Goal: Task Accomplishment & Management: Complete application form

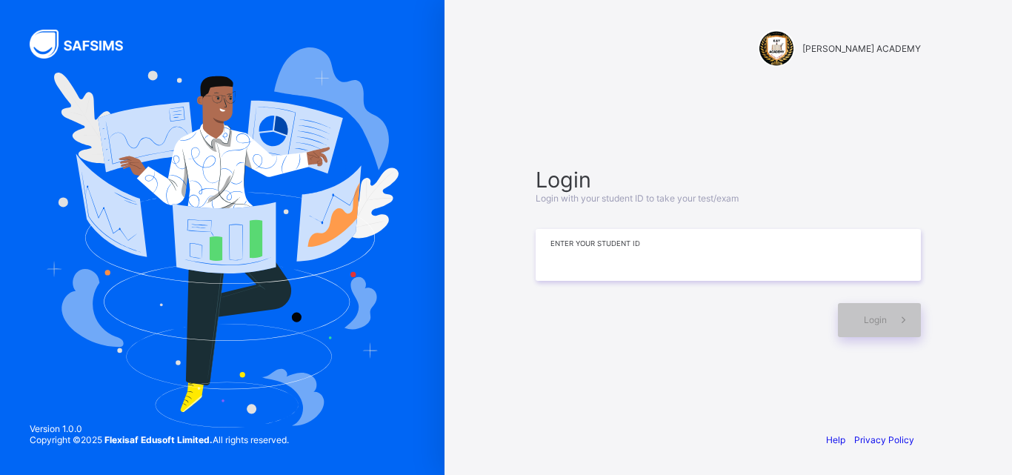
click at [662, 253] on input at bounding box center [728, 255] width 385 height 52
click at [636, 253] on input at bounding box center [728, 255] width 385 height 52
click at [636, 253] on input "***" at bounding box center [728, 255] width 385 height 52
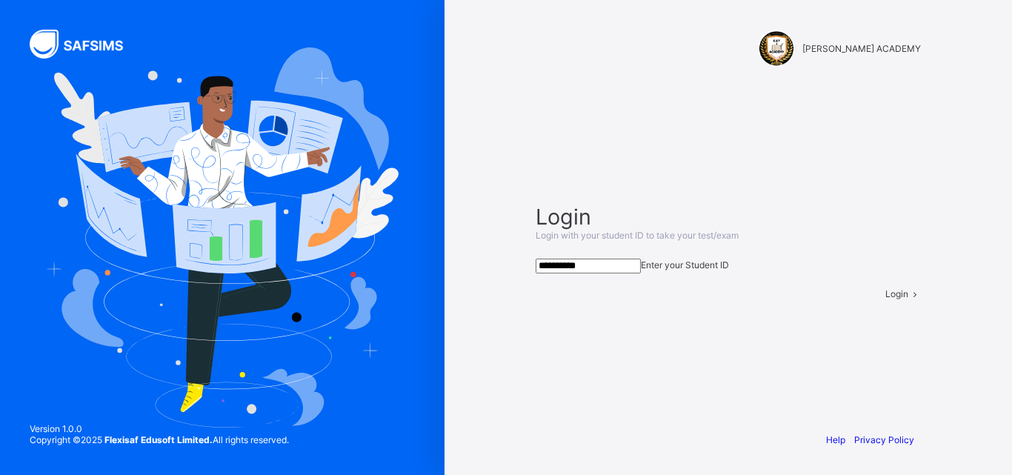
type input "**********"
click at [886, 299] on div "Login" at bounding box center [904, 293] width 36 height 11
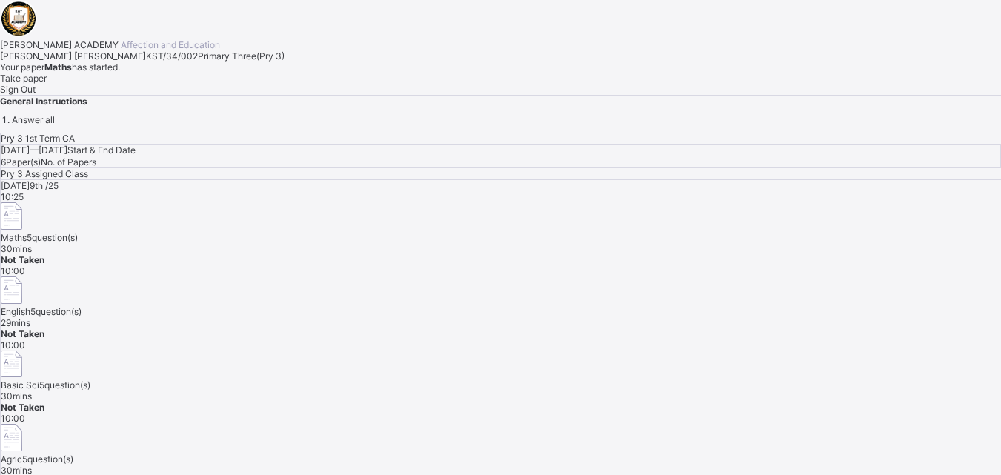
click at [47, 84] on span "Take paper" at bounding box center [23, 78] width 47 height 11
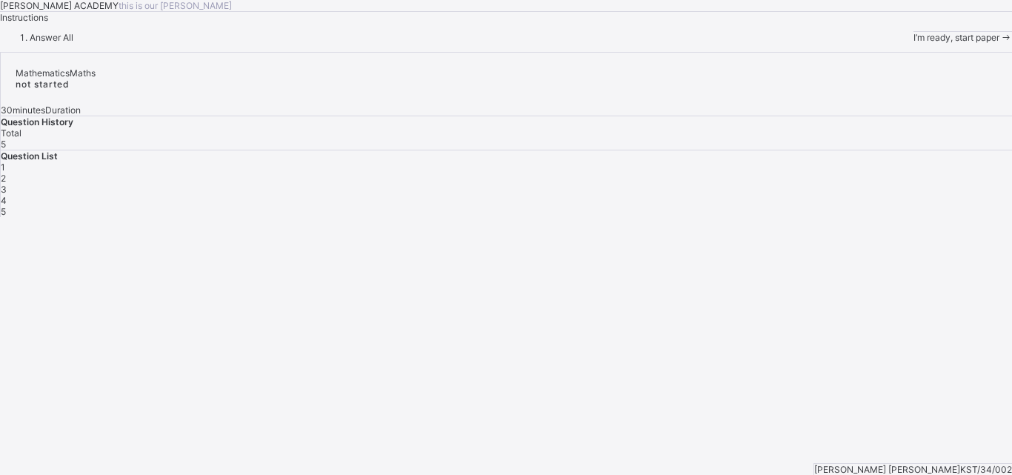
click at [914, 43] on div "I’m ready, start paper" at bounding box center [963, 37] width 99 height 11
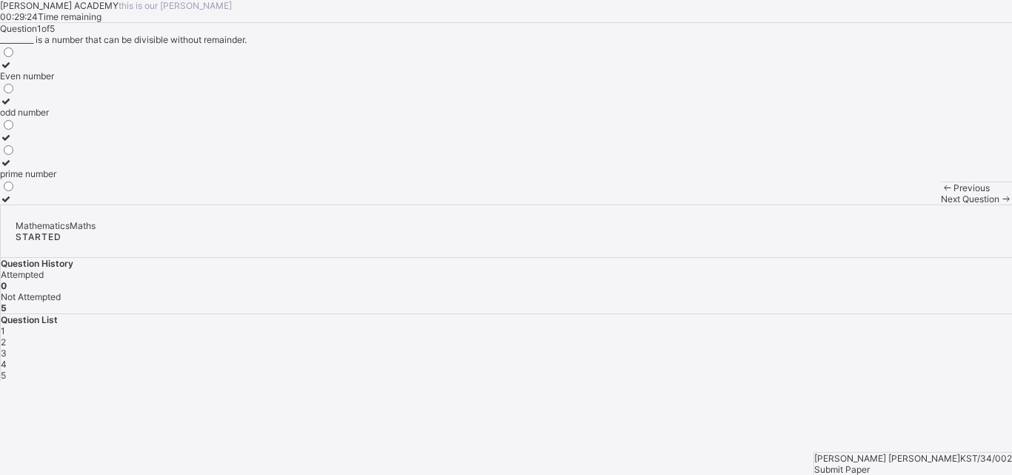
click at [56, 118] on div "odd number" at bounding box center [28, 112] width 56 height 11
click at [6, 337] on span "2" at bounding box center [3, 342] width 5 height 11
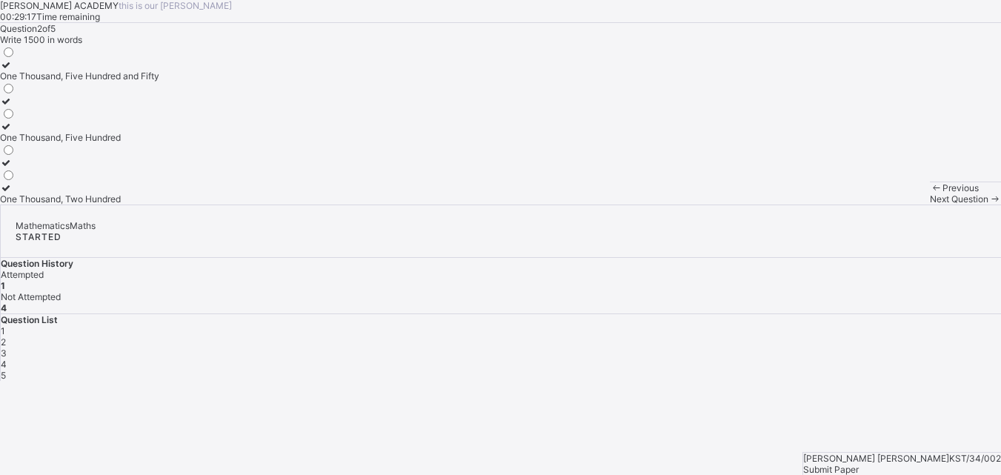
click at [6, 337] on span "2" at bounding box center [3, 342] width 5 height 11
click at [127, 143] on div "One Thousand, Five Hundred" at bounding box center [79, 137] width 159 height 11
click at [7, 348] on span "3" at bounding box center [4, 353] width 6 height 11
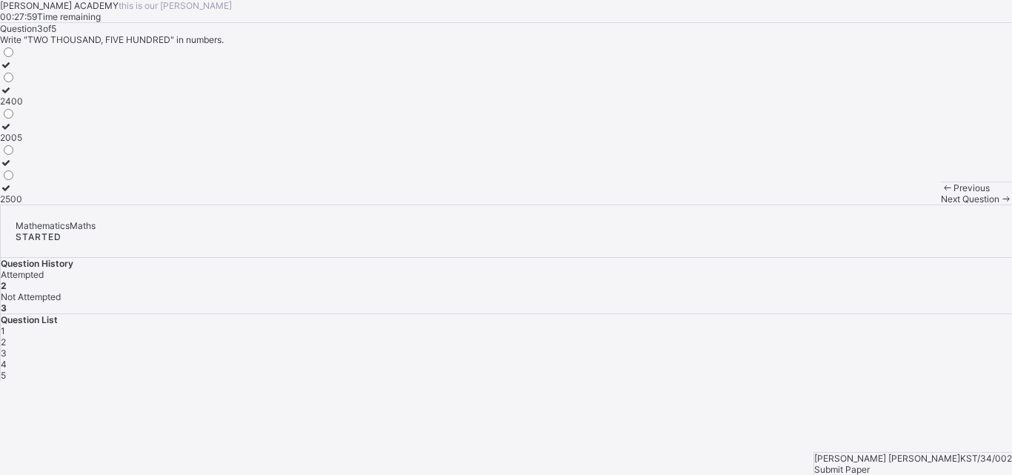
click at [23, 205] on div "2500" at bounding box center [11, 198] width 23 height 11
click at [7, 359] on span "4" at bounding box center [4, 364] width 6 height 11
drag, startPoint x: 222, startPoint y: 273, endPoint x: 171, endPoint y: 214, distance: 78.3
click at [171, 205] on div "Tens Hundred Thousands" at bounding box center [506, 124] width 1012 height 159
click at [46, 82] on div "Tens" at bounding box center [23, 75] width 46 height 11
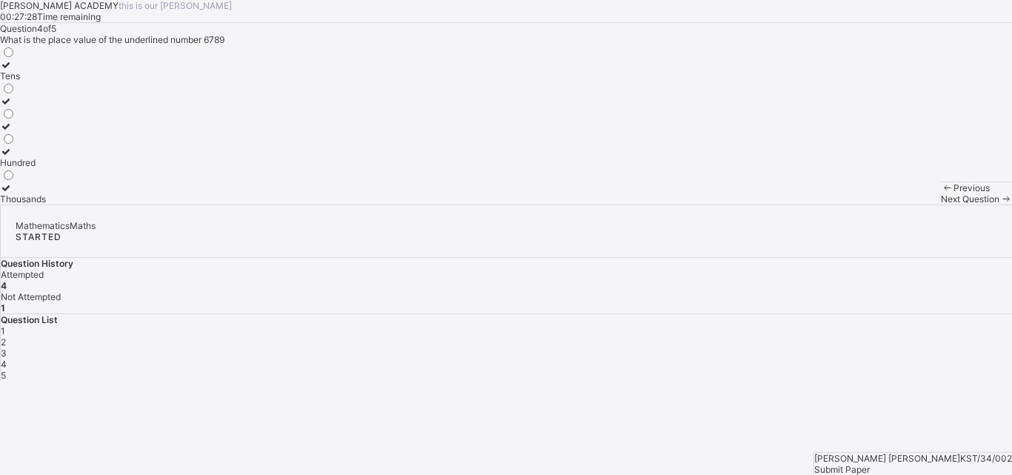
click at [902, 370] on div "5" at bounding box center [507, 375] width 1012 height 11
click at [23, 179] on div "3450" at bounding box center [11, 173] width 23 height 11
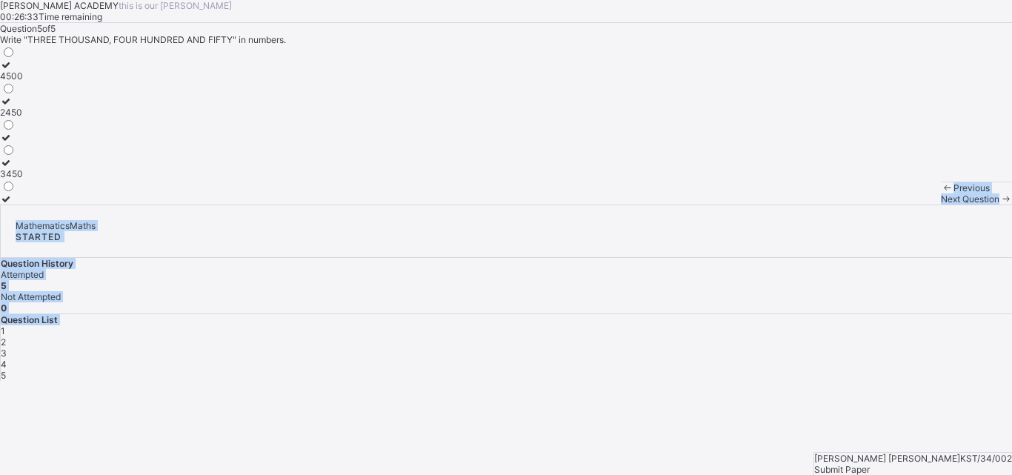
drag, startPoint x: 621, startPoint y: 365, endPoint x: 714, endPoint y: 338, distance: 96.6
click at [714, 205] on div "[PERSON_NAME] ACADEMY this is our [PERSON_NAME] 00:26:33 Time remaining Questio…" at bounding box center [506, 102] width 1012 height 205
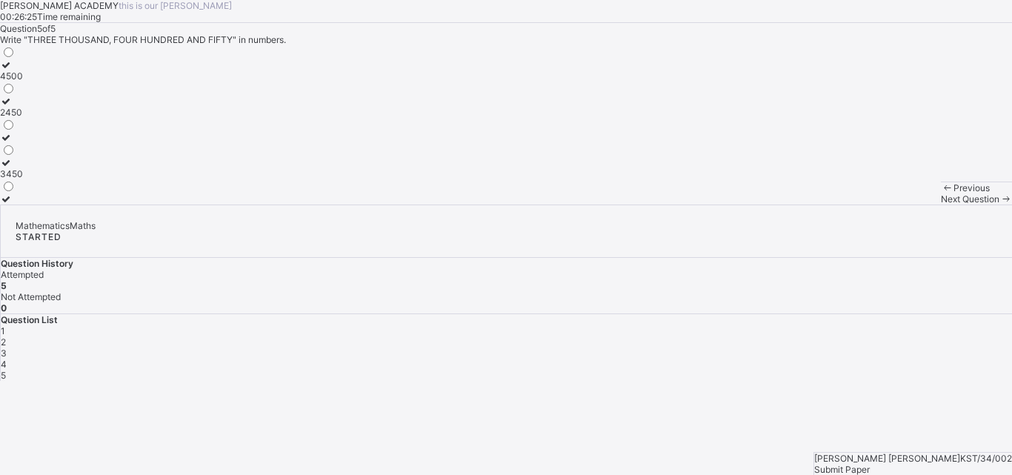
click at [951, 464] on div "Submit Paper" at bounding box center [914, 469] width 198 height 11
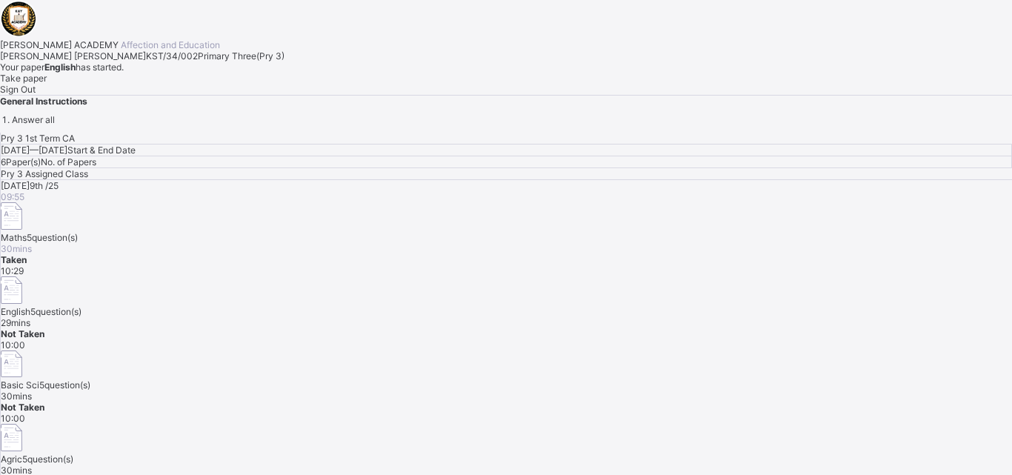
click at [47, 84] on span "Take paper" at bounding box center [23, 78] width 47 height 11
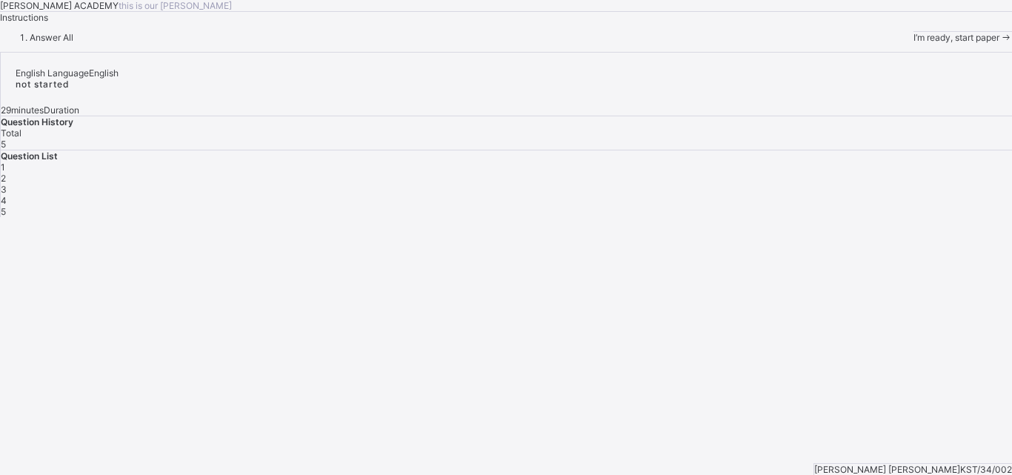
click at [914, 43] on span "I’m ready, start paper" at bounding box center [957, 37] width 86 height 11
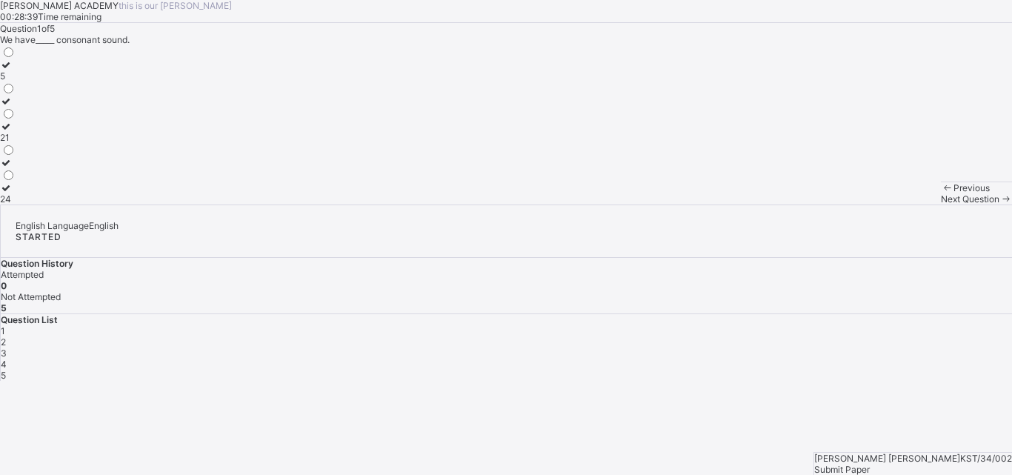
click at [16, 143] on label "21" at bounding box center [8, 132] width 16 height 22
click at [775, 337] on div "2" at bounding box center [507, 342] width 1012 height 11
click at [38, 132] on div "Reading" at bounding box center [19, 126] width 38 height 11
click at [7, 348] on span "3" at bounding box center [4, 353] width 6 height 11
click at [34, 168] on label "Noun" at bounding box center [17, 157] width 34 height 22
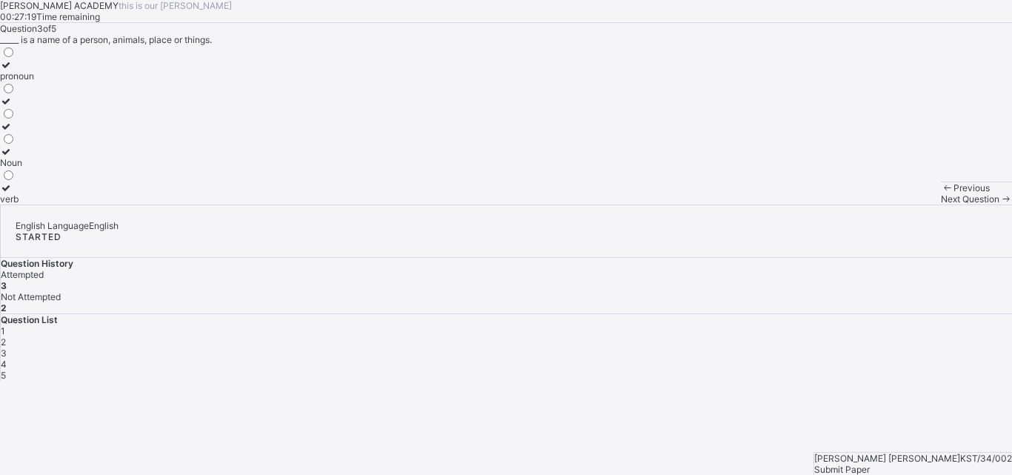
click at [862, 359] on div "4" at bounding box center [507, 364] width 1012 height 11
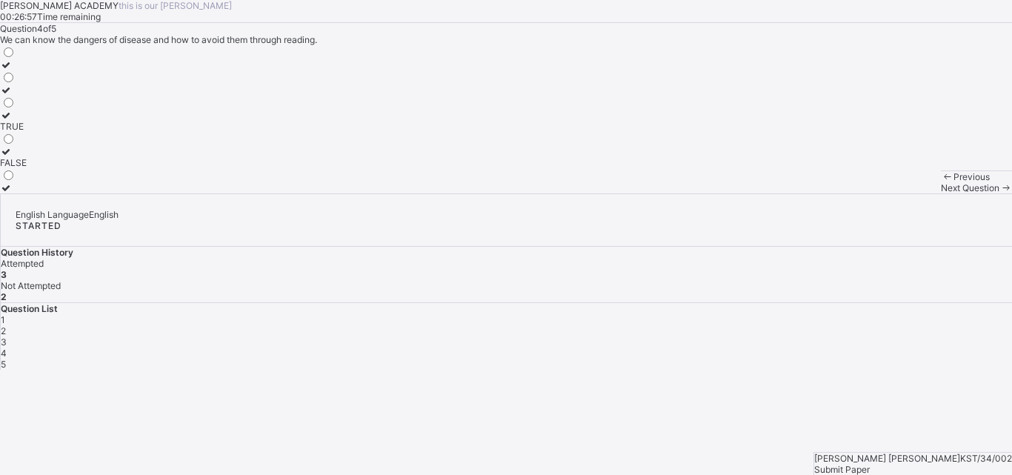
click at [27, 132] on div "TRUE" at bounding box center [13, 126] width 27 height 11
click at [6, 359] on span "5" at bounding box center [3, 364] width 5 height 11
click at [27, 107] on div "TRUE" at bounding box center [13, 101] width 27 height 11
click at [947, 464] on div "Submit Paper" at bounding box center [914, 469] width 198 height 11
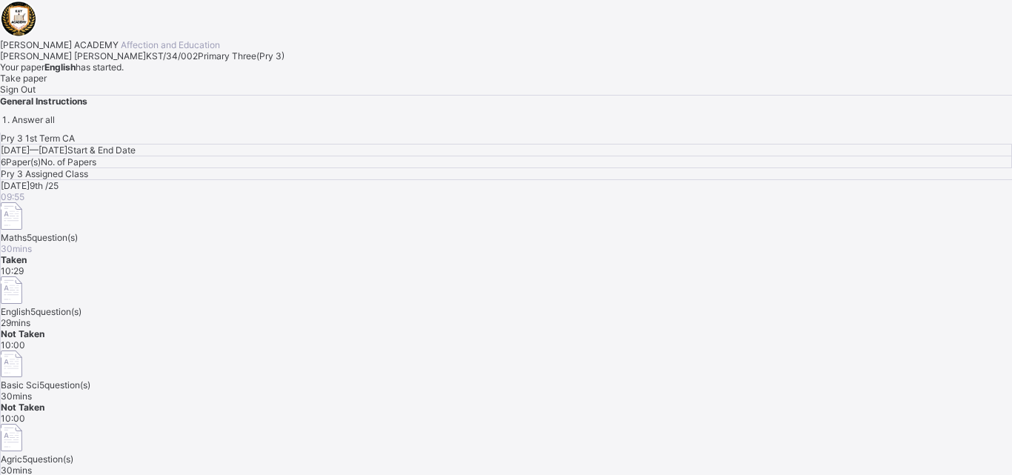
click at [541, 348] on div "[DATE] 9th /25 09:55 Maths 5 question(s) 30 mins Taken 10:29 English 5 question…" at bounding box center [507, 333] width 1012 height 307
click at [173, 125] on div "[PERSON_NAME] ACADEMY Affection and Education [PERSON_NAME] [PERSON_NAME] KST/3…" at bounding box center [506, 62] width 1012 height 125
click at [47, 84] on span "Take paper" at bounding box center [23, 78] width 47 height 11
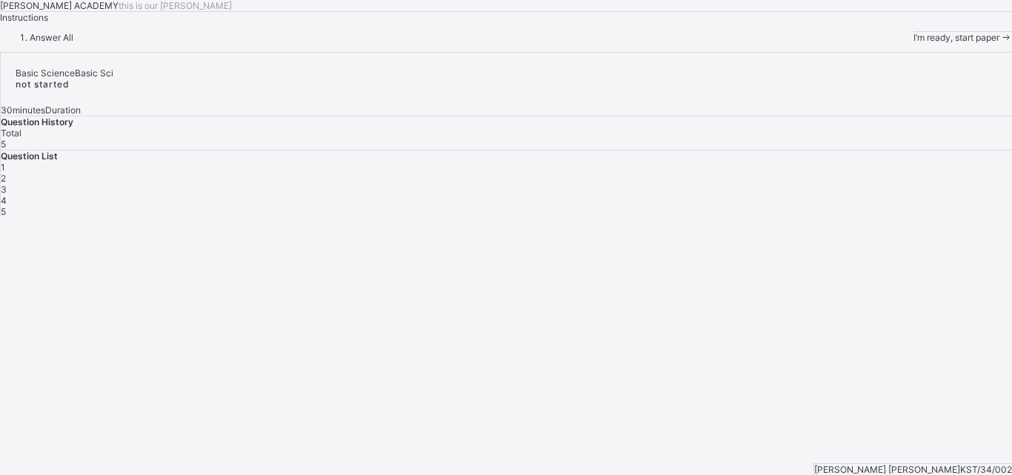
click at [914, 43] on div "I’m ready, start paper" at bounding box center [963, 37] width 99 height 11
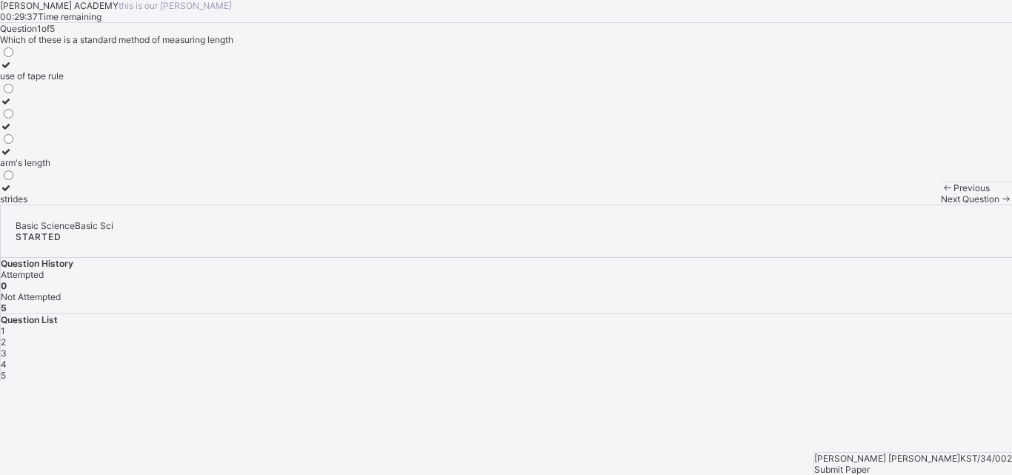
click at [64, 82] on div "use of tape rule" at bounding box center [32, 75] width 64 height 11
click at [6, 337] on span "2" at bounding box center [3, 342] width 5 height 11
click at [22, 118] on label "10" at bounding box center [11, 107] width 22 height 22
click at [820, 314] on div "Question List 1 2 3 4 5" at bounding box center [507, 347] width 1012 height 67
click at [7, 348] on span "3" at bounding box center [4, 353] width 6 height 11
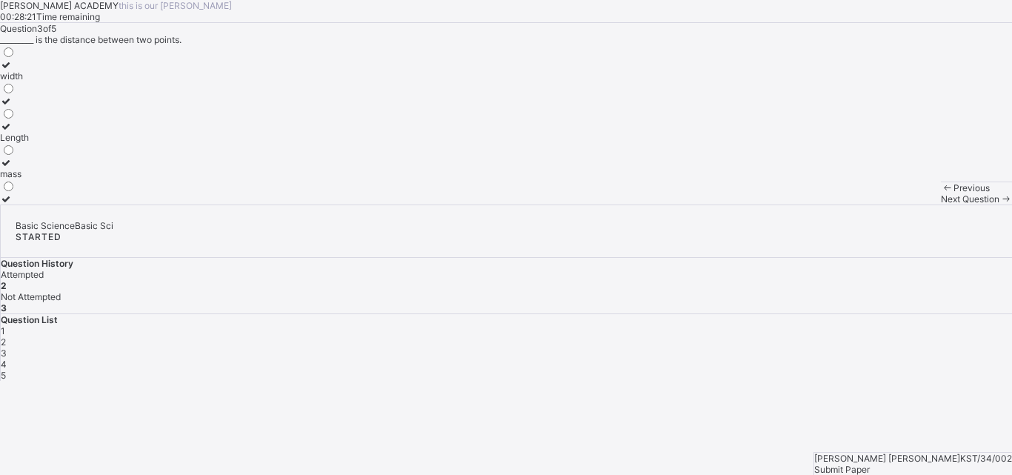
click at [13, 132] on icon at bounding box center [6, 126] width 13 height 11
click at [941, 205] on div "Next Question" at bounding box center [976, 198] width 71 height 11
drag, startPoint x: 281, startPoint y: 296, endPoint x: 156, endPoint y: 350, distance: 135.8
click at [156, 205] on div "use of tape use of ruler hand span" at bounding box center [506, 124] width 1012 height 159
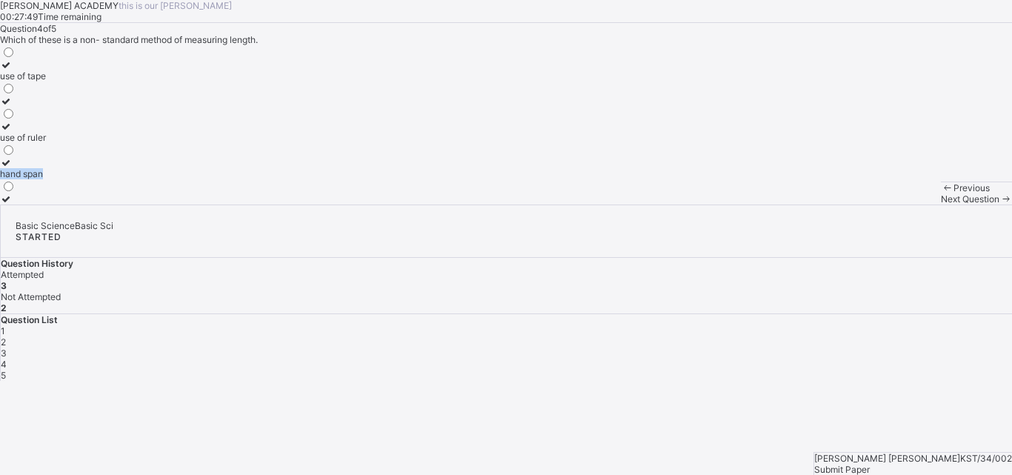
click at [46, 179] on div "hand span" at bounding box center [23, 173] width 46 height 11
click at [941, 205] on span "Next Question" at bounding box center [970, 198] width 59 height 11
click at [44, 82] on div "millimetre" at bounding box center [22, 75] width 44 height 11
click at [950, 464] on div "Submit Paper" at bounding box center [914, 469] width 198 height 11
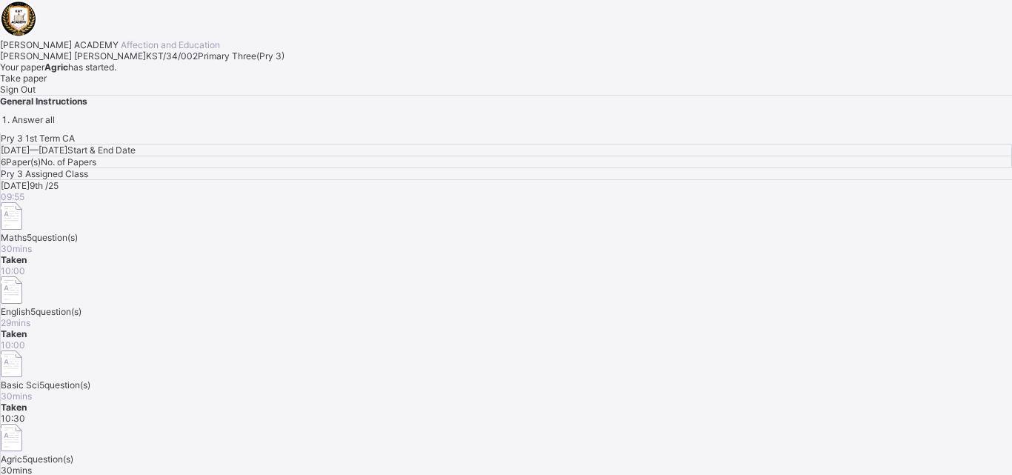
click at [47, 84] on span "Take paper" at bounding box center [23, 78] width 47 height 11
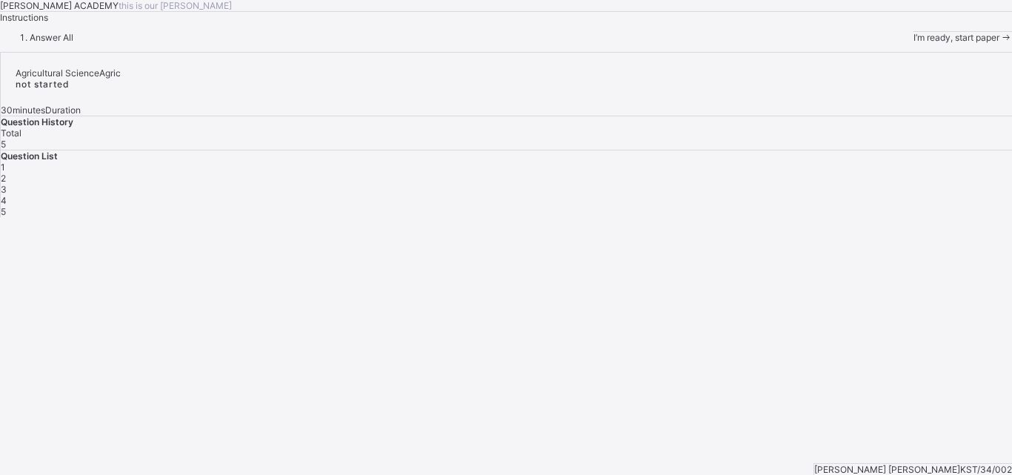
click at [914, 43] on span "I’m ready, start paper" at bounding box center [957, 37] width 86 height 11
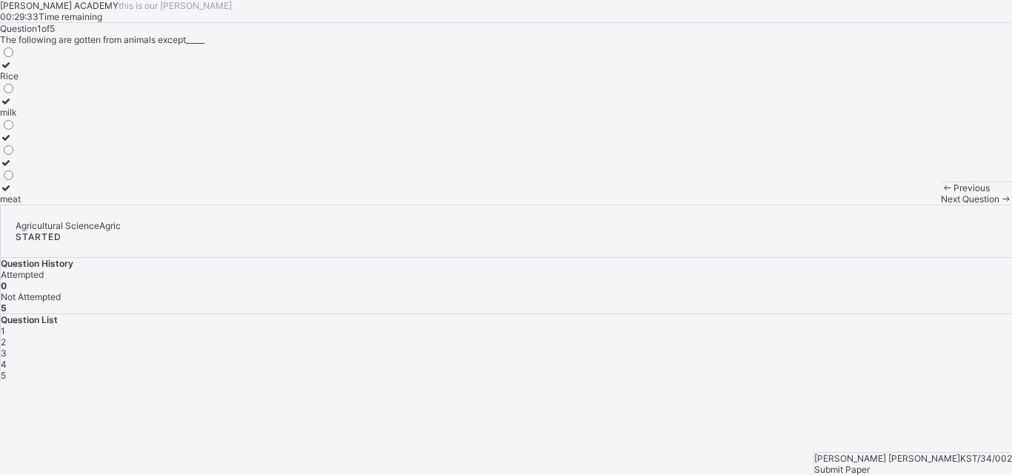
click at [21, 82] on div "Rice" at bounding box center [10, 75] width 21 height 11
click at [941, 205] on span "Next Question" at bounding box center [970, 198] width 59 height 11
click at [35, 205] on div "Energy" at bounding box center [17, 198] width 35 height 11
click at [941, 205] on span "Next Question" at bounding box center [970, 198] width 59 height 11
click at [25, 205] on div "Meat" at bounding box center [12, 198] width 25 height 11
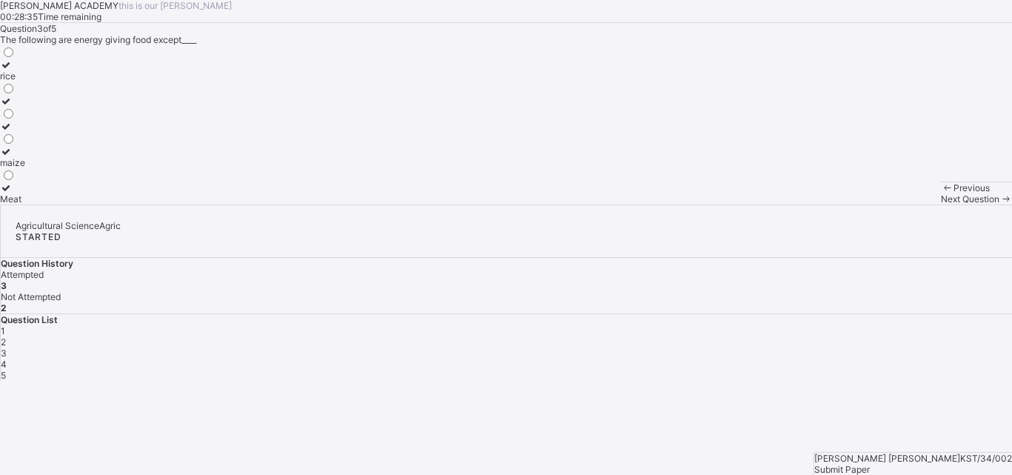
click at [941, 205] on div "Next Question" at bounding box center [976, 198] width 71 height 11
click at [77, 118] on div "Energy giving food" at bounding box center [38, 112] width 77 height 11
click at [941, 205] on span "Next Question" at bounding box center [970, 198] width 59 height 11
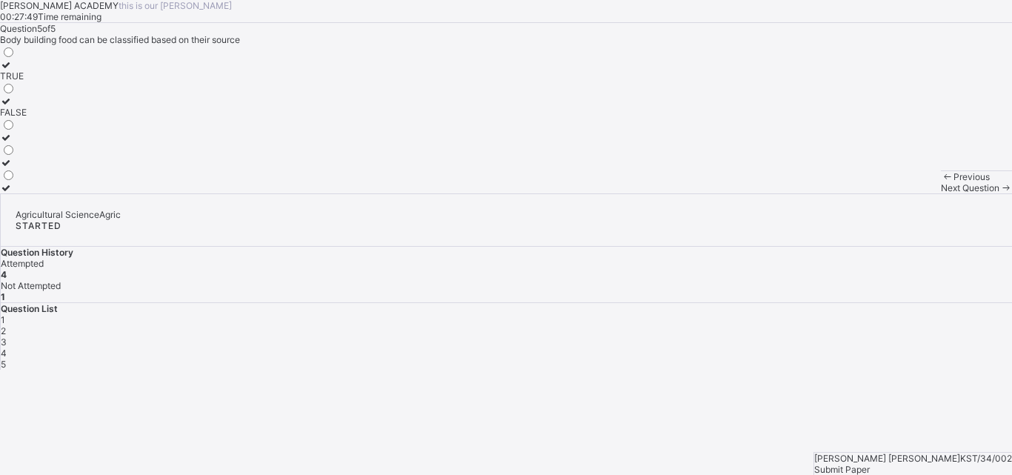
click at [27, 82] on div "TRUE" at bounding box center [13, 75] width 27 height 11
click at [940, 464] on div "Submit Paper" at bounding box center [914, 469] width 198 height 11
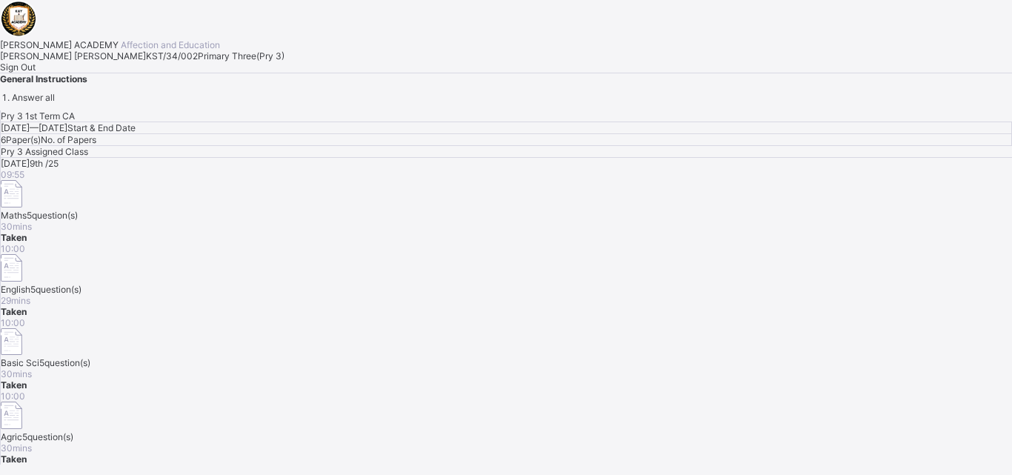
click at [36, 73] on span "Sign Out" at bounding box center [18, 67] width 36 height 11
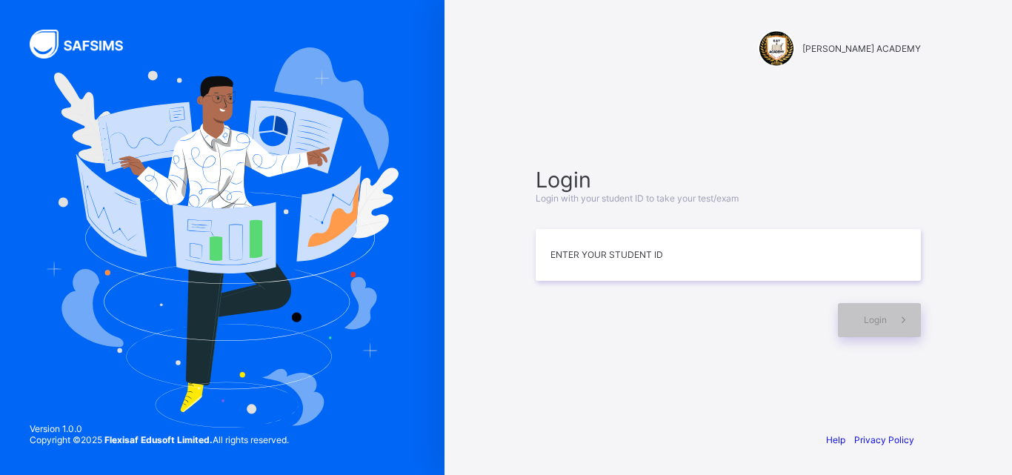
click at [184, 374] on img at bounding box center [222, 236] width 353 height 379
click at [673, 251] on input at bounding box center [728, 255] width 385 height 52
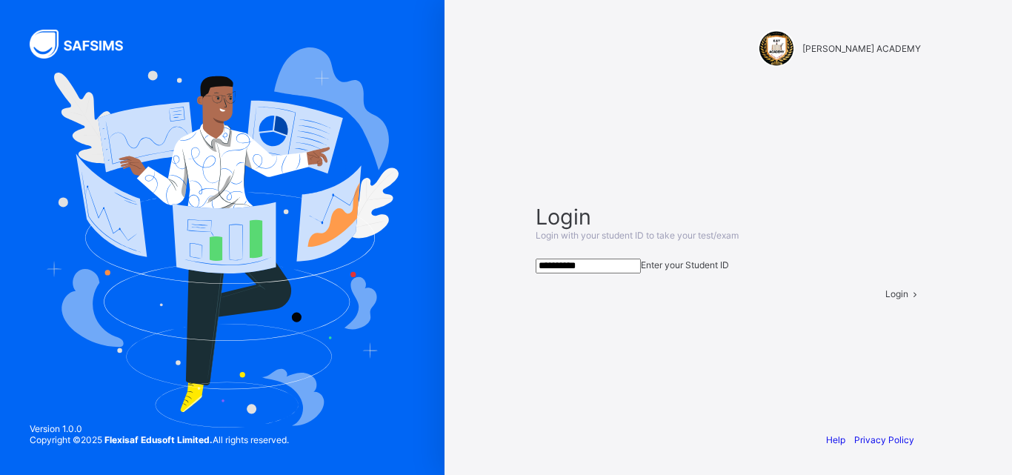
type input "**********"
click at [909, 299] on span at bounding box center [915, 293] width 13 height 11
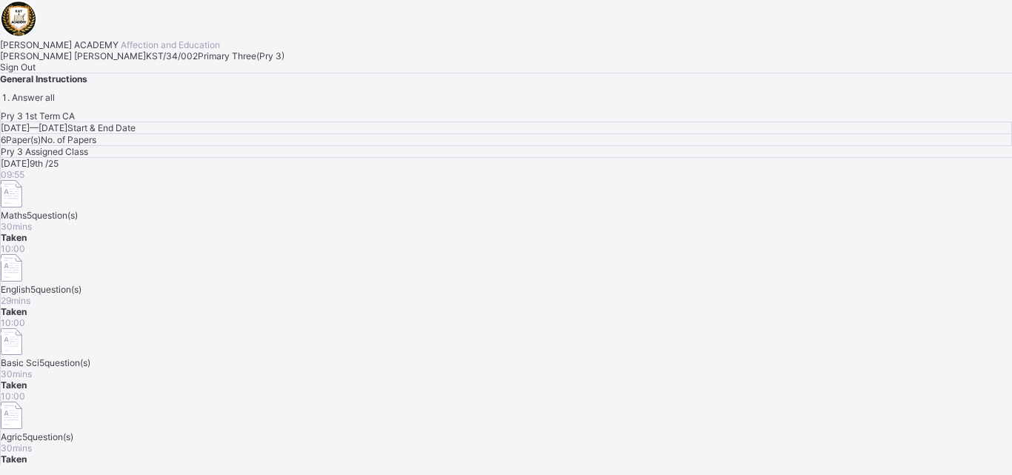
click at [187, 73] on div "Sign Out" at bounding box center [506, 67] width 1012 height 11
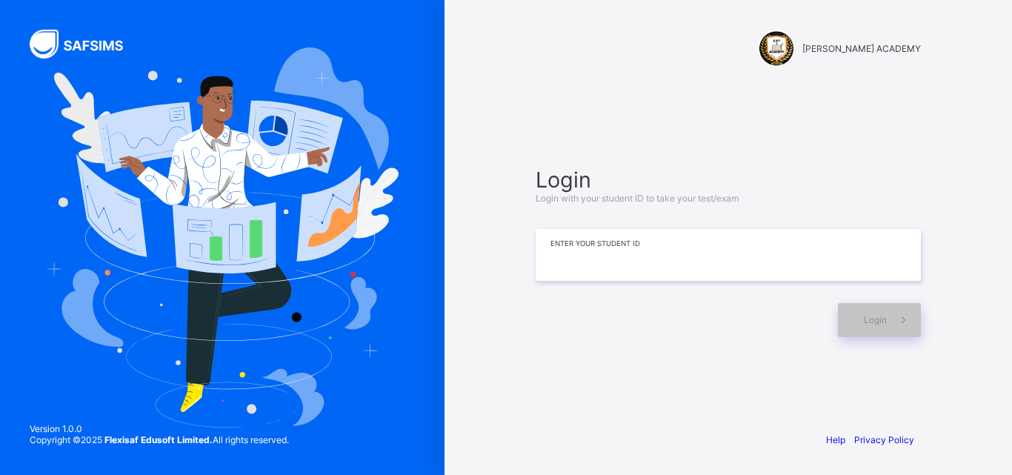
click at [663, 247] on input at bounding box center [728, 255] width 385 height 52
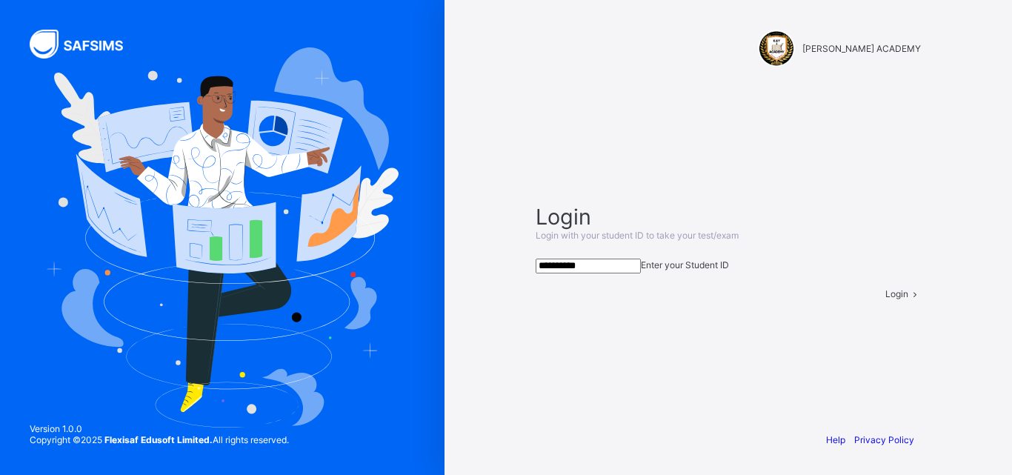
type input "**********"
click at [909, 299] on span at bounding box center [915, 293] width 13 height 11
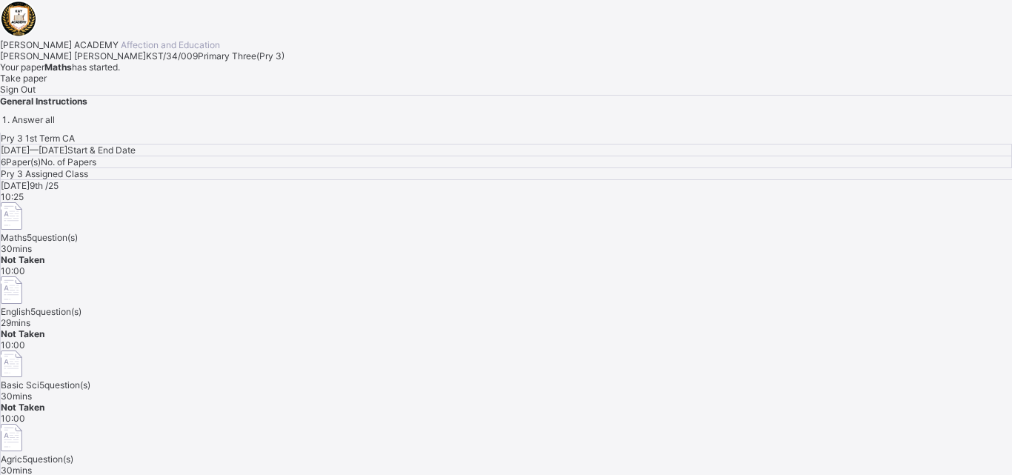
click at [47, 84] on span "Take paper" at bounding box center [23, 78] width 47 height 11
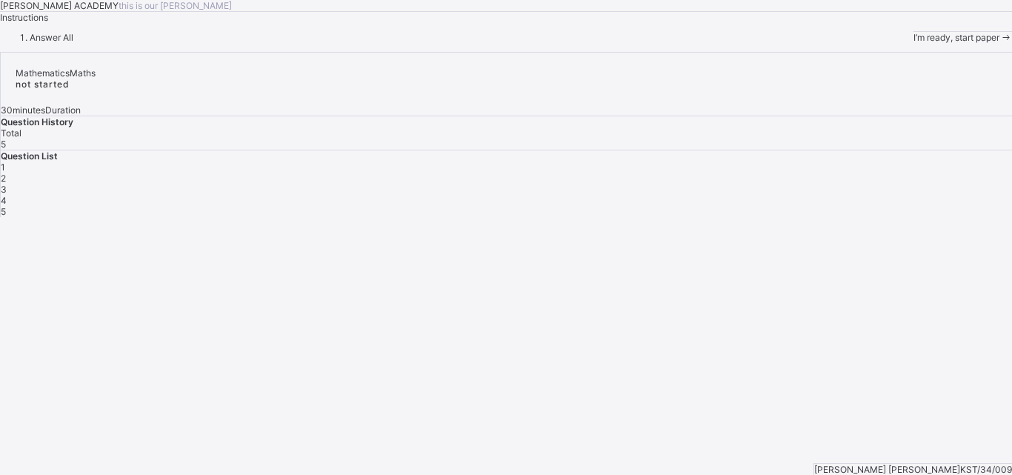
click at [914, 43] on div "I’m ready, start paper" at bounding box center [963, 37] width 99 height 11
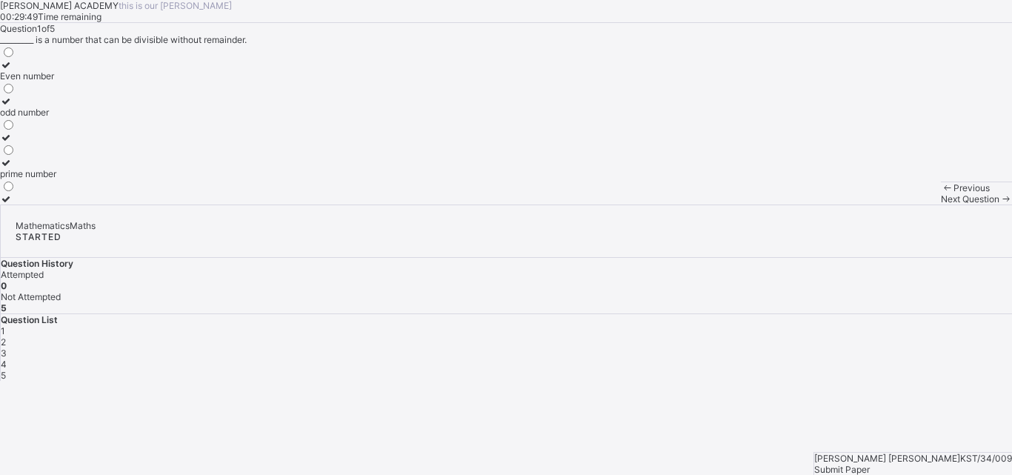
click at [56, 82] on div "Even number" at bounding box center [28, 75] width 56 height 11
click at [941, 205] on div "Next Question" at bounding box center [976, 198] width 71 height 11
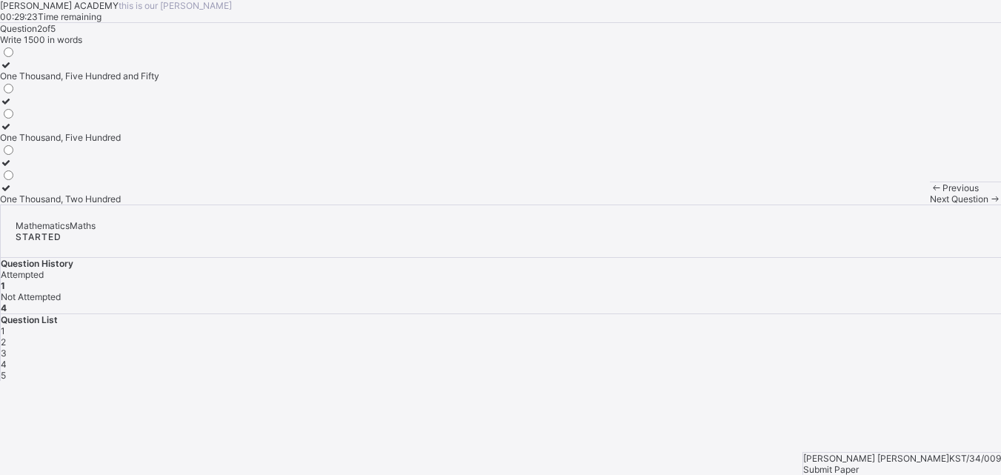
click at [129, 143] on div "One Thousand, Five Hundred" at bounding box center [79, 137] width 159 height 11
click at [930, 205] on div "Next Question" at bounding box center [965, 198] width 71 height 11
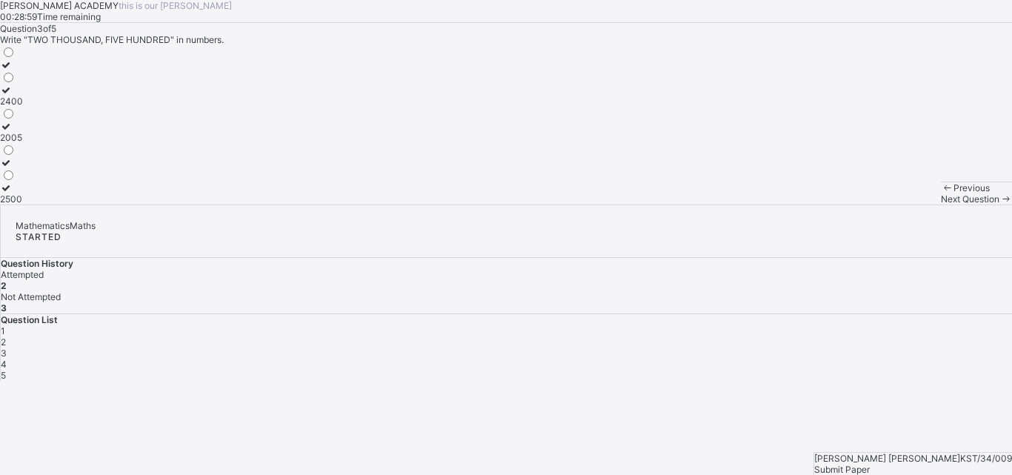
click at [23, 205] on div "2500" at bounding box center [11, 198] width 23 height 11
click at [941, 205] on div "Next Question" at bounding box center [976, 198] width 71 height 11
click at [46, 82] on div "Tens" at bounding box center [23, 75] width 46 height 11
click at [941, 205] on span "Next Question" at bounding box center [970, 198] width 59 height 11
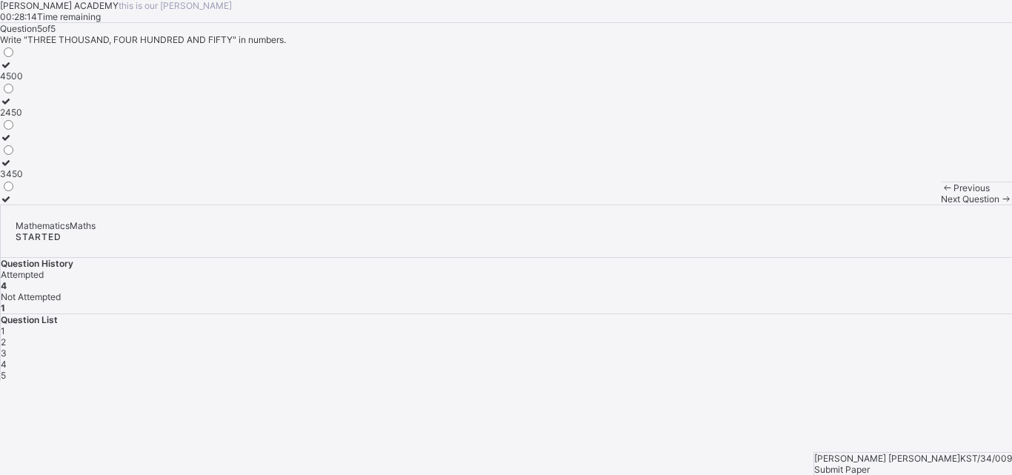
click at [23, 179] on label "3450" at bounding box center [11, 168] width 23 height 22
click at [955, 464] on div "Submit Paper" at bounding box center [914, 469] width 198 height 11
click at [955, 439] on div "× Submitting Paper This action will submit your paper. You won't have access to…" at bounding box center [506, 454] width 1012 height 147
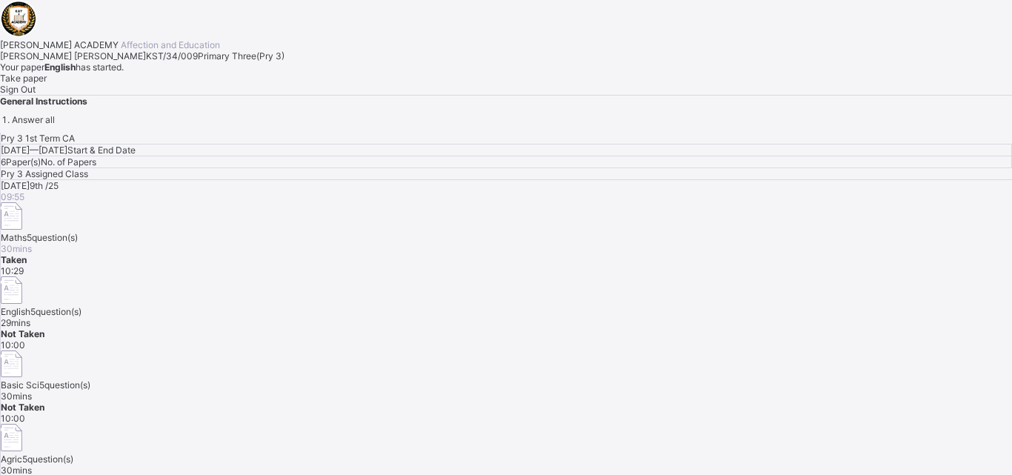
click at [201, 84] on div "Take paper" at bounding box center [506, 78] width 1012 height 11
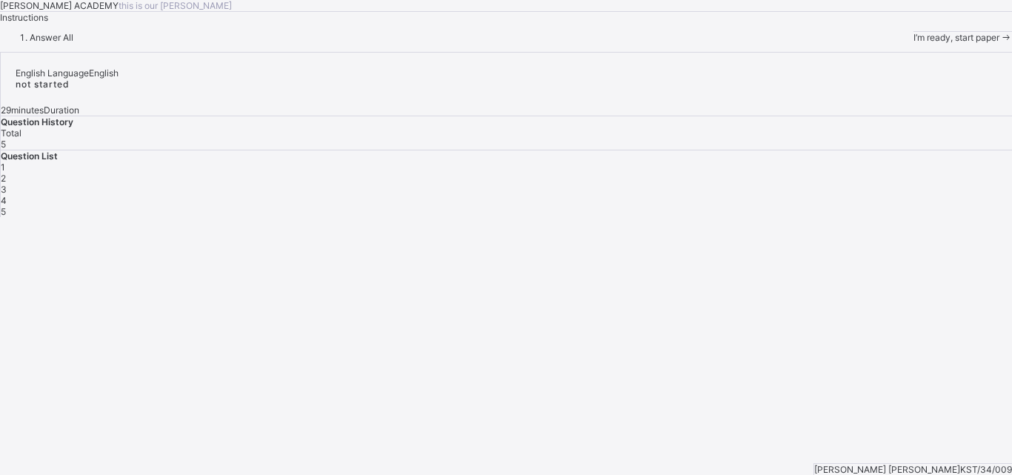
click at [914, 43] on span "I’m ready, start paper" at bounding box center [957, 37] width 86 height 11
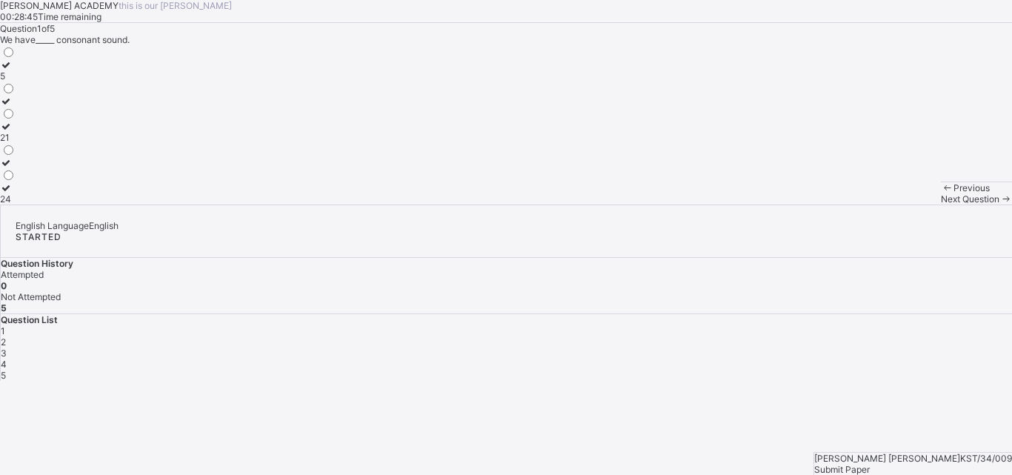
click at [16, 132] on div at bounding box center [8, 126] width 16 height 11
click at [941, 205] on span "Next Question" at bounding box center [970, 198] width 59 height 11
click at [38, 132] on div "Reading" at bounding box center [19, 126] width 38 height 11
click at [1000, 205] on icon at bounding box center [1006, 198] width 13 height 11
click at [34, 168] on label "Noun" at bounding box center [17, 157] width 34 height 22
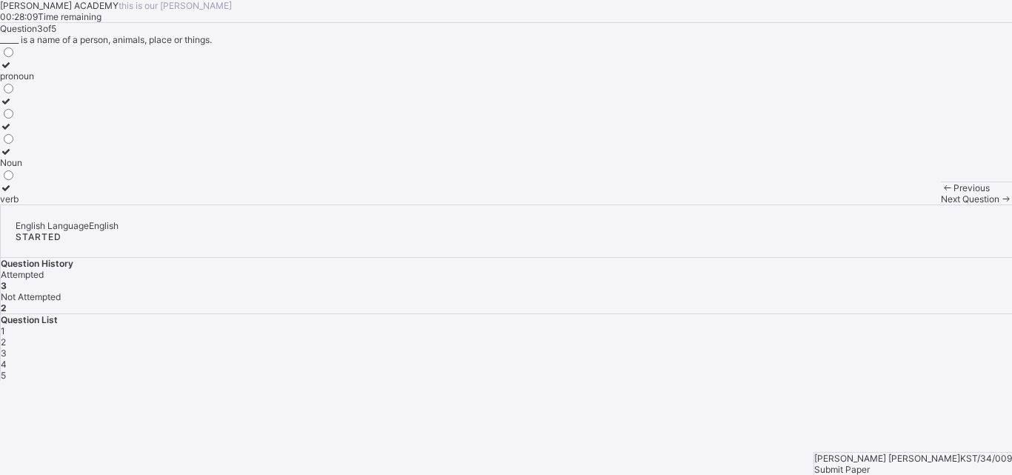
click at [941, 205] on div "Next Question" at bounding box center [976, 198] width 71 height 11
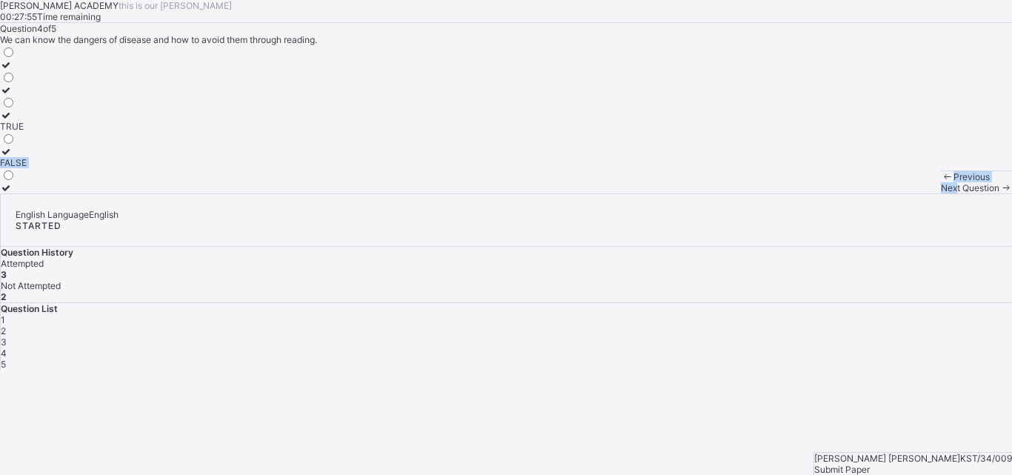
drag, startPoint x: 590, startPoint y: 437, endPoint x: 183, endPoint y: 297, distance: 430.4
click at [183, 193] on div "[PERSON_NAME] ACADEMY this is our [PERSON_NAME] 00:27:55 Time remaining Questio…" at bounding box center [506, 96] width 1012 height 193
click at [27, 132] on div "TRUE" at bounding box center [13, 126] width 27 height 11
click at [941, 193] on span "Next Question" at bounding box center [970, 187] width 59 height 11
drag, startPoint x: 632, startPoint y: 454, endPoint x: 606, endPoint y: 361, distance: 96.4
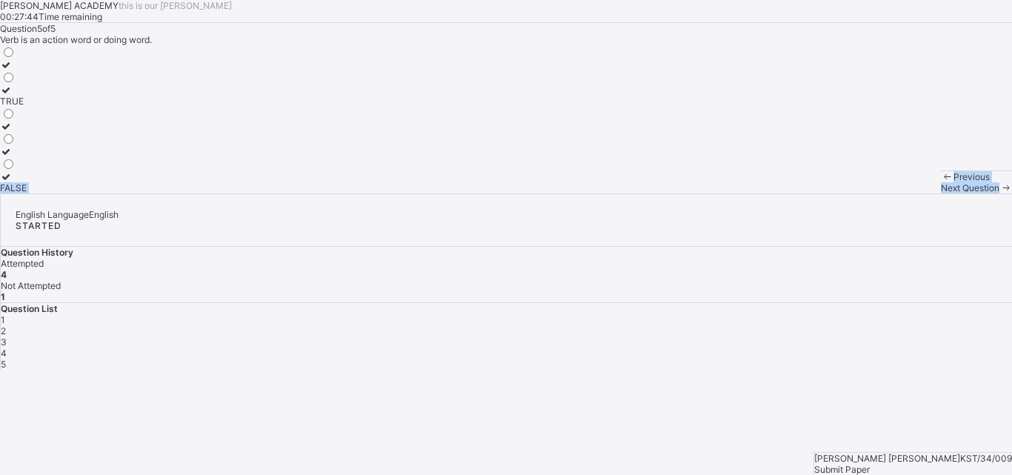
click at [606, 193] on div "[PERSON_NAME] ACADEMY this is our [PERSON_NAME] 00:27:44 Time remaining Questio…" at bounding box center [506, 96] width 1012 height 193
click at [27, 107] on label "TRUE" at bounding box center [13, 95] width 27 height 22
click at [870, 464] on span "Submit Paper" at bounding box center [843, 469] width 56 height 11
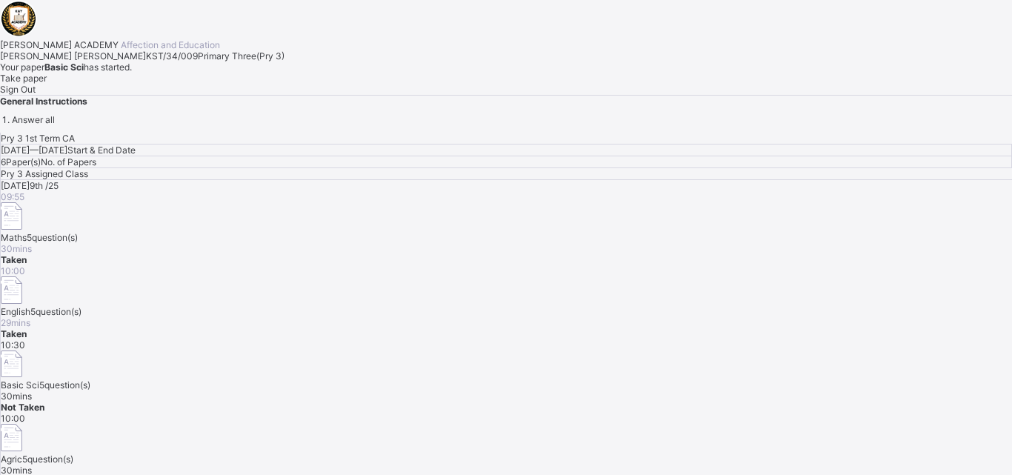
click at [47, 84] on span "Take paper" at bounding box center [23, 78] width 47 height 11
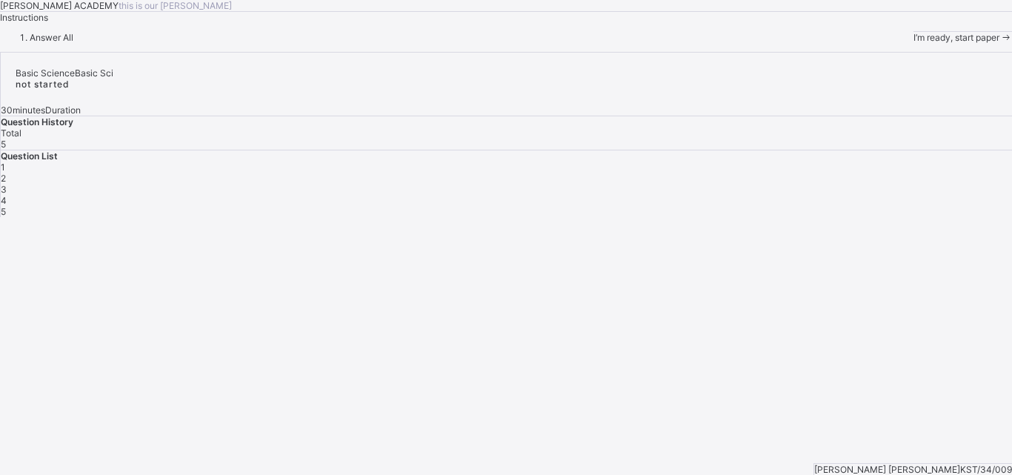
click at [914, 43] on span "I’m ready, start paper" at bounding box center [957, 37] width 86 height 11
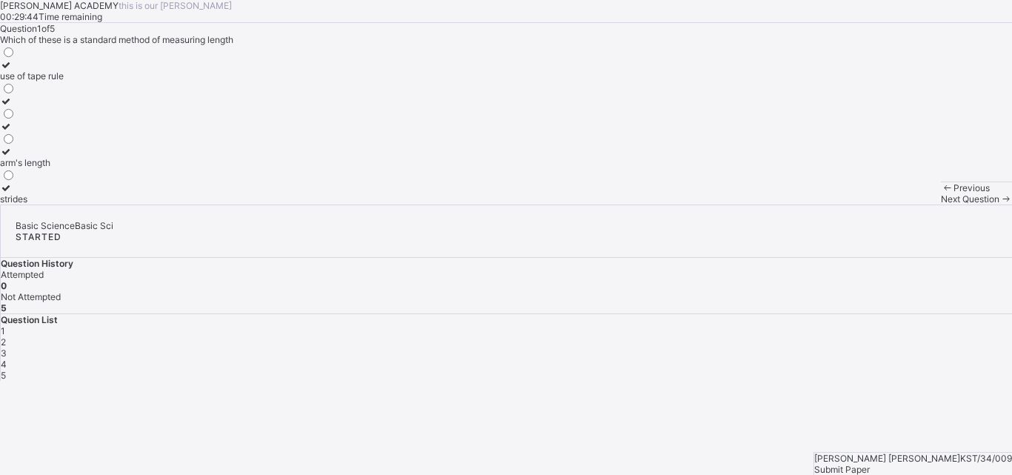
click at [64, 82] on div "use of tape rule" at bounding box center [32, 75] width 64 height 11
click at [941, 205] on span "Next Question" at bounding box center [970, 198] width 59 height 11
click at [6, 337] on span "2" at bounding box center [3, 342] width 5 height 11
click at [22, 82] on label "1000" at bounding box center [11, 70] width 22 height 22
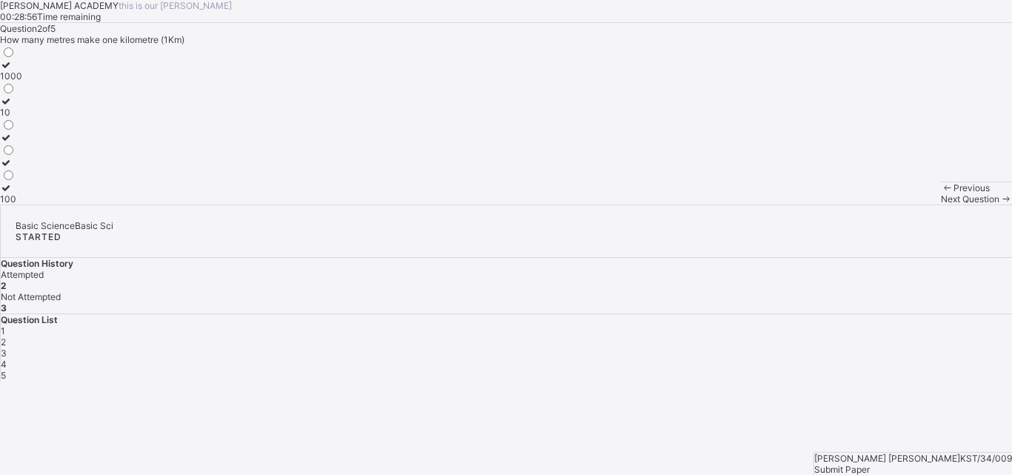
click at [941, 205] on span "Next Question" at bounding box center [970, 198] width 59 height 11
click at [29, 143] on div "Length" at bounding box center [14, 137] width 29 height 11
click at [941, 205] on span "Next Question" at bounding box center [970, 198] width 59 height 11
click at [46, 179] on label "hand span" at bounding box center [23, 168] width 46 height 22
click at [941, 205] on div "Next Question" at bounding box center [976, 198] width 71 height 11
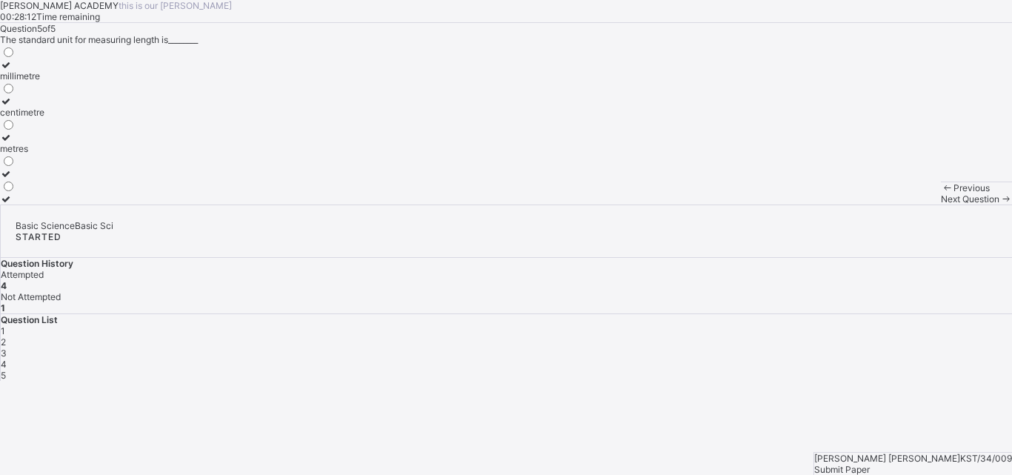
drag, startPoint x: 570, startPoint y: 394, endPoint x: 160, endPoint y: 308, distance: 418.8
click at [160, 205] on div "Question 5 of 5 The standard unit for measuring length is________ millimetre ce…" at bounding box center [506, 114] width 1012 height 182
click at [44, 154] on div "metres" at bounding box center [22, 148] width 44 height 11
click at [717, 258] on div "Question History Attempted 5 Not Attempted 0" at bounding box center [507, 286] width 1012 height 56
click at [947, 464] on div "Submit Paper" at bounding box center [914, 469] width 198 height 11
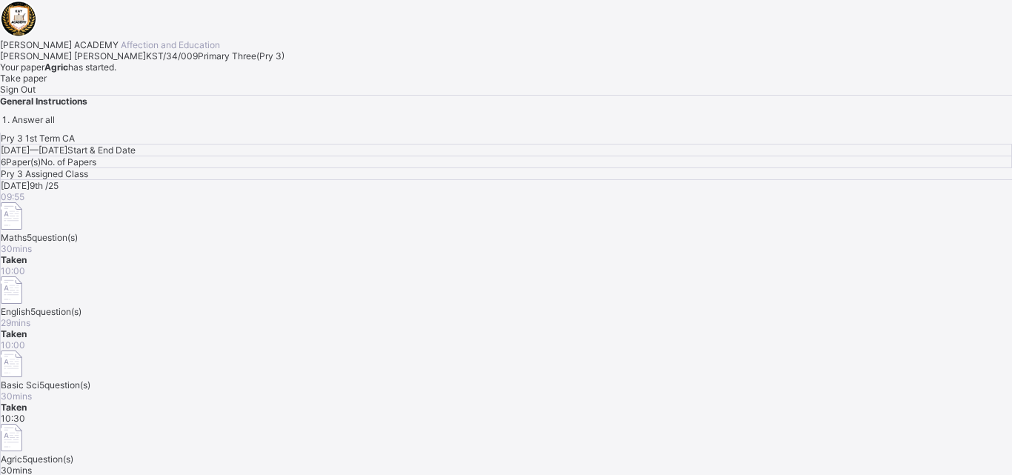
click at [186, 84] on div "Take paper" at bounding box center [506, 78] width 1012 height 11
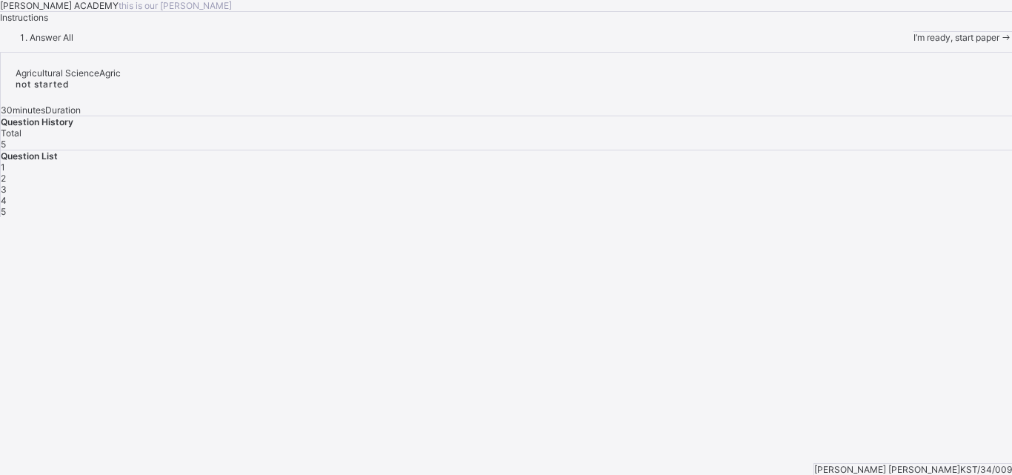
click at [914, 43] on span "I’m ready, start paper" at bounding box center [957, 37] width 86 height 11
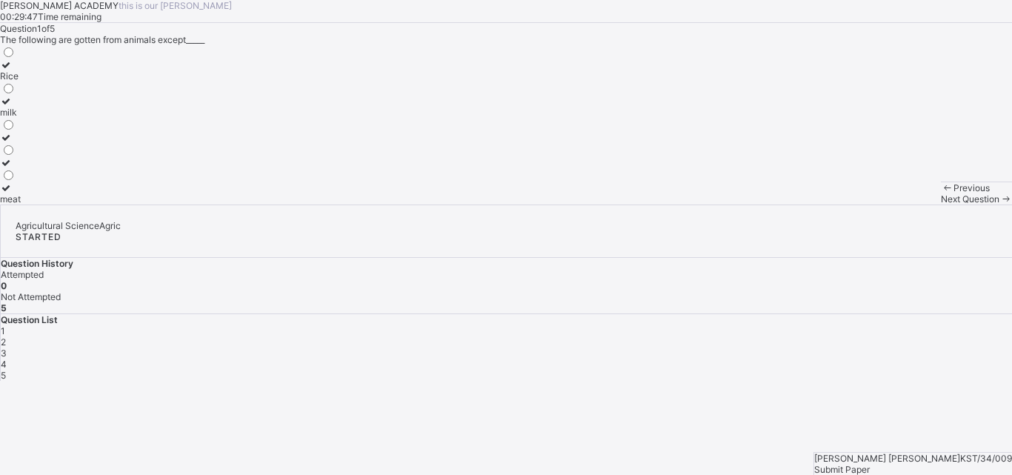
click at [21, 205] on div "meat" at bounding box center [10, 198] width 21 height 11
click at [941, 205] on span "Next Question" at bounding box center [970, 198] width 59 height 11
click at [35, 205] on div "Energy" at bounding box center [17, 198] width 35 height 11
click at [941, 205] on span "Next Question" at bounding box center [970, 198] width 59 height 11
click at [25, 82] on div "rice" at bounding box center [12, 75] width 25 height 11
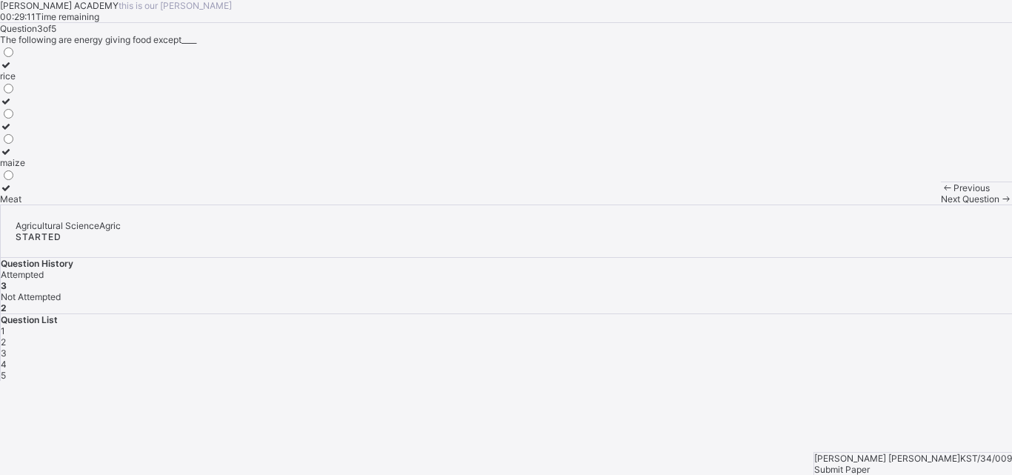
click at [941, 205] on div "Next Question" at bounding box center [976, 198] width 71 height 11
click at [77, 118] on div "Energy giving food" at bounding box center [38, 112] width 77 height 11
click at [941, 205] on div "Next Question" at bounding box center [976, 198] width 71 height 11
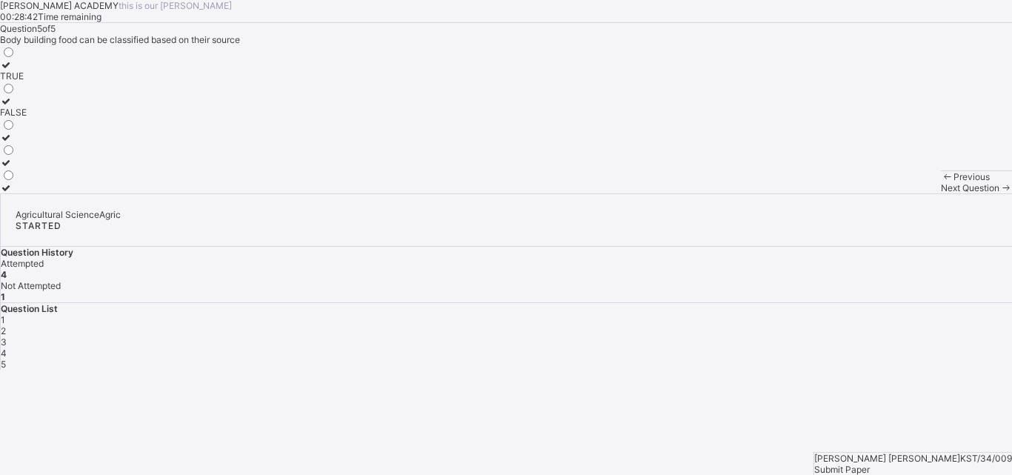
click at [27, 82] on div "TRUE" at bounding box center [13, 75] width 27 height 11
click at [937, 464] on div "Submit Paper" at bounding box center [914, 469] width 198 height 11
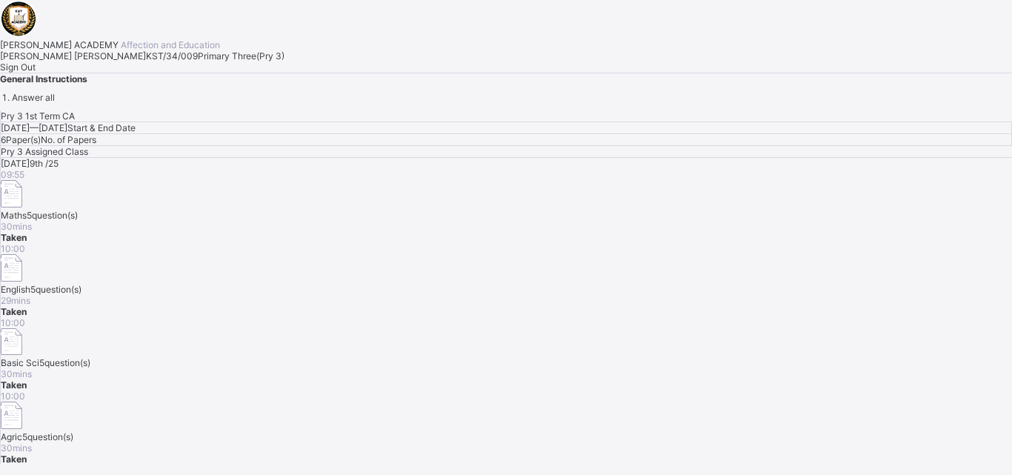
click at [36, 73] on span "Sign Out" at bounding box center [18, 67] width 36 height 11
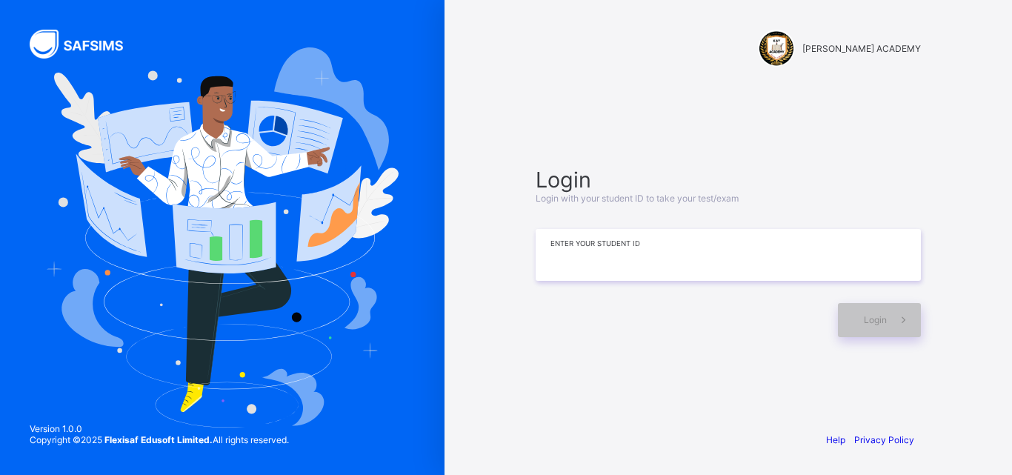
click at [803, 243] on input at bounding box center [728, 255] width 385 height 52
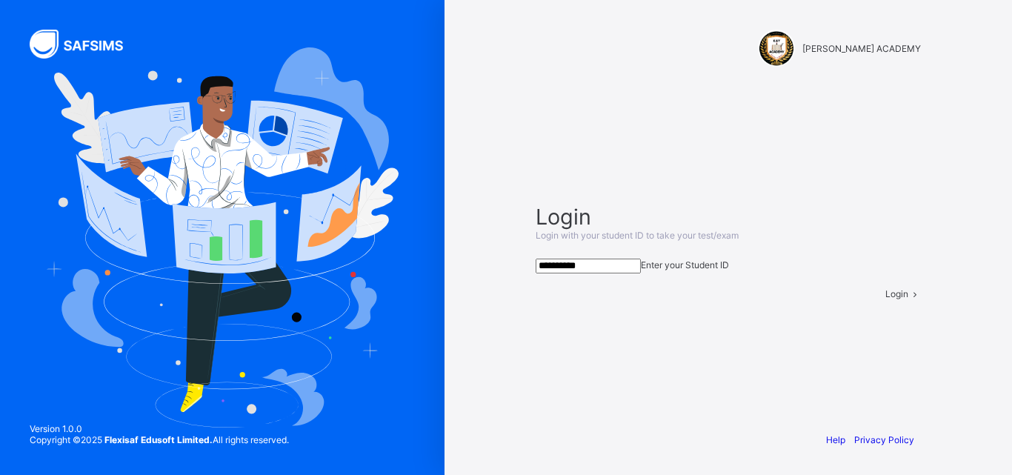
type input "**********"
click at [909, 299] on span at bounding box center [915, 293] width 13 height 11
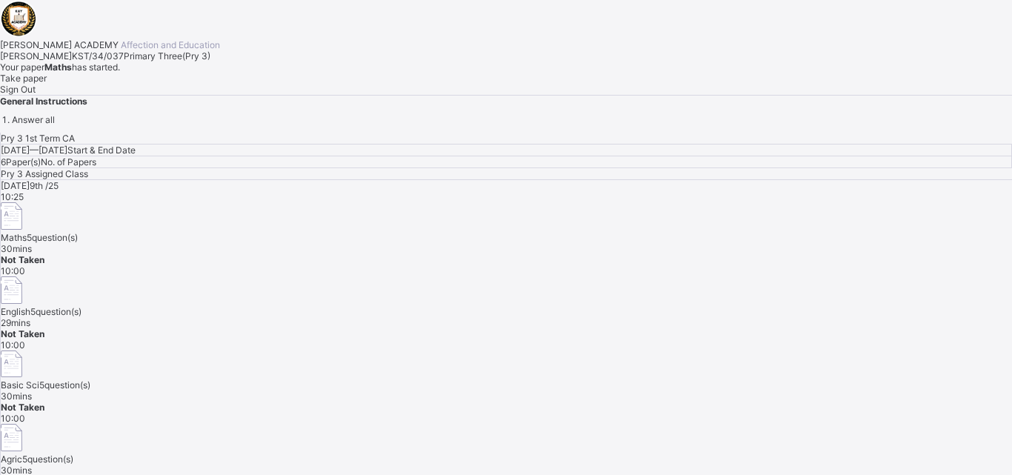
click at [47, 84] on span "Take paper" at bounding box center [23, 78] width 47 height 11
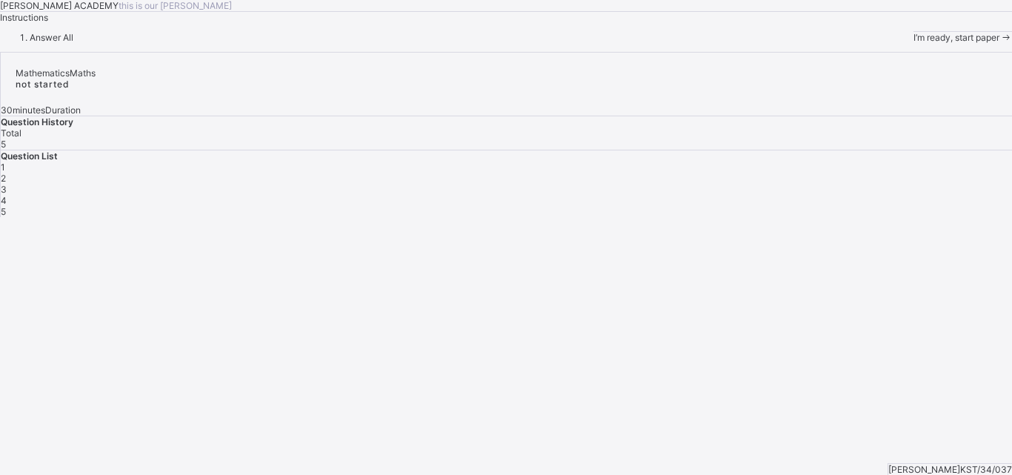
click at [914, 43] on span "I’m ready, start paper" at bounding box center [957, 37] width 86 height 11
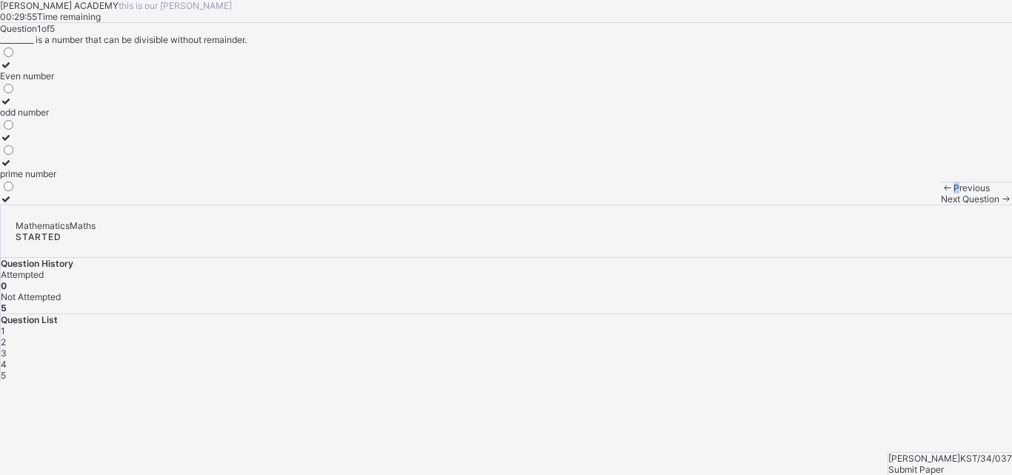
drag, startPoint x: 87, startPoint y: 456, endPoint x: 27, endPoint y: 391, distance: 87.6
click at [27, 205] on div "[PERSON_NAME] ACADEMY this is our [PERSON_NAME] 00:29:55 Time remaining Questio…" at bounding box center [506, 102] width 1012 height 205
click at [56, 82] on div "Even number" at bounding box center [28, 75] width 56 height 11
click at [941, 205] on span "Next Question" at bounding box center [970, 198] width 59 height 11
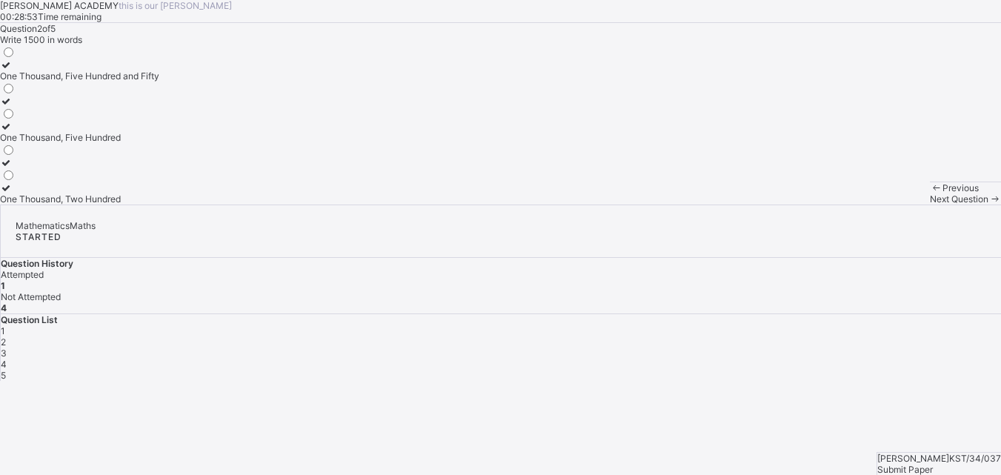
click at [128, 143] on div "One Thousand, Five Hundred" at bounding box center [79, 137] width 159 height 11
click at [930, 205] on div "Next Question" at bounding box center [965, 198] width 71 height 11
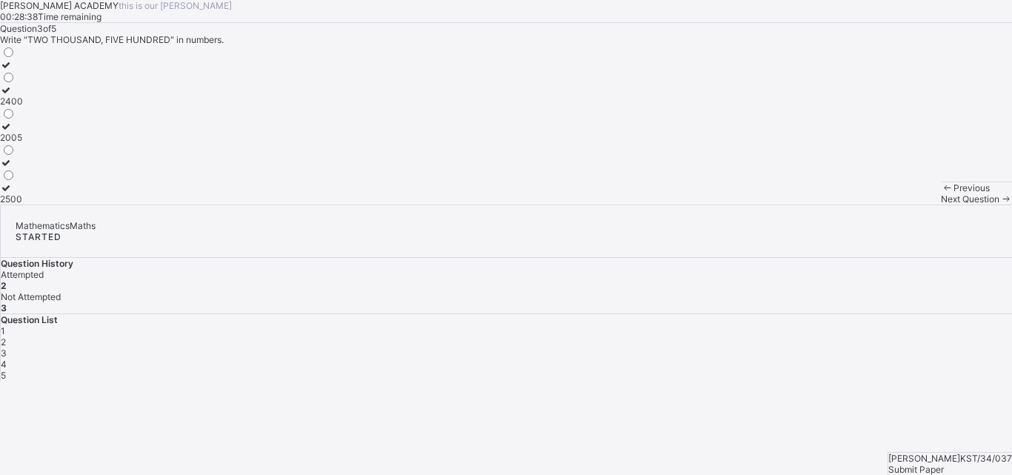
click at [23, 143] on div "2005" at bounding box center [11, 137] width 23 height 11
click at [941, 205] on div "Next Question" at bounding box center [976, 198] width 71 height 11
click at [46, 205] on div "Thousands" at bounding box center [23, 198] width 46 height 11
click at [941, 205] on div "Previous Next Question" at bounding box center [976, 193] width 71 height 23
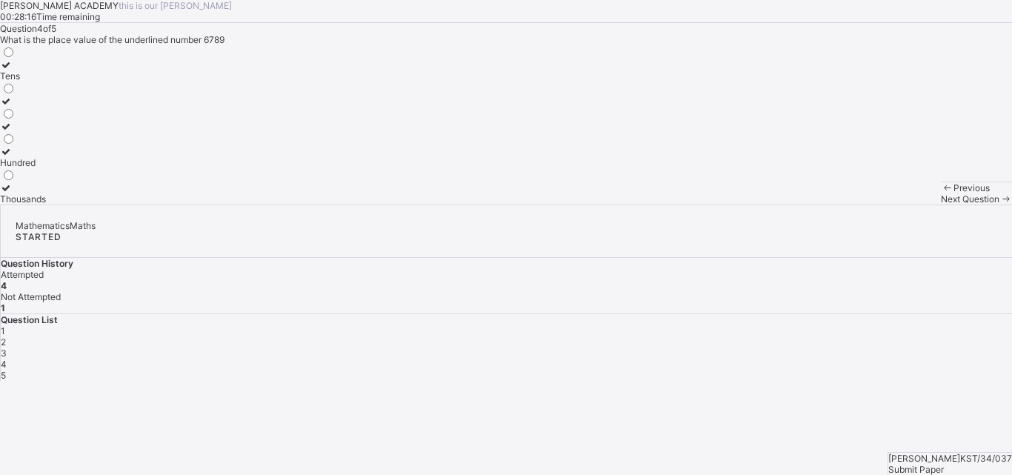
click at [941, 205] on span "Next Question" at bounding box center [970, 198] width 59 height 11
click at [23, 179] on div "3450" at bounding box center [11, 173] width 23 height 11
drag, startPoint x: 998, startPoint y: 462, endPoint x: 972, endPoint y: 453, distance: 27.4
click at [972, 453] on div "[PERSON_NAME] KST/34/037 Submit Paper" at bounding box center [950, 463] width 125 height 23
click at [944, 464] on span "Submit Paper" at bounding box center [917, 469] width 56 height 11
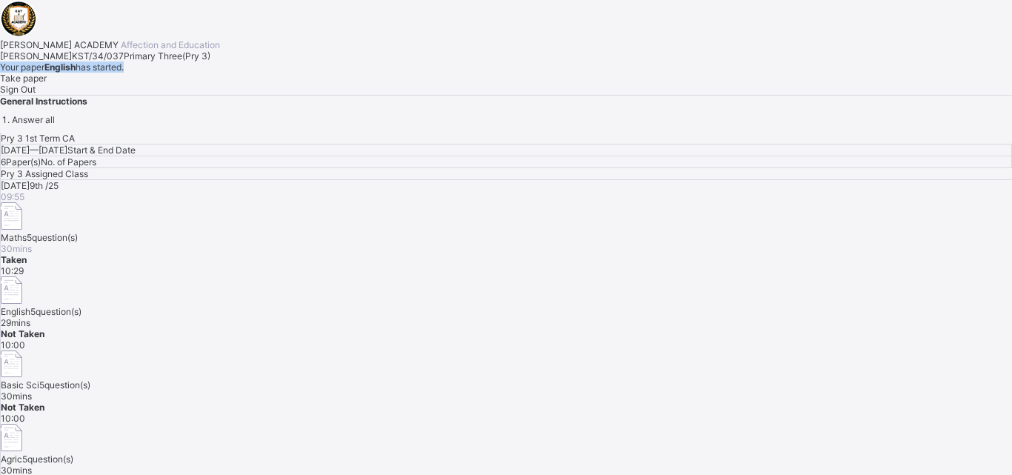
drag, startPoint x: 118, startPoint y: 352, endPoint x: 125, endPoint y: 365, distance: 15.3
click at [125, 125] on div "[PERSON_NAME] ACADEMY Affection and Education [PERSON_NAME] KST/34/037 Primary …" at bounding box center [506, 62] width 1012 height 125
click at [154, 84] on div "Take paper" at bounding box center [506, 78] width 1012 height 11
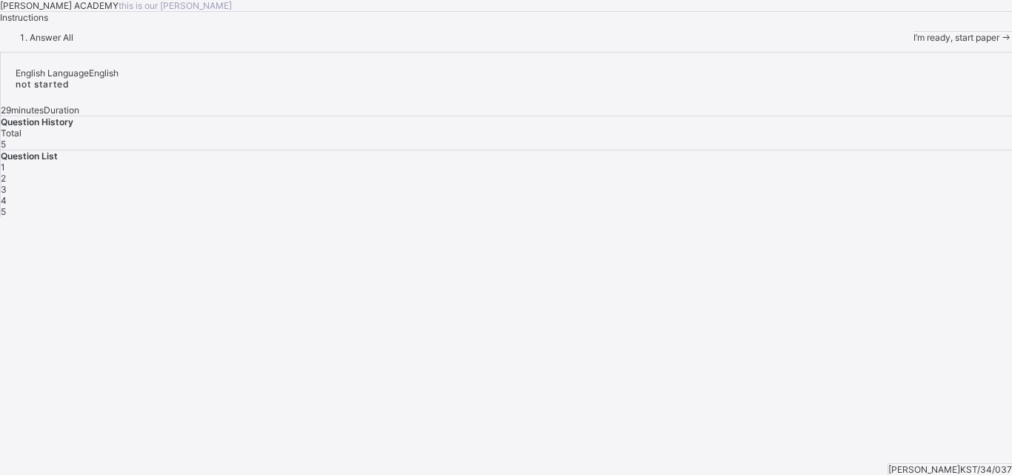
click at [914, 43] on div "I’m ready, start paper" at bounding box center [963, 37] width 99 height 11
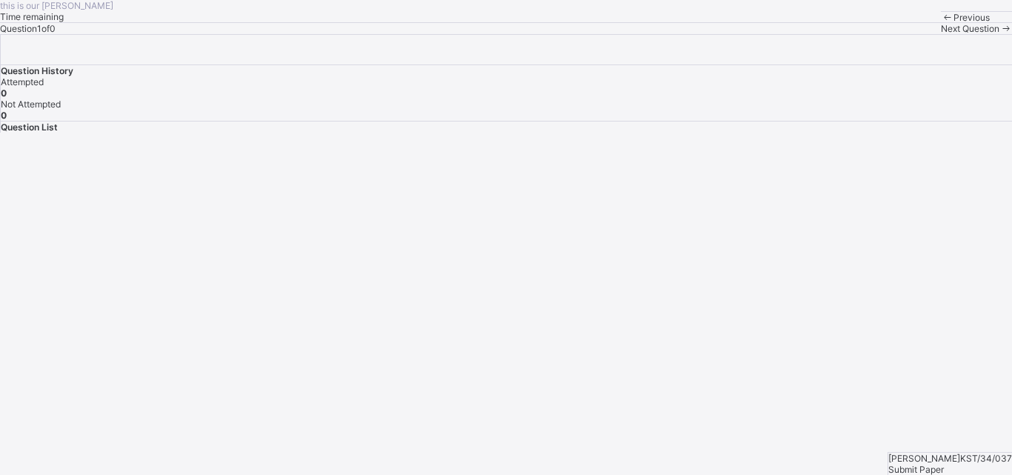
click at [1000, 34] on span at bounding box center [1006, 28] width 13 height 11
click at [944, 464] on span "Submit Paper" at bounding box center [917, 469] width 56 height 11
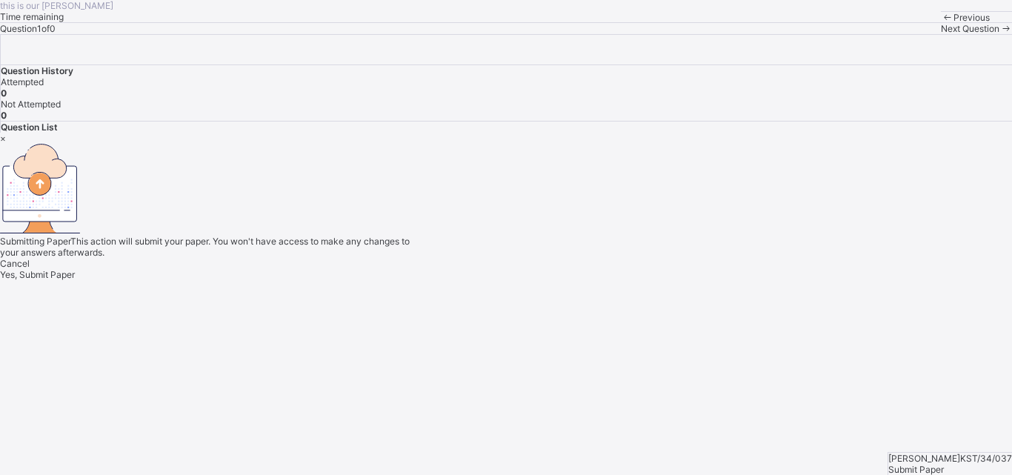
click at [543, 280] on div "Yes, Submit Paper" at bounding box center [506, 274] width 1012 height 11
click at [581, 280] on div "× Submitting Paper This action will submit your paper. You won't have access to…" at bounding box center [506, 206] width 1012 height 147
click at [959, 280] on div "× Submitting Paper This action will submit your paper. You won't have access to…" at bounding box center [506, 206] width 1012 height 147
click at [75, 280] on span "Yes, Submit Paper" at bounding box center [37, 274] width 75 height 11
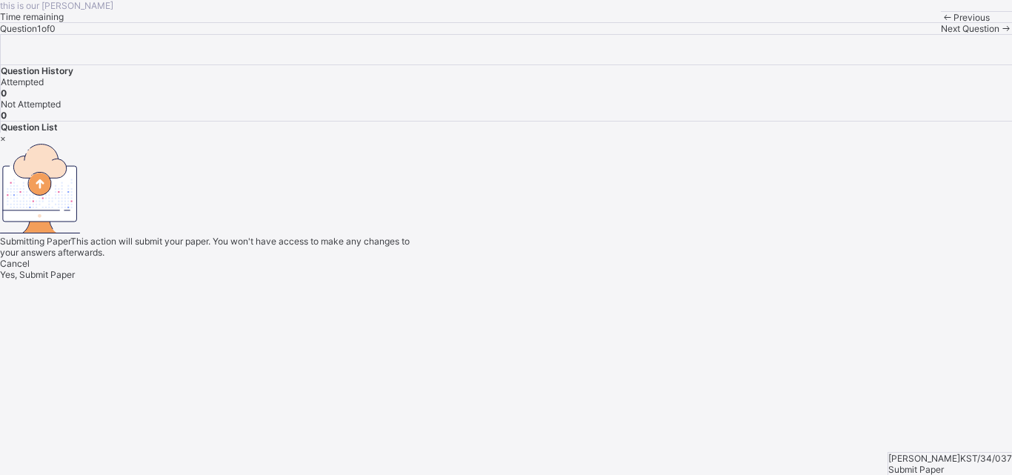
click at [75, 280] on span "Yes, Submit Paper" at bounding box center [37, 274] width 75 height 11
click at [534, 280] on div "Yes, Submit Paper" at bounding box center [506, 274] width 1012 height 11
click at [951, 280] on div "× Submitting Paper This action will submit your paper. You won't have access to…" at bounding box center [506, 206] width 1012 height 147
click at [75, 280] on span "Yes, Submit Paper" at bounding box center [37, 274] width 75 height 11
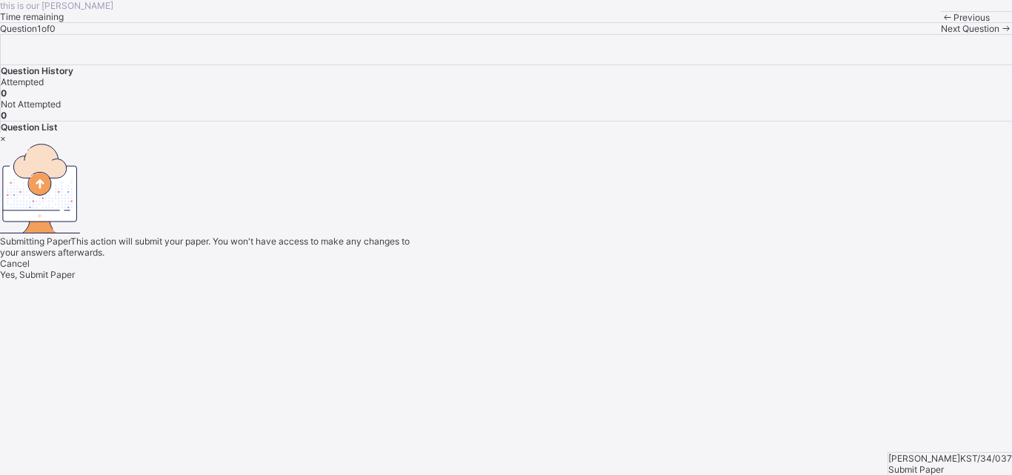
click at [75, 280] on span "Yes, Submit Paper" at bounding box center [37, 274] width 75 height 11
click at [930, 280] on div "× Submitting Paper This action will submit your paper. You won't have access to…" at bounding box center [506, 206] width 1012 height 147
click at [603, 280] on div "× Submitting Paper This action will submit your paper. You won't have access to…" at bounding box center [506, 206] width 1012 height 147
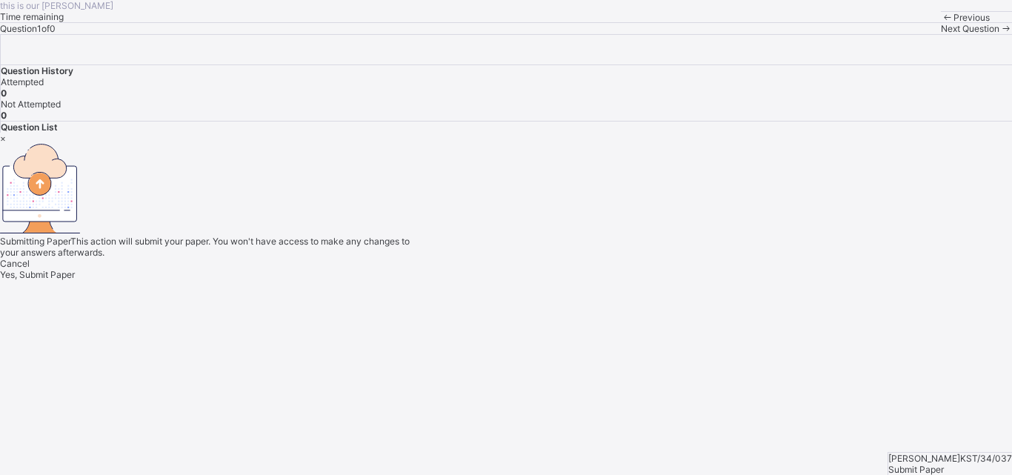
click at [526, 280] on div "Yes, Submit Paper" at bounding box center [506, 274] width 1012 height 11
click at [75, 280] on span "Yes, Submit Paper" at bounding box center [37, 274] width 75 height 11
click at [546, 280] on div "Yes, Submit Paper" at bounding box center [506, 274] width 1012 height 11
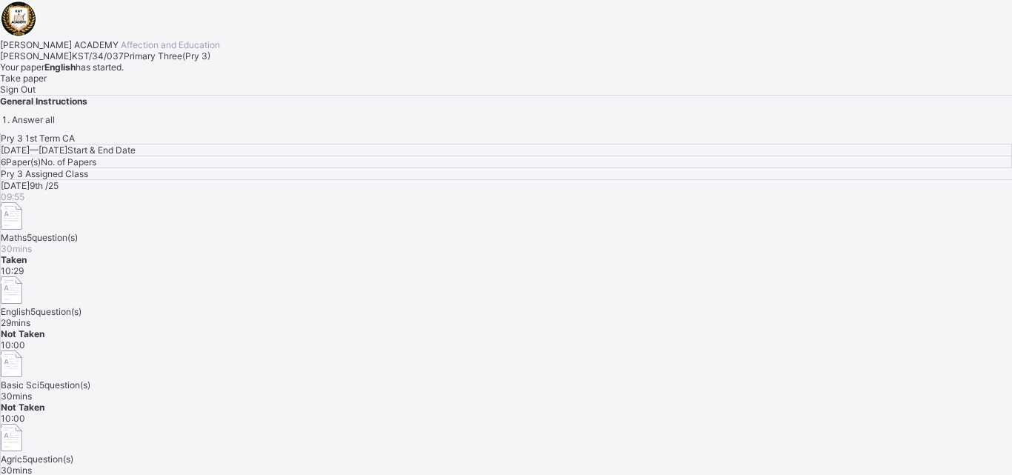
click at [47, 84] on span "Take paper" at bounding box center [23, 78] width 47 height 11
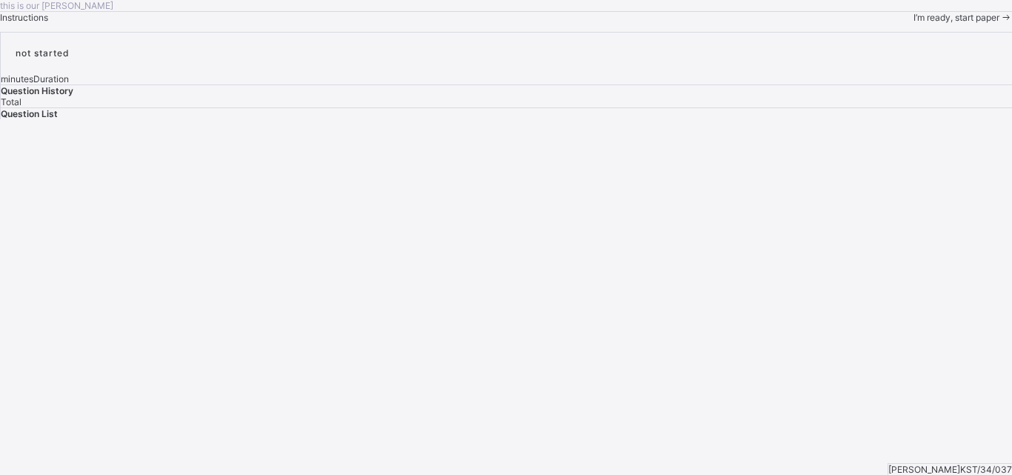
click at [914, 23] on div "I’m ready, start paper" at bounding box center [963, 17] width 99 height 11
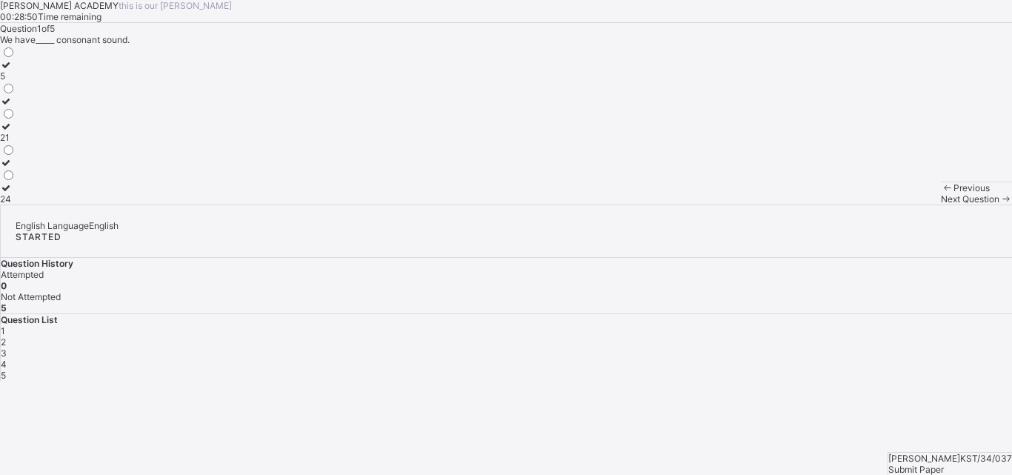
click at [16, 143] on label "21" at bounding box center [8, 132] width 16 height 22
click at [941, 205] on div "Previous Next Question" at bounding box center [976, 193] width 71 height 23
click at [941, 205] on span "Next Question" at bounding box center [970, 198] width 59 height 11
click at [38, 205] on div "speaking" at bounding box center [19, 198] width 38 height 11
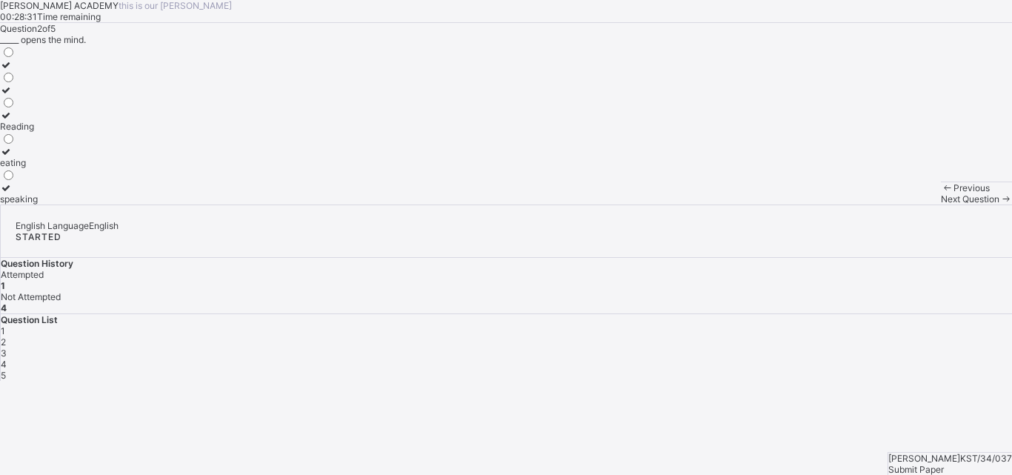
click at [1000, 205] on span at bounding box center [1006, 198] width 13 height 11
click at [34, 205] on div "verb" at bounding box center [17, 198] width 34 height 11
click at [941, 205] on span "Next Question" at bounding box center [970, 198] width 59 height 11
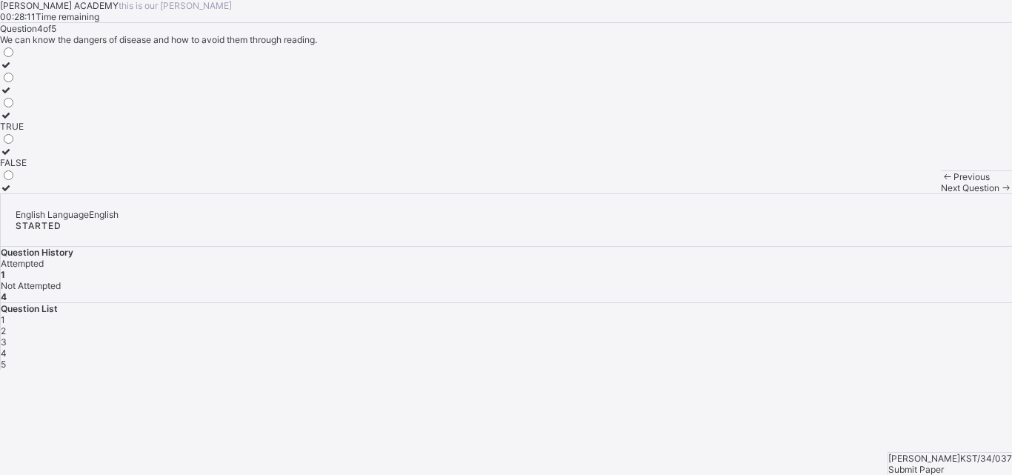
click at [941, 193] on span "Next Question" at bounding box center [970, 187] width 59 height 11
click at [906, 359] on div "5" at bounding box center [507, 364] width 1012 height 11
click at [6, 325] on span "2" at bounding box center [3, 330] width 5 height 11
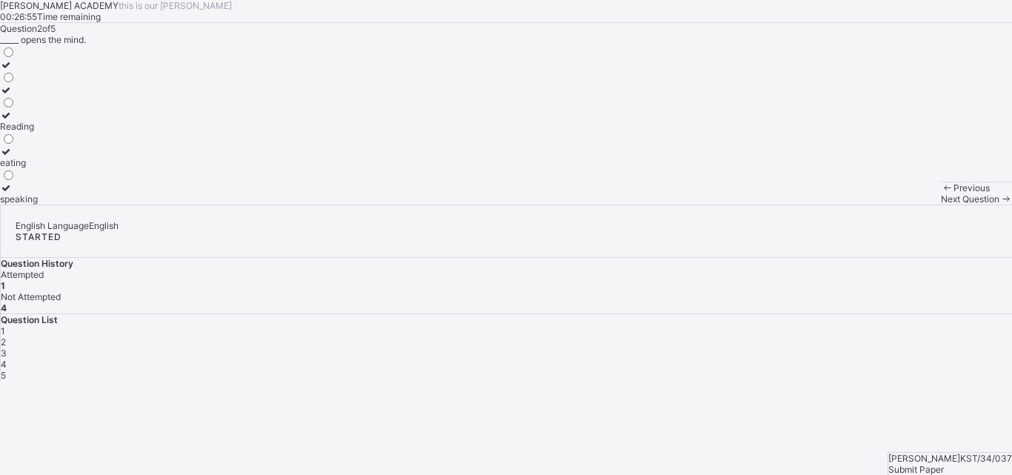
click at [38, 205] on div "speaking" at bounding box center [19, 198] width 38 height 11
click at [941, 205] on span "Next Question" at bounding box center [970, 198] width 59 height 11
click at [34, 205] on div "verb" at bounding box center [17, 198] width 34 height 11
click at [941, 205] on span "Next Question" at bounding box center [970, 198] width 59 height 11
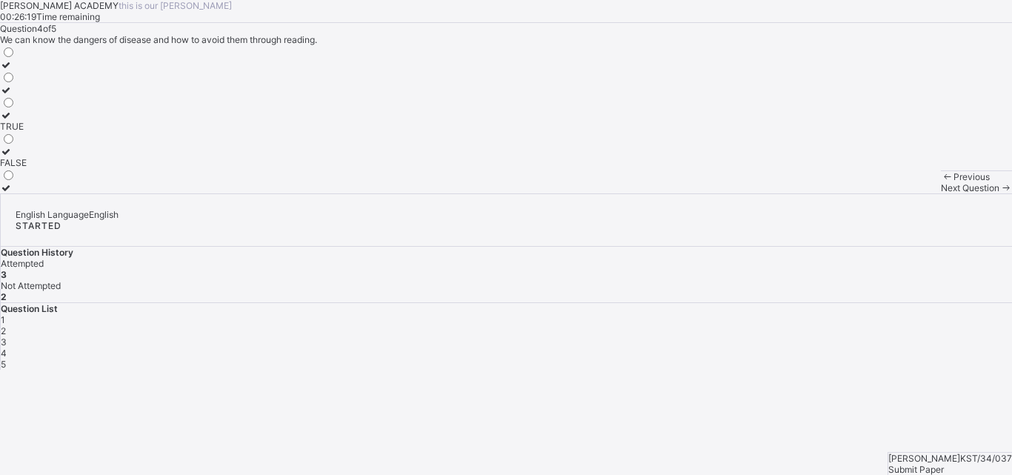
click at [27, 168] on label "FALSE" at bounding box center [13, 157] width 27 height 22
click at [941, 193] on span "Next Question" at bounding box center [970, 187] width 59 height 11
click at [27, 193] on div "FALSE" at bounding box center [13, 187] width 27 height 11
click at [944, 464] on span "Submit Paper" at bounding box center [917, 469] width 56 height 11
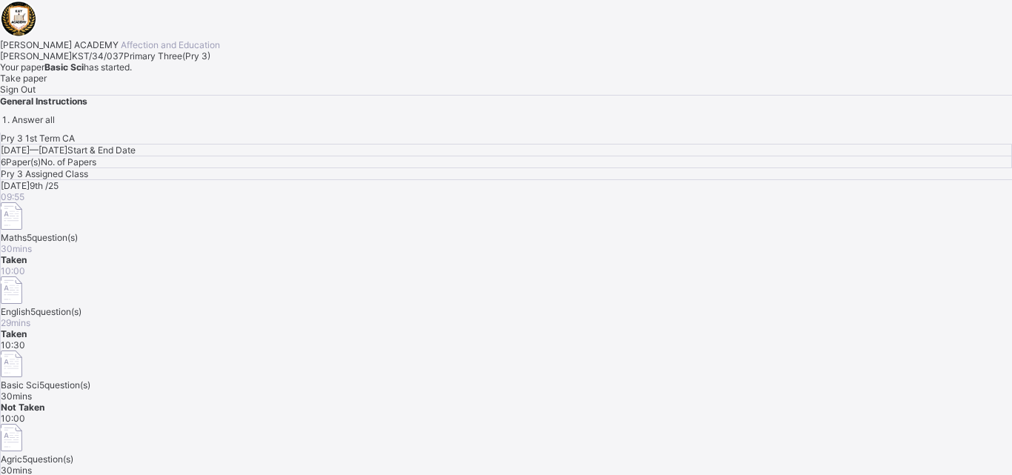
click at [186, 125] on div "[PERSON_NAME] ACADEMY Affection and Education [PERSON_NAME] KST/34/037 Primary …" at bounding box center [506, 62] width 1012 height 125
click at [47, 84] on span "Take paper" at bounding box center [23, 78] width 47 height 11
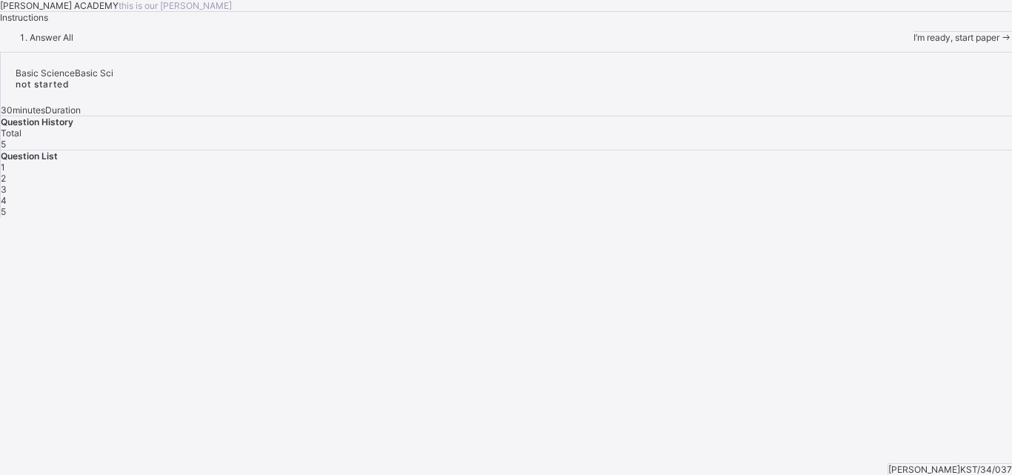
click at [914, 43] on span "I’m ready, start paper" at bounding box center [957, 37] width 86 height 11
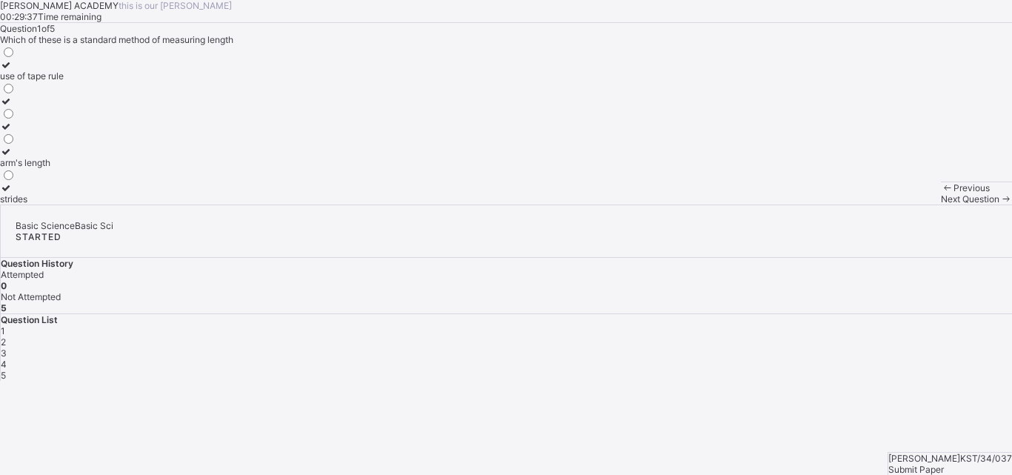
click at [64, 205] on label "strides" at bounding box center [32, 193] width 64 height 22
click at [941, 205] on span "Next Question" at bounding box center [970, 198] width 59 height 11
click at [22, 118] on div "10" at bounding box center [11, 112] width 22 height 11
click at [941, 205] on span "Next Question" at bounding box center [970, 198] width 59 height 11
click at [29, 82] on label "width" at bounding box center [14, 70] width 29 height 22
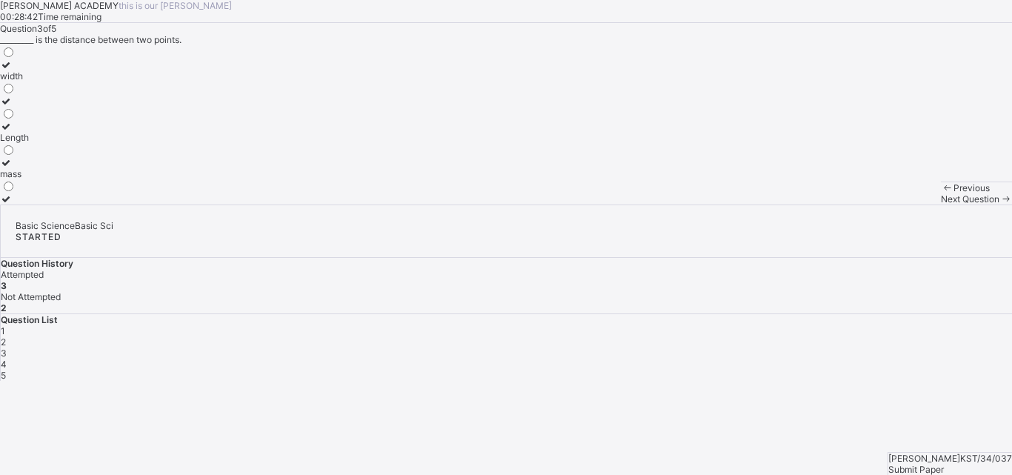
click at [941, 205] on span "Next Question" at bounding box center [970, 198] width 59 height 11
click at [46, 82] on label "use of tape" at bounding box center [23, 70] width 46 height 22
click at [941, 205] on span "Next Question" at bounding box center [970, 198] width 59 height 11
click at [44, 154] on div "metres" at bounding box center [22, 148] width 44 height 11
click at [961, 452] on div "[PERSON_NAME] KST/34/037 Submit Paper" at bounding box center [950, 463] width 125 height 23
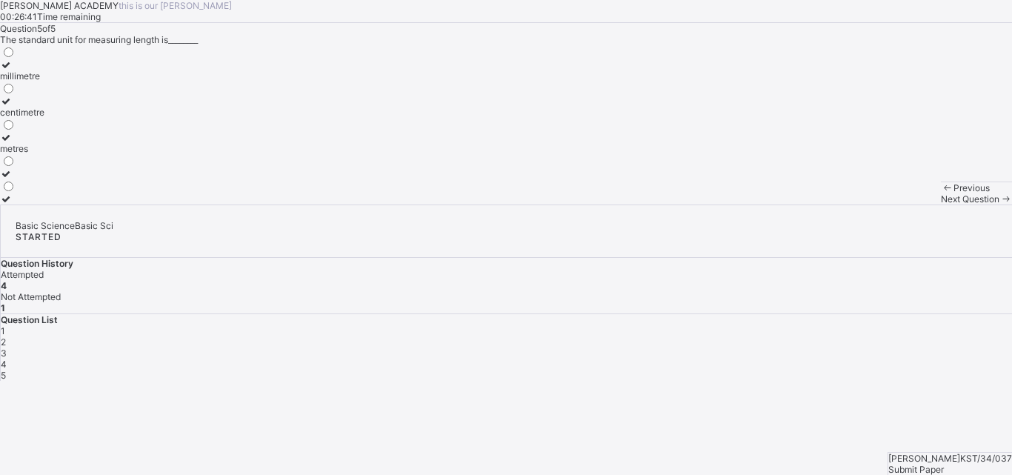
click at [944, 464] on span "Submit Paper" at bounding box center [917, 469] width 56 height 11
click at [678, 381] on div "× Submitting Paper This action will submit your paper. You won't have access to…" at bounding box center [506, 461] width 1012 height 160
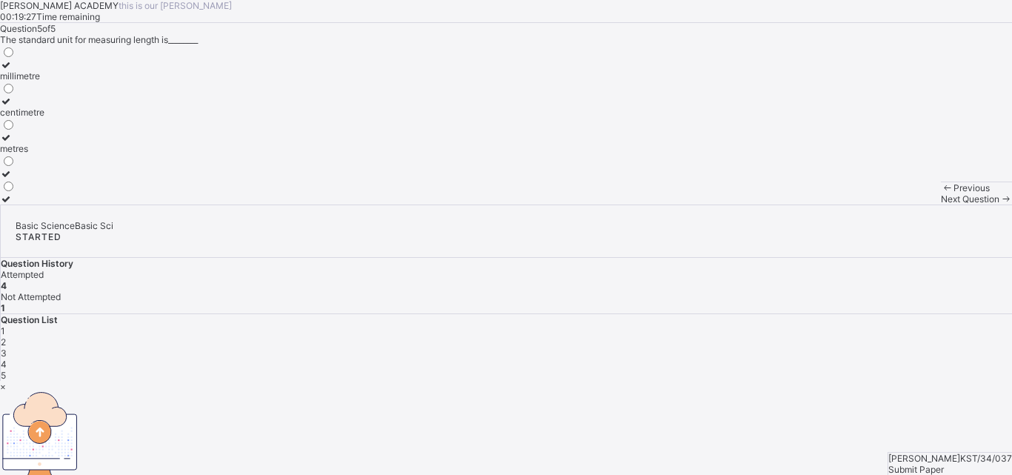
click at [658, 381] on div "×" at bounding box center [506, 386] width 1012 height 11
click at [944, 464] on span "Submit Paper" at bounding box center [917, 469] width 56 height 11
click at [661, 381] on div "×" at bounding box center [506, 386] width 1012 height 11
click at [944, 464] on span "Submit Paper" at bounding box center [917, 469] width 56 height 11
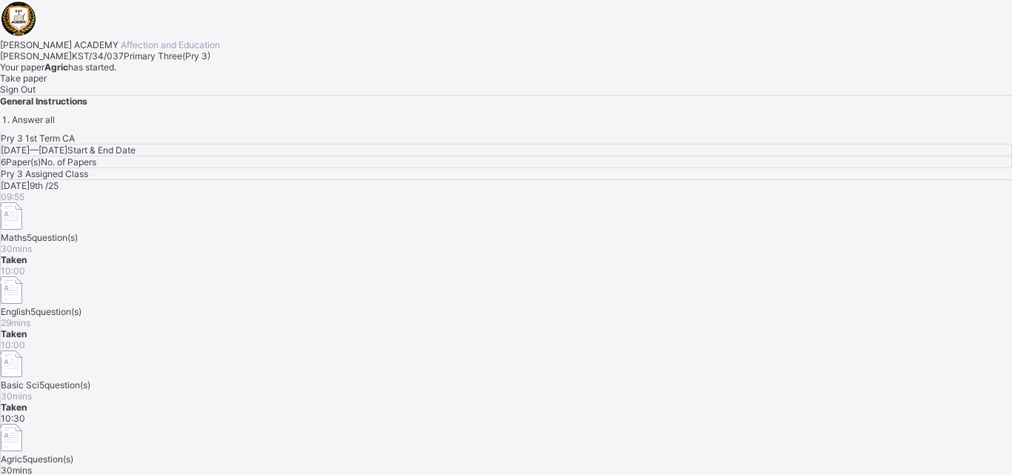
click at [150, 84] on div "Take paper" at bounding box center [506, 78] width 1012 height 11
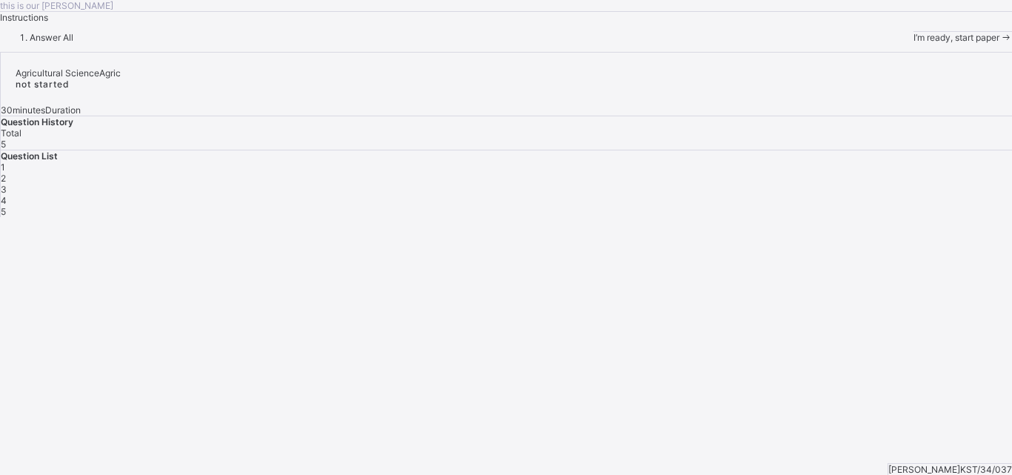
click at [914, 43] on div "I’m ready, start paper" at bounding box center [963, 37] width 99 height 11
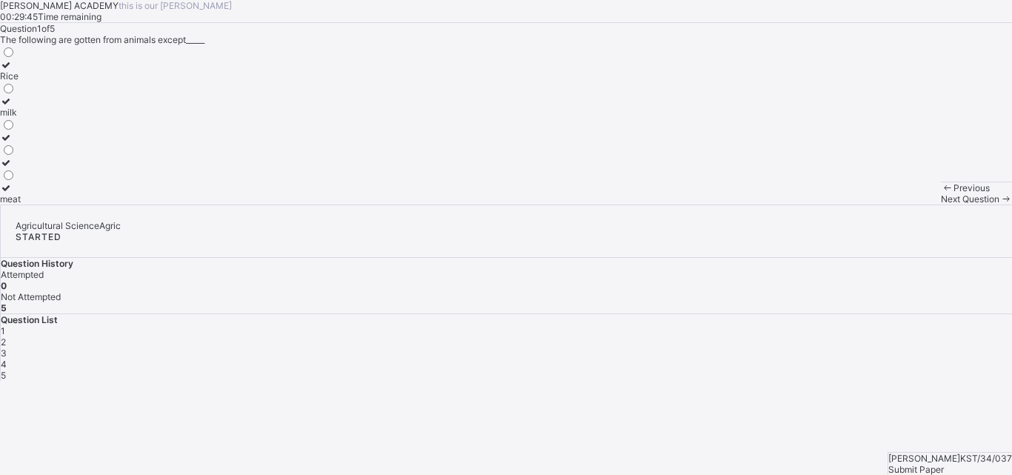
click at [21, 82] on label "Rice" at bounding box center [10, 70] width 21 height 22
click at [941, 205] on span "Next Question" at bounding box center [970, 198] width 59 height 11
click at [6, 337] on span "2" at bounding box center [3, 342] width 5 height 11
click at [941, 205] on div "Previous Next Question" at bounding box center [976, 193] width 71 height 23
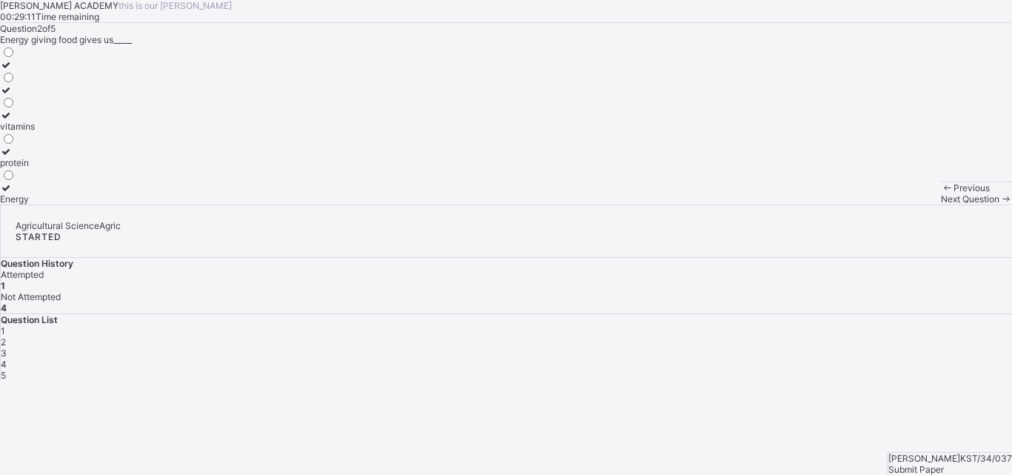
click at [35, 205] on label "Energy" at bounding box center [17, 193] width 35 height 22
click at [941, 205] on span "Next Question" at bounding box center [970, 198] width 59 height 11
click at [777, 337] on div "2" at bounding box center [507, 342] width 1012 height 11
click at [13, 193] on icon at bounding box center [6, 187] width 13 height 11
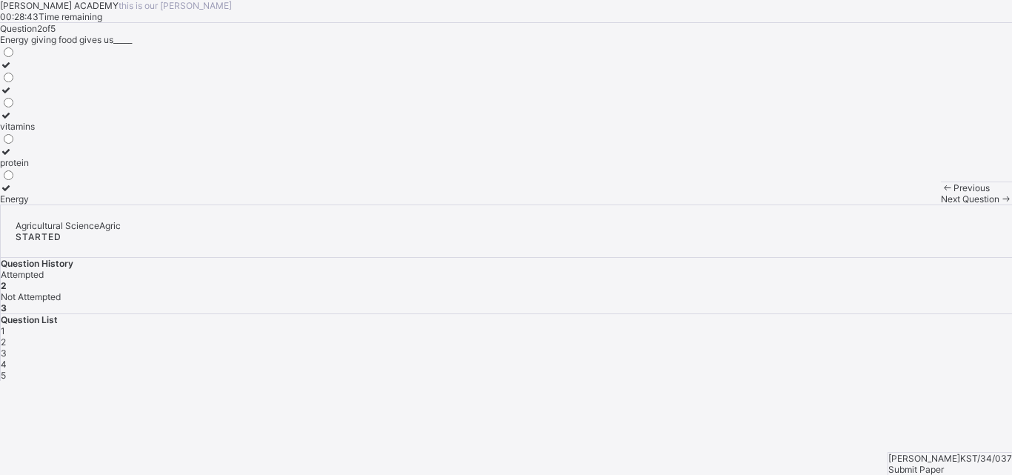
click at [941, 205] on span "Next Question" at bounding box center [970, 198] width 59 height 11
click at [821, 348] on div "3" at bounding box center [507, 353] width 1012 height 11
click at [25, 205] on label "Meat" at bounding box center [12, 193] width 25 height 22
click at [7, 359] on span "4" at bounding box center [4, 364] width 6 height 11
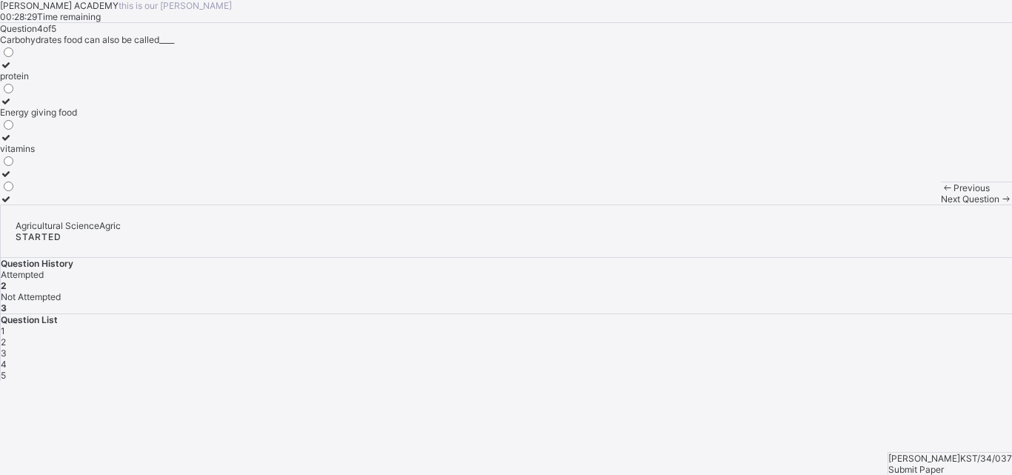
click at [77, 118] on div "Energy giving food" at bounding box center [38, 112] width 77 height 11
click at [902, 370] on div "5" at bounding box center [507, 375] width 1012 height 11
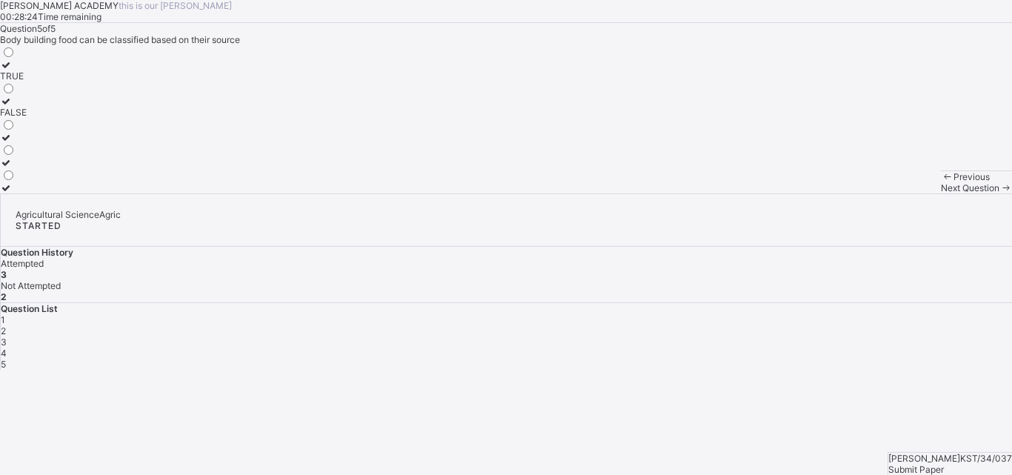
click at [27, 82] on div "TRUE" at bounding box center [13, 75] width 27 height 11
click at [936, 464] on div "Submit Paper" at bounding box center [951, 469] width 124 height 11
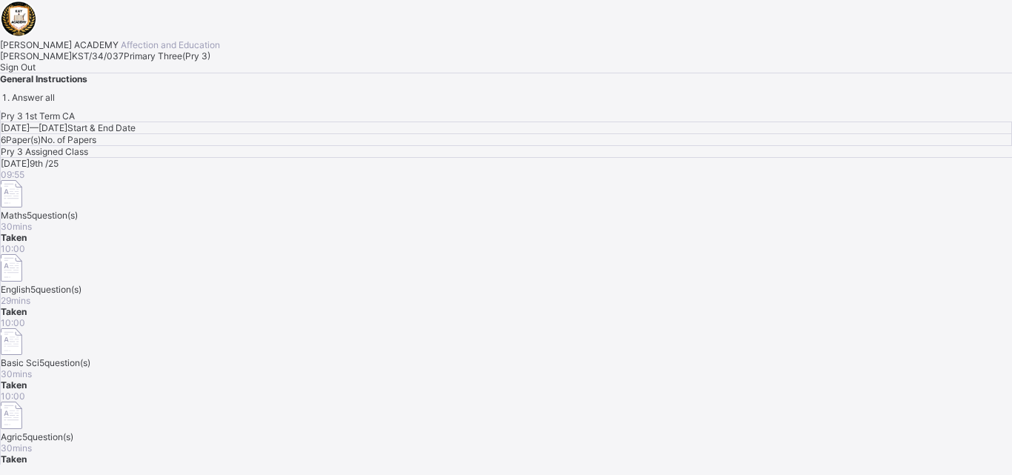
click at [36, 73] on span "Sign Out" at bounding box center [18, 67] width 36 height 11
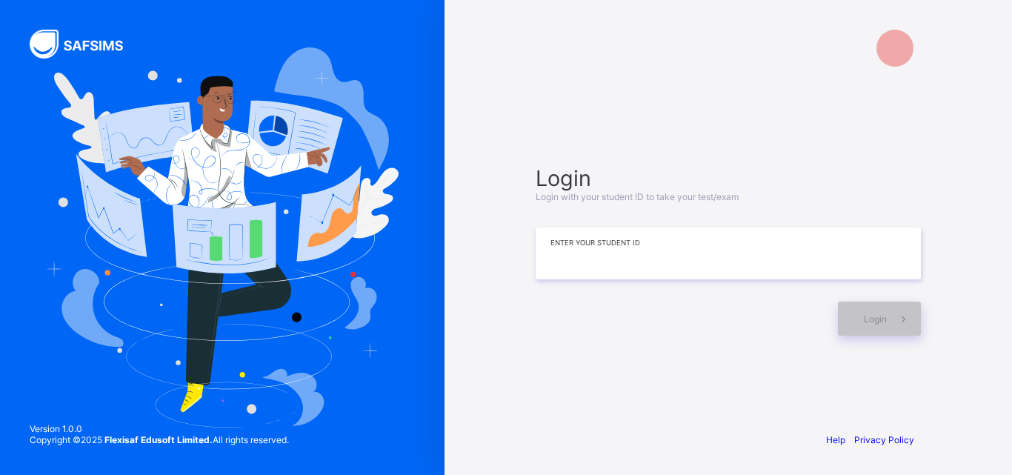
click at [689, 272] on input at bounding box center [728, 254] width 385 height 52
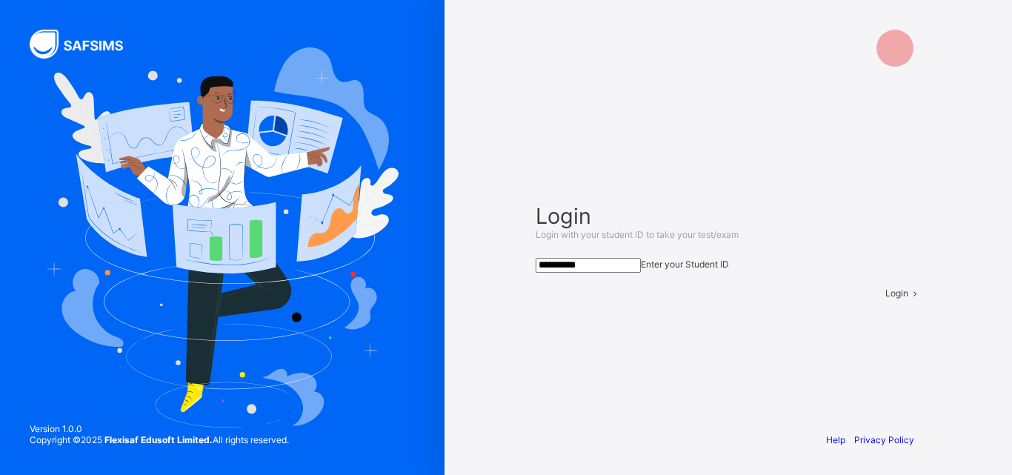
type input "**********"
click at [909, 299] on icon at bounding box center [915, 293] width 13 height 11
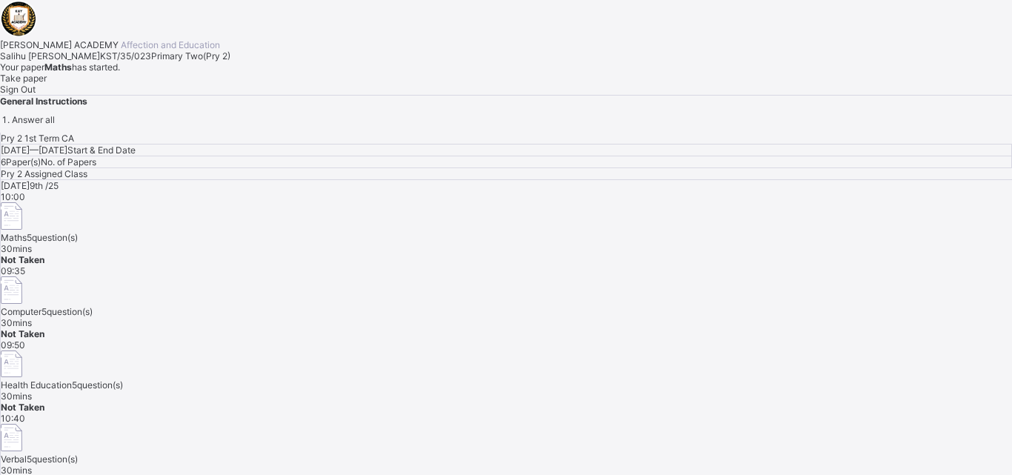
click at [47, 84] on span "Take paper" at bounding box center [23, 78] width 47 height 11
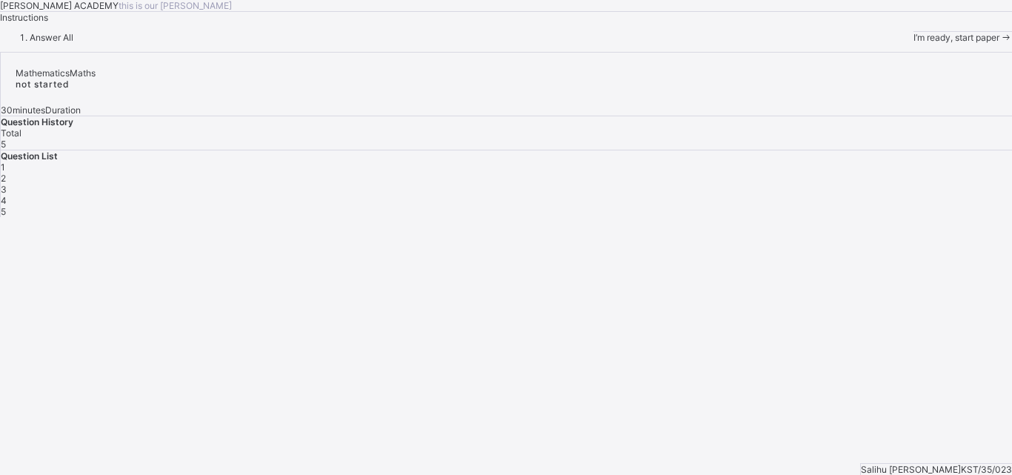
click at [1000, 43] on span at bounding box center [1006, 37] width 13 height 11
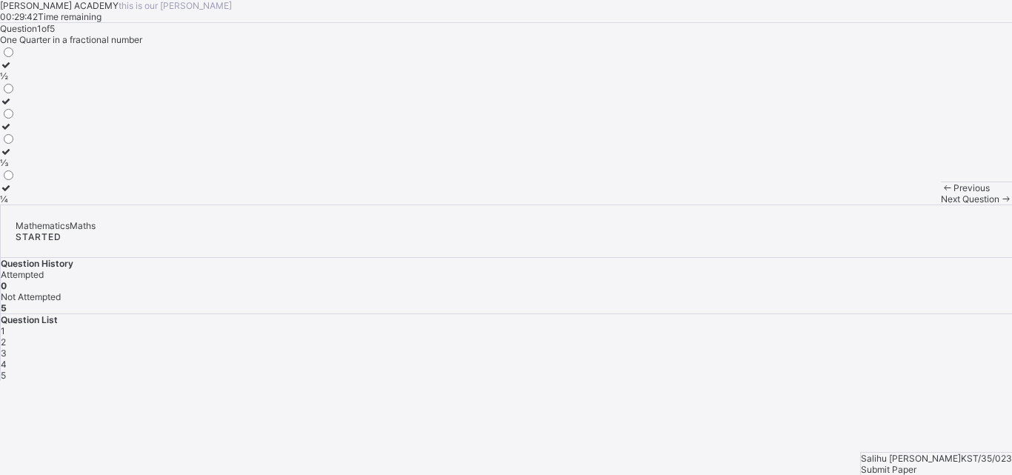
click at [16, 82] on label "½" at bounding box center [8, 70] width 16 height 22
click at [941, 205] on div "Next Question" at bounding box center [976, 198] width 71 height 11
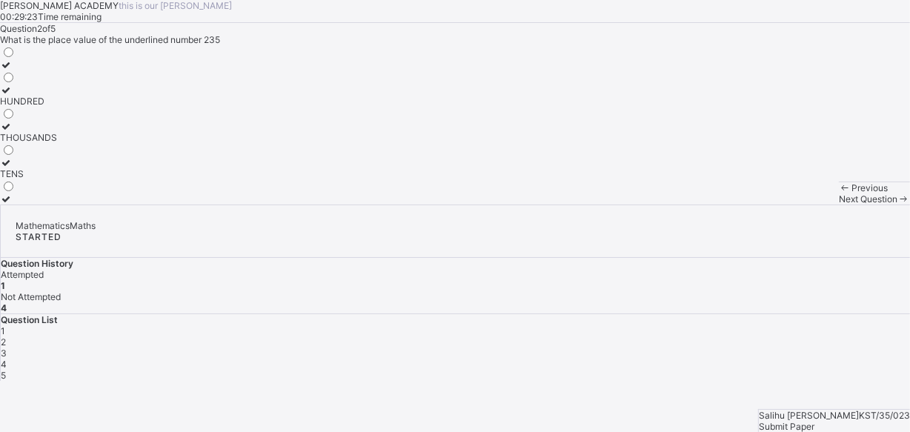
click at [57, 143] on label "THOUSANDS" at bounding box center [28, 132] width 57 height 22
click at [57, 179] on label "TENS" at bounding box center [28, 168] width 57 height 22
click at [839, 205] on div "Next Question" at bounding box center [874, 198] width 71 height 11
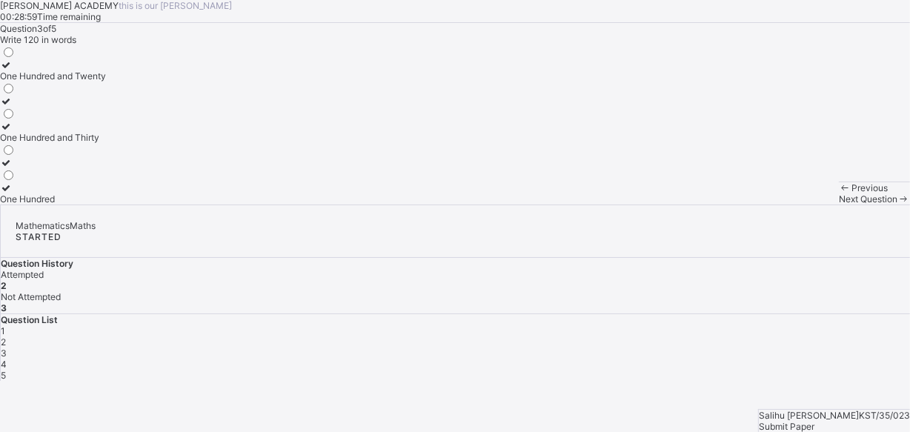
click at [106, 82] on div "One Hundred and Twenty" at bounding box center [53, 75] width 106 height 11
click at [772, 359] on div "4" at bounding box center [455, 364] width 909 height 11
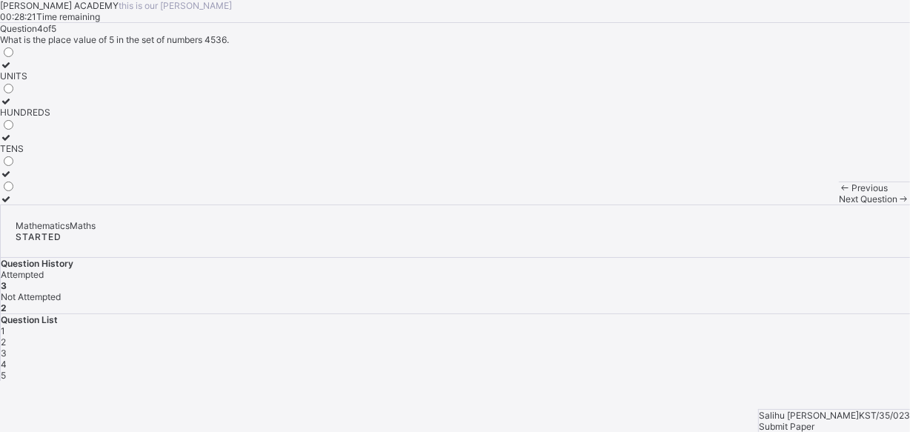
click at [50, 154] on div "TENS" at bounding box center [25, 148] width 50 height 11
click at [50, 118] on div "HUNDREDS" at bounding box center [25, 112] width 50 height 11
click at [839, 205] on span "Next Question" at bounding box center [868, 198] width 59 height 11
click at [16, 143] on div "205" at bounding box center [8, 137] width 16 height 11
click at [832, 421] on div "Submit Paper" at bounding box center [834, 426] width 151 height 11
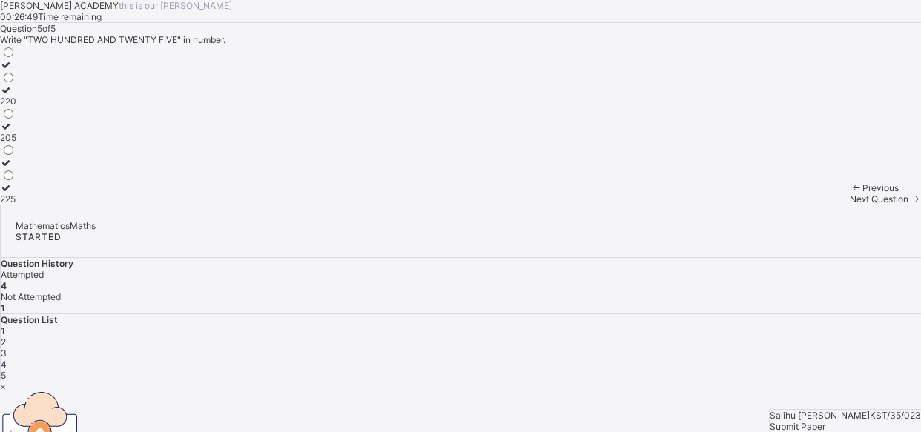
click at [597, 381] on div "×" at bounding box center [460, 386] width 921 height 11
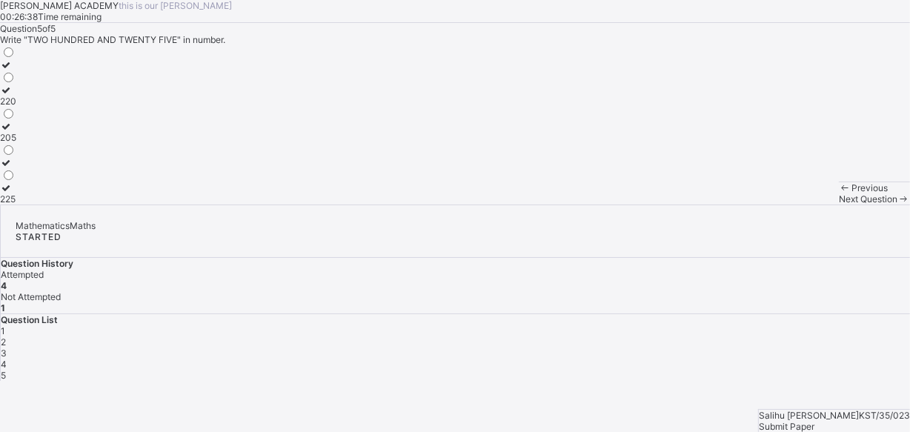
click at [801, 370] on div "5" at bounding box center [455, 375] width 909 height 11
click at [815, 421] on span "Submit Paper" at bounding box center [787, 426] width 56 height 11
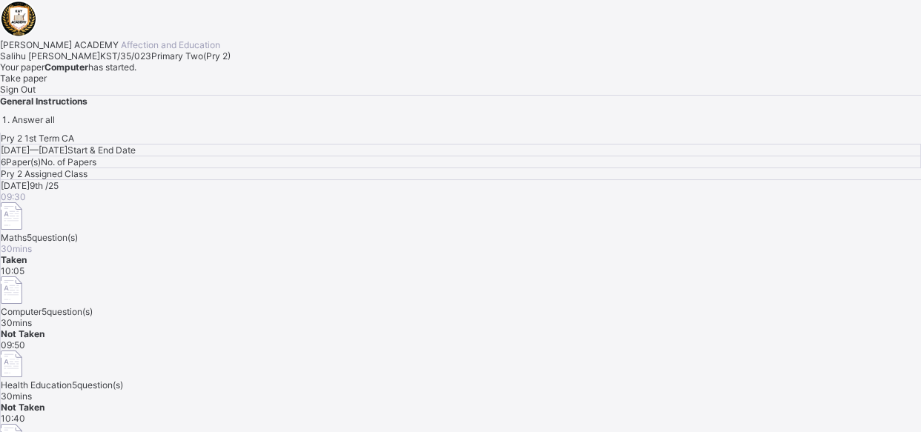
click at [177, 84] on div "Take paper" at bounding box center [460, 78] width 921 height 11
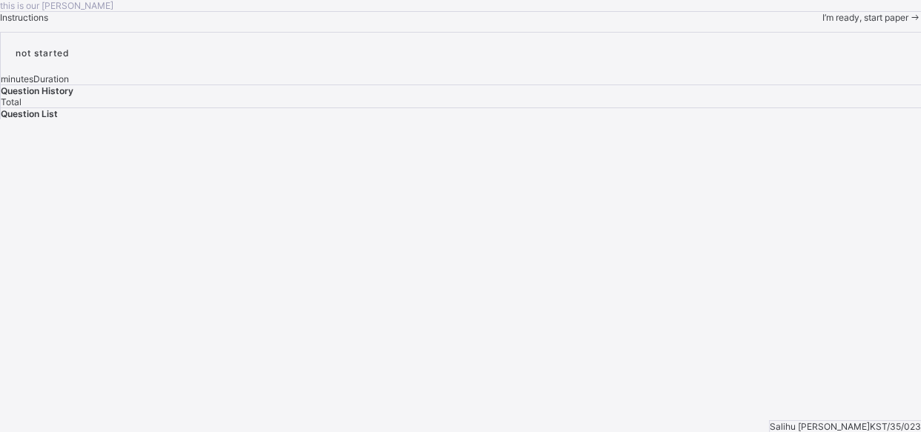
click at [822, 23] on span "I’m ready, start paper" at bounding box center [865, 17] width 86 height 11
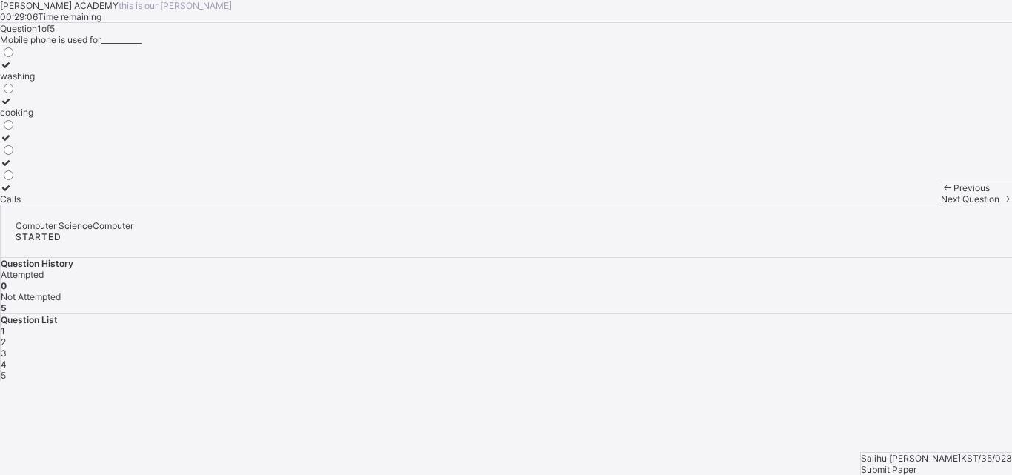
click at [35, 205] on div "Calls" at bounding box center [17, 198] width 35 height 11
click at [941, 205] on div "Next Question" at bounding box center [976, 198] width 71 height 11
click at [79, 143] on div "Personal Computer" at bounding box center [39, 137] width 79 height 11
click at [941, 205] on span "Next Question" at bounding box center [970, 198] width 59 height 11
click at [21, 132] on label "Size" at bounding box center [10, 121] width 21 height 22
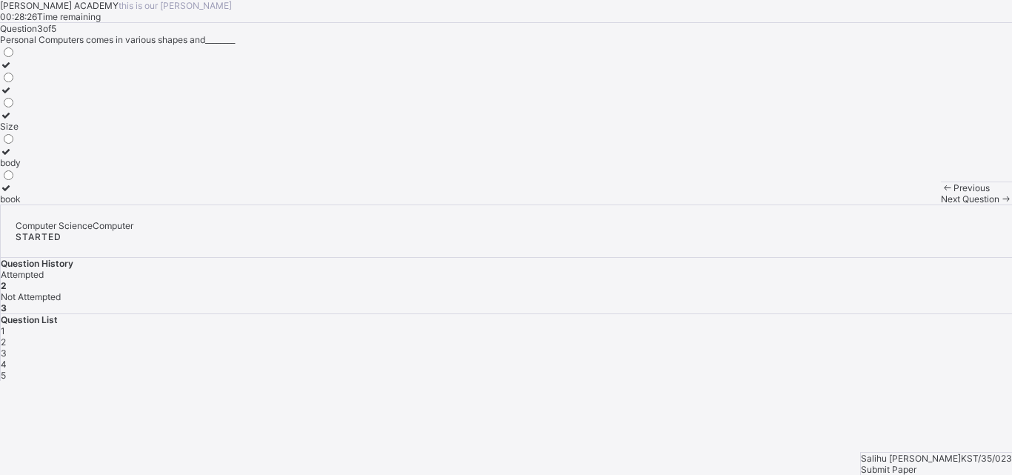
click at [941, 205] on span "Next Question" at bounding box center [970, 198] width 59 height 11
click at [34, 205] on div "Addition" at bounding box center [17, 198] width 34 height 11
click at [941, 205] on div "Next Question" at bounding box center [976, 198] width 71 height 11
click at [21, 107] on div "Time" at bounding box center [10, 101] width 21 height 11
click at [7, 359] on span "4" at bounding box center [4, 364] width 6 height 11
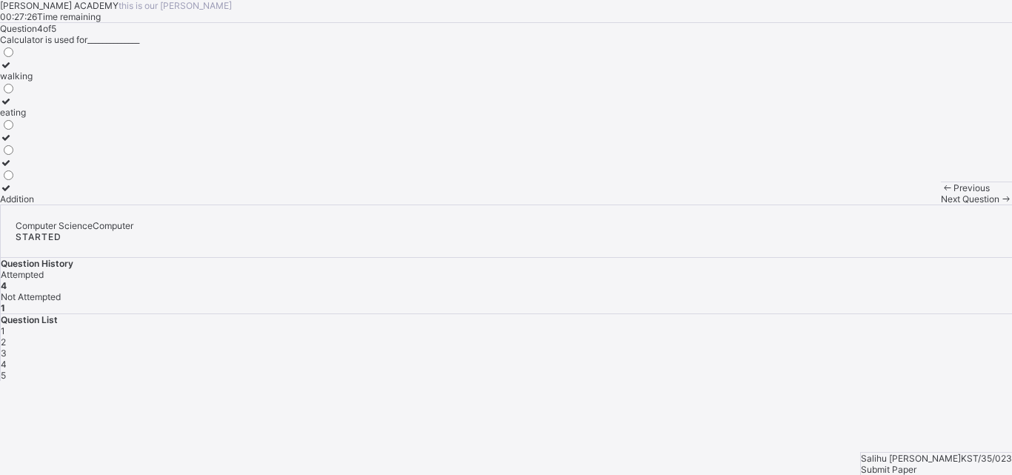
click at [34, 205] on label "Addition" at bounding box center [17, 193] width 34 height 22
click at [941, 205] on div "Next Question" at bounding box center [976, 198] width 71 height 11
click at [21, 96] on div at bounding box center [10, 89] width 21 height 11
click at [917, 464] on span "Submit Paper" at bounding box center [889, 469] width 56 height 11
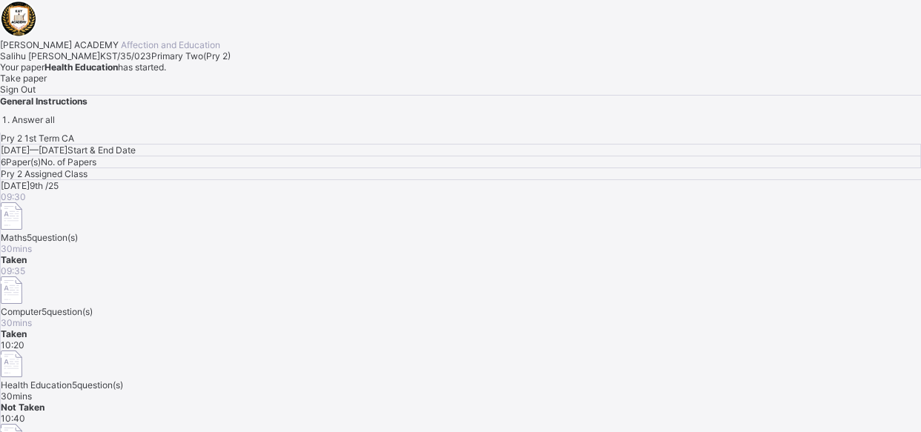
click at [185, 84] on div "Take paper" at bounding box center [460, 78] width 921 height 11
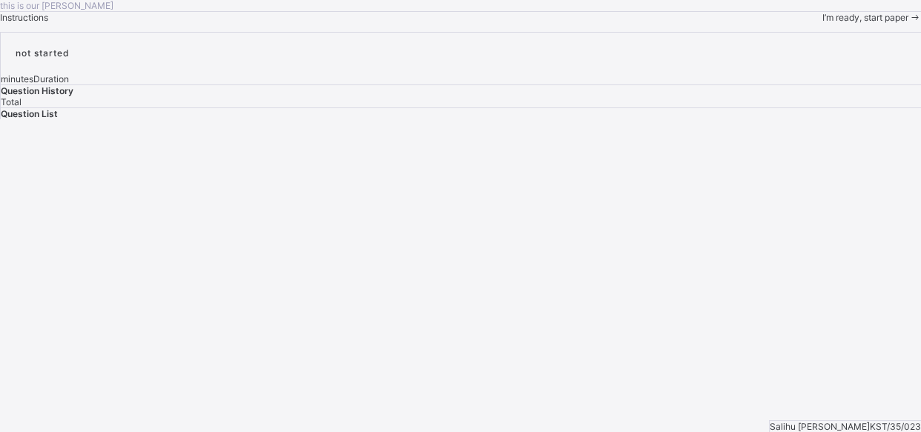
click at [822, 23] on span "I’m ready, start paper" at bounding box center [865, 17] width 86 height 11
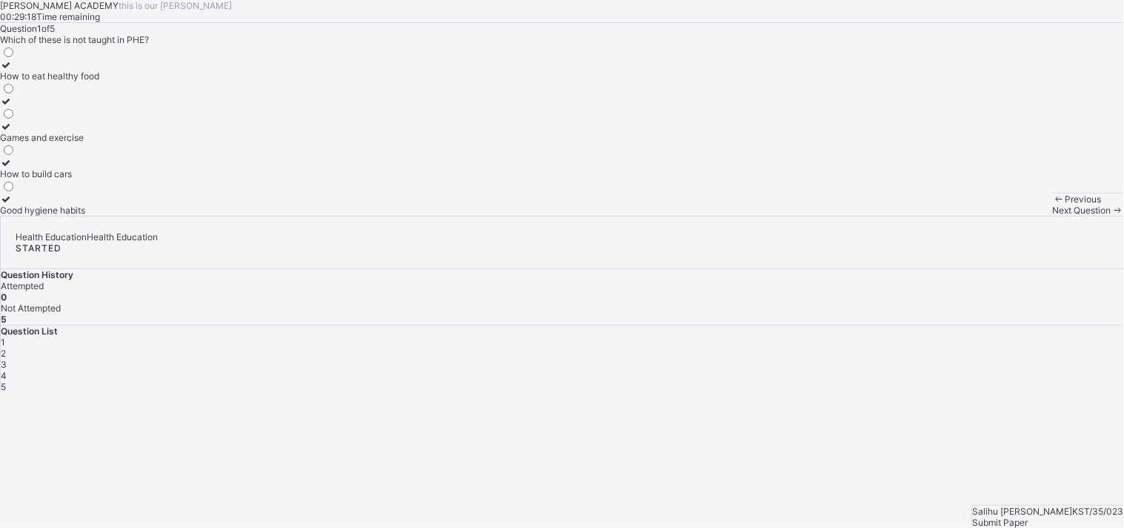
click at [99, 143] on div "Games and exercise" at bounding box center [49, 137] width 99 height 11
click at [1012, 216] on span "Next Question" at bounding box center [1082, 210] width 59 height 11
click at [120, 143] on label "How to take care of our body" at bounding box center [60, 132] width 120 height 22
click at [1012, 216] on span "Next Question" at bounding box center [1082, 210] width 59 height 11
click at [885, 337] on div "1 2 3 4 5" at bounding box center [563, 365] width 1124 height 56
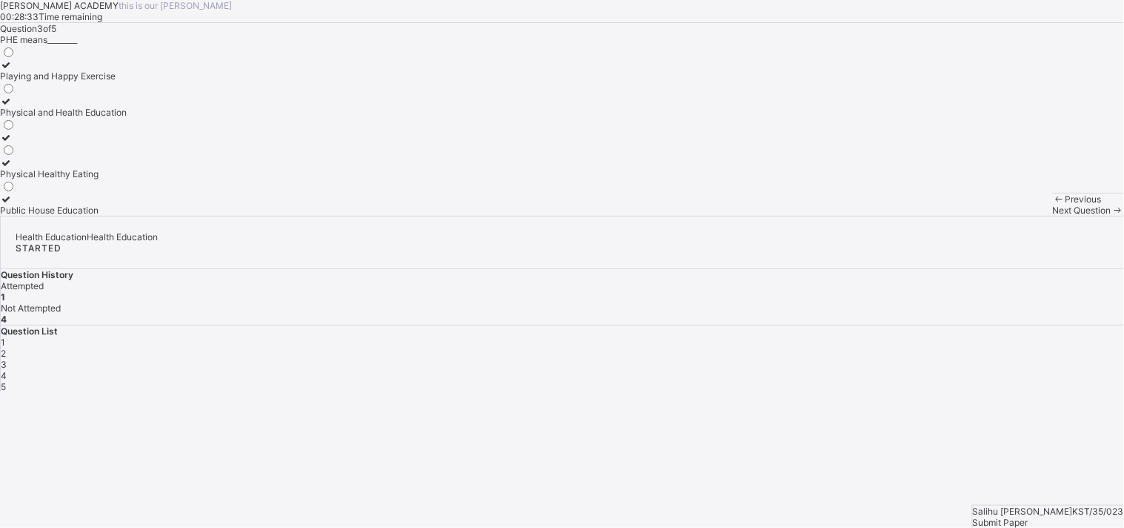
click at [885, 337] on div "1 2 3 4 5" at bounding box center [563, 365] width 1124 height 56
click at [6, 348] on span "2" at bounding box center [3, 353] width 5 height 11
click at [120, 143] on label "How to take care of our body" at bounding box center [60, 132] width 120 height 22
click at [1012, 216] on div "Previous Next Question" at bounding box center [1088, 204] width 71 height 23
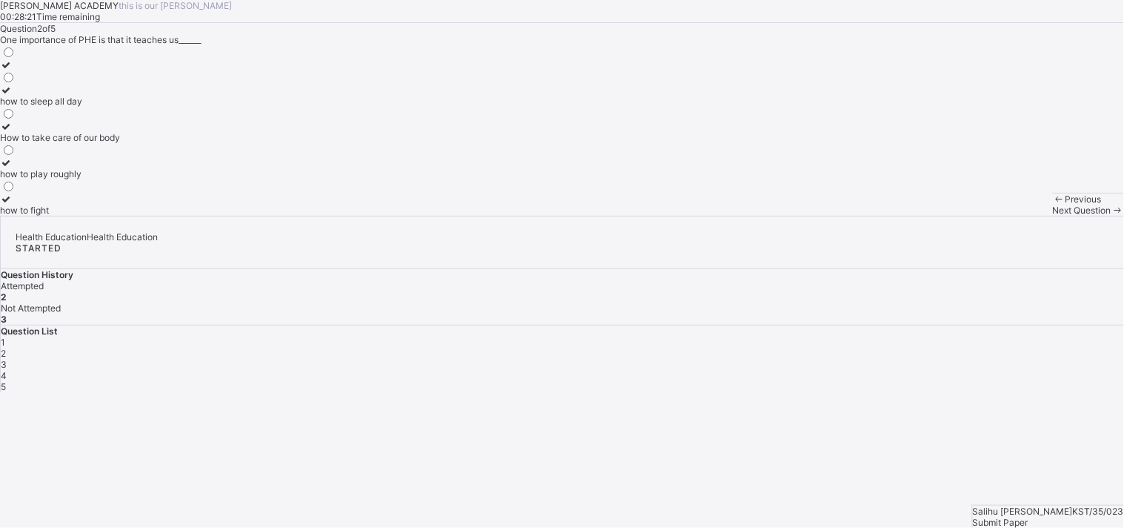
click at [1012, 216] on div "Previous Next Question" at bounding box center [1088, 204] width 71 height 23
click at [1012, 216] on span "Next Question" at bounding box center [1082, 210] width 59 height 11
click at [127, 118] on div "Physical and Health Education" at bounding box center [63, 112] width 127 height 11
click at [1012, 216] on span "Next Question" at bounding box center [1082, 210] width 59 height 11
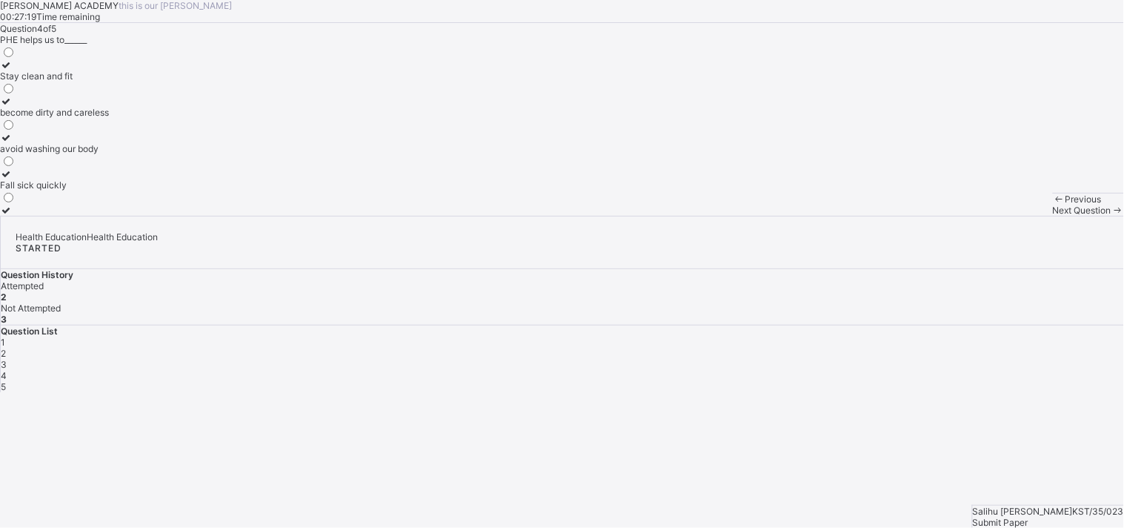
click at [109, 82] on div "Stay clean and fit" at bounding box center [54, 75] width 109 height 11
click at [1012, 216] on div "Next Question" at bounding box center [1088, 210] width 71 height 11
click at [79, 107] on div "Strong and healthy" at bounding box center [39, 101] width 79 height 11
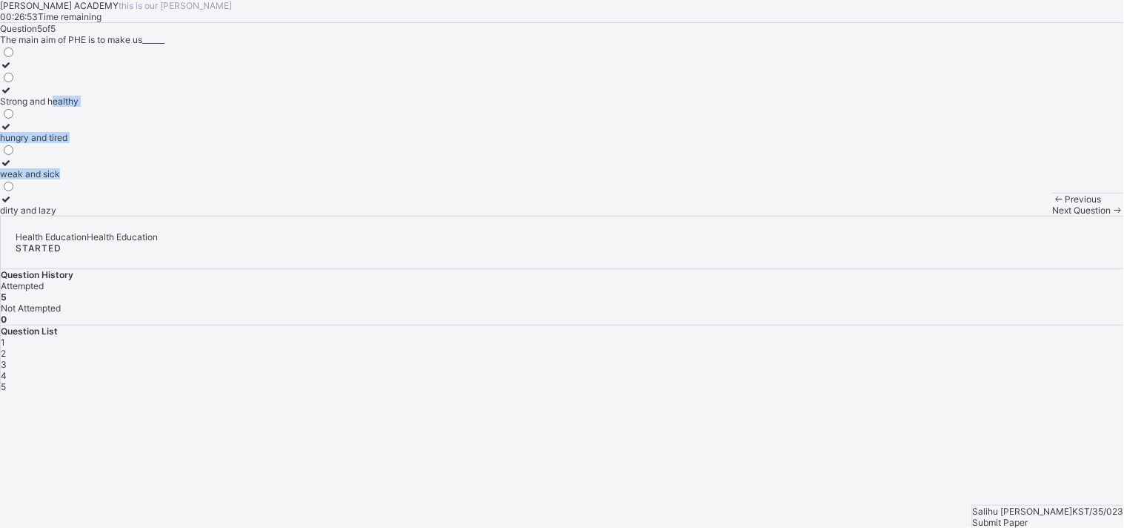
drag, startPoint x: 164, startPoint y: 267, endPoint x: 476, endPoint y: 482, distance: 378.9
click at [476, 216] on div "[PERSON_NAME] ACADEMY this is our [PERSON_NAME] 00:26:53 Time remaining Questio…" at bounding box center [562, 108] width 1124 height 216
click at [1012, 474] on span "Submit Paper" at bounding box center [1001, 522] width 56 height 11
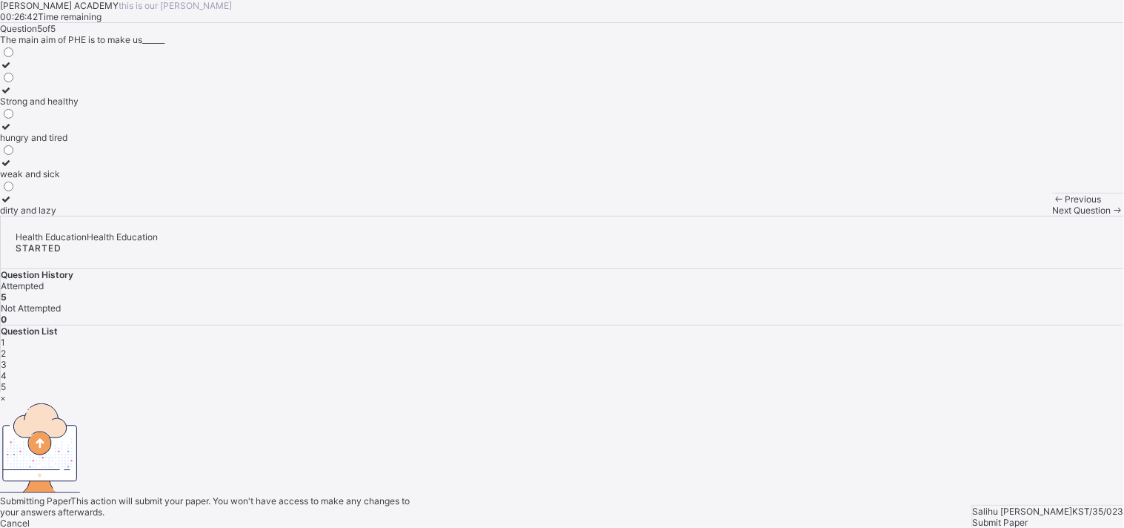
click at [75, 474] on span "Yes, Submit Paper" at bounding box center [37, 533] width 75 height 11
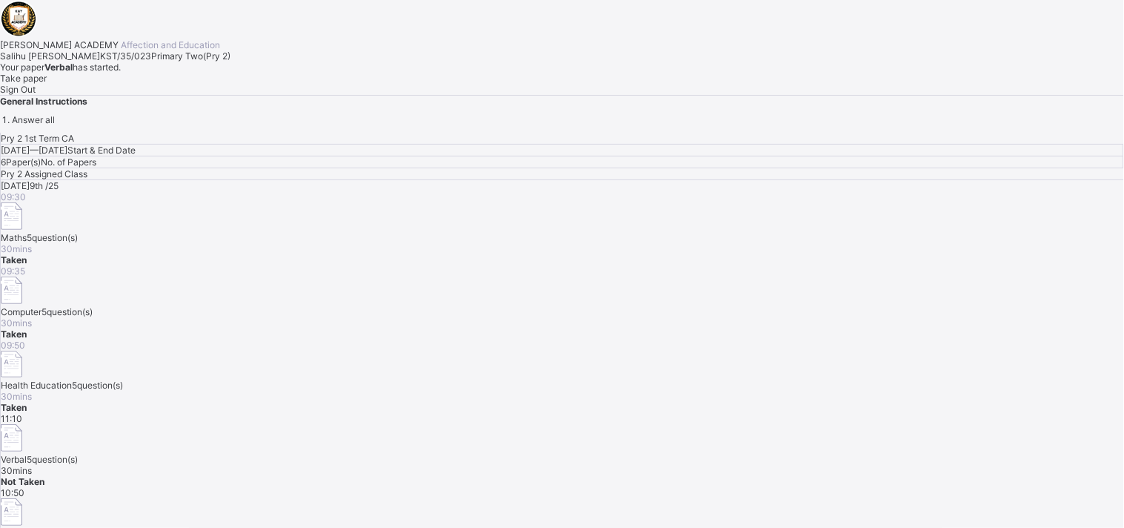
click at [168, 84] on div "Take paper" at bounding box center [562, 78] width 1124 height 11
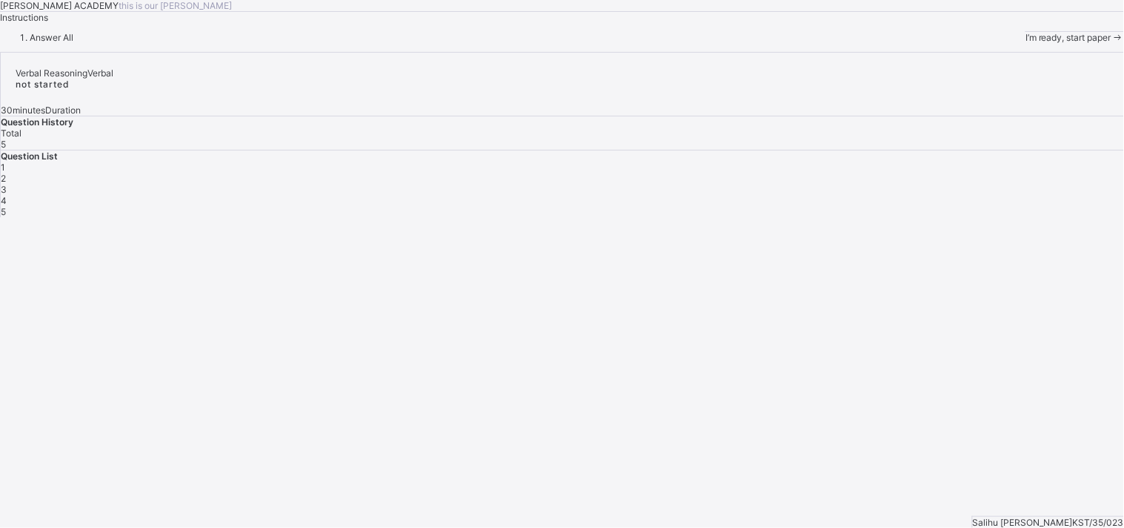
click at [1012, 43] on div "I’m ready, start paper" at bounding box center [1075, 37] width 99 height 11
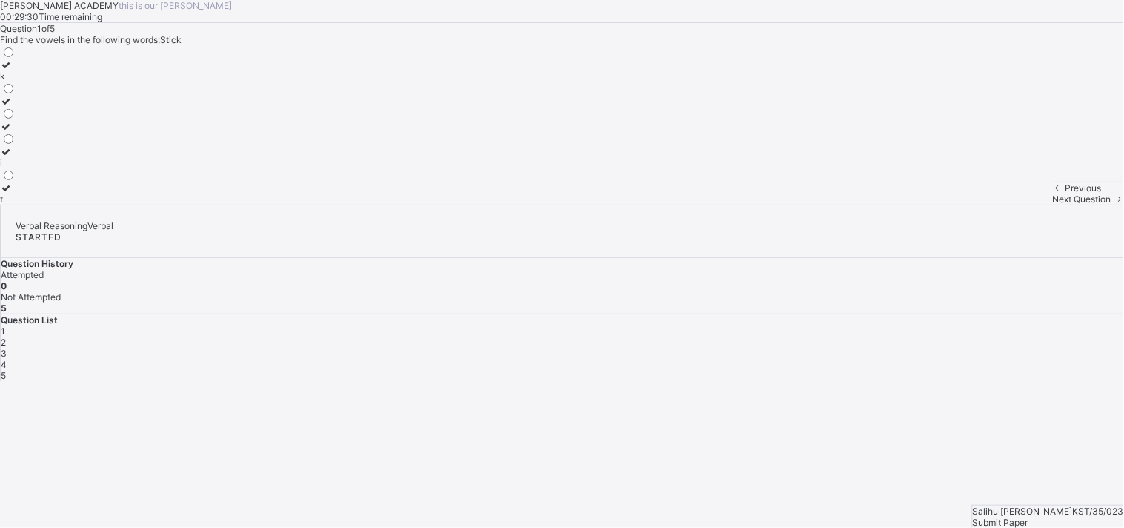
click at [16, 168] on label "i" at bounding box center [8, 157] width 16 height 22
click at [1012, 205] on div "Next Question" at bounding box center [1088, 198] width 71 height 11
click at [16, 168] on div "o" at bounding box center [8, 162] width 16 height 11
click at [1012, 205] on span at bounding box center [1118, 198] width 13 height 11
click at [16, 82] on div "n" at bounding box center [8, 75] width 16 height 11
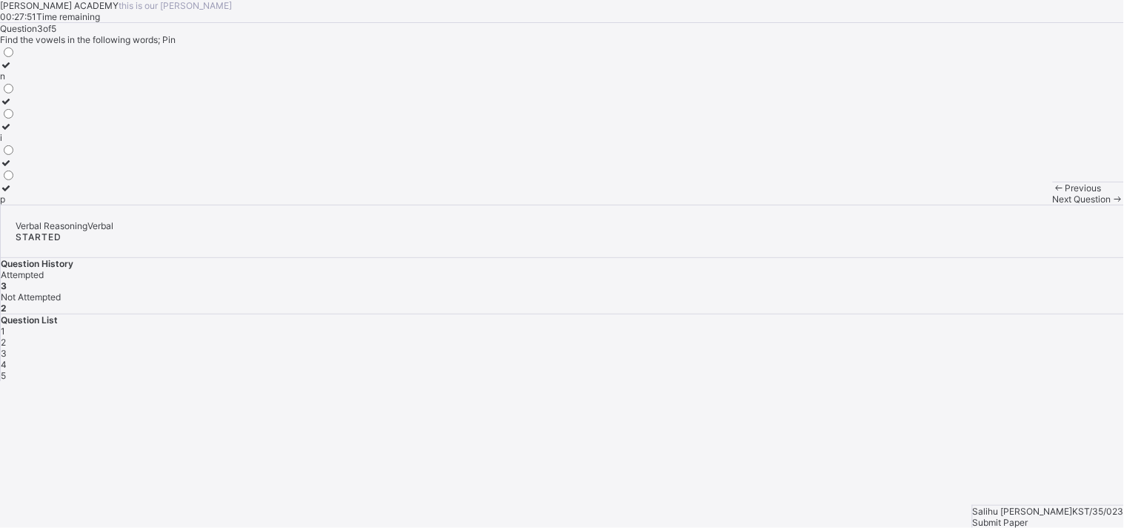
click at [1012, 205] on span "Next Question" at bounding box center [1082, 198] width 59 height 11
click at [16, 107] on div "a" at bounding box center [8, 101] width 16 height 11
click at [1012, 205] on span at bounding box center [1118, 198] width 13 height 11
click at [16, 168] on div "a" at bounding box center [8, 162] width 16 height 11
click at [1012, 474] on div "Submit Paper" at bounding box center [1048, 522] width 151 height 11
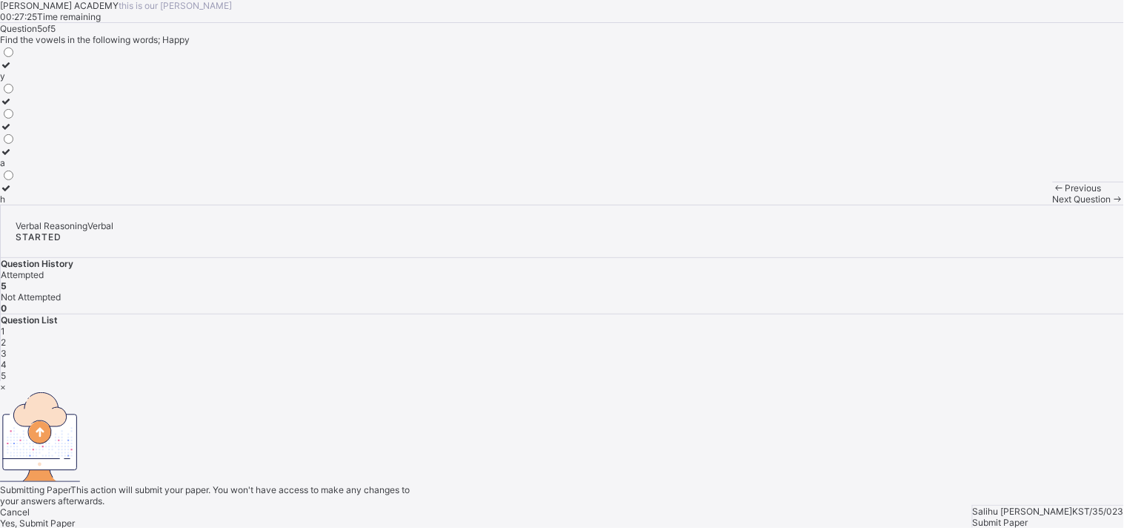
click at [603, 474] on div "Yes, Submit Paper" at bounding box center [562, 522] width 1124 height 11
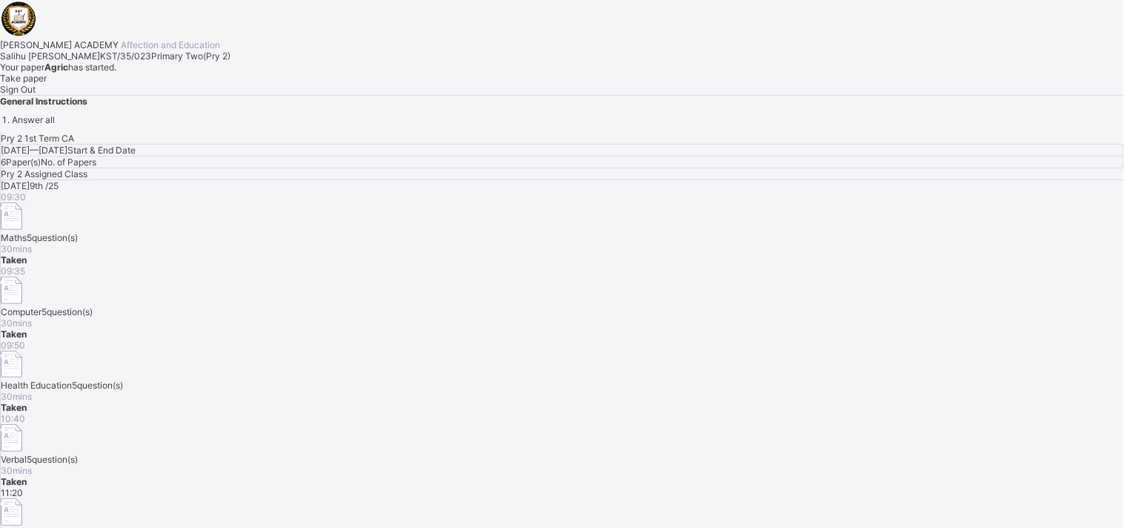
click at [47, 84] on span "Take paper" at bounding box center [23, 78] width 47 height 11
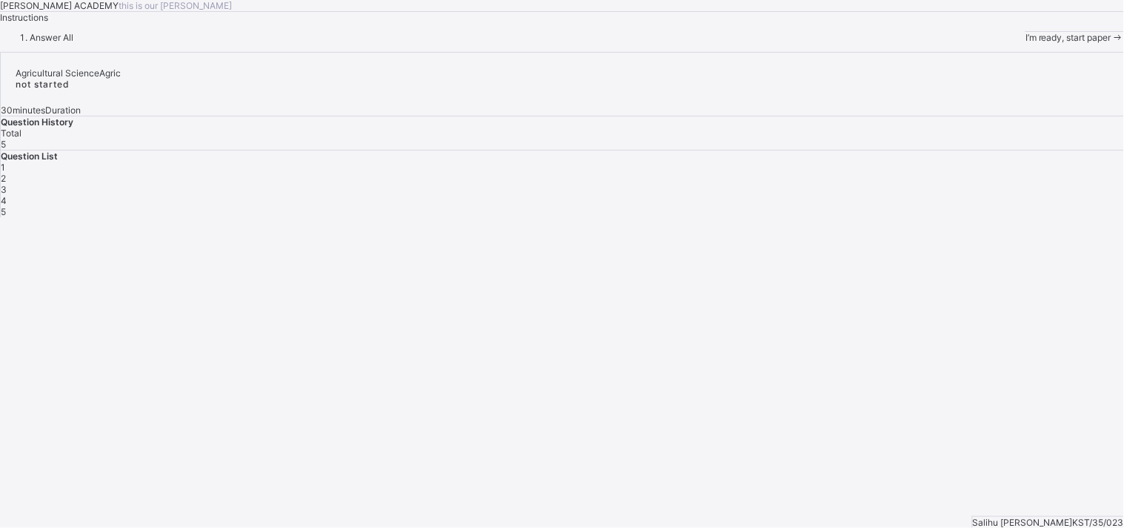
click at [1012, 43] on span "I’m ready, start paper" at bounding box center [1069, 37] width 86 height 11
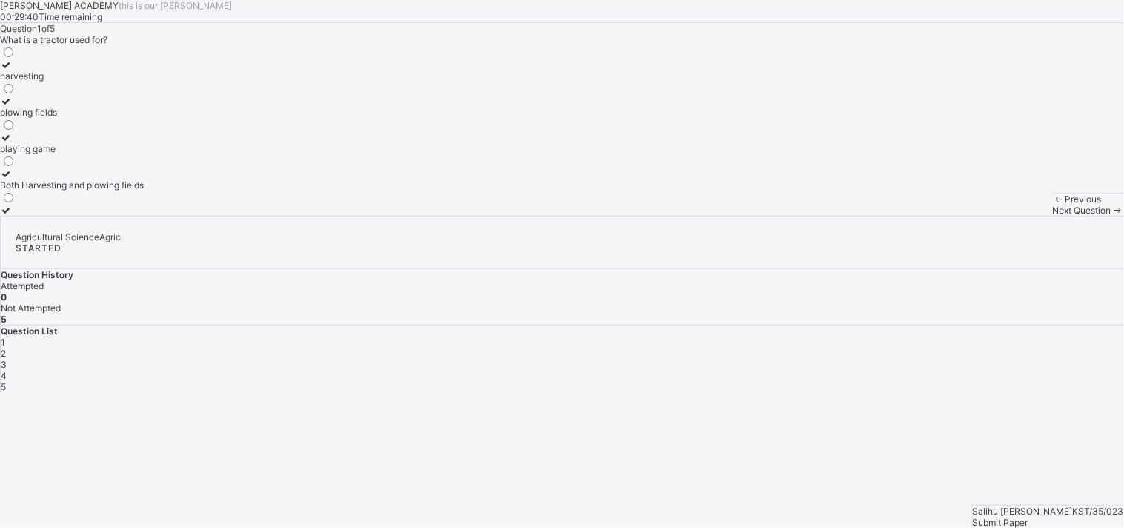
click at [107, 82] on div "harvesting" at bounding box center [72, 75] width 144 height 11
click at [1012, 216] on span "Next Question" at bounding box center [1082, 210] width 59 height 11
click at [54, 154] on label "Watering can" at bounding box center [27, 143] width 54 height 22
click at [1012, 216] on span "Next Question" at bounding box center [1082, 210] width 59 height 11
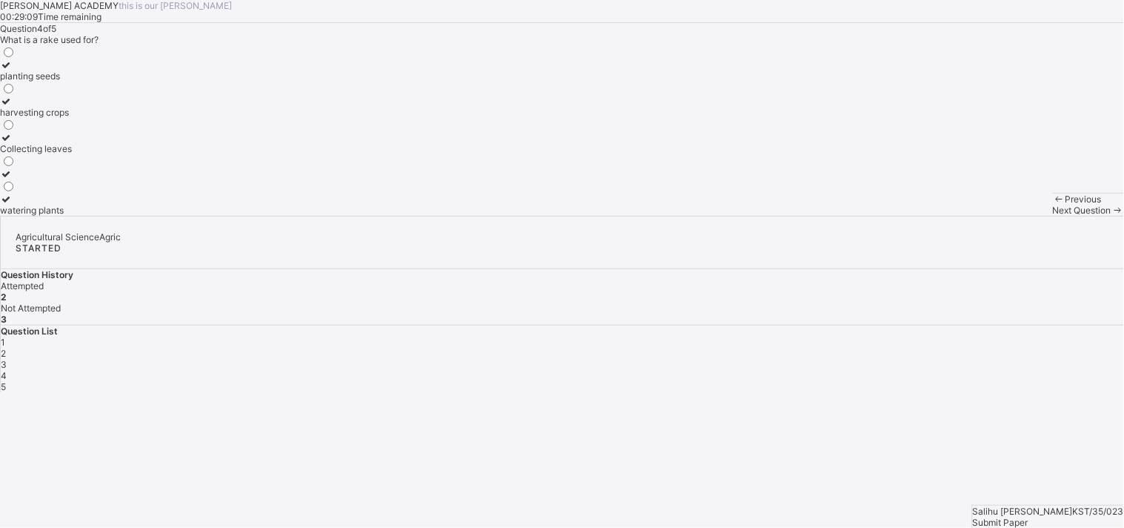
click at [1012, 205] on div "Previous" at bounding box center [1088, 198] width 71 height 11
click at [142, 179] on div "Growing crops and raising animals" at bounding box center [71, 173] width 142 height 11
click at [1012, 216] on span "Next Question" at bounding box center [1082, 210] width 59 height 11
click at [72, 82] on div "planting seeds" at bounding box center [36, 75] width 72 height 11
click at [1012, 216] on div "Previous Next Question" at bounding box center [1088, 204] width 71 height 23
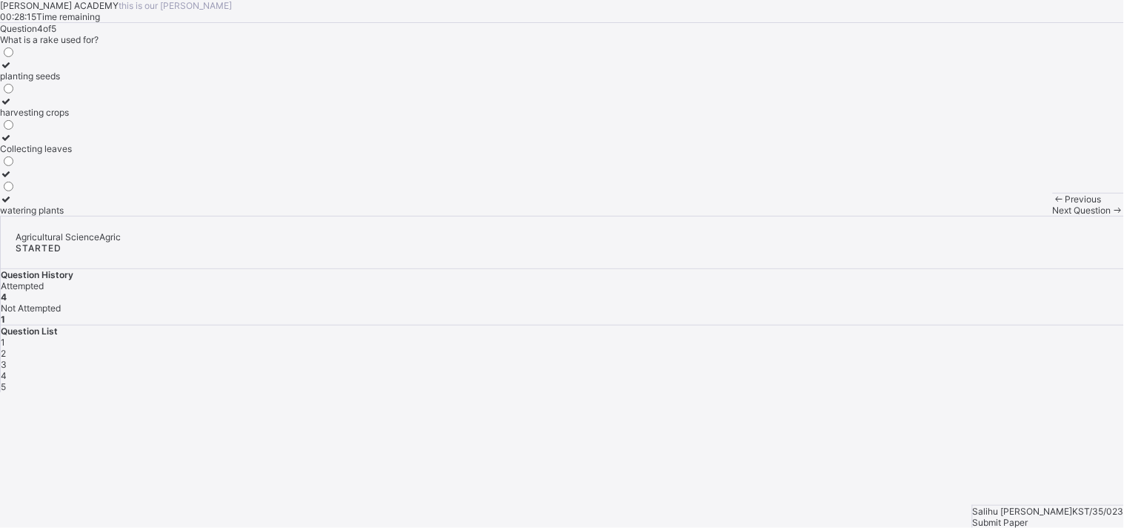
click at [1012, 216] on span "Next Question" at bounding box center [1082, 210] width 59 height 11
click at [90, 216] on div "Sunlight,water and air" at bounding box center [45, 210] width 90 height 11
click at [1012, 474] on div "Submit Paper" at bounding box center [1048, 522] width 151 height 11
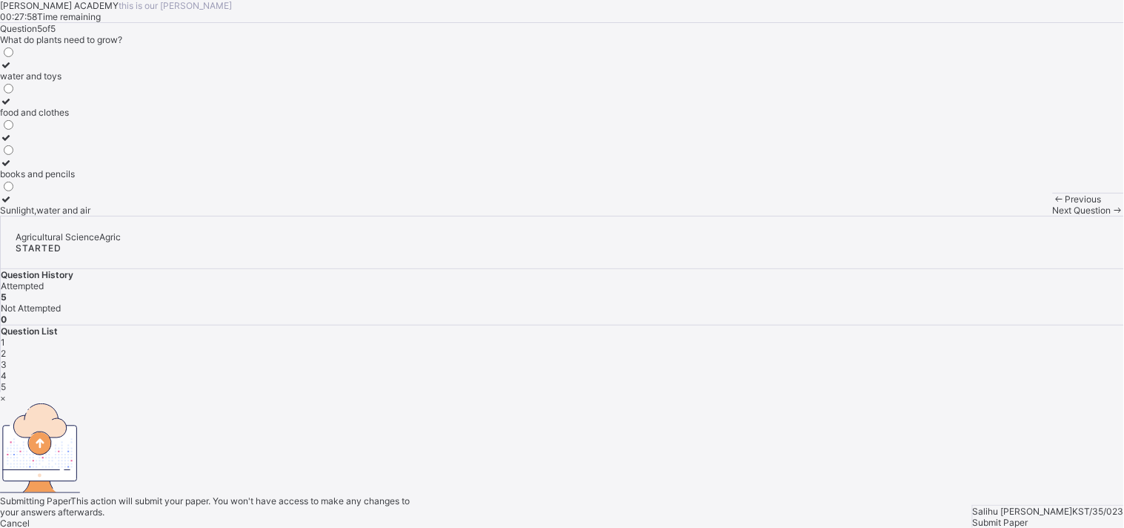
click at [75, 474] on span "Yes, Submit Paper" at bounding box center [37, 533] width 75 height 11
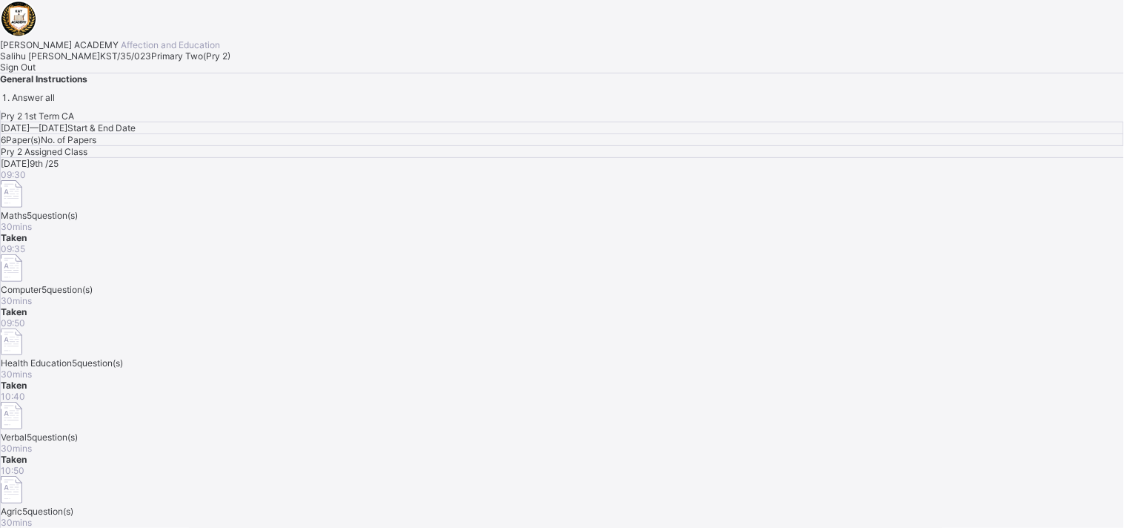
click at [36, 73] on span "Sign Out" at bounding box center [18, 67] width 36 height 11
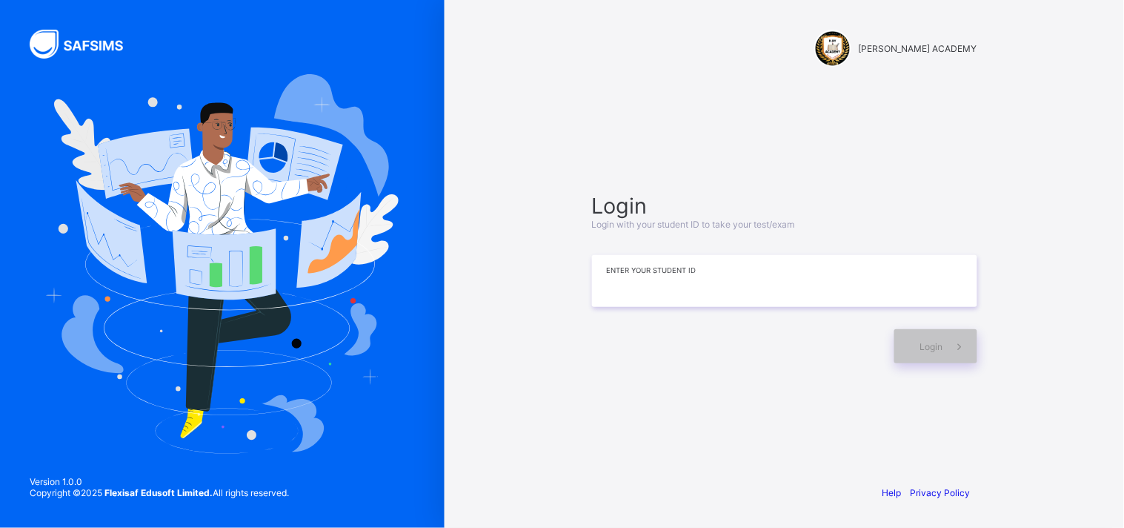
click at [754, 282] on input at bounding box center [784, 281] width 385 height 52
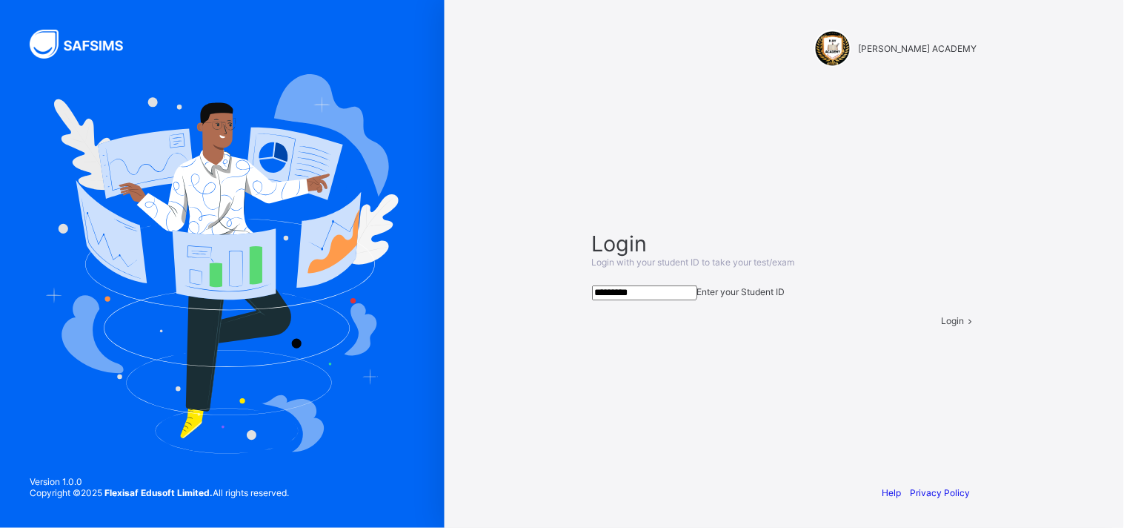
type input "*********"
click at [965, 326] on span at bounding box center [971, 320] width 13 height 11
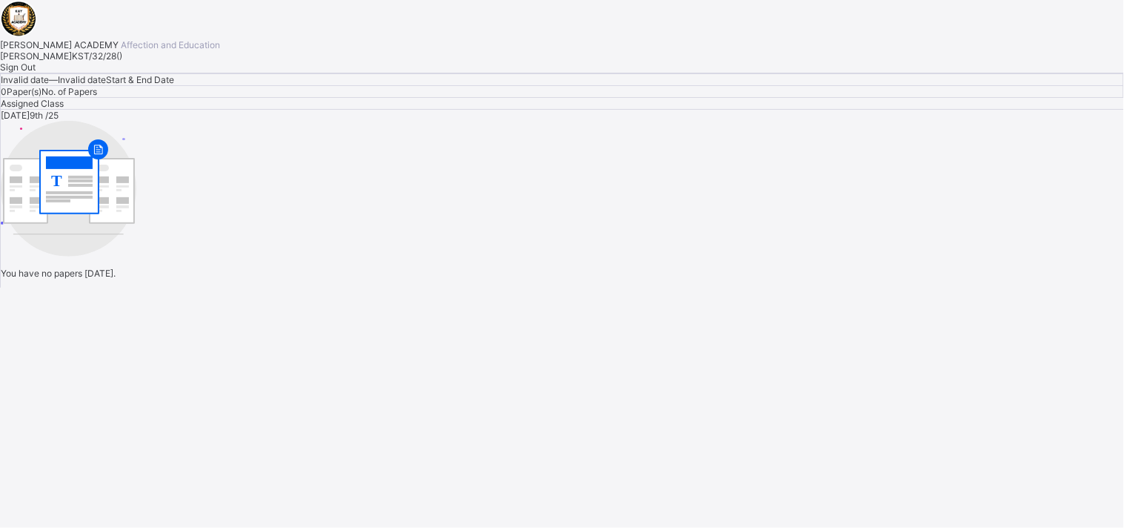
click at [36, 73] on span "Sign Out" at bounding box center [18, 67] width 36 height 11
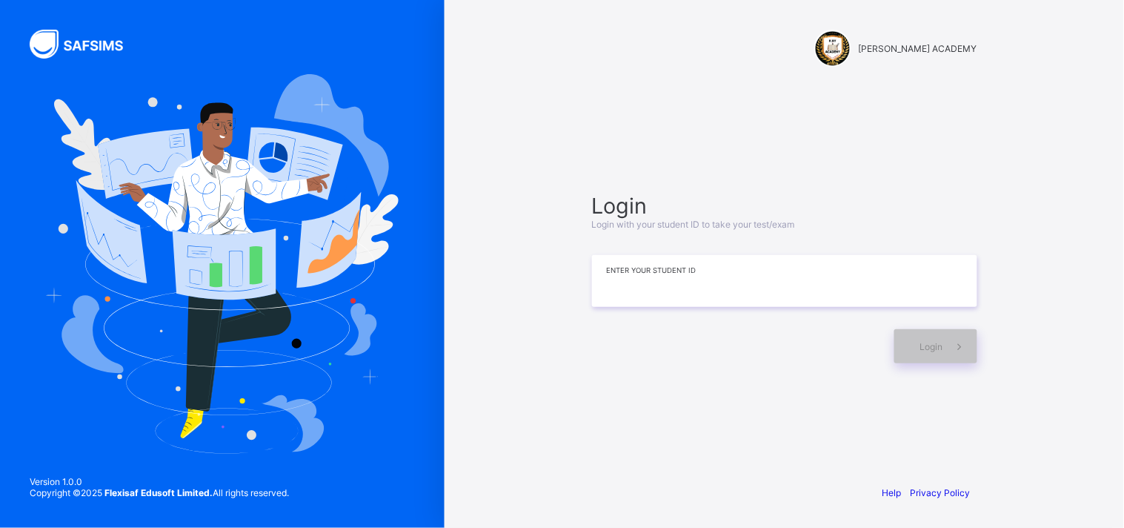
click at [708, 272] on input at bounding box center [784, 281] width 385 height 52
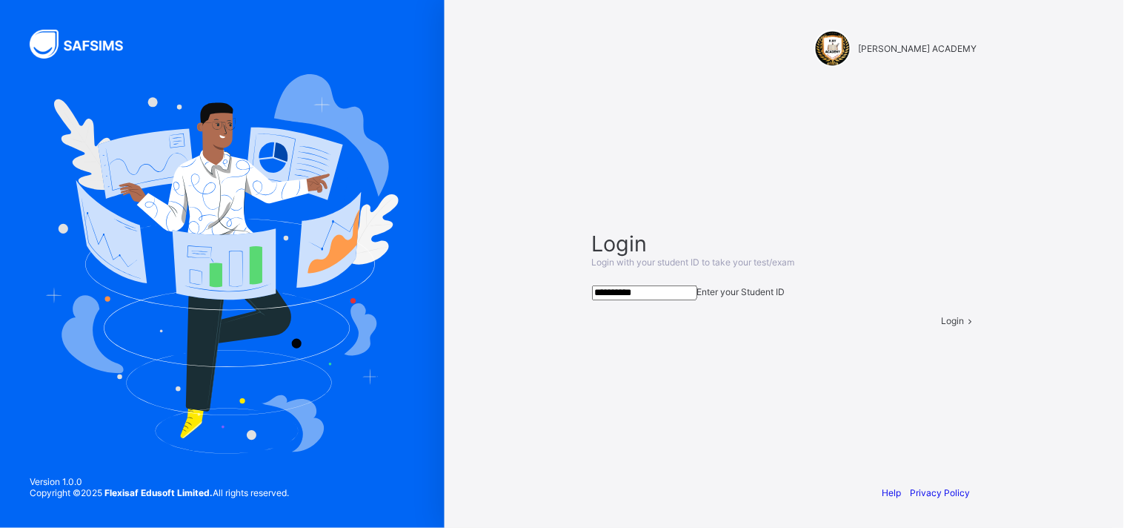
type input "**********"
click at [965, 326] on span at bounding box center [971, 320] width 13 height 11
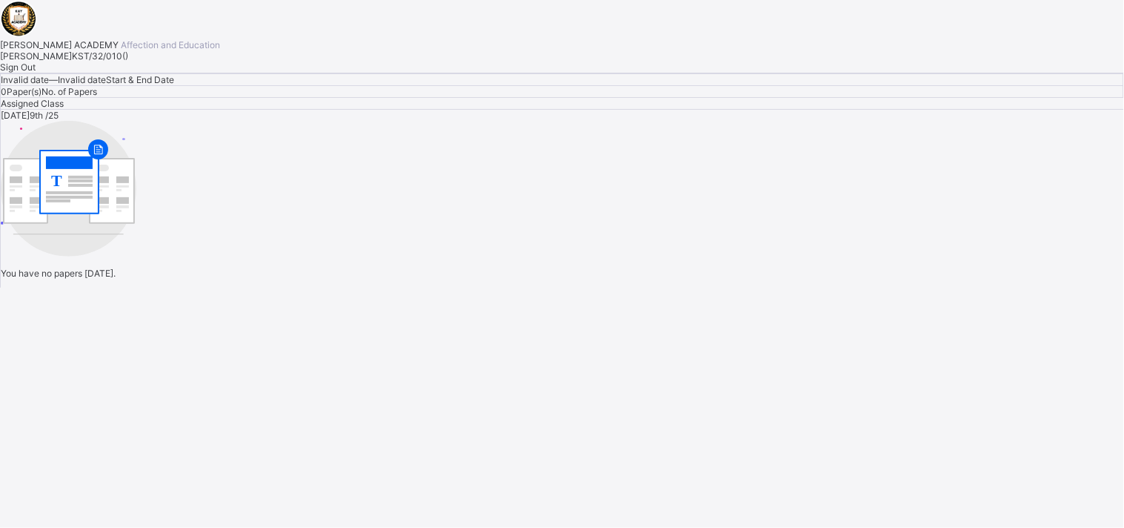
click at [176, 73] on div "Sign Out" at bounding box center [562, 67] width 1124 height 11
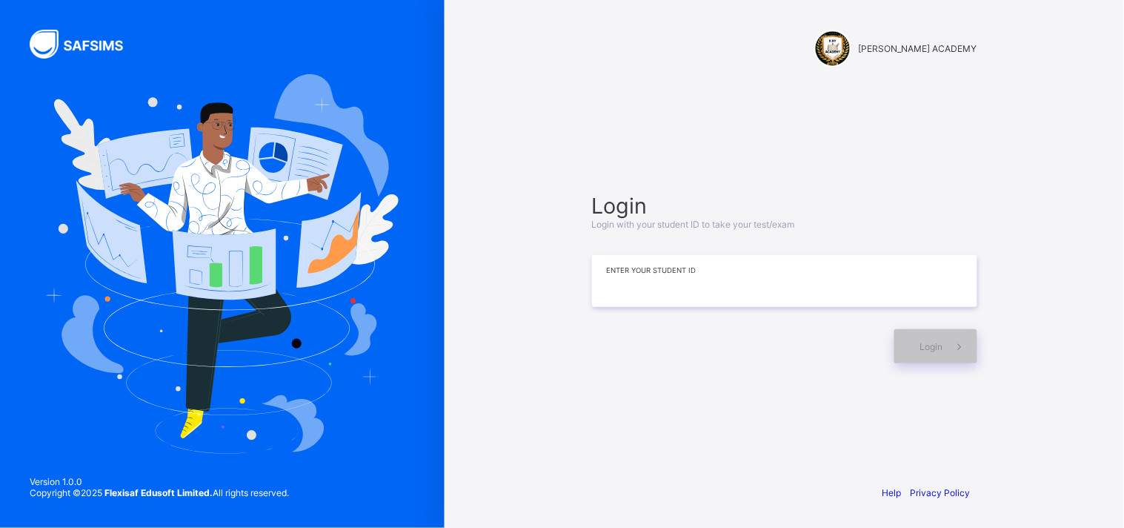
click at [727, 280] on input at bounding box center [784, 281] width 385 height 52
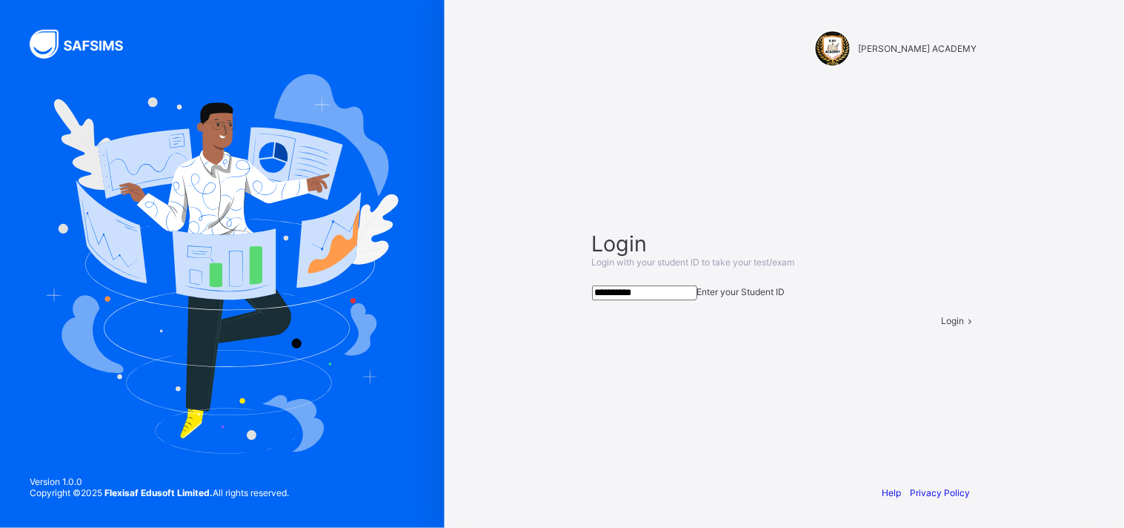
type input "**********"
click at [942, 326] on div "Login" at bounding box center [960, 320] width 36 height 11
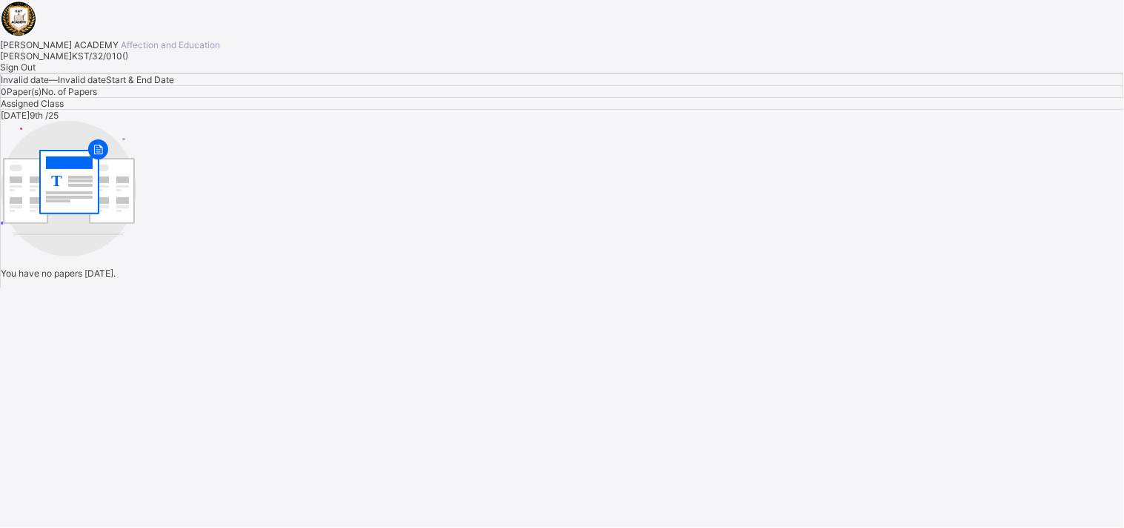
click at [36, 73] on span "Sign Out" at bounding box center [18, 67] width 36 height 11
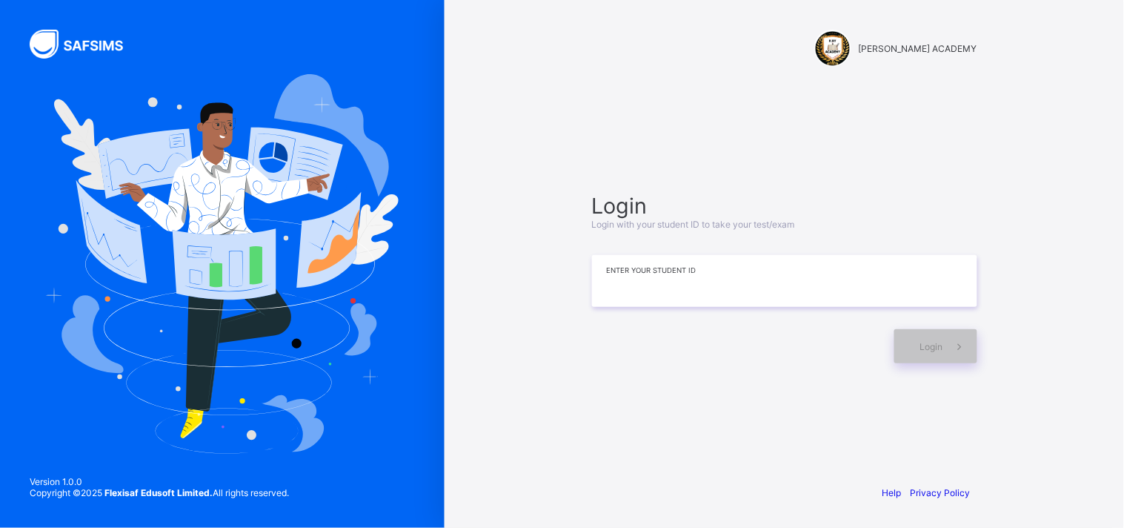
click at [798, 282] on input at bounding box center [784, 281] width 385 height 52
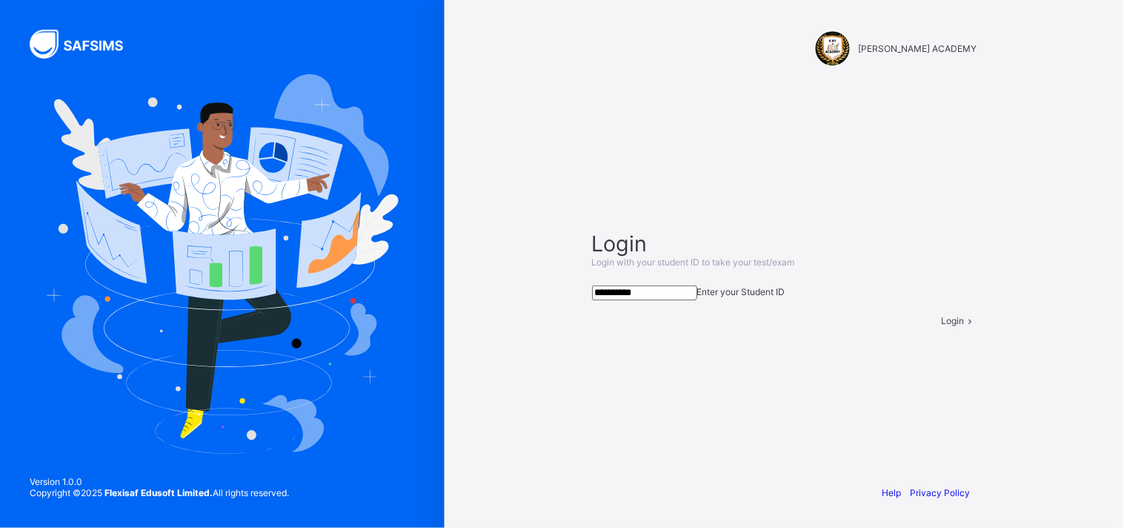
type input "**********"
click at [942, 326] on span "Login" at bounding box center [953, 320] width 23 height 11
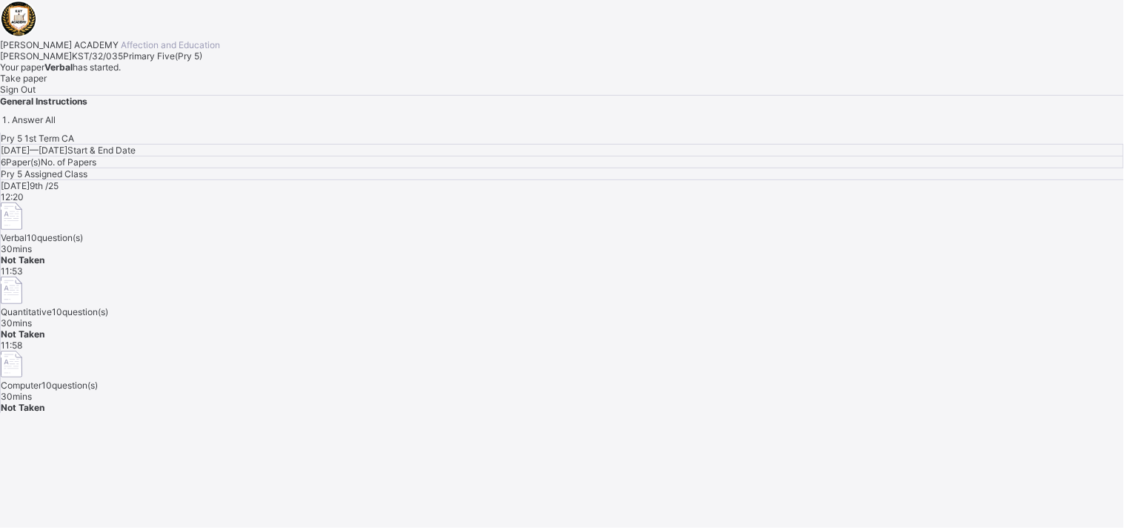
click at [47, 84] on span "Take paper" at bounding box center [23, 78] width 47 height 11
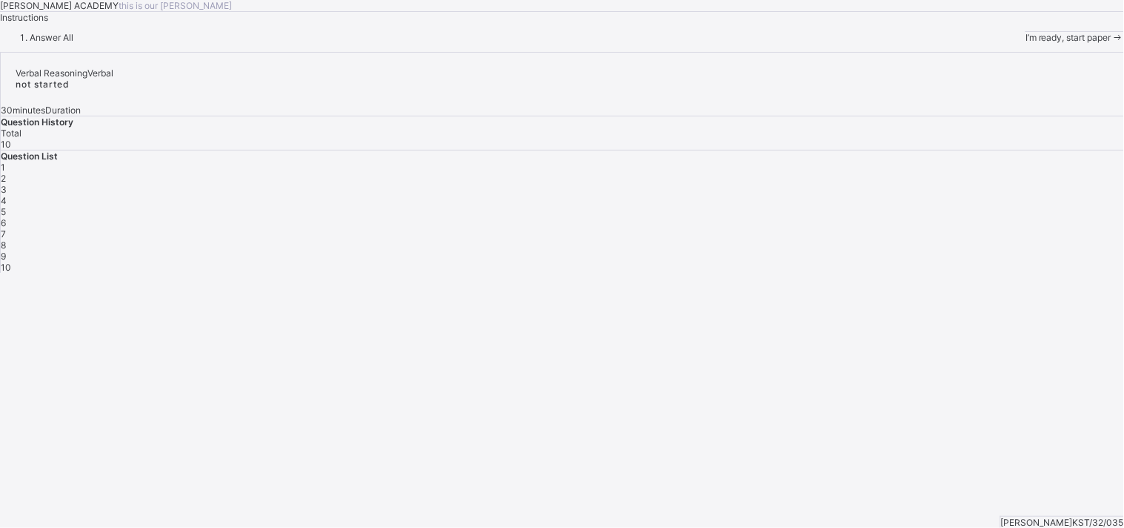
click at [1012, 43] on span "I’m ready, start paper" at bounding box center [1069, 37] width 86 height 11
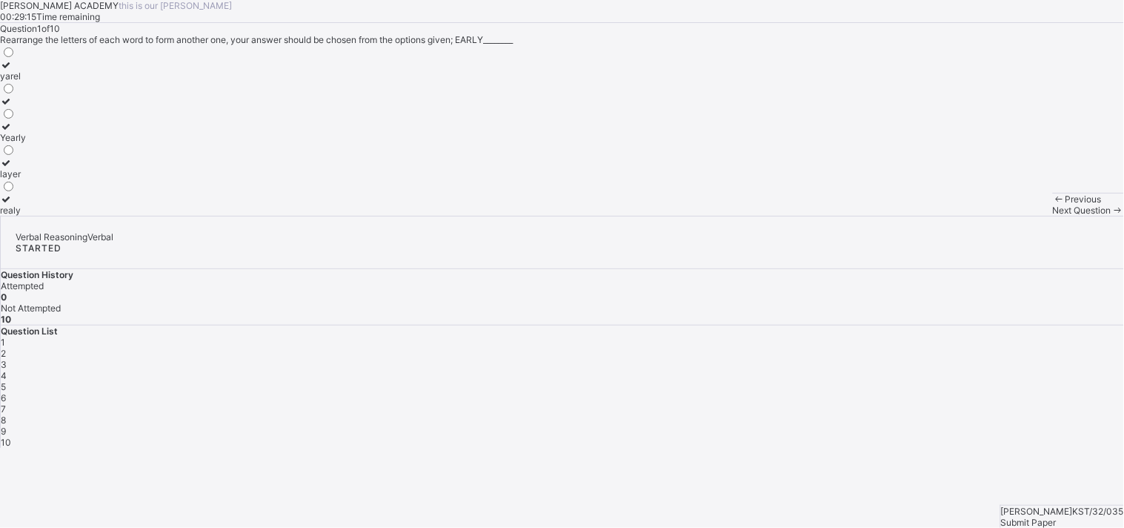
click at [26, 179] on div "layer" at bounding box center [13, 173] width 26 height 11
click at [1012, 216] on icon at bounding box center [1118, 210] width 13 height 11
click at [29, 118] on div "danger" at bounding box center [14, 112] width 29 height 11
click at [1012, 216] on span "Next Question" at bounding box center [1082, 210] width 59 height 11
click at [42, 179] on label "VAENRST" at bounding box center [21, 168] width 42 height 22
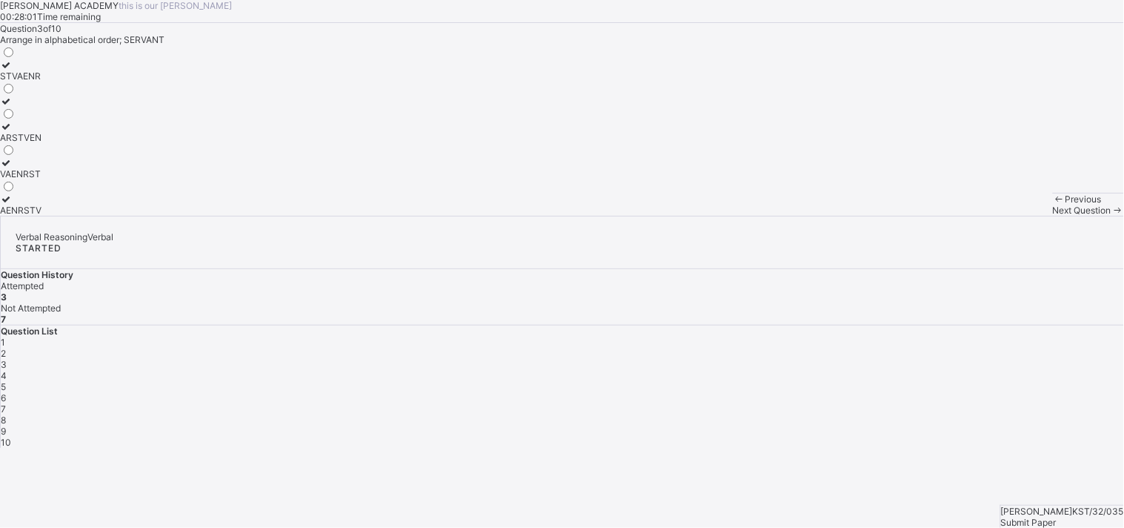
click at [1012, 216] on div "Next Question" at bounding box center [1088, 210] width 71 height 11
click at [1012, 216] on span "Next Question" at bounding box center [1082, 210] width 59 height 11
click at [35, 143] on div "a,e,I,o,u" at bounding box center [17, 137] width 35 height 11
click at [1012, 216] on span "Next Question" at bounding box center [1082, 210] width 59 height 11
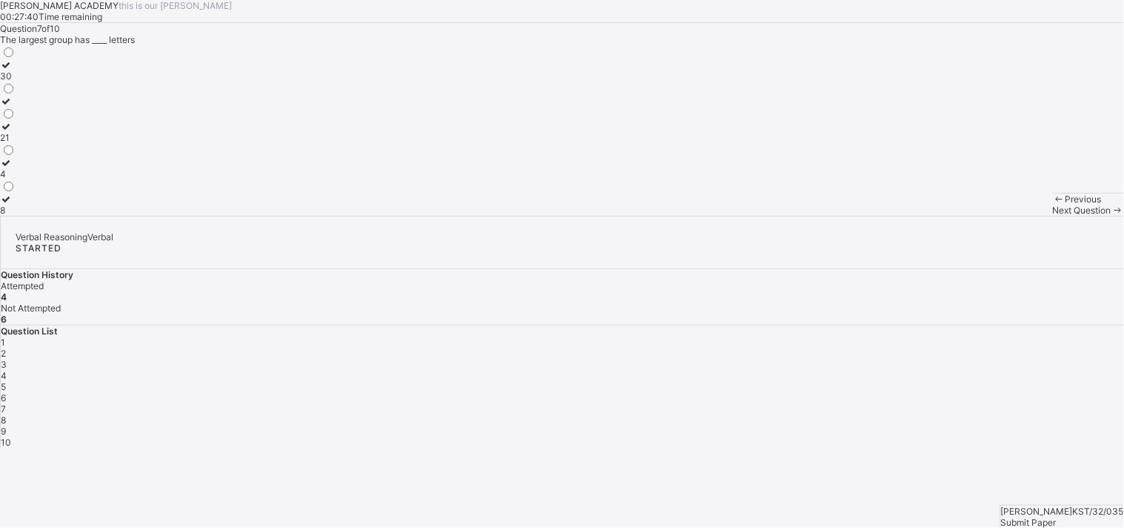
click at [1012, 216] on span "Next Question" at bounding box center [1082, 210] width 59 height 11
click at [7, 370] on span "4" at bounding box center [4, 375] width 6 height 11
click at [35, 143] on label "fashion" at bounding box center [17, 132] width 35 height 22
click at [1012, 216] on div "Next Question" at bounding box center [1088, 210] width 71 height 11
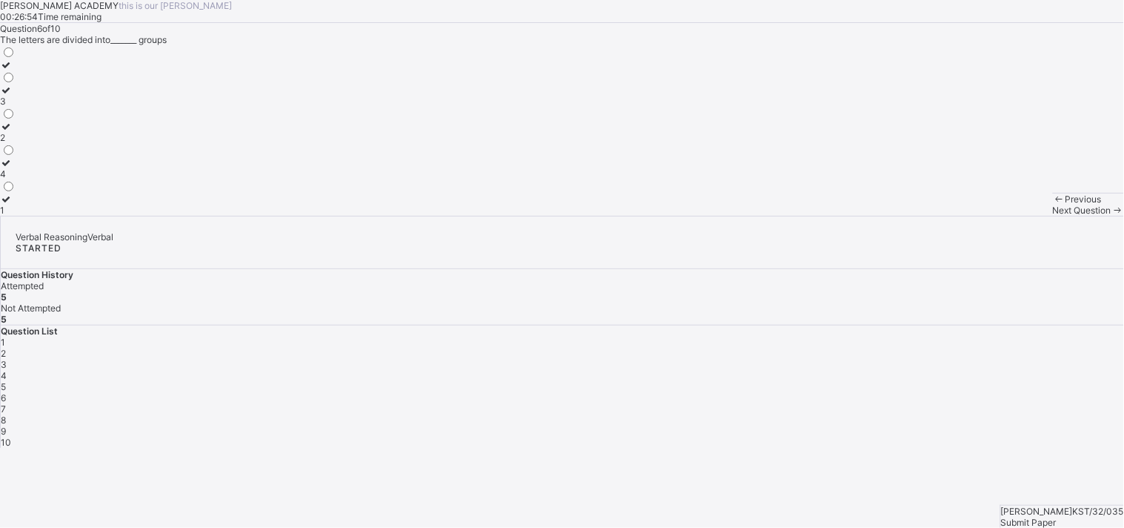
click at [16, 143] on label "2" at bounding box center [8, 132] width 16 height 22
click at [1012, 216] on span "Next Question" at bounding box center [1082, 210] width 59 height 11
click at [21, 216] on div "CDE" at bounding box center [10, 210] width 21 height 11
click at [1012, 216] on span "Next Question" at bounding box center [1082, 210] width 59 height 11
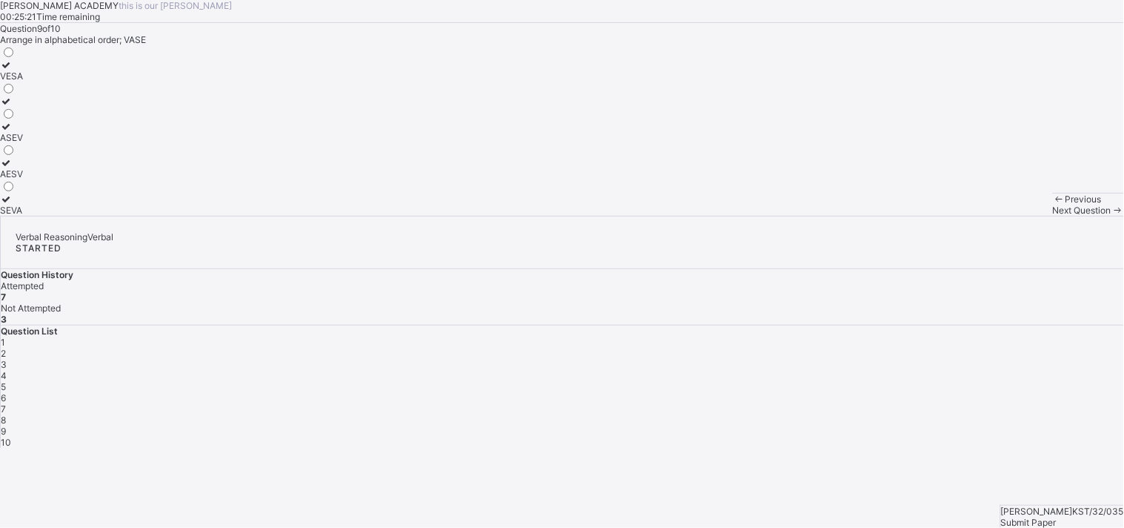
click at [13, 205] on icon at bounding box center [6, 198] width 13 height 11
click at [1012, 216] on span "Next Question" at bounding box center [1082, 210] width 59 height 11
click at [20, 216] on label "deal" at bounding box center [10, 204] width 20 height 22
click at [1012, 403] on div "7" at bounding box center [563, 408] width 1124 height 11
click at [16, 143] on div "21" at bounding box center [8, 137] width 16 height 11
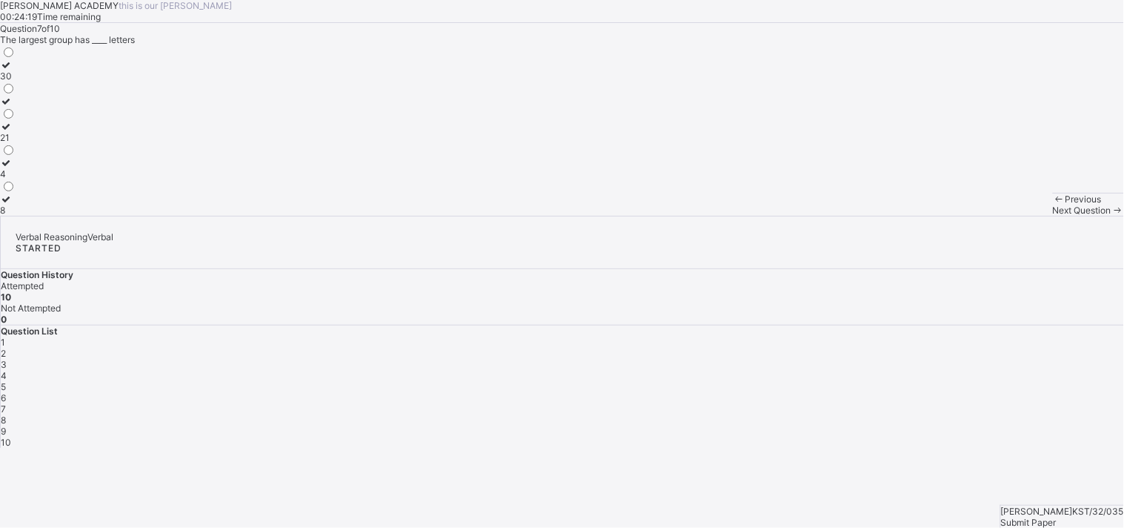
click at [1012, 474] on div "Submit Paper" at bounding box center [1062, 522] width 123 height 11
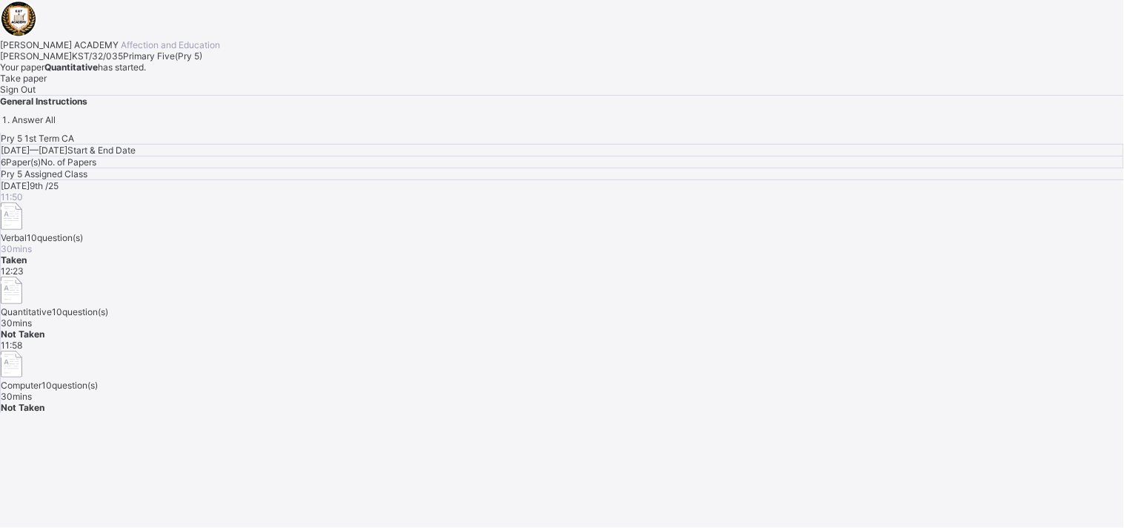
click at [47, 84] on span "Take paper" at bounding box center [23, 78] width 47 height 11
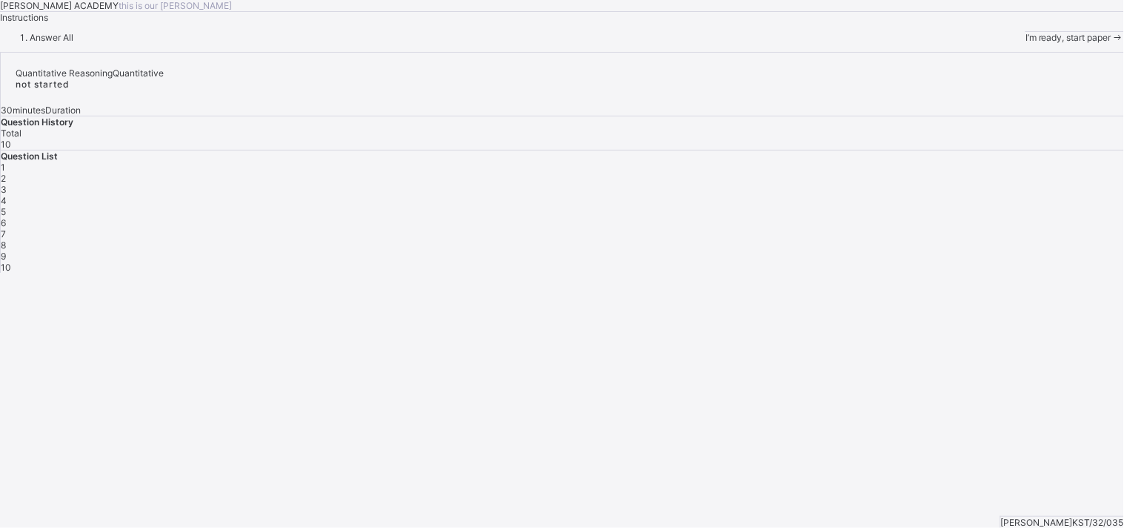
click at [1012, 43] on span "I’m ready, start paper" at bounding box center [1069, 37] width 86 height 11
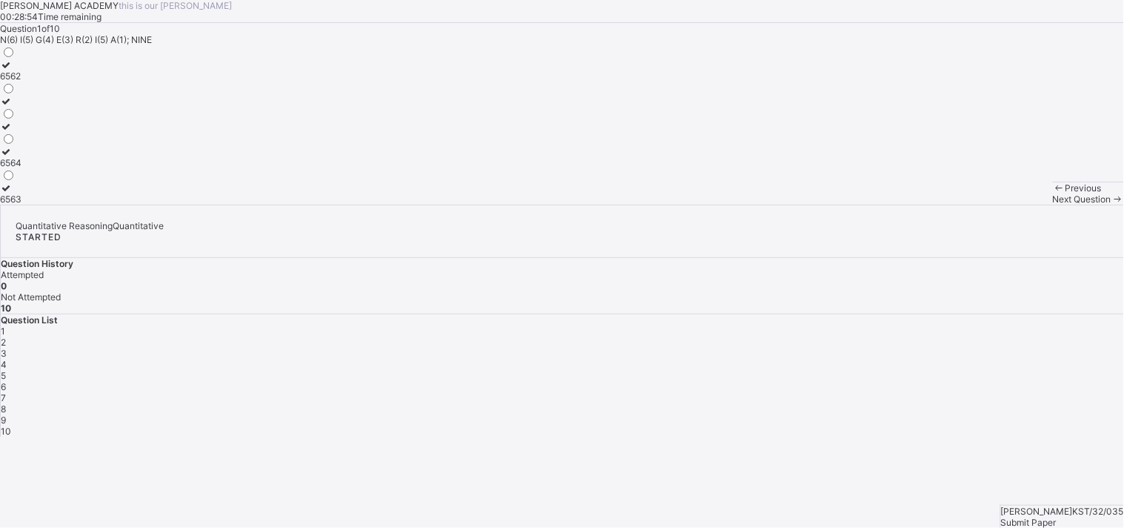
click at [21, 168] on label "6564" at bounding box center [10, 157] width 21 height 22
click at [1012, 205] on span "Next Question" at bounding box center [1082, 198] width 59 height 11
click at [27, 143] on div "65432" at bounding box center [13, 137] width 27 height 11
click at [849, 325] on div "1" at bounding box center [563, 330] width 1124 height 11
click at [21, 205] on div "6563" at bounding box center [10, 198] width 21 height 11
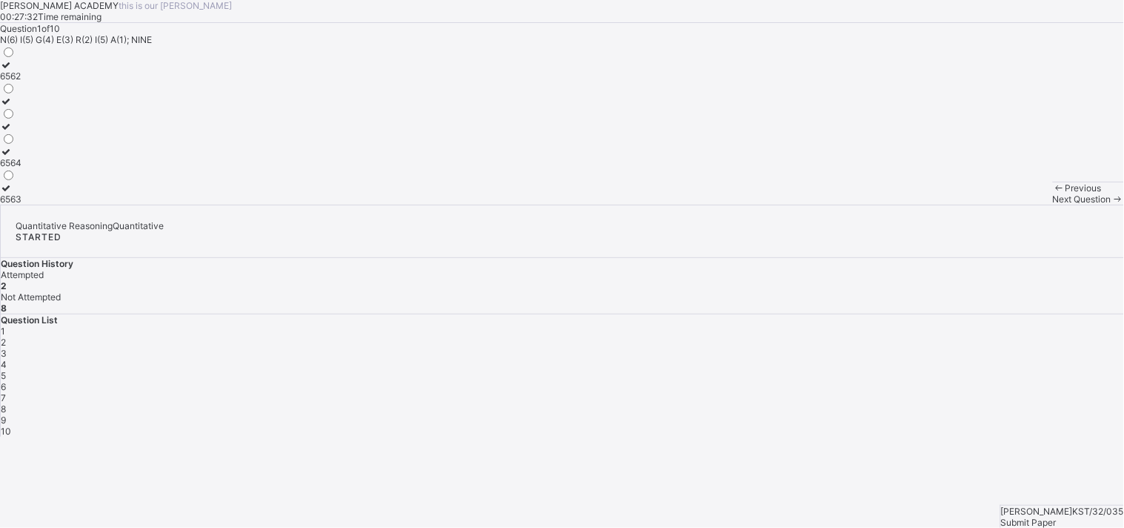
click at [7, 348] on span "3" at bounding box center [4, 353] width 6 height 11
click at [13, 121] on icon at bounding box center [6, 115] width 13 height 11
click at [1012, 205] on span "Next Question" at bounding box center [1082, 198] width 59 height 11
click at [33, 107] on div "112, 118" at bounding box center [16, 101] width 33 height 11
click at [1012, 205] on div "Next Question" at bounding box center [1088, 198] width 71 height 11
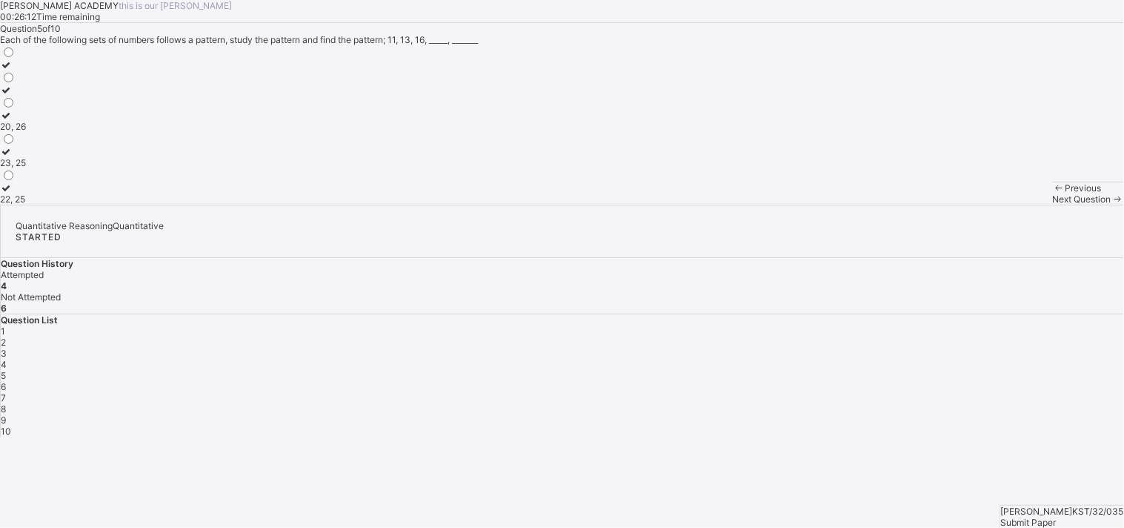
click at [26, 168] on label "23, 25" at bounding box center [13, 157] width 26 height 22
click at [1012, 205] on span "Next Question" at bounding box center [1082, 198] width 59 height 11
click at [20, 205] on label "2156" at bounding box center [10, 193] width 20 height 22
click at [1012, 205] on span "Next Question" at bounding box center [1082, 198] width 59 height 11
drag, startPoint x: 535, startPoint y: 345, endPoint x: 205, endPoint y: 253, distance: 342.9
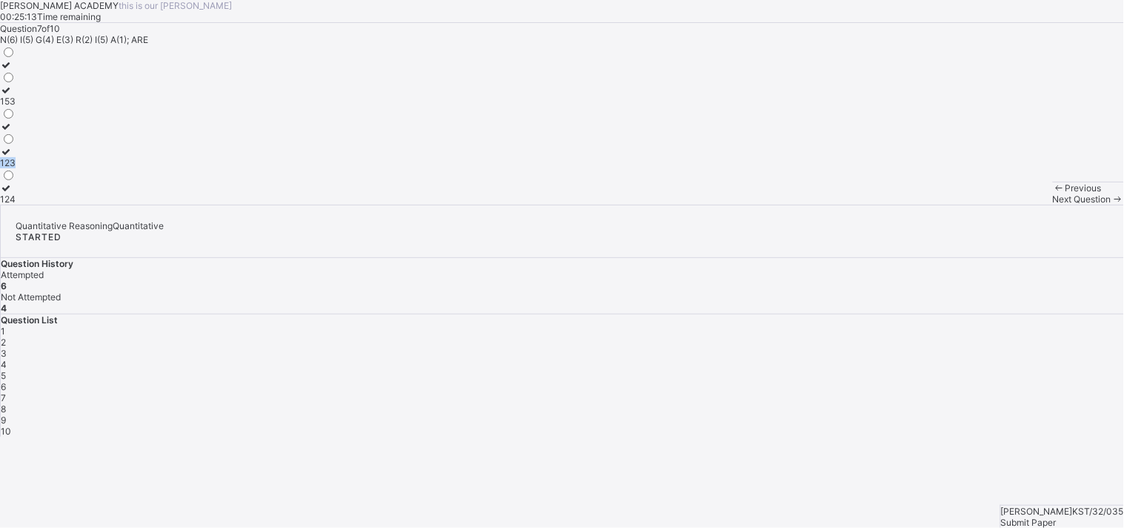
click at [205, 205] on div "Question 7 of 10 N(6) I(5) G(4) E(3) R(2) I(5) A(1); ARE 153 123 124" at bounding box center [562, 114] width 1124 height 182
click at [16, 107] on div "153" at bounding box center [8, 101] width 16 height 11
click at [1012, 205] on div "Next Question" at bounding box center [1088, 198] width 71 height 11
click at [27, 168] on label "55, 65" at bounding box center [13, 157] width 27 height 22
click at [1012, 205] on span "Next Question" at bounding box center [1082, 198] width 59 height 11
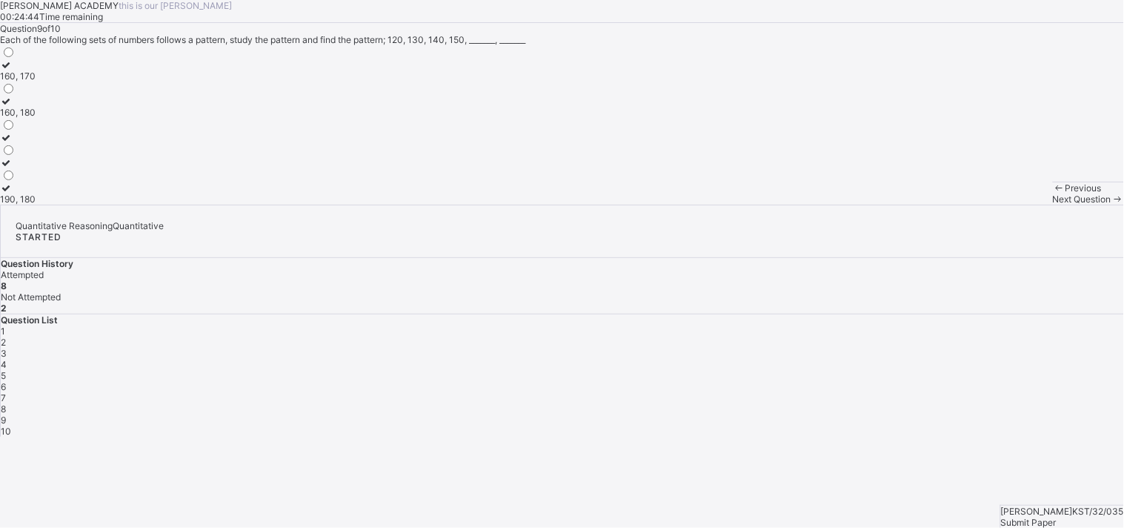
click at [36, 82] on label "160, 170" at bounding box center [18, 70] width 36 height 22
click at [1012, 205] on span "Next Question" at bounding box center [1082, 198] width 59 height 11
click at [36, 143] on label "120, 122" at bounding box center [18, 132] width 36 height 22
click at [1012, 474] on div "Submit Paper" at bounding box center [1062, 522] width 123 height 11
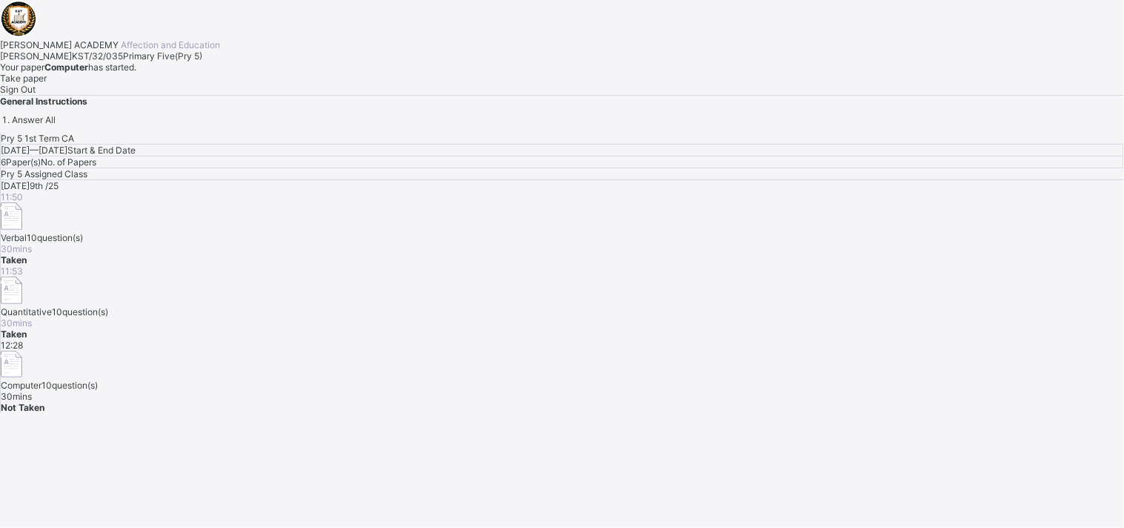
click at [47, 84] on span "Take paper" at bounding box center [23, 78] width 47 height 11
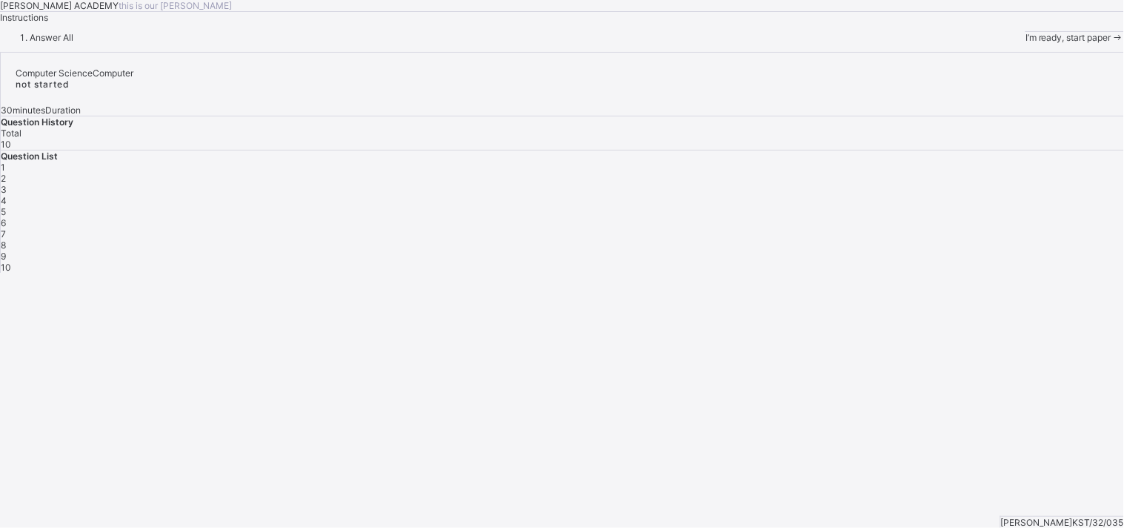
click at [1012, 43] on span "I’m ready, start paper" at bounding box center [1069, 37] width 86 height 11
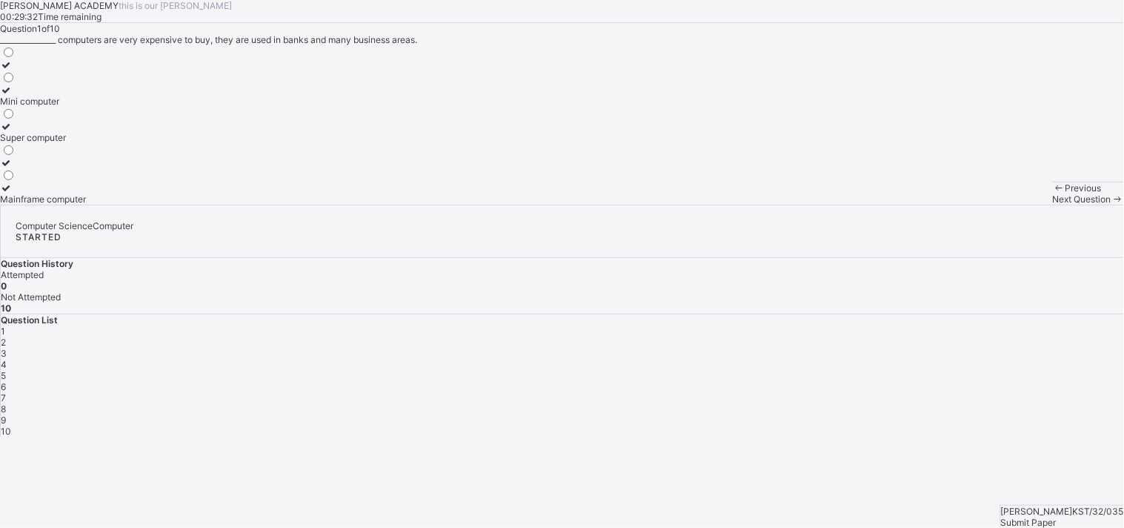
click at [86, 143] on div "Super computer" at bounding box center [43, 137] width 86 height 11
click at [1012, 205] on span "Next Question" at bounding box center [1082, 198] width 59 height 11
click at [67, 107] on div "Micro Computer" at bounding box center [33, 101] width 67 height 11
click at [1012, 205] on span "Next Question" at bounding box center [1082, 198] width 59 height 11
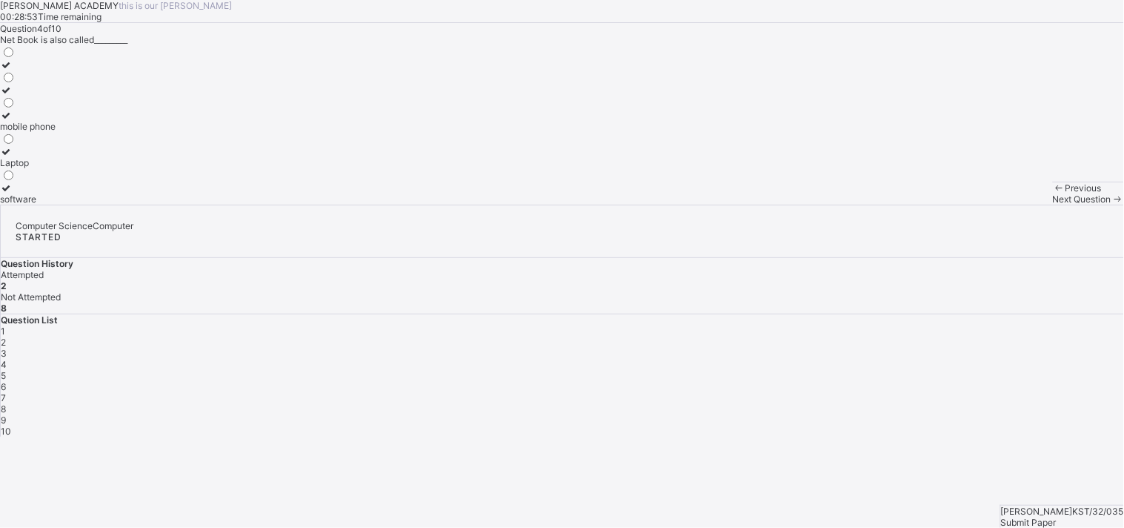
click at [56, 168] on label "Laptop" at bounding box center [28, 157] width 56 height 22
click at [1012, 205] on span "Next Question" at bounding box center [1082, 198] width 59 height 11
click at [67, 143] on label "complex" at bounding box center [33, 132] width 67 height 22
click at [425, 205] on div "Question 5 of 10 Which of the following are classes of computers? Super Compute…" at bounding box center [562, 114] width 1124 height 182
click at [784, 205] on div "[PERSON_NAME] ACADEMY this is our [PERSON_NAME] 00:28:18 Time remaining Questio…" at bounding box center [562, 102] width 1124 height 205
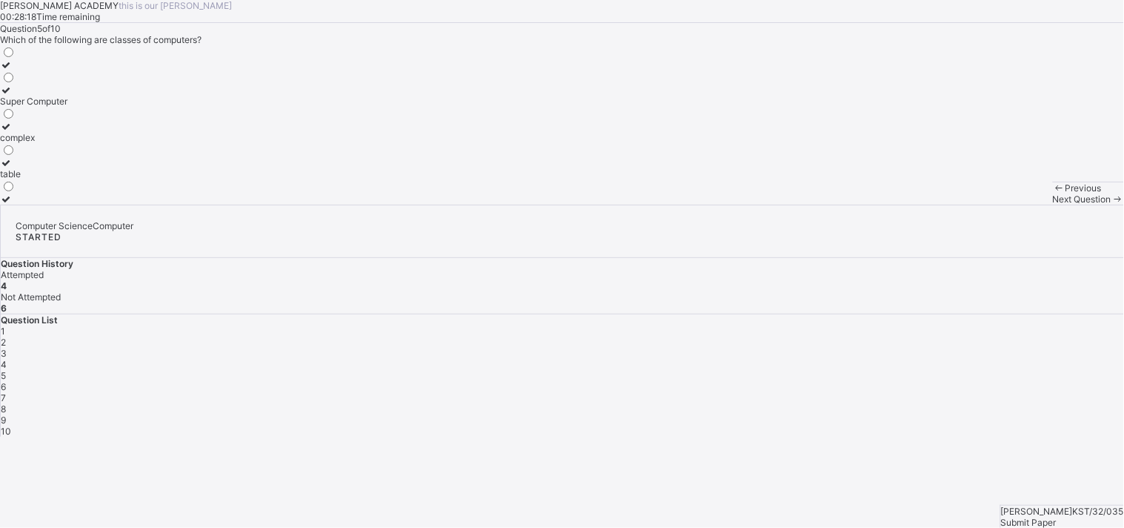
click at [796, 205] on div "[PERSON_NAME] ACADEMY this is our [PERSON_NAME] 00:28:18 Time remaining Questio…" at bounding box center [562, 102] width 1124 height 205
click at [7, 348] on span "3" at bounding box center [4, 353] width 6 height 11
click at [42, 143] on div "note book" at bounding box center [21, 137] width 42 height 11
click at [1012, 205] on icon at bounding box center [1118, 198] width 13 height 11
click at [1012, 205] on span "Next Question" at bounding box center [1082, 198] width 59 height 11
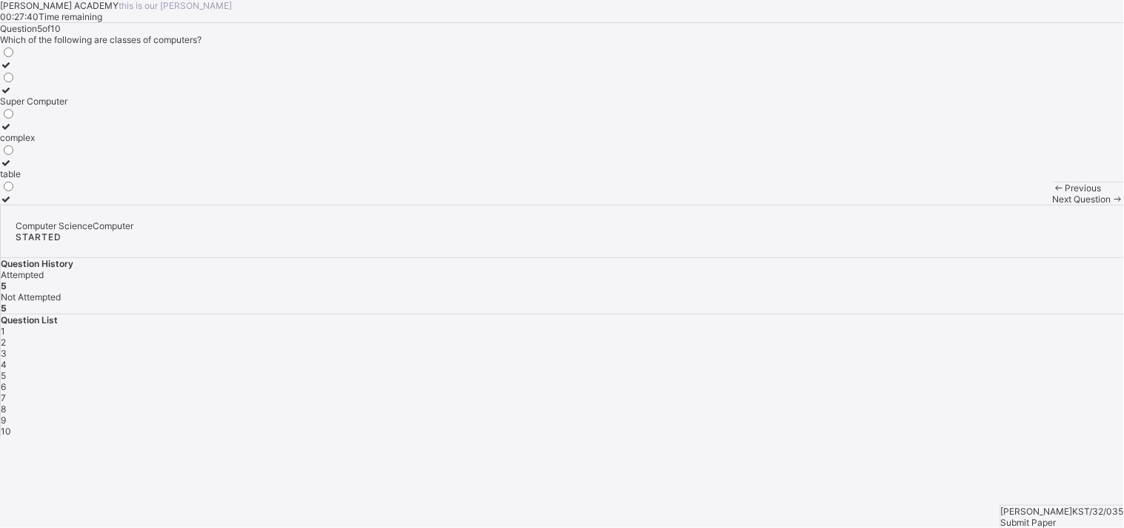
click at [1012, 205] on span "Next Question" at bounding box center [1082, 198] width 59 height 11
click at [32, 82] on div "operate" at bounding box center [16, 75] width 32 height 11
click at [1012, 205] on div "Next Question" at bounding box center [1088, 198] width 71 height 11
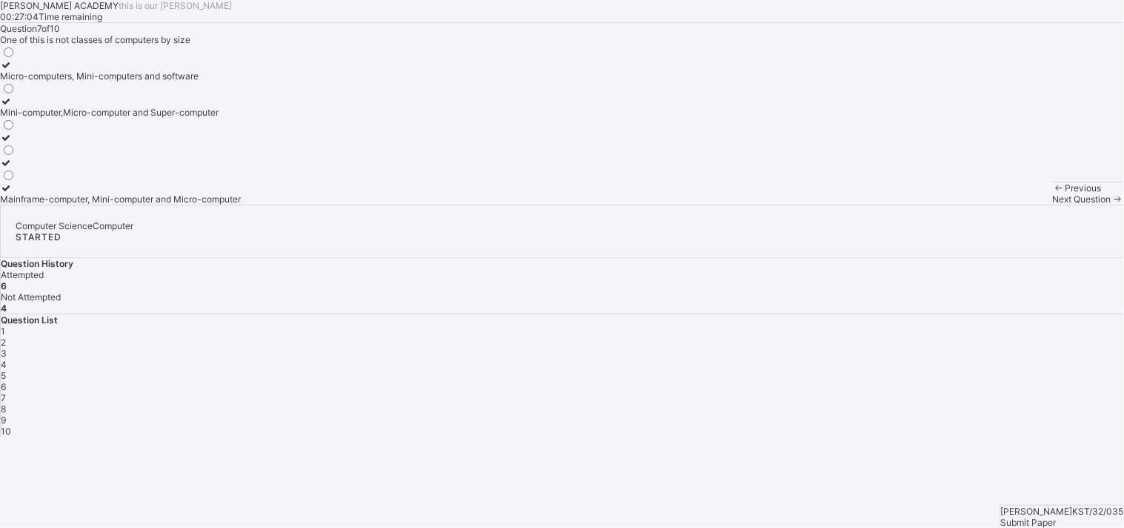
click at [174, 82] on div "Micro-computers, Mini-computers and software" at bounding box center [120, 75] width 241 height 11
click at [1012, 205] on span "Next Question" at bounding box center [1082, 198] width 59 height 11
click at [78, 205] on label "Personal computer" at bounding box center [39, 193] width 78 height 22
click at [1012, 205] on span "Next Question" at bounding box center [1082, 198] width 59 height 11
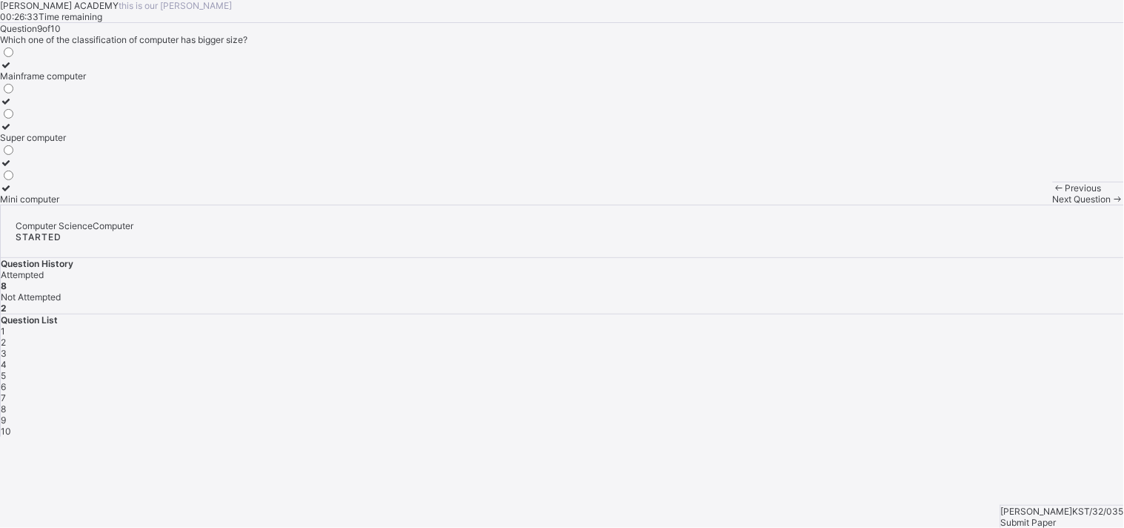
click at [86, 143] on div "Super computer" at bounding box center [43, 137] width 86 height 11
click at [1012, 205] on div "Next Question" at bounding box center [1088, 198] width 71 height 11
click at [72, 118] on label "Size and purpose" at bounding box center [36, 107] width 72 height 22
click at [1012, 474] on span "Submit Paper" at bounding box center [1029, 522] width 56 height 11
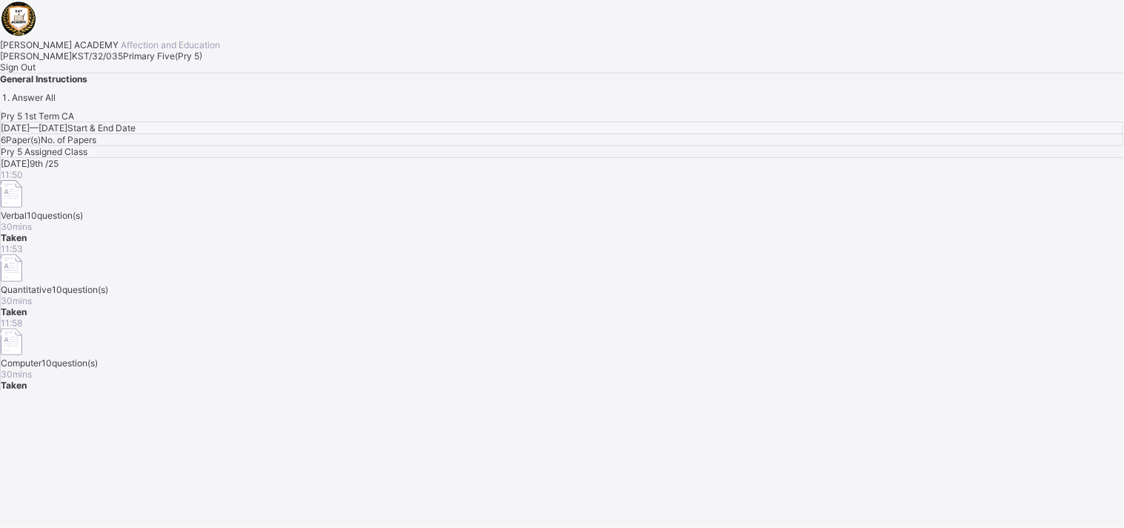
click at [36, 73] on span "Sign Out" at bounding box center [18, 67] width 36 height 11
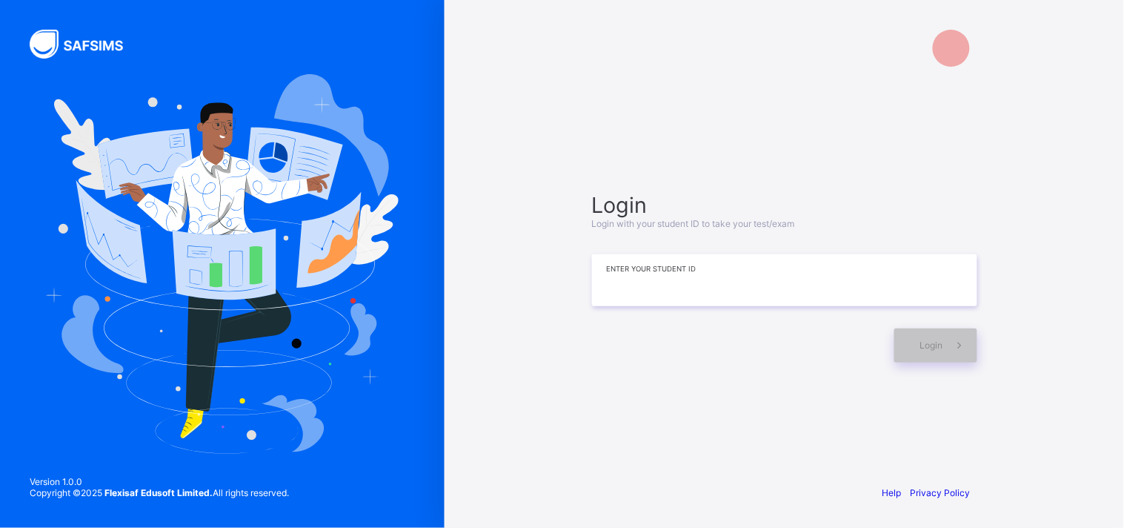
click at [760, 290] on input at bounding box center [784, 280] width 385 height 52
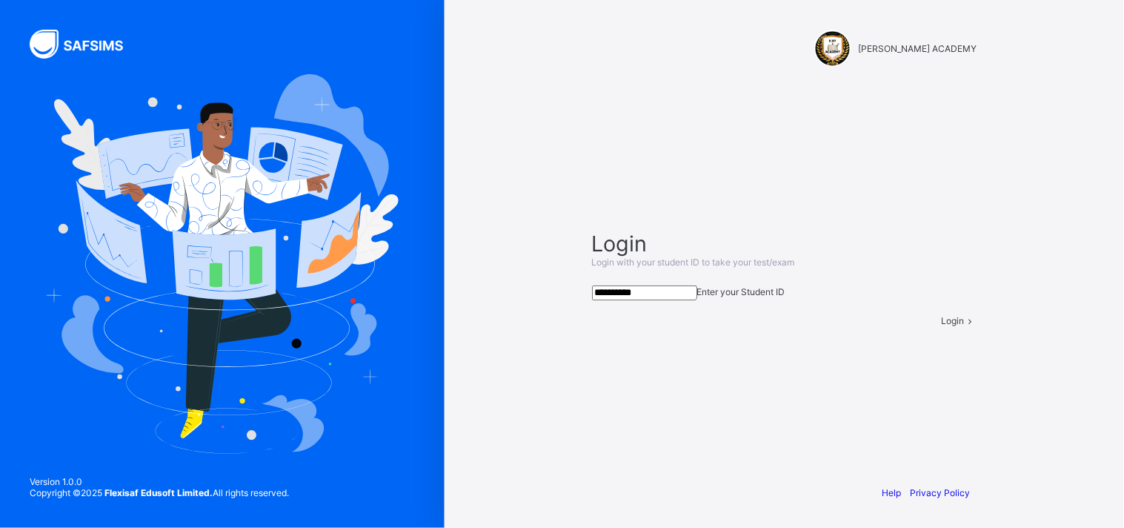
type input "**********"
click at [942, 326] on div "Login" at bounding box center [960, 320] width 36 height 11
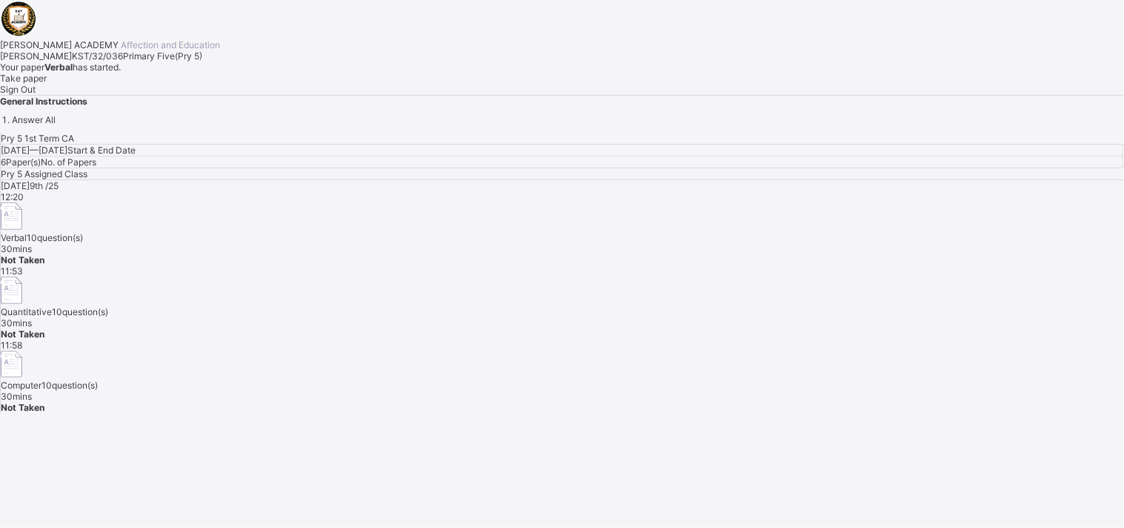
click at [47, 84] on span "Take paper" at bounding box center [23, 78] width 47 height 11
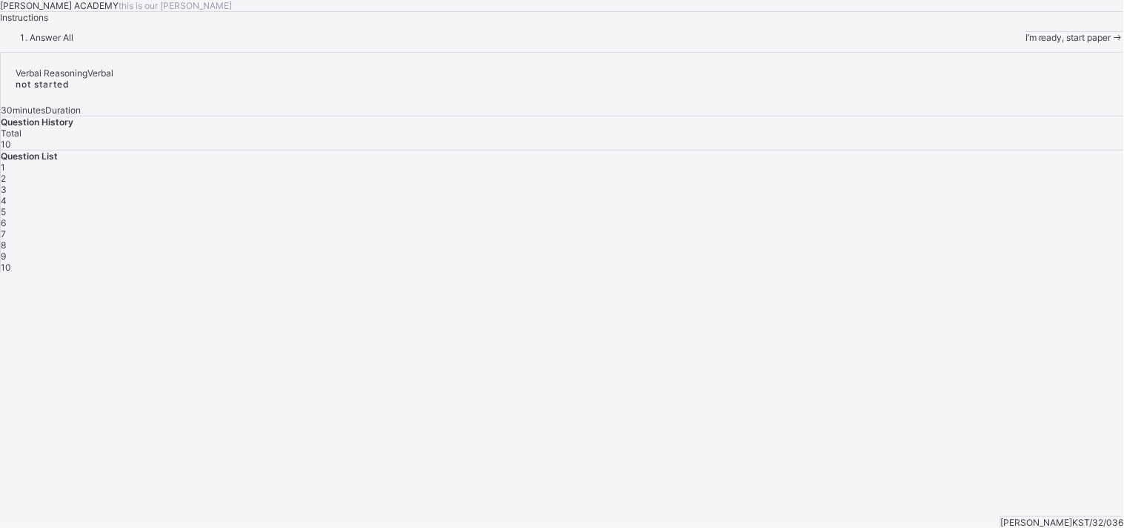
click at [1012, 43] on span "I’m ready, start paper" at bounding box center [1069, 37] width 86 height 11
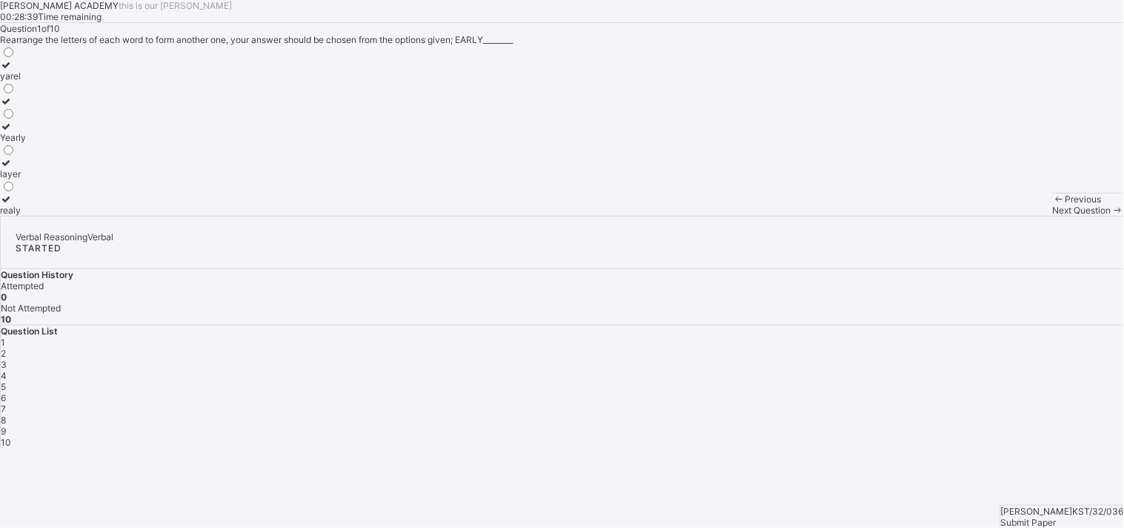
click at [26, 179] on div "layer" at bounding box center [13, 173] width 26 height 11
click at [1012, 216] on span "Next Question" at bounding box center [1082, 210] width 59 height 11
click at [6, 348] on span "2" at bounding box center [3, 353] width 5 height 11
click at [29, 118] on div "danger" at bounding box center [14, 112] width 29 height 11
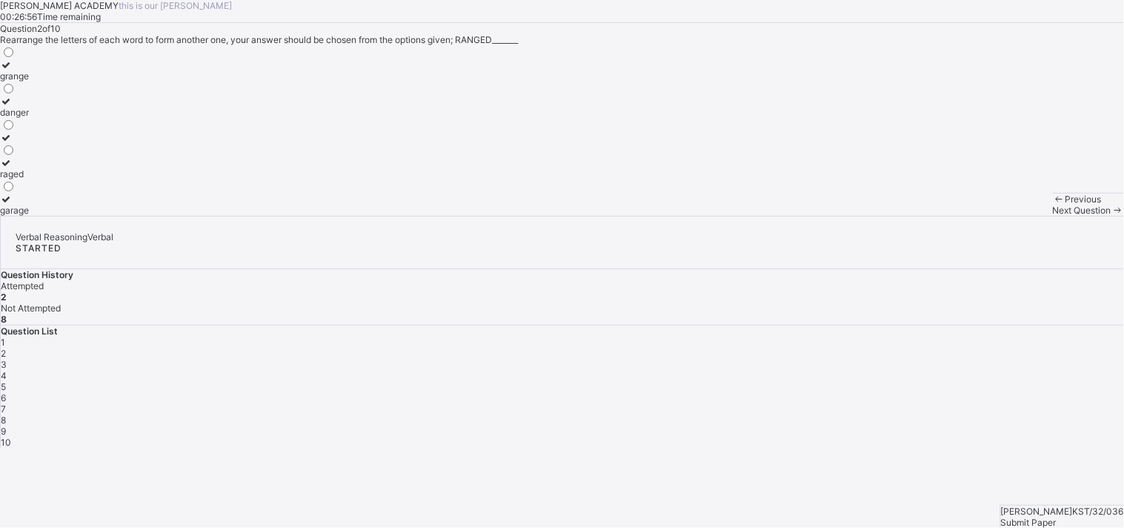
click at [1012, 216] on span "Next Question" at bounding box center [1082, 210] width 59 height 11
click at [42, 82] on div "STVAENR" at bounding box center [21, 75] width 42 height 11
click at [1012, 216] on div "Next Question" at bounding box center [1088, 210] width 71 height 11
click at [35, 82] on div "mongrel" at bounding box center [17, 75] width 35 height 11
click at [1012, 216] on div "Next Question" at bounding box center [1088, 210] width 71 height 11
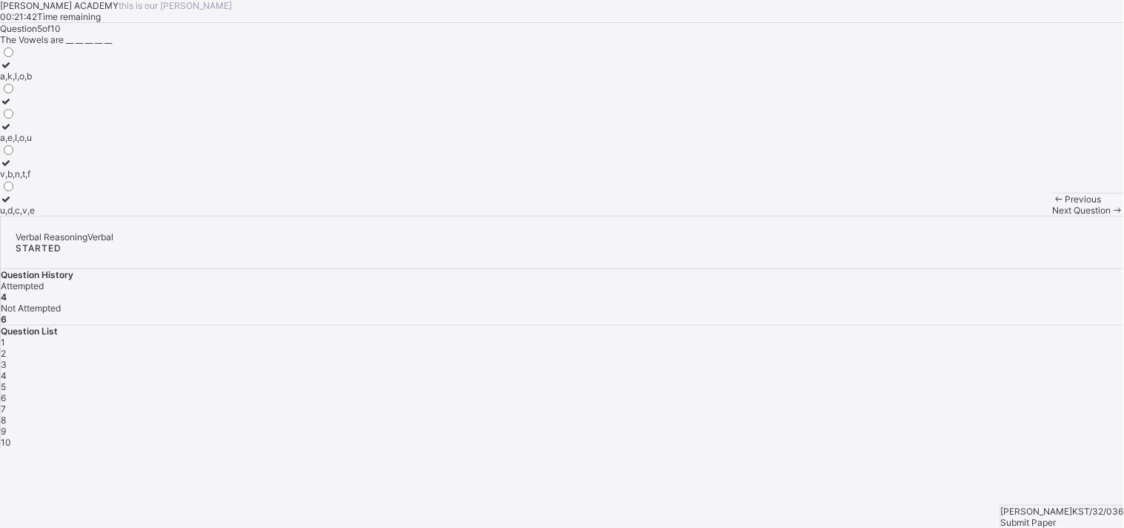
click at [35, 143] on div "a,e,I,o,u" at bounding box center [17, 137] width 35 height 11
click at [1012, 216] on span "Next Question" at bounding box center [1082, 210] width 59 height 11
click at [1012, 403] on div "7" at bounding box center [563, 408] width 1124 height 11
click at [16, 143] on div "21" at bounding box center [8, 137] width 16 height 11
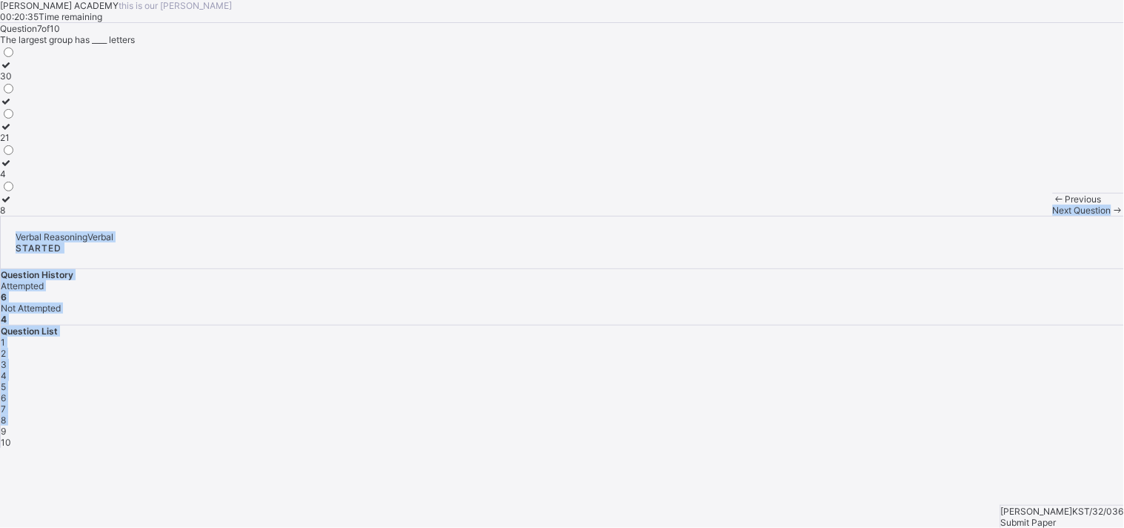
drag, startPoint x: 613, startPoint y: 506, endPoint x: 945, endPoint y: 409, distance: 346.0
click at [945, 409] on div "[PERSON_NAME] ACADEMY this is our [PERSON_NAME] 00:20:35 Time remaining Questio…" at bounding box center [562, 224] width 1124 height 448
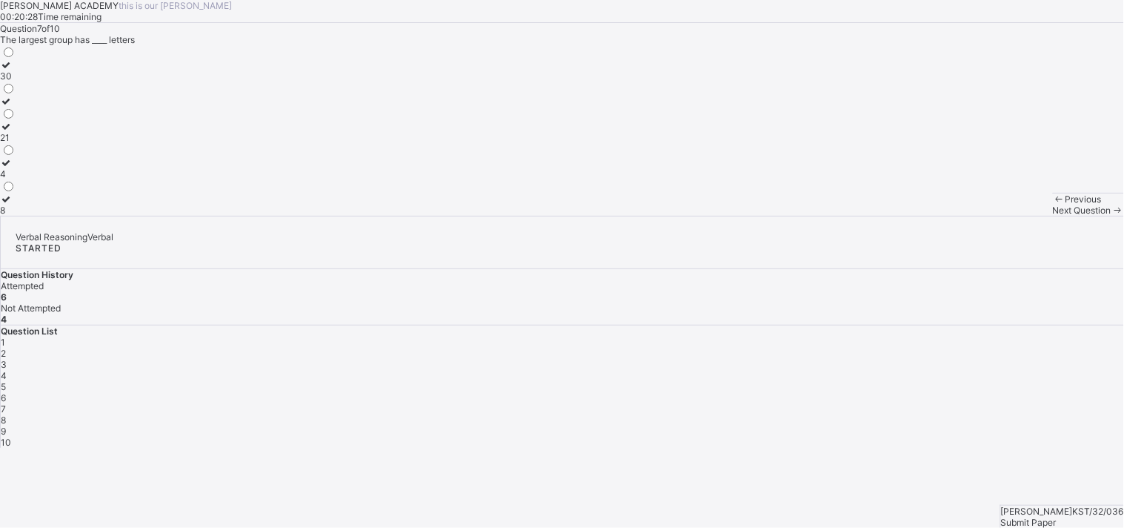
click at [692, 216] on div "Question 7 of 10 The largest group has ____ letters 30 21 4 8" at bounding box center [562, 119] width 1124 height 193
click at [1012, 392] on div "6" at bounding box center [563, 397] width 1124 height 11
click at [16, 143] on label "2" at bounding box center [8, 132] width 16 height 22
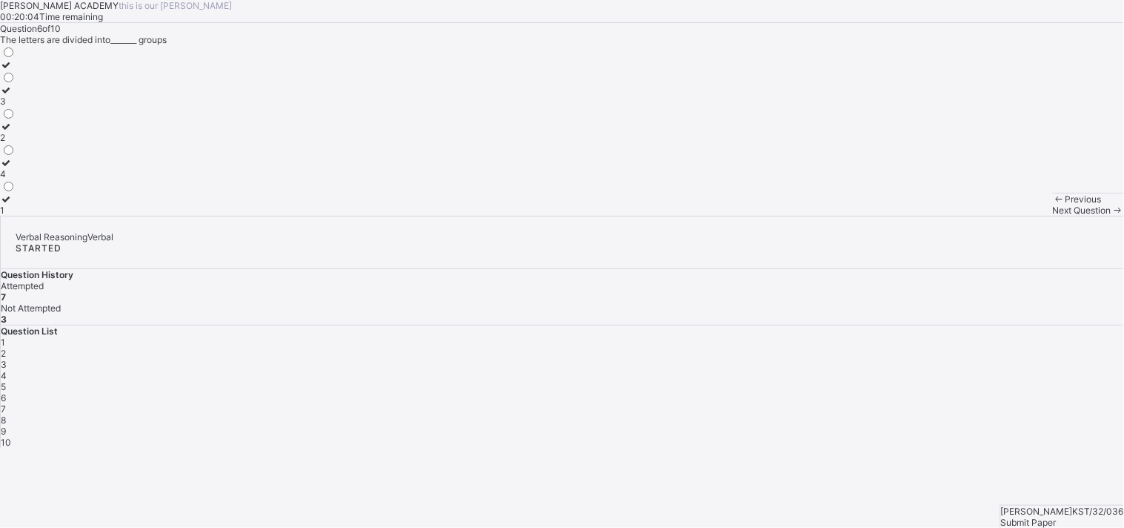
click at [6, 392] on span "6" at bounding box center [3, 397] width 5 height 11
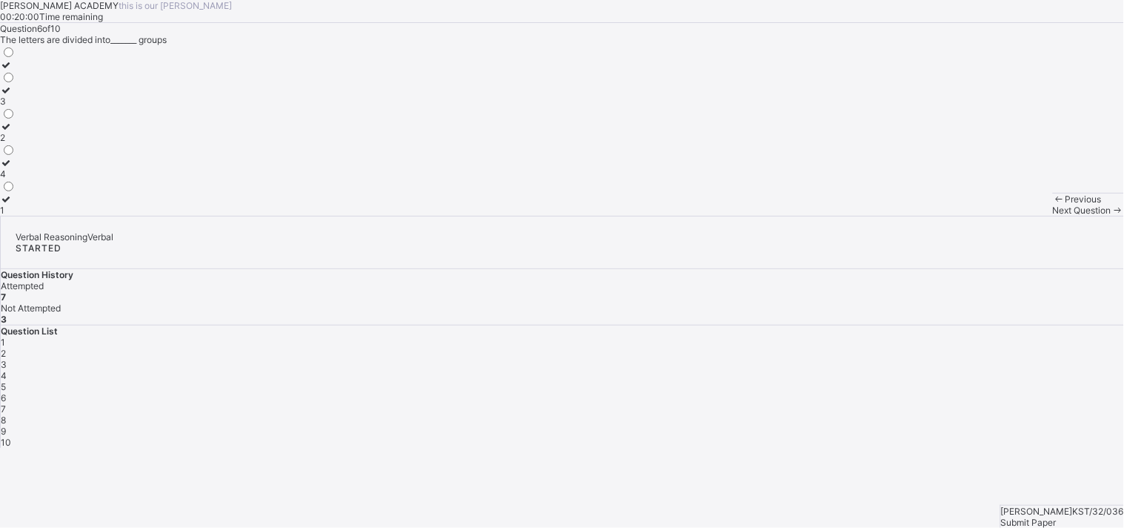
click at [6, 392] on span "6" at bounding box center [3, 397] width 5 height 11
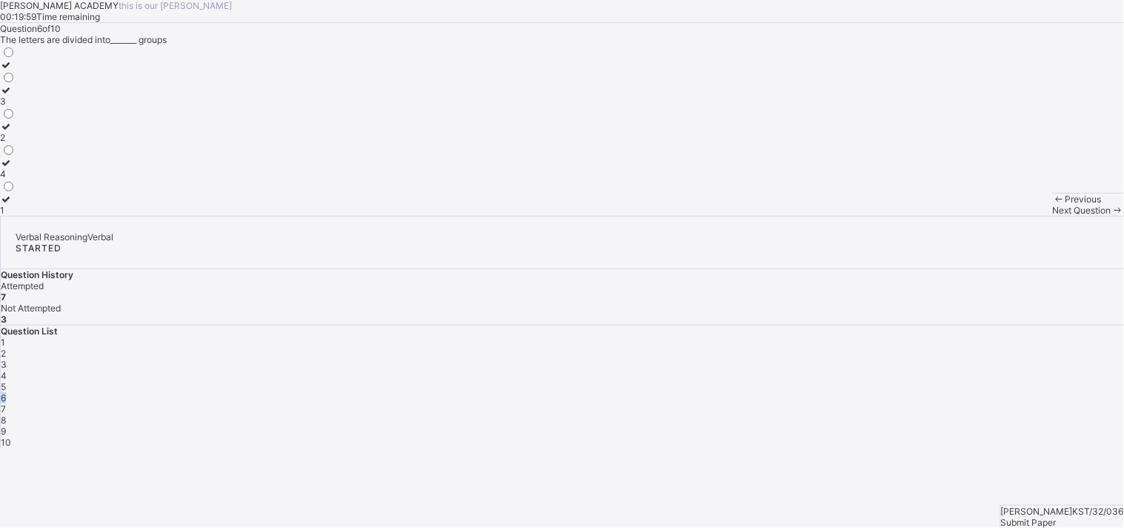
click at [6, 392] on span "6" at bounding box center [3, 397] width 5 height 11
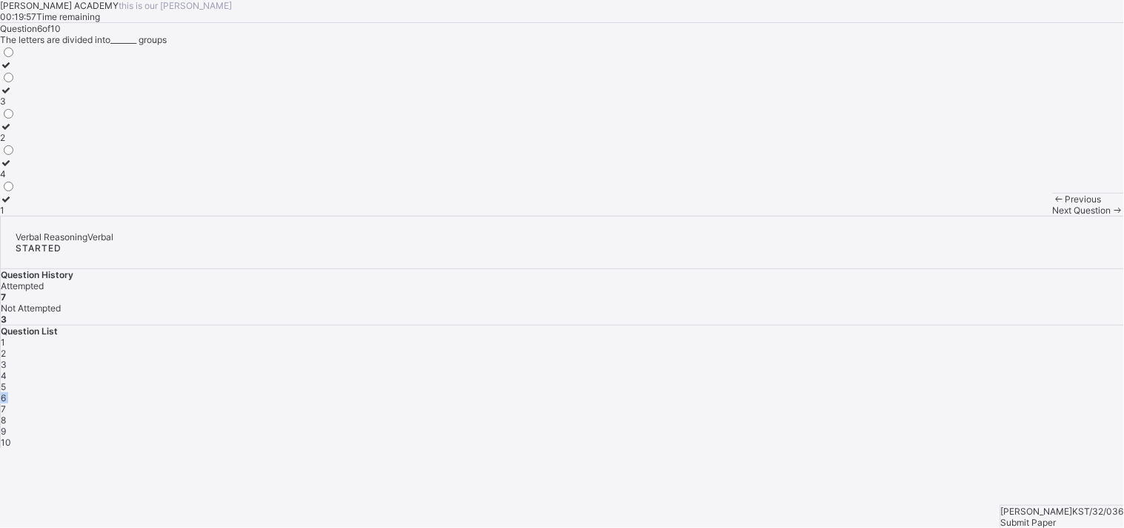
click at [6, 392] on span "6" at bounding box center [3, 397] width 5 height 11
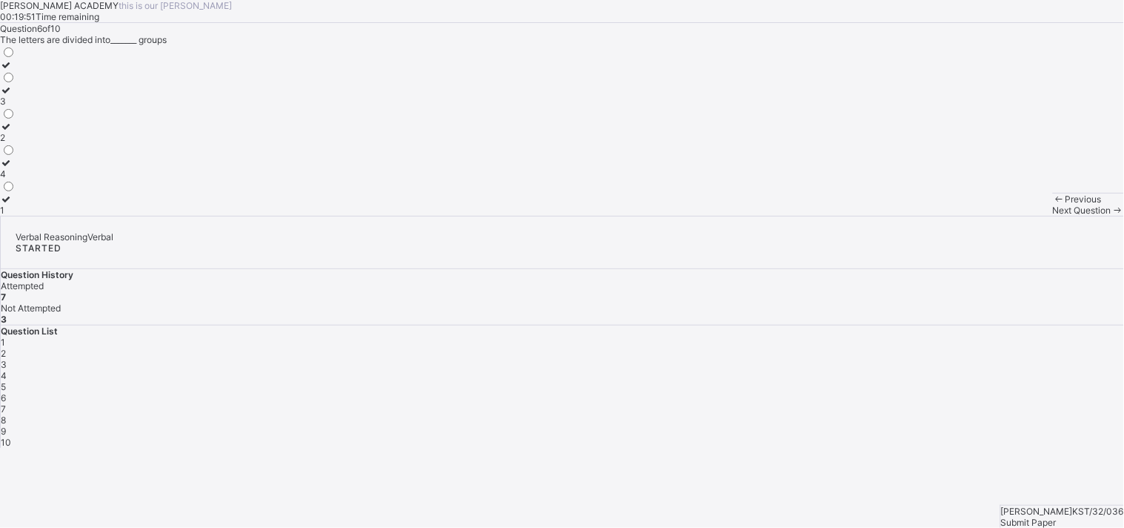
click at [1012, 392] on div "6" at bounding box center [563, 397] width 1124 height 11
click at [6, 392] on span "6" at bounding box center [3, 397] width 5 height 11
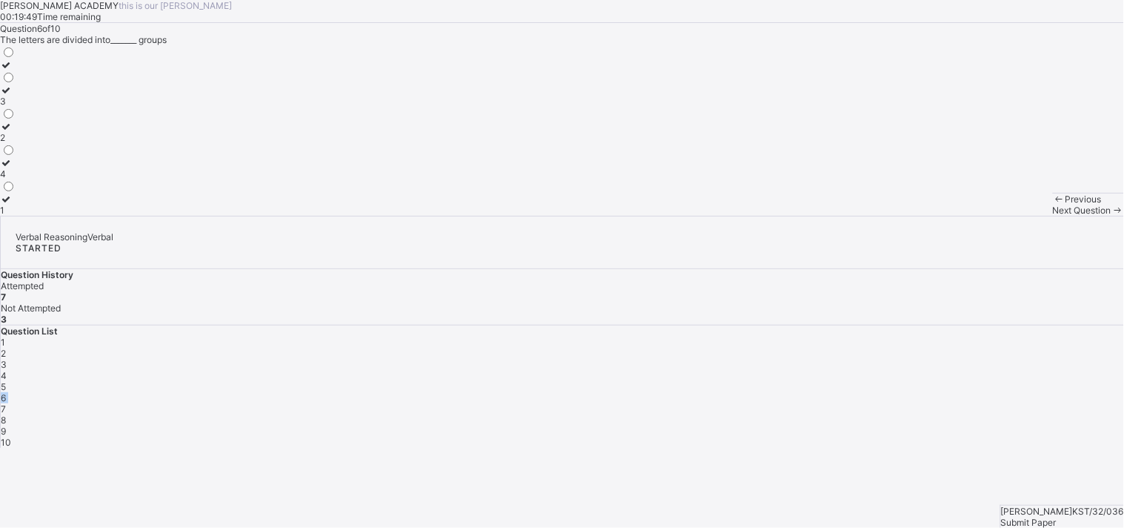
click at [6, 392] on span "6" at bounding box center [3, 397] width 5 height 11
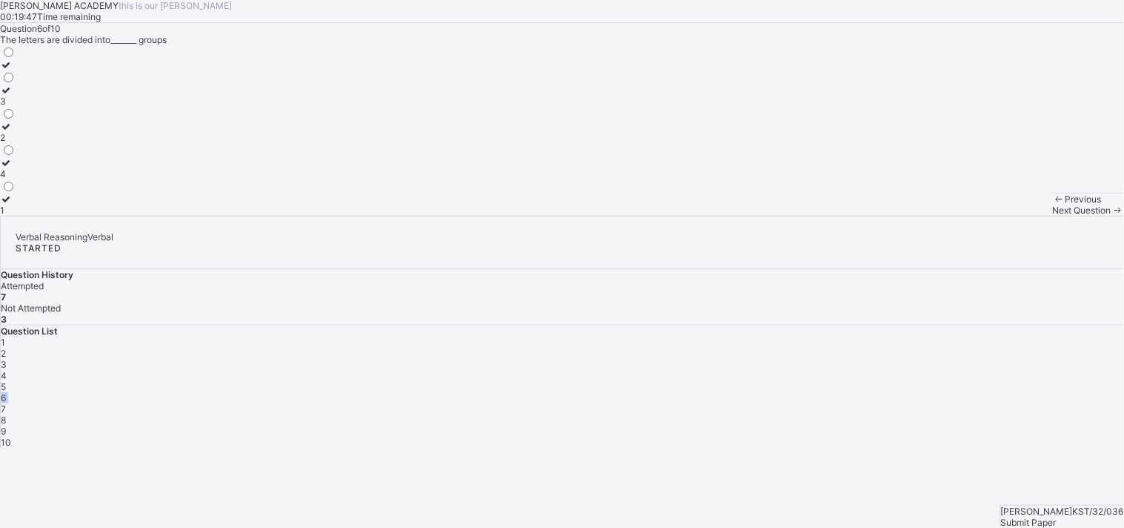
click at [6, 392] on span "6" at bounding box center [3, 397] width 5 height 11
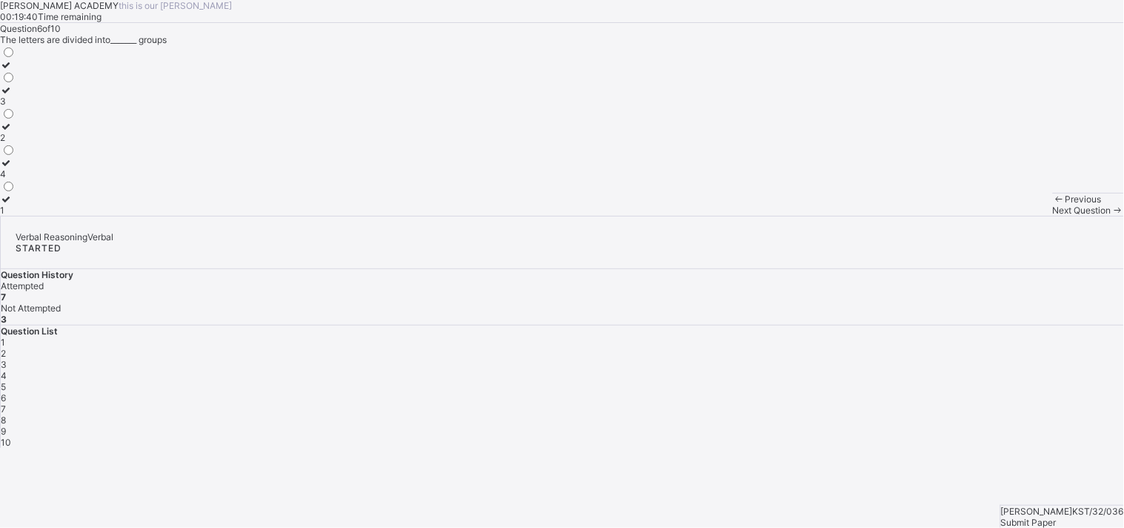
click at [849, 337] on div "1" at bounding box center [563, 342] width 1124 height 11
click at [1012, 216] on span "Next Question" at bounding box center [1082, 210] width 59 height 11
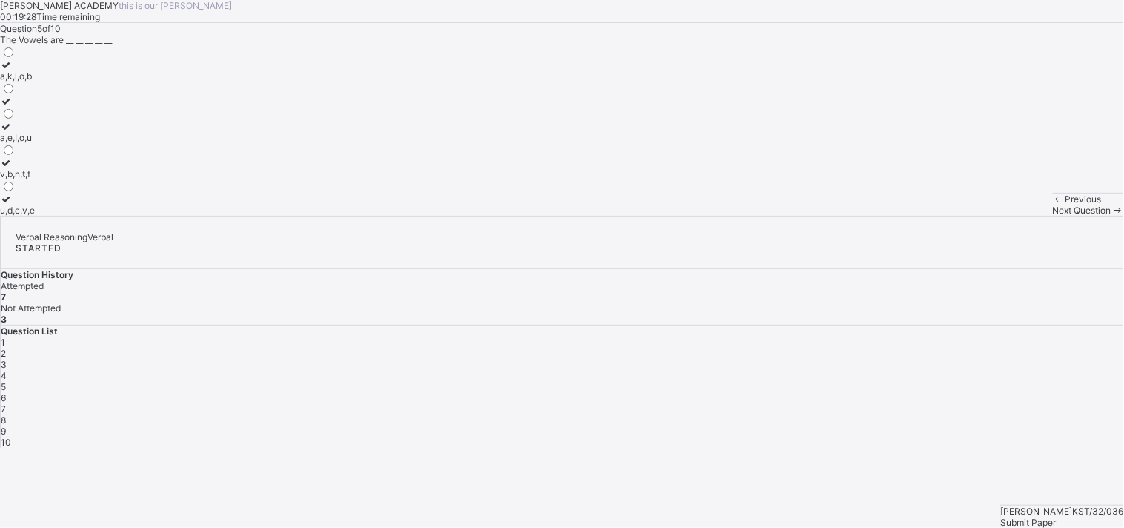
click at [1012, 216] on span "Next Question" at bounding box center [1082, 210] width 59 height 11
click at [6, 392] on span "6" at bounding box center [3, 397] width 5 height 11
click at [7, 370] on span "4" at bounding box center [4, 375] width 6 height 11
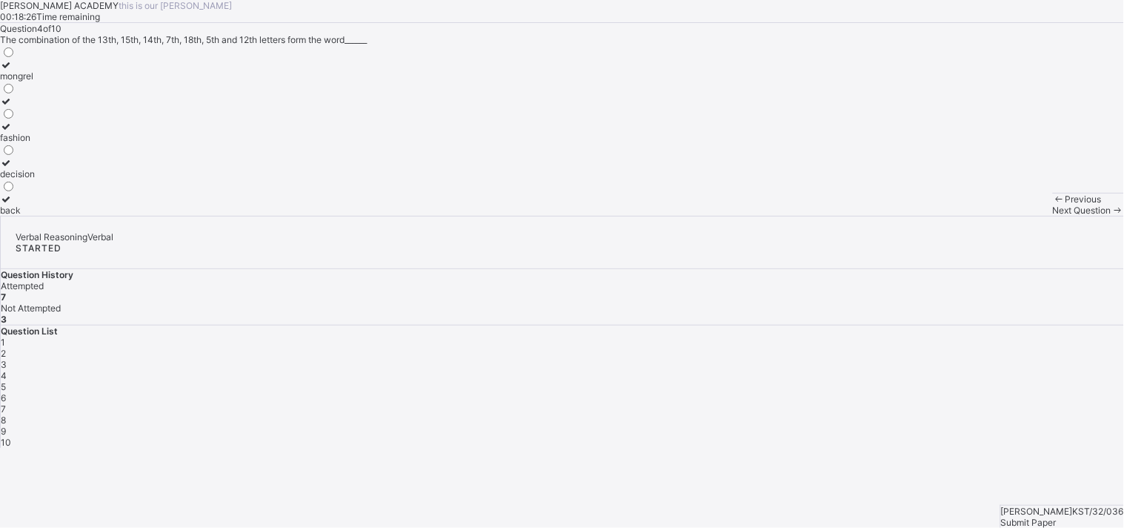
click at [1012, 216] on span "Next Question" at bounding box center [1082, 210] width 59 height 11
click at [1012, 216] on div "Next Question" at bounding box center [1088, 210] width 71 height 11
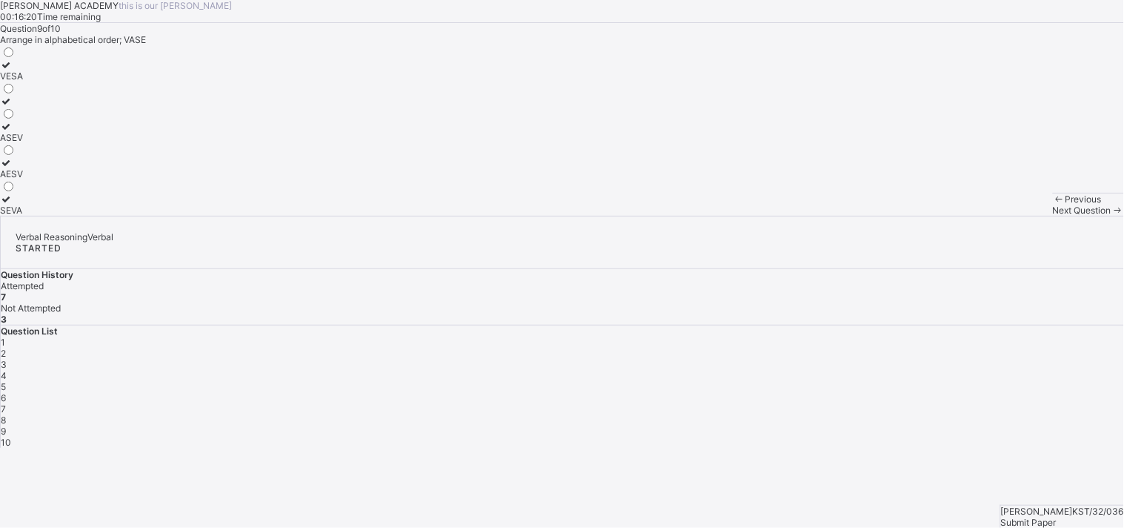
click at [845, 337] on div "1 2 3 4 5 6 7 8 9 10" at bounding box center [563, 392] width 1124 height 111
click at [849, 414] on div "8" at bounding box center [563, 419] width 1124 height 11
click at [21, 143] on div at bounding box center [10, 143] width 21 height 0
drag, startPoint x: 208, startPoint y: 311, endPoint x: 156, endPoint y: 283, distance: 58.4
click at [21, 216] on div "KPA A,B UMN CDE" at bounding box center [10, 130] width 21 height 170
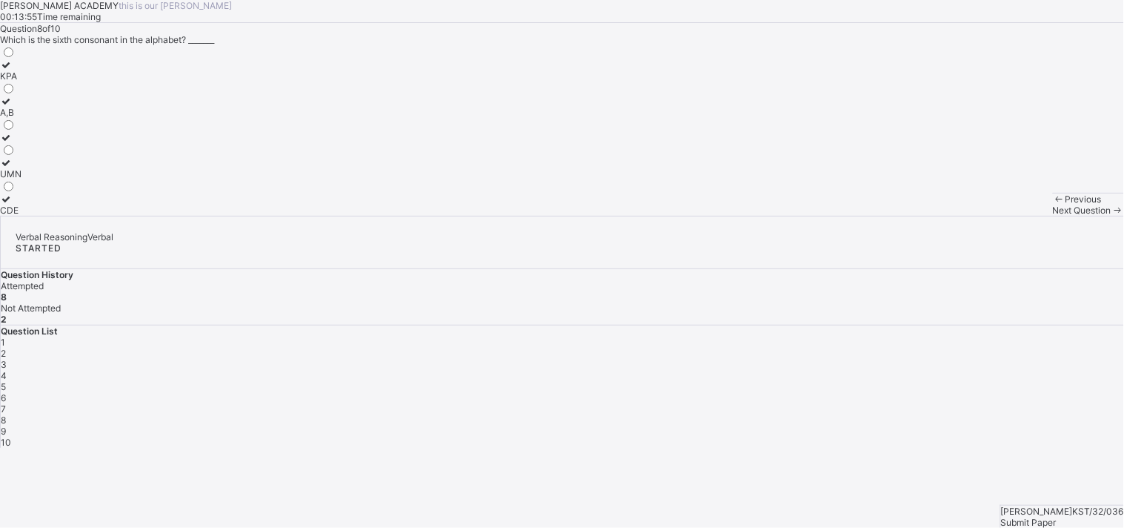
click at [21, 143] on label at bounding box center [10, 137] width 21 height 11
click at [21, 118] on div "A,B" at bounding box center [10, 112] width 21 height 11
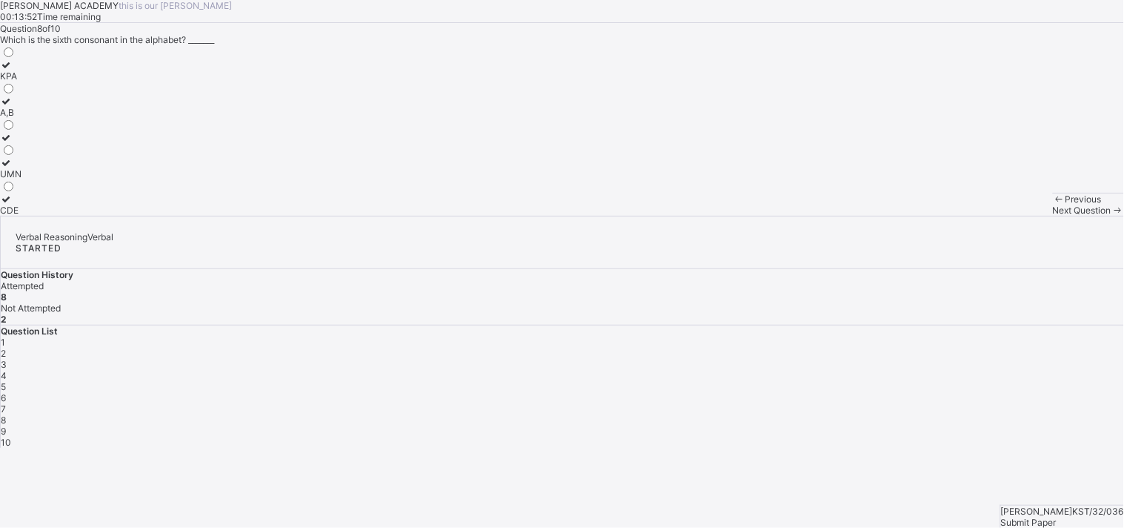
click at [21, 118] on div "A,B" at bounding box center [10, 112] width 21 height 11
click at [21, 179] on div "UMN" at bounding box center [10, 173] width 21 height 11
click at [1012, 216] on span "Next Question" at bounding box center [1082, 210] width 59 height 11
click at [6, 425] on span "9" at bounding box center [3, 430] width 5 height 11
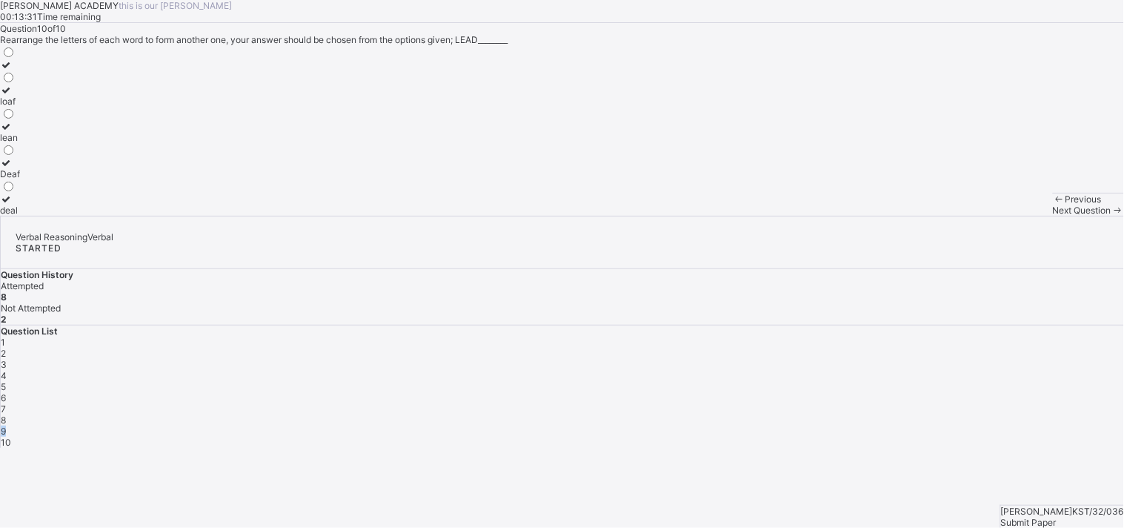
click at [6, 425] on span "9" at bounding box center [3, 430] width 5 height 11
click at [23, 82] on div "VESA" at bounding box center [11, 75] width 23 height 11
click at [1012, 216] on div "Next Question" at bounding box center [1088, 210] width 71 height 11
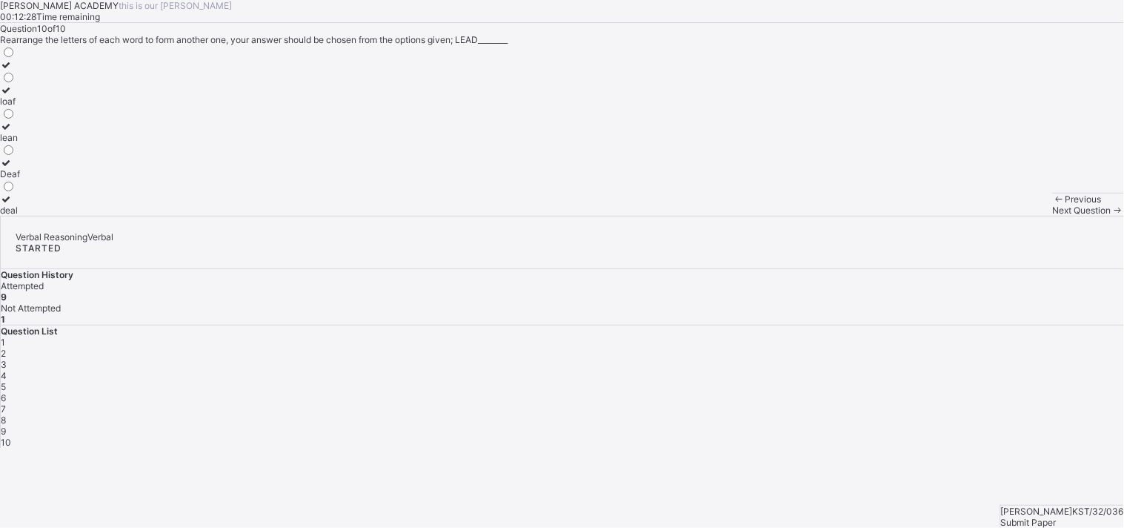
click at [20, 216] on div "deal" at bounding box center [10, 210] width 20 height 11
click at [6, 414] on span "8" at bounding box center [3, 419] width 5 height 11
click at [11, 437] on span "10" at bounding box center [6, 442] width 10 height 11
click at [1012, 474] on span "Submit Paper" at bounding box center [1029, 522] width 56 height 11
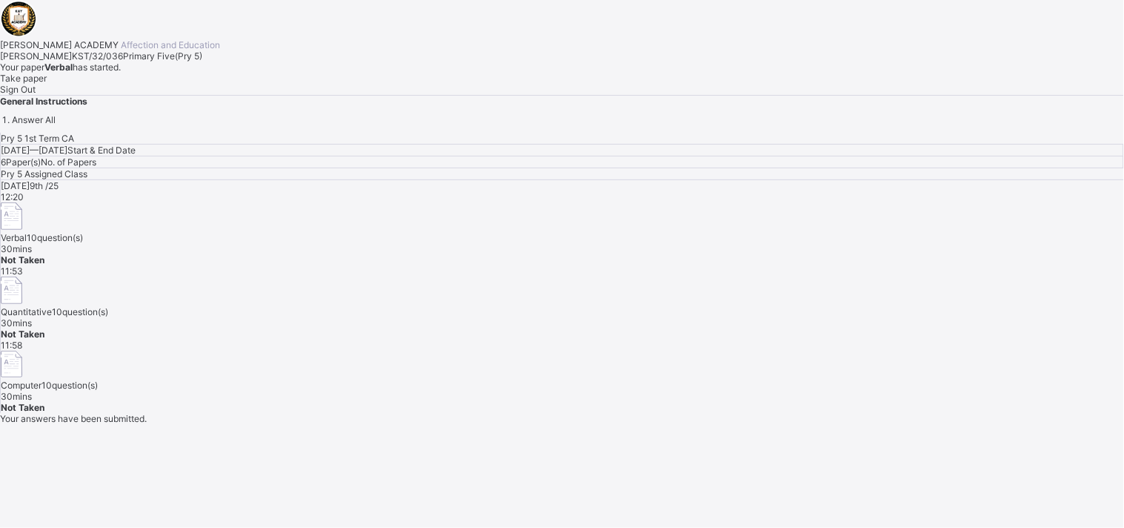
click at [596, 366] on div "Pry 5 1st Term CA [DATE] — [DATE] Start & End Date 6 Paper(s) No. of Papers Pry…" at bounding box center [562, 273] width 1124 height 280
click at [47, 84] on span "Take paper" at bounding box center [23, 78] width 47 height 11
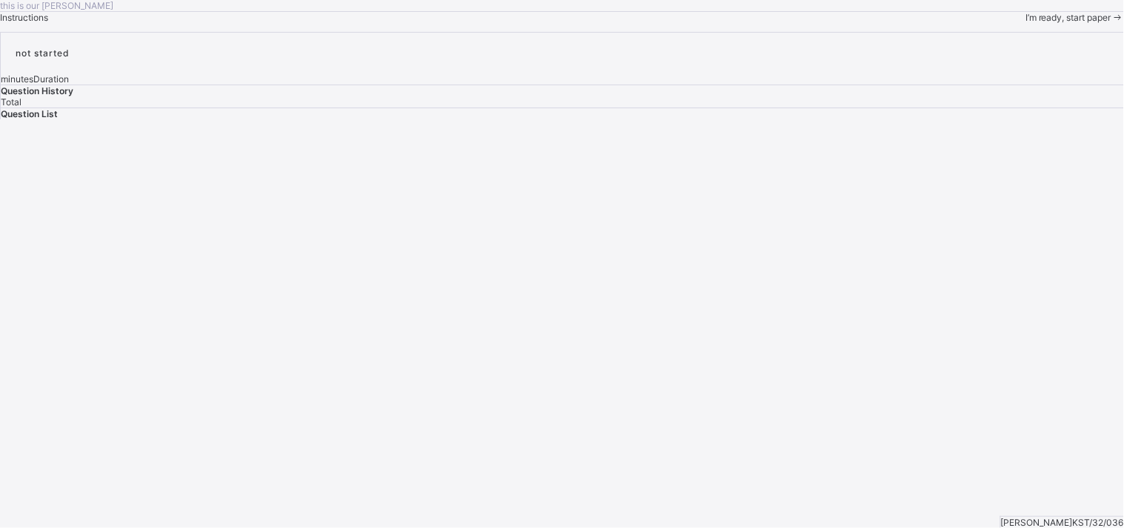
click at [175, 23] on div "this is our [PERSON_NAME] Instructions I’m ready, start paper" at bounding box center [562, 11] width 1124 height 23
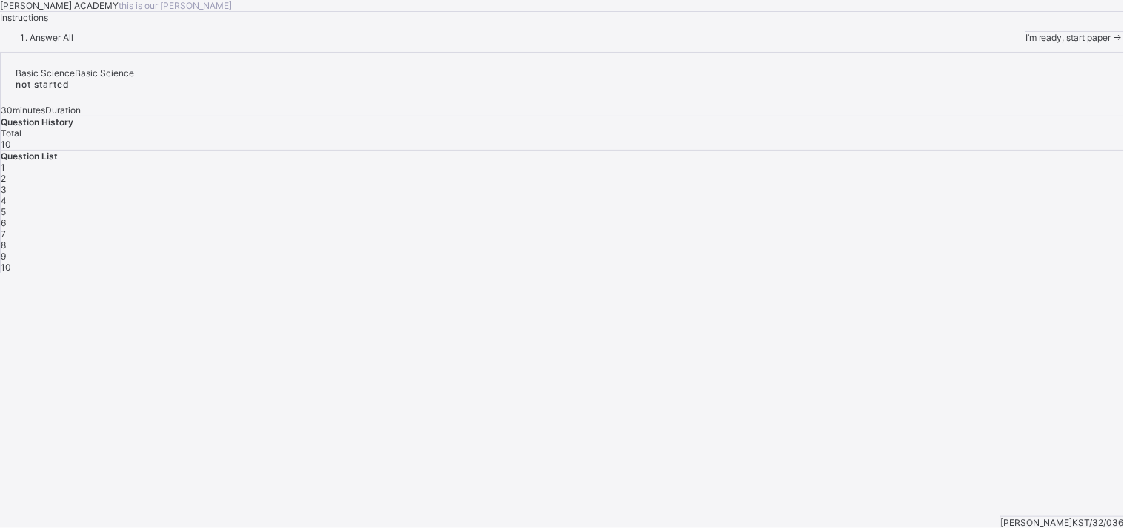
click at [1012, 43] on div "I’m ready, start paper" at bounding box center [1075, 37] width 99 height 12
click at [1012, 43] on span "I’m ready, start paper" at bounding box center [1069, 37] width 86 height 11
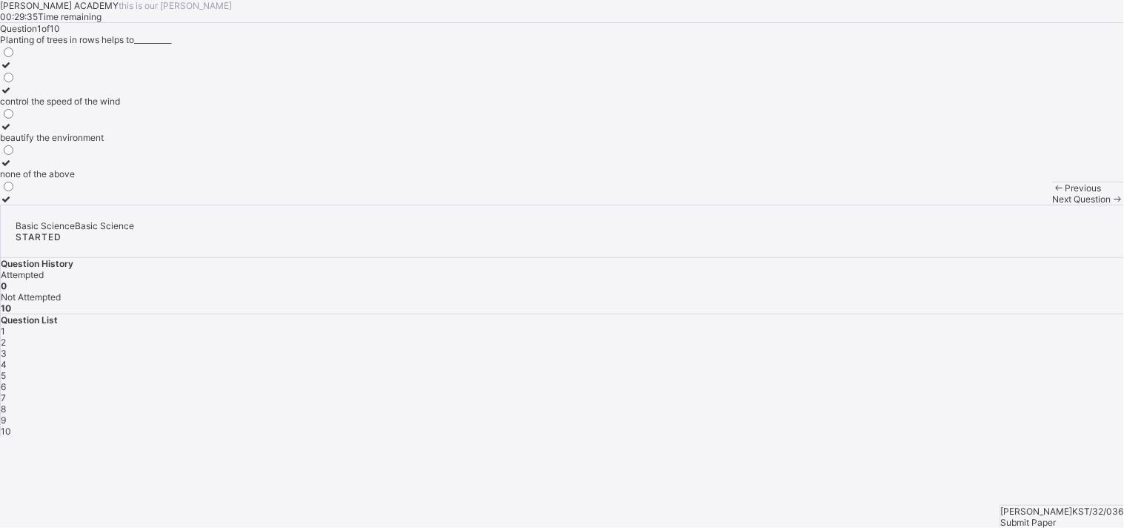
click at [120, 107] on div "control the speed of the wind" at bounding box center [60, 101] width 120 height 11
click at [1012, 205] on span "Next Question" at bounding box center [1082, 198] width 59 height 11
click at [55, 143] on label "mulching" at bounding box center [27, 132] width 55 height 22
click at [1012, 205] on div "Next Question" at bounding box center [1088, 198] width 71 height 11
click at [292, 205] on div "building of dams building construction planting trees" at bounding box center [562, 124] width 1124 height 159
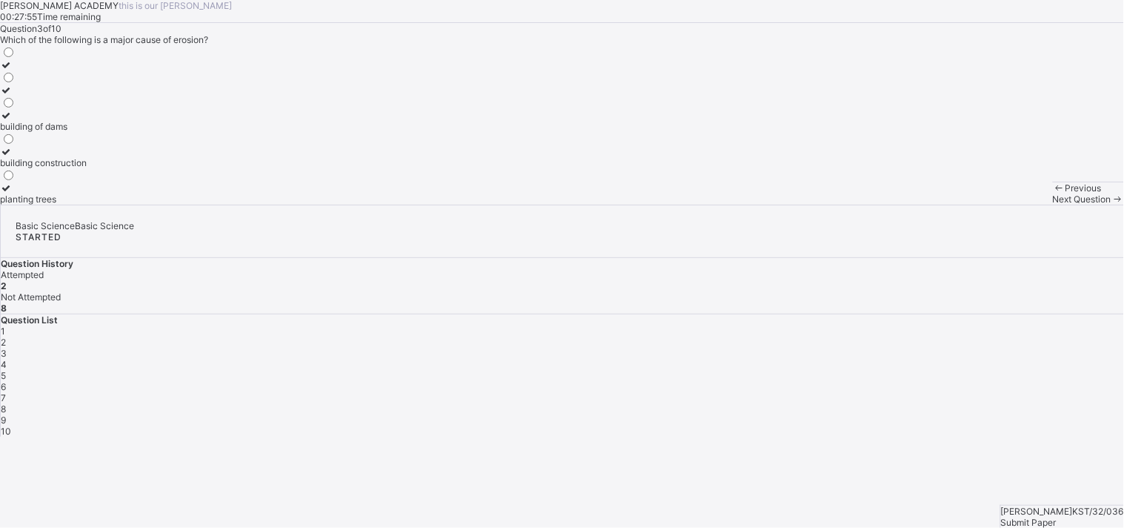
click at [87, 168] on div "building construction" at bounding box center [43, 162] width 87 height 11
click at [1012, 205] on div "Next Question" at bounding box center [1088, 198] width 71 height 11
click at [84, 118] on label "suffocation" at bounding box center [42, 107] width 84 height 22
click at [1012, 205] on span "Next Question" at bounding box center [1082, 198] width 59 height 11
click at [36, 82] on div "erosion" at bounding box center [18, 75] width 36 height 11
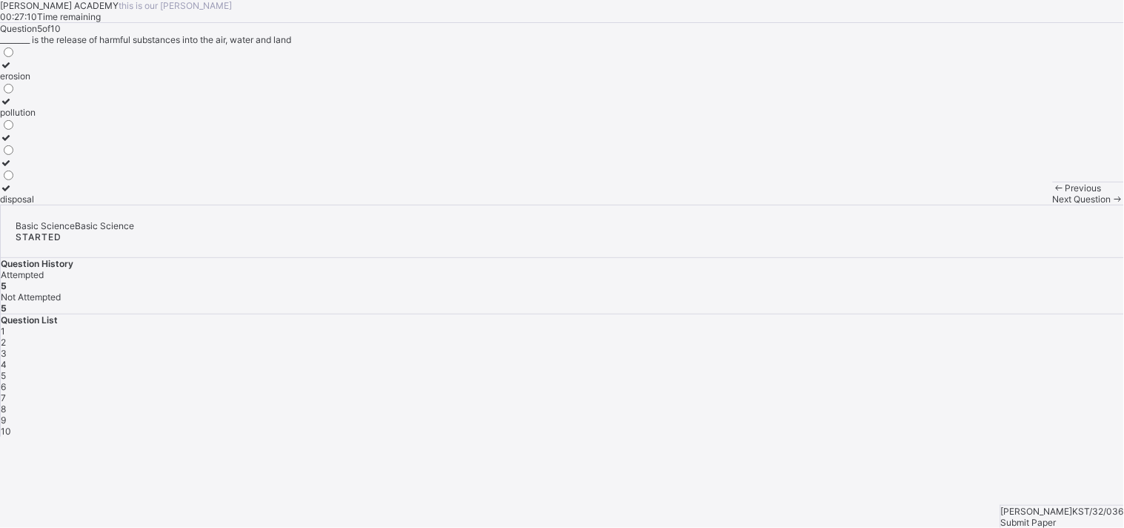
click at [36, 118] on div "pollution" at bounding box center [18, 112] width 36 height 11
click at [1012, 205] on span "Next Question" at bounding box center [1082, 198] width 59 height 11
click at [25, 205] on div "beans yam rice" at bounding box center [12, 124] width 25 height 159
click at [25, 107] on div "beans" at bounding box center [12, 101] width 25 height 11
click at [1012, 205] on div "Previous Next Question" at bounding box center [1088, 193] width 71 height 23
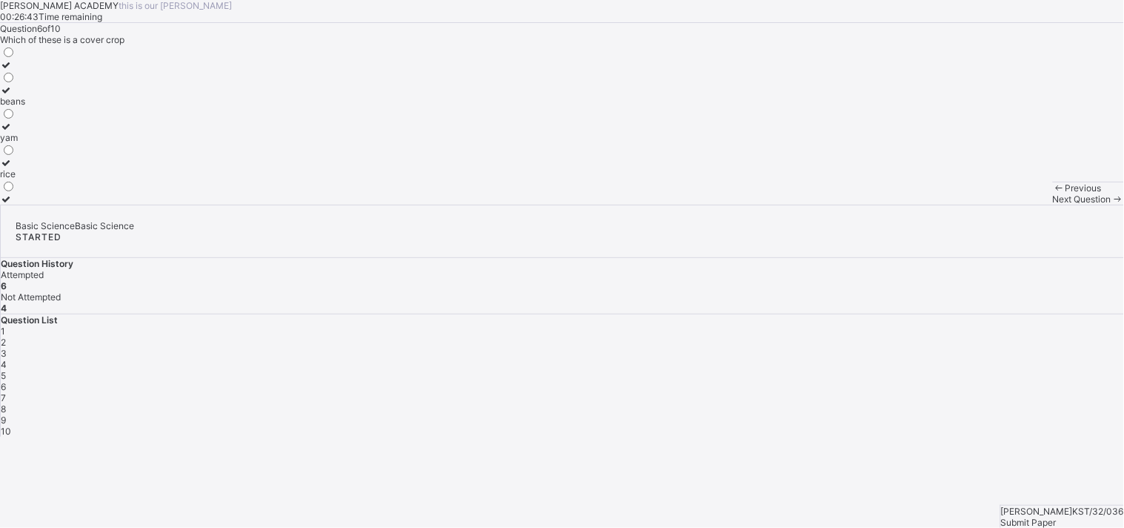
click at [1012, 205] on span "Next Question" at bounding box center [1082, 198] width 59 height 11
click at [56, 205] on div "rill erosion" at bounding box center [28, 198] width 56 height 11
click at [1012, 205] on span "Next Question" at bounding box center [1082, 198] width 59 height 11
click at [23, 143] on div "sheet" at bounding box center [11, 137] width 23 height 11
click at [23, 107] on div "rill" at bounding box center [11, 101] width 23 height 11
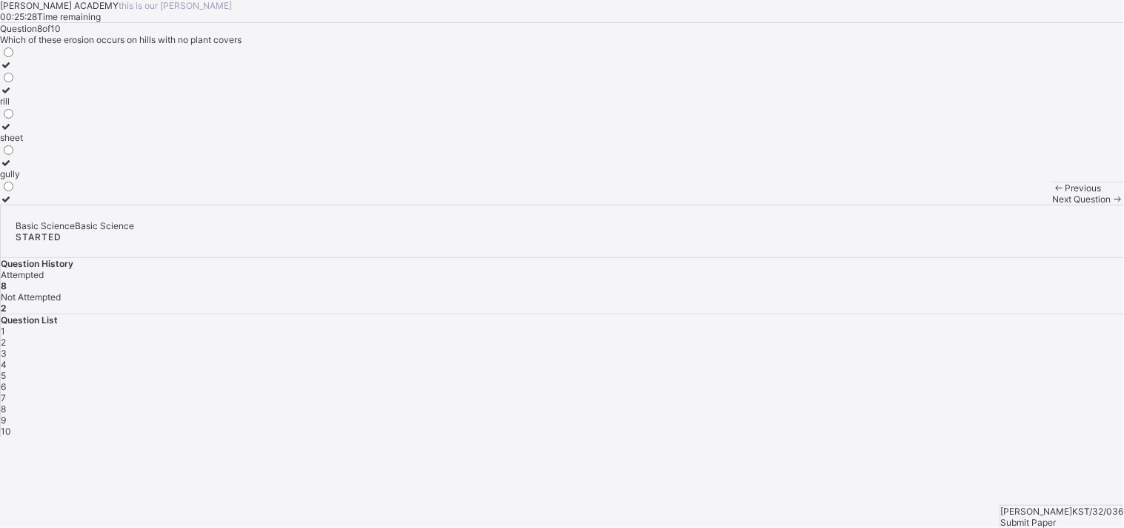
click at [1012, 205] on span at bounding box center [1118, 198] width 13 height 11
click at [41, 132] on label "waste" at bounding box center [20, 121] width 41 height 22
click at [1012, 205] on span "Next Question" at bounding box center [1082, 198] width 59 height 11
click at [75, 82] on label "mono-cropping" at bounding box center [37, 70] width 75 height 22
click at [1012, 474] on span "Submit Paper" at bounding box center [1029, 522] width 56 height 11
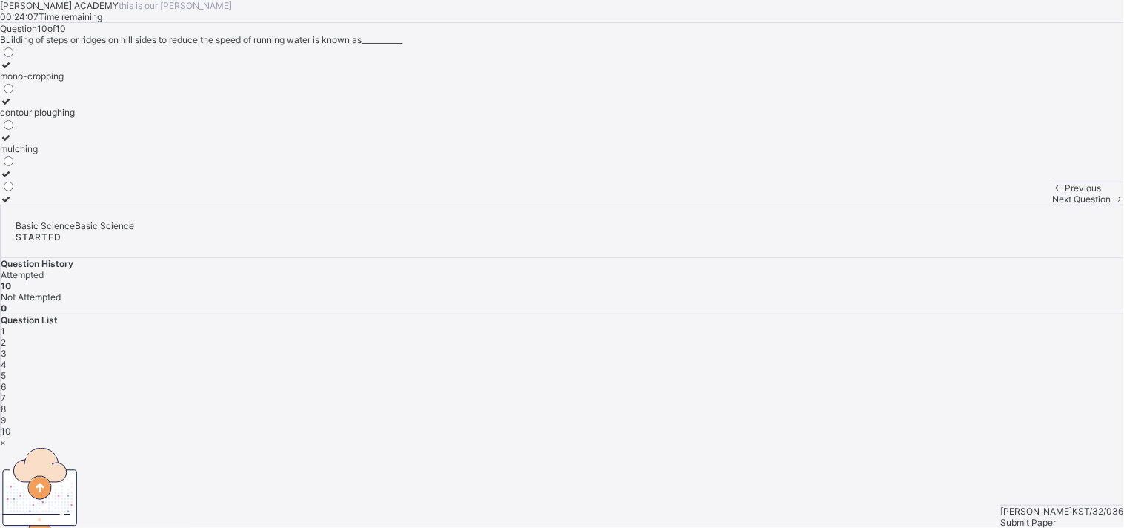
click at [1012, 474] on div "× Submitting Paper This action will submit your paper. You won't have access to…" at bounding box center [562, 510] width 1124 height 147
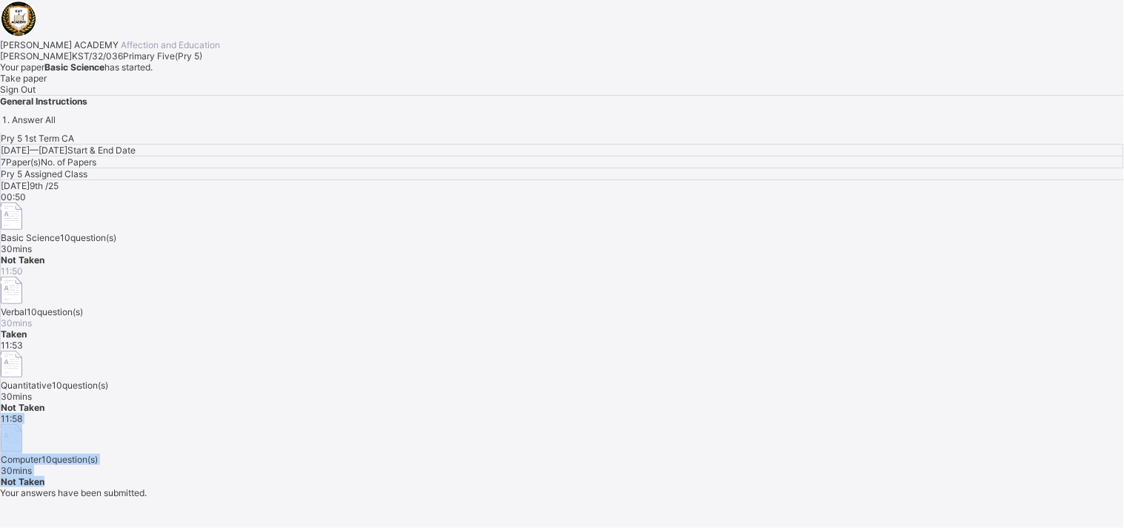
drag, startPoint x: 560, startPoint y: 365, endPoint x: 1116, endPoint y: 348, distance: 556.2
click at [1012, 348] on div "[DATE] 9th /25 00:50 Basic Science 10 question(s) 30 mins Not Taken 11:50 Verba…" at bounding box center [563, 333] width 1124 height 307
click at [47, 84] on span "Take paper" at bounding box center [23, 78] width 47 height 11
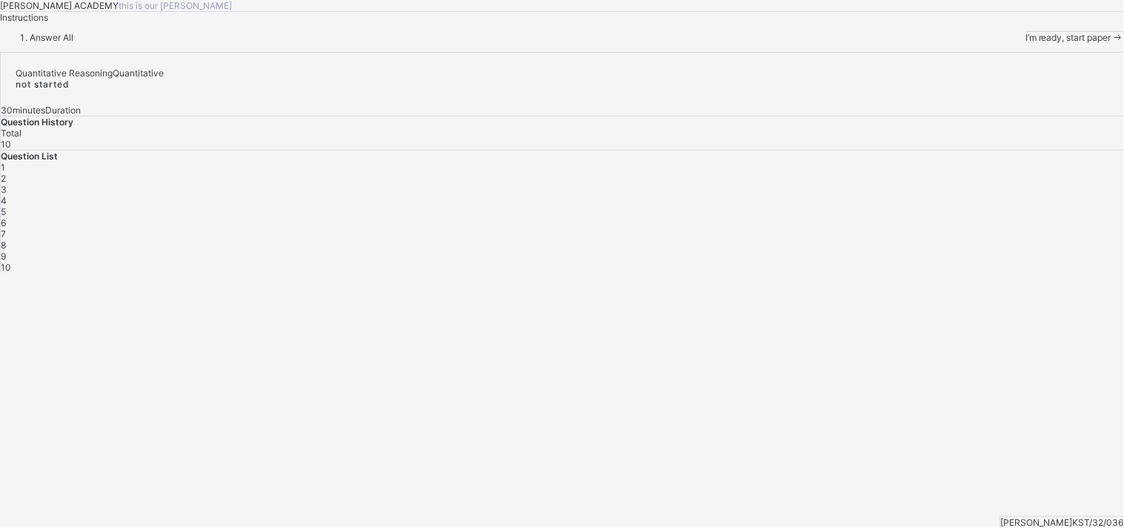
click at [1012, 43] on span "I’m ready, start paper" at bounding box center [1069, 37] width 86 height 11
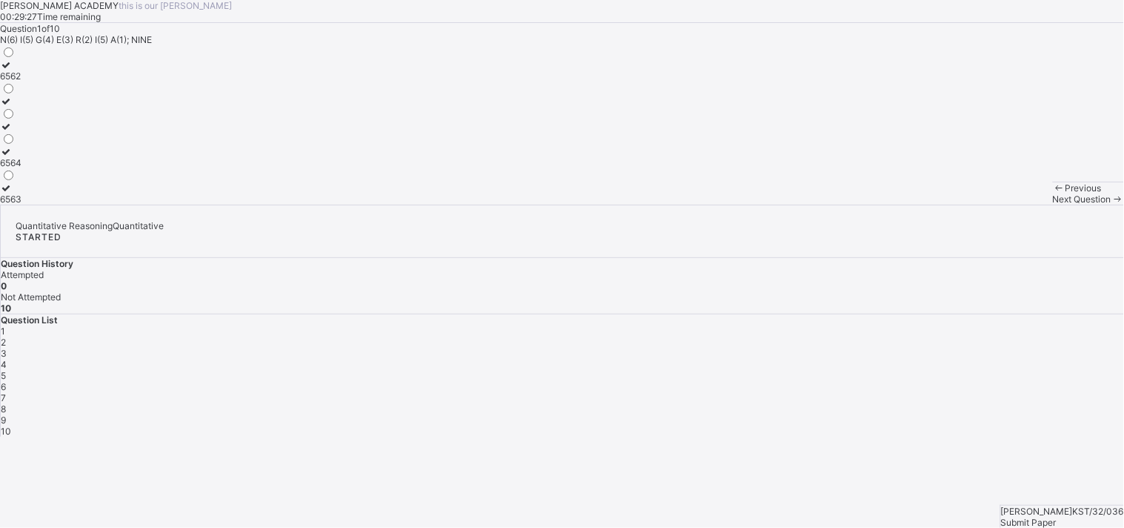
click at [21, 82] on div "6562" at bounding box center [10, 75] width 21 height 11
click at [1012, 205] on span "Next Question" at bounding box center [1082, 198] width 59 height 11
click at [27, 143] on div "65432" at bounding box center [13, 137] width 27 height 11
click at [1012, 205] on span at bounding box center [1118, 198] width 13 height 11
click at [36, 205] on div "100, 120" at bounding box center [18, 198] width 36 height 11
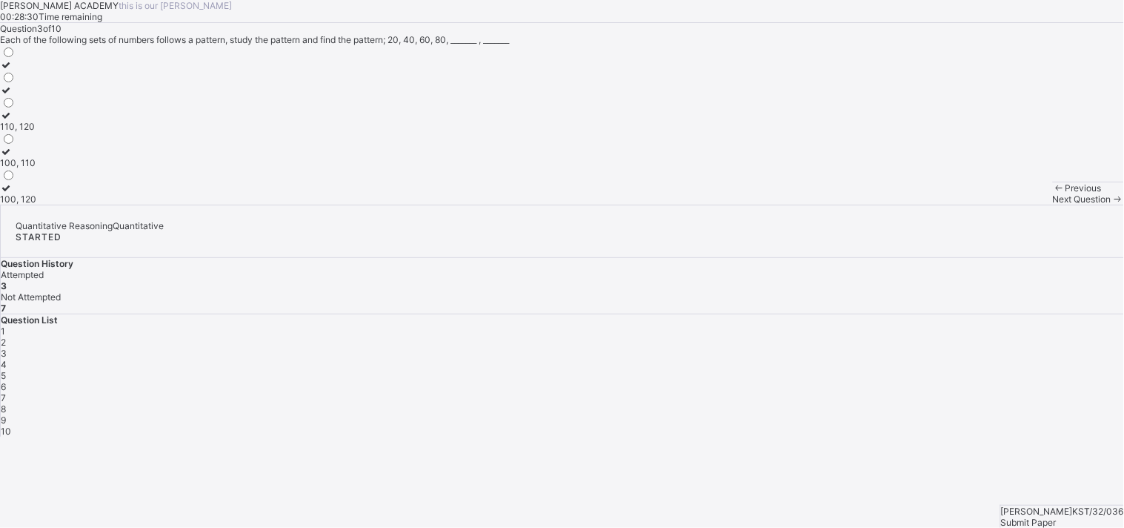
click at [1012, 205] on div "Previous Next Question" at bounding box center [1088, 193] width 71 height 23
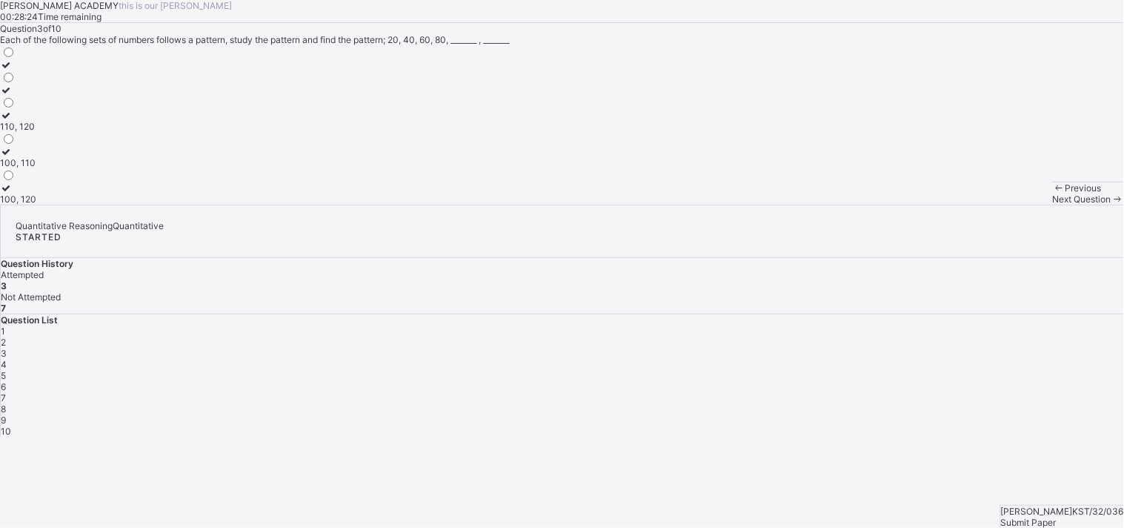
click at [1012, 205] on div "Next Question" at bounding box center [1088, 198] width 71 height 11
click at [33, 107] on label "112, 118" at bounding box center [16, 95] width 33 height 22
click at [1012, 205] on div "Next Question" at bounding box center [1088, 198] width 71 height 11
click at [26, 168] on div "23, 25" at bounding box center [13, 162] width 26 height 11
click at [1012, 205] on div "Previous Next Question" at bounding box center [1088, 193] width 71 height 23
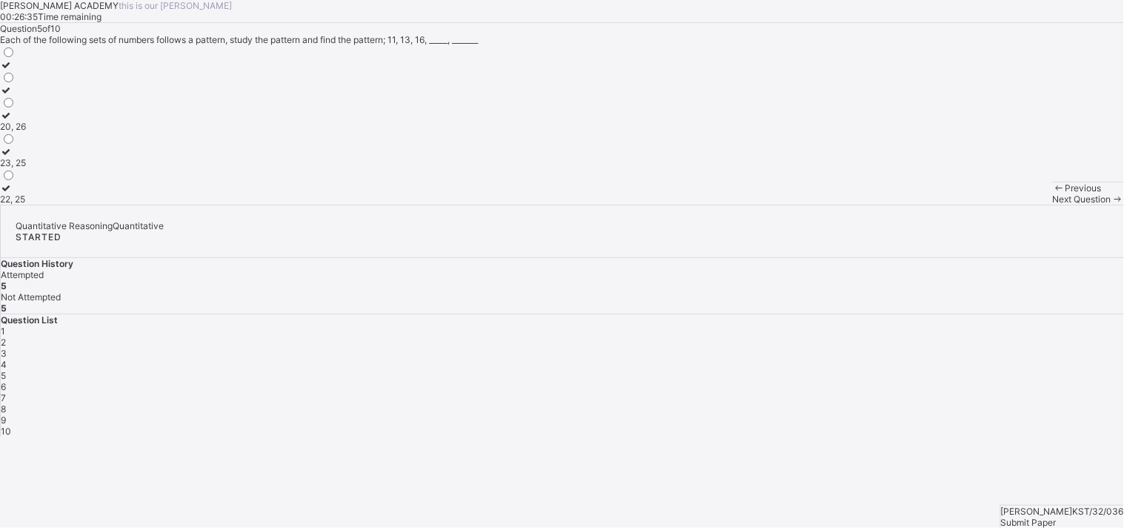
click at [1012, 205] on div "Next Question" at bounding box center [1088, 198] width 71 height 11
click at [480, 205] on div "Question 6 of 10 N(6) I(5) G(4) E(3) R(2) I(5) A(1); RAIN 251 6251 2156" at bounding box center [562, 114] width 1124 height 182
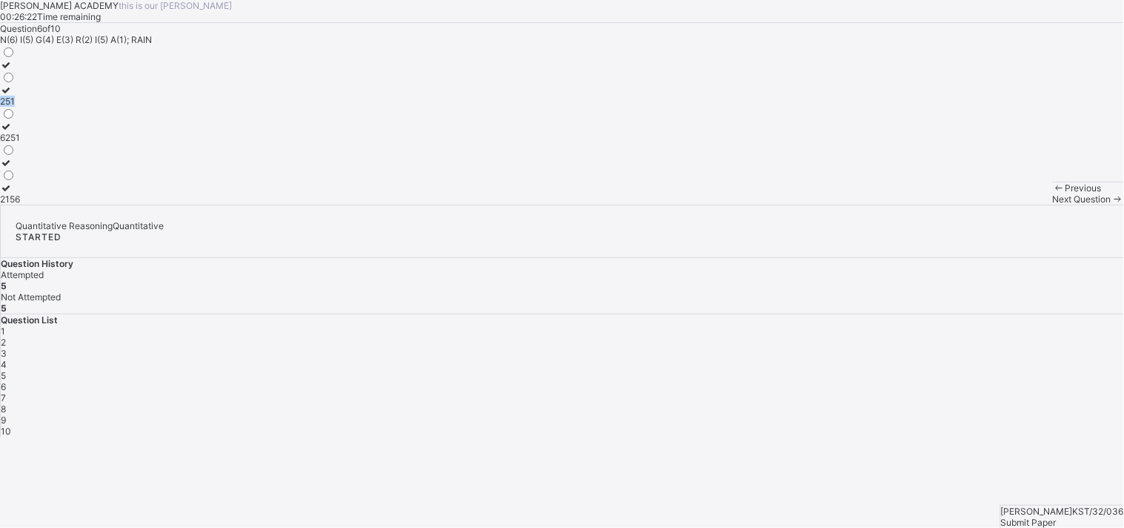
click at [480, 205] on div "Question 6 of 10 N(6) I(5) G(4) E(3) R(2) I(5) A(1); RAIN 251 6251 2156" at bounding box center [562, 114] width 1124 height 182
click at [761, 205] on div "Question 6 of 10 N(6) I(5) G(4) E(3) R(2) I(5) A(1); RAIN 251 6251 2156" at bounding box center [562, 114] width 1124 height 182
click at [20, 143] on label "6251" at bounding box center [10, 132] width 20 height 22
click at [1012, 205] on div "Next Question" at bounding box center [1088, 198] width 71 height 11
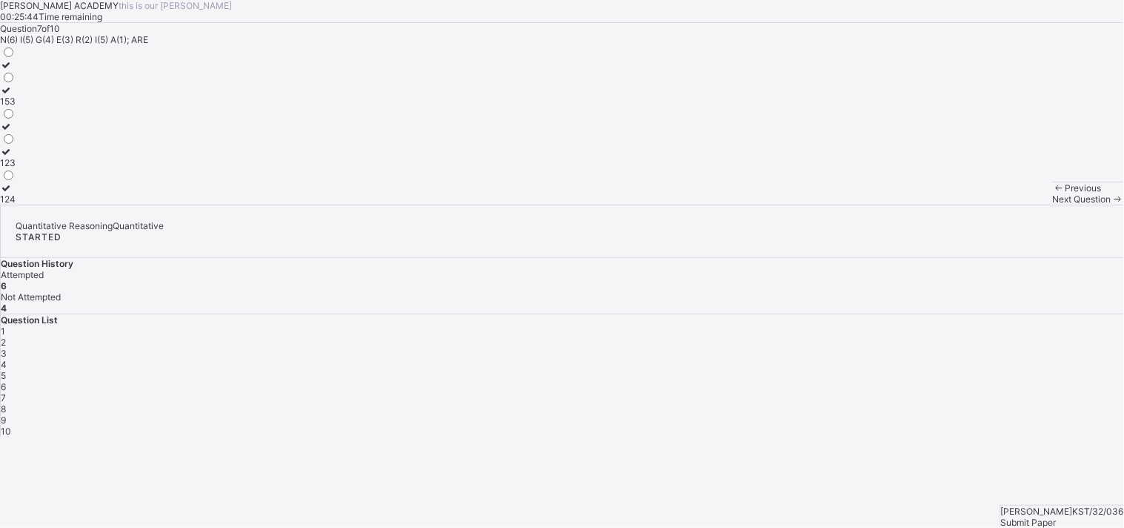
click at [16, 107] on div "153" at bounding box center [8, 101] width 16 height 11
click at [1012, 205] on div "Next Question" at bounding box center [1088, 198] width 71 height 11
click at [27, 132] on div "50, 55" at bounding box center [13, 126] width 27 height 11
click at [1012, 205] on span "Next Question" at bounding box center [1082, 198] width 59 height 11
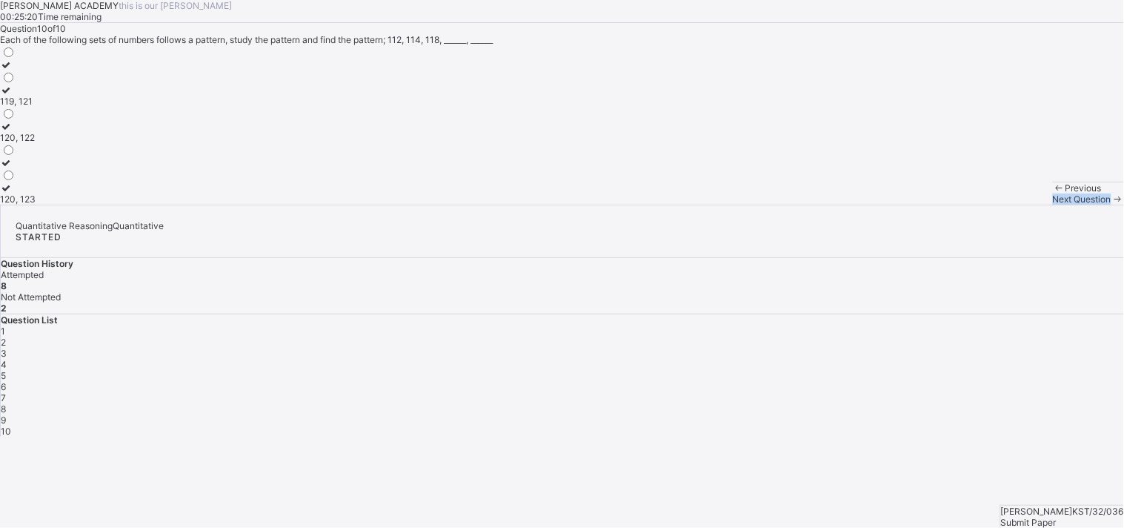
click at [1012, 205] on span "Next Question" at bounding box center [1082, 198] width 59 height 11
click at [1012, 205] on span at bounding box center [1118, 198] width 13 height 11
click at [6, 414] on span "9" at bounding box center [3, 419] width 5 height 11
click at [36, 82] on div "160, 170" at bounding box center [18, 75] width 36 height 11
click at [1012, 205] on span "Next Question" at bounding box center [1082, 198] width 59 height 11
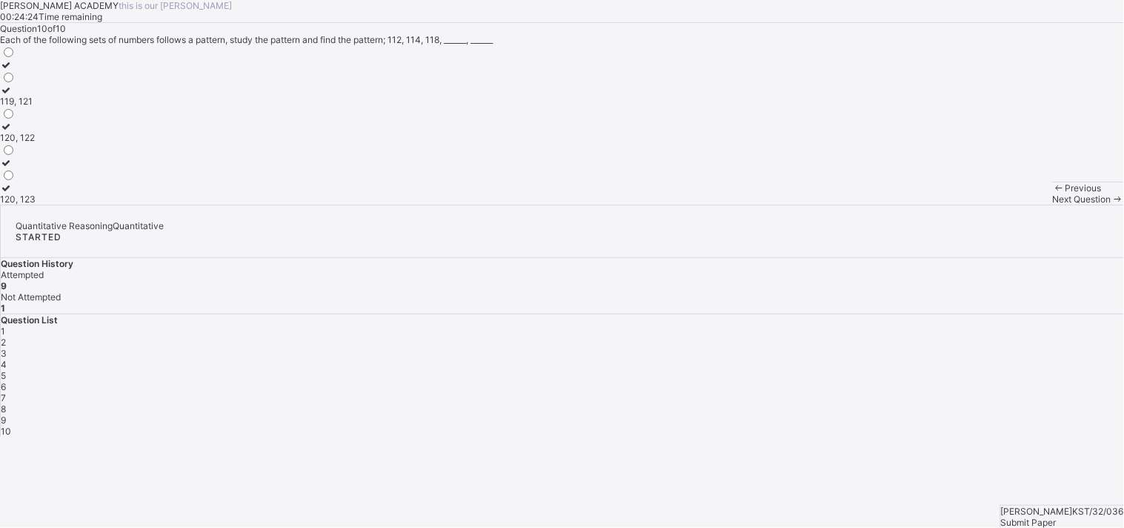
click at [1012, 205] on span "Next Question" at bounding box center [1082, 198] width 59 height 11
drag, startPoint x: 723, startPoint y: 500, endPoint x: 379, endPoint y: 396, distance: 359.4
click at [379, 205] on div "[PERSON_NAME] ACADEMY this is our [PERSON_NAME] 00:24:00 Time remaining Questio…" at bounding box center [562, 102] width 1124 height 205
click at [36, 107] on label "119, 121" at bounding box center [18, 95] width 36 height 22
click at [36, 143] on label "120, 122" at bounding box center [18, 132] width 36 height 22
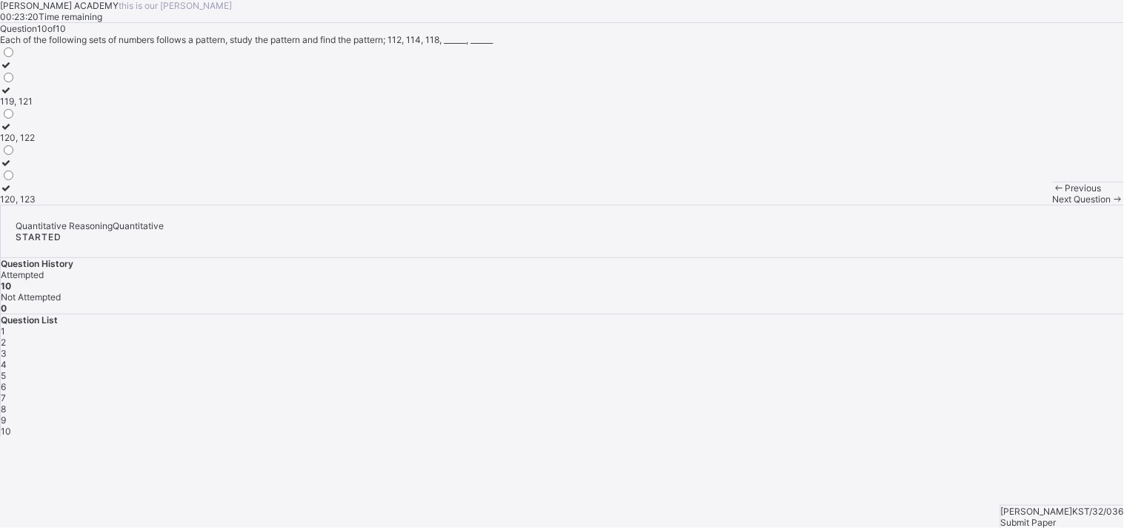
click at [1012, 474] on span "Submit Paper" at bounding box center [1029, 522] width 56 height 11
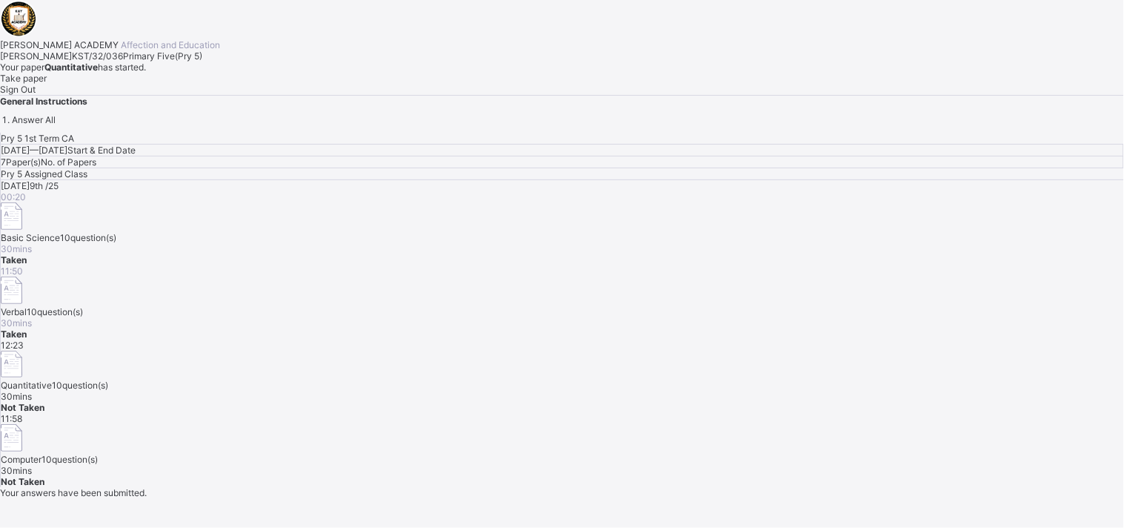
click at [618, 413] on div "11:58 Computer 10 question(s) 30 mins Not Taken" at bounding box center [563, 450] width 1124 height 74
click at [157, 84] on div "Take paper" at bounding box center [562, 78] width 1124 height 11
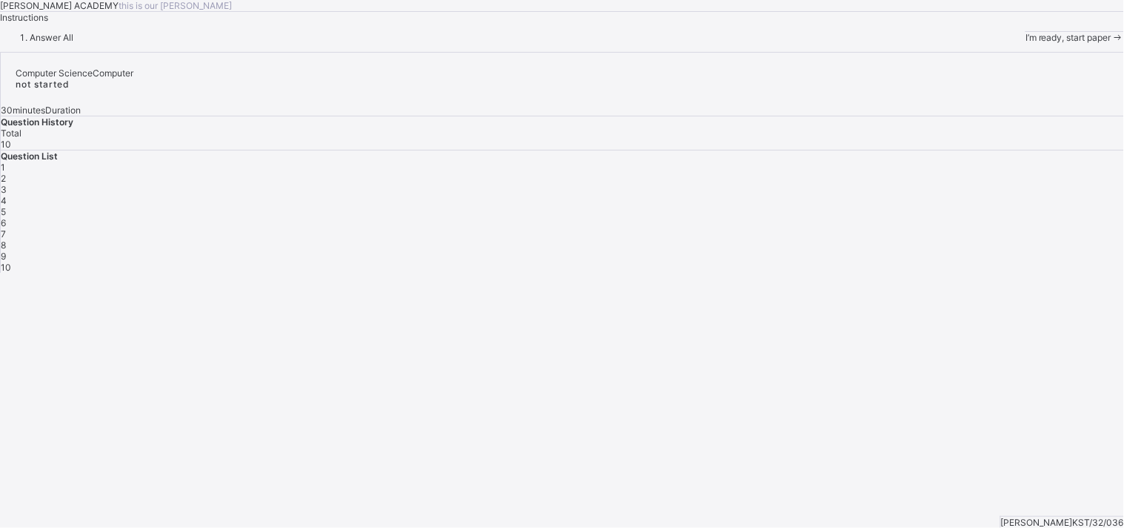
click at [1012, 43] on span "I’m ready, start paper" at bounding box center [1069, 37] width 86 height 11
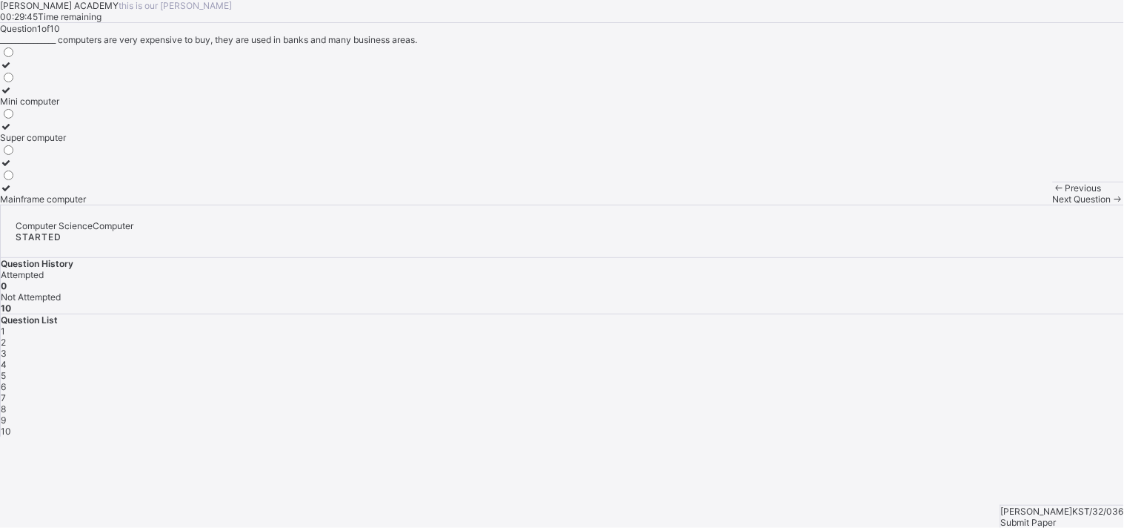
click at [86, 205] on label "Mainframe computer" at bounding box center [43, 193] width 86 height 22
click at [1012, 205] on span "Next Question" at bounding box center [1082, 198] width 59 height 11
click at [67, 107] on div "Micro Computer" at bounding box center [33, 101] width 67 height 11
click at [1012, 205] on span "Next Question" at bounding box center [1082, 198] width 59 height 11
click at [42, 205] on div "Net book" at bounding box center [21, 198] width 42 height 11
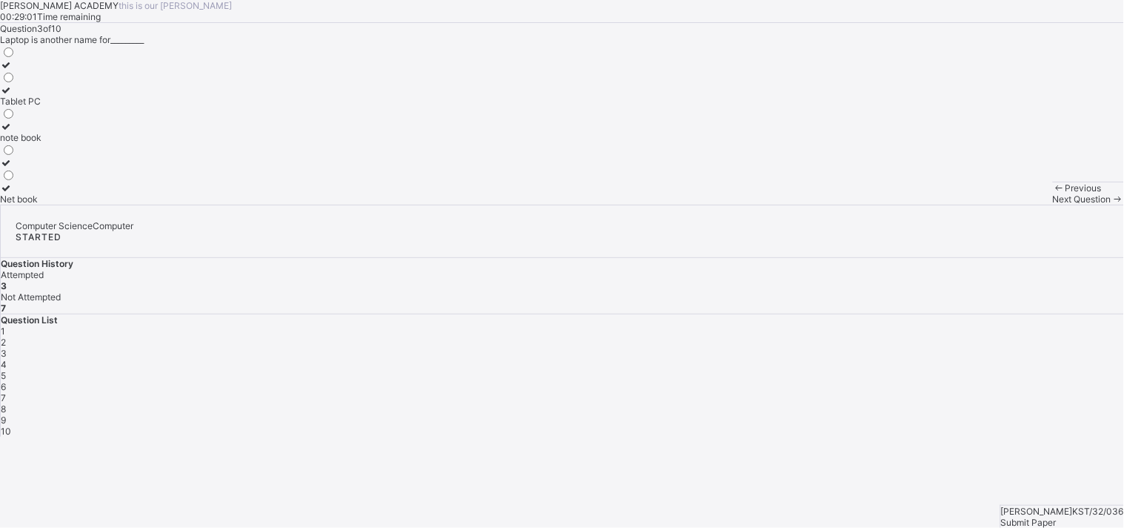
click at [1012, 205] on span "Next Question" at bounding box center [1082, 198] width 59 height 11
click at [56, 168] on div "Laptop" at bounding box center [28, 162] width 56 height 11
click at [1012, 205] on div "Previous Next Question" at bounding box center [1088, 193] width 71 height 23
click at [1012, 205] on div "Next Question" at bounding box center [1088, 198] width 71 height 11
drag, startPoint x: 82, startPoint y: 260, endPoint x: 86, endPoint y: 251, distance: 10.3
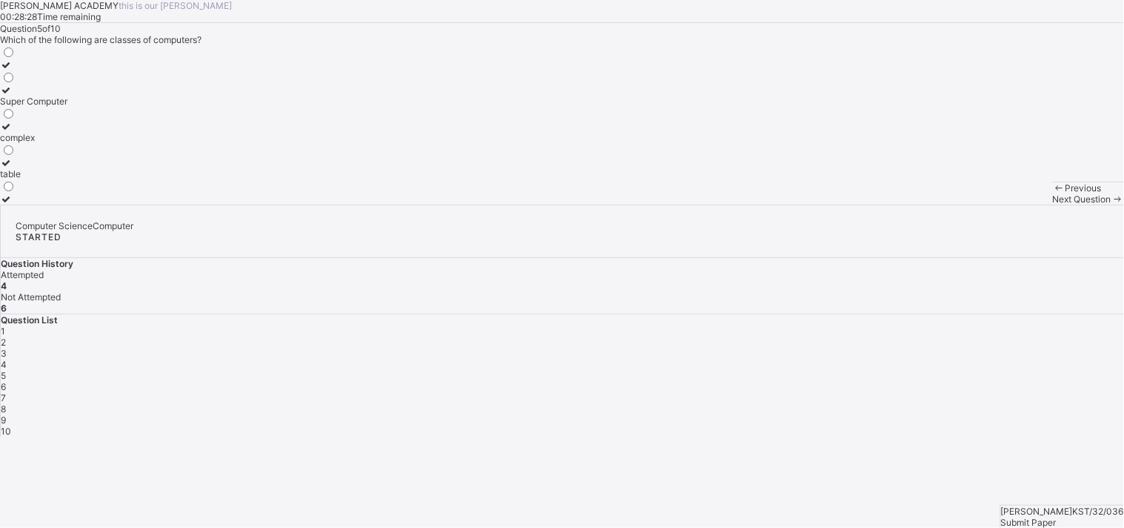
click at [67, 107] on label "Super Computer" at bounding box center [33, 95] width 67 height 22
click at [1012, 205] on div "Next Question" at bounding box center [1088, 198] width 71 height 11
click at [32, 154] on div "Carry" at bounding box center [16, 148] width 32 height 11
click at [1012, 205] on div "Previous Next Question" at bounding box center [1088, 193] width 71 height 23
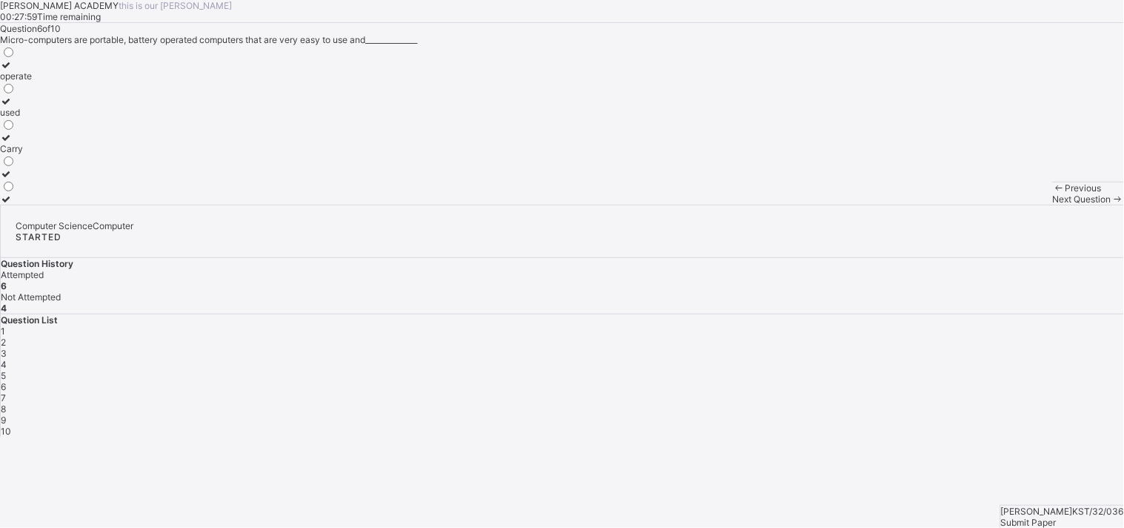
click at [1012, 205] on div "Previous Next Question" at bounding box center [1088, 193] width 71 height 23
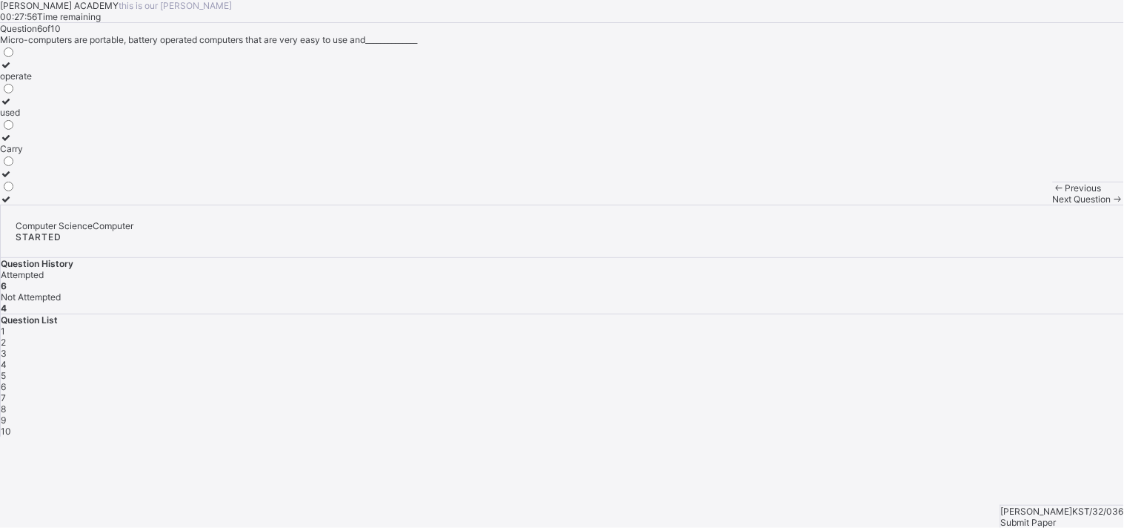
click at [1012, 205] on span at bounding box center [1118, 198] width 13 height 11
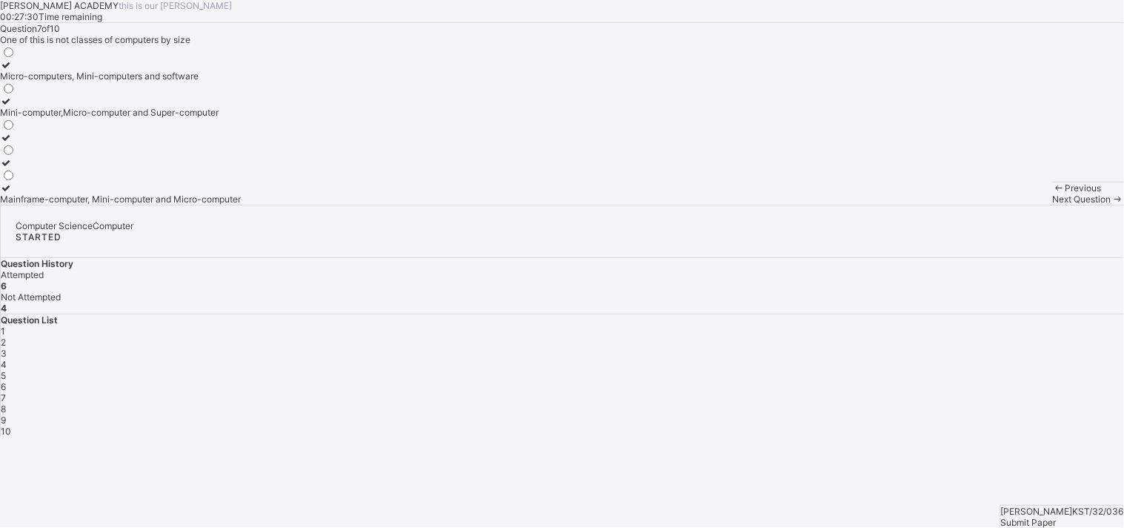
click at [241, 82] on label "Micro-computers, Mini-computers and software" at bounding box center [120, 70] width 241 height 22
click at [219, 205] on div "Mainframe-computer, Mini-computer and Micro-computer" at bounding box center [120, 198] width 241 height 11
click at [1012, 205] on div "Next Question" at bounding box center [1088, 198] width 71 height 11
click at [78, 118] on label "person computer" at bounding box center [39, 107] width 78 height 22
click at [1012, 205] on div "Next Question" at bounding box center [1088, 198] width 71 height 11
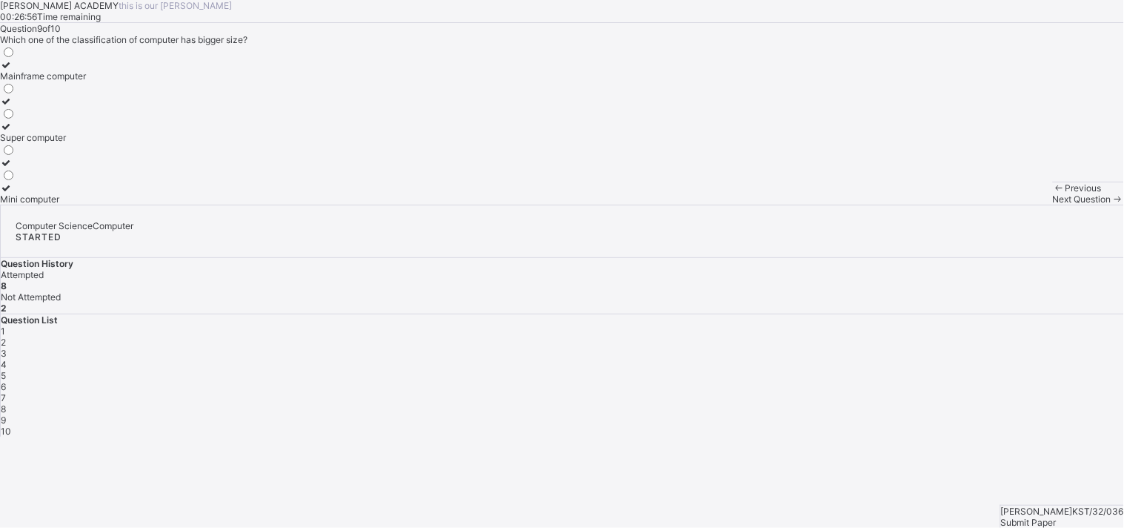
click at [86, 82] on label "Mainframe computer" at bounding box center [43, 70] width 86 height 22
click at [6, 337] on span "2" at bounding box center [3, 342] width 5 height 11
click at [928, 348] on div "3" at bounding box center [563, 353] width 1124 height 11
click at [966, 359] on div "4" at bounding box center [563, 364] width 1124 height 11
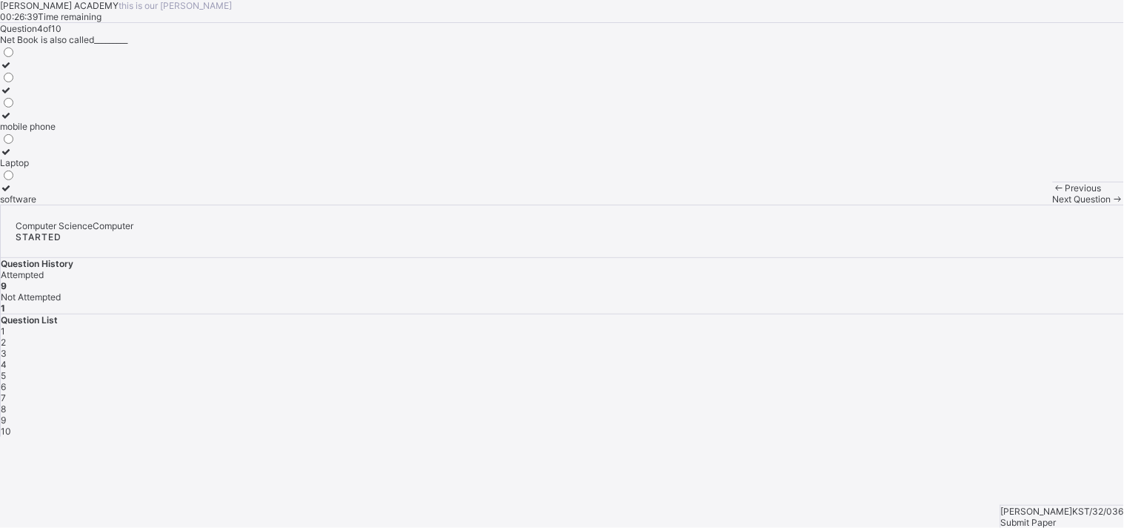
click at [849, 325] on div "1" at bounding box center [563, 330] width 1124 height 11
click at [899, 414] on div "9" at bounding box center [563, 419] width 1124 height 11
click at [1012, 205] on div "Next Question" at bounding box center [1088, 198] width 71 height 11
click at [72, 118] on div "Size and purpose" at bounding box center [36, 112] width 72 height 11
click at [1012, 474] on span "Submit Paper" at bounding box center [1029, 522] width 56 height 11
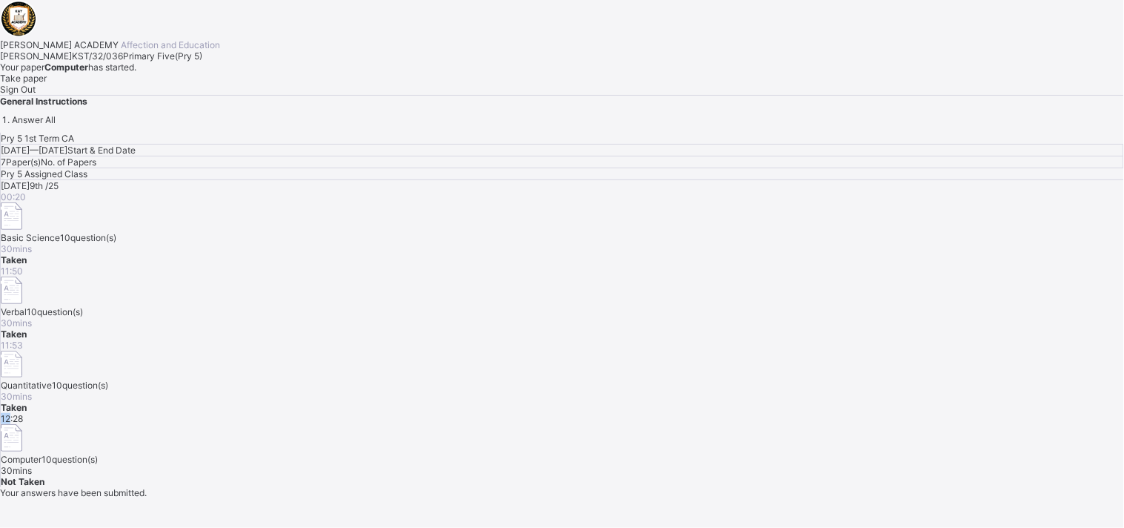
click at [577, 362] on div "[DATE] 9th /25 00:20 Basic Science 10 question(s) 30 mins Taken 11:50 Verbal 10…" at bounding box center [563, 333] width 1124 height 307
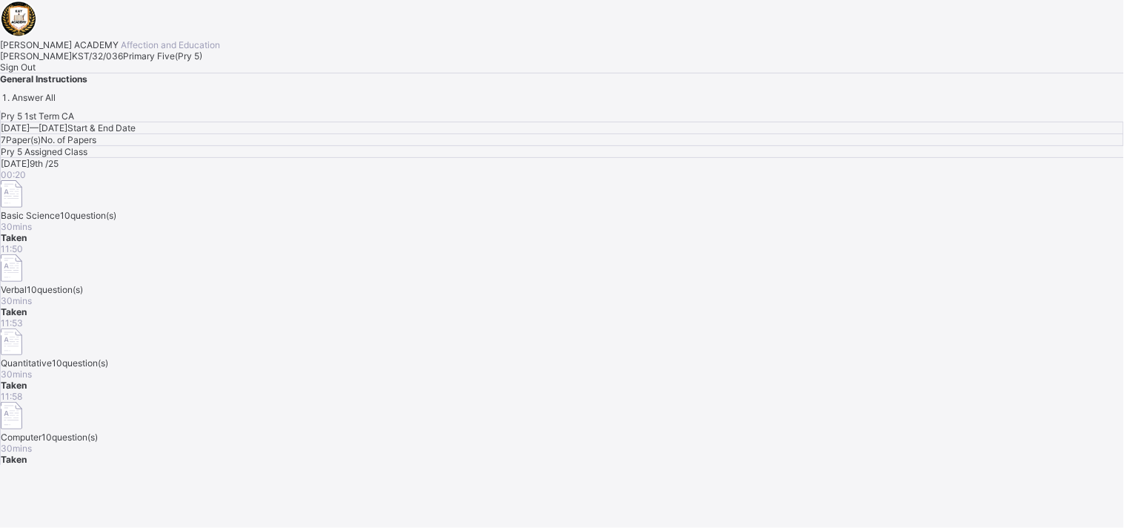
click at [202, 73] on div "Sign Out" at bounding box center [562, 67] width 1124 height 11
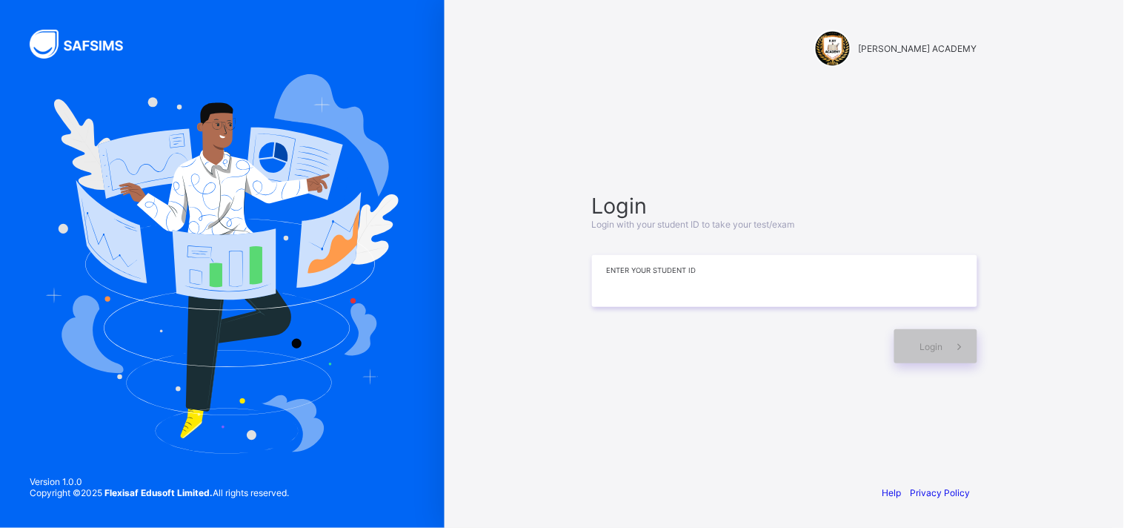
click at [806, 278] on input at bounding box center [784, 281] width 385 height 52
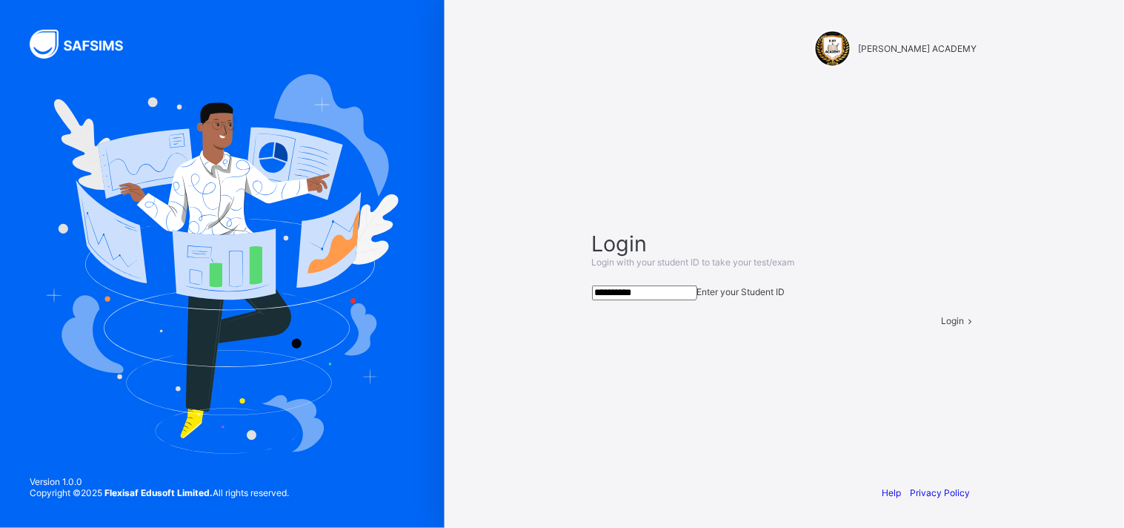
type input "**********"
click at [942, 326] on span "Login" at bounding box center [953, 320] width 23 height 11
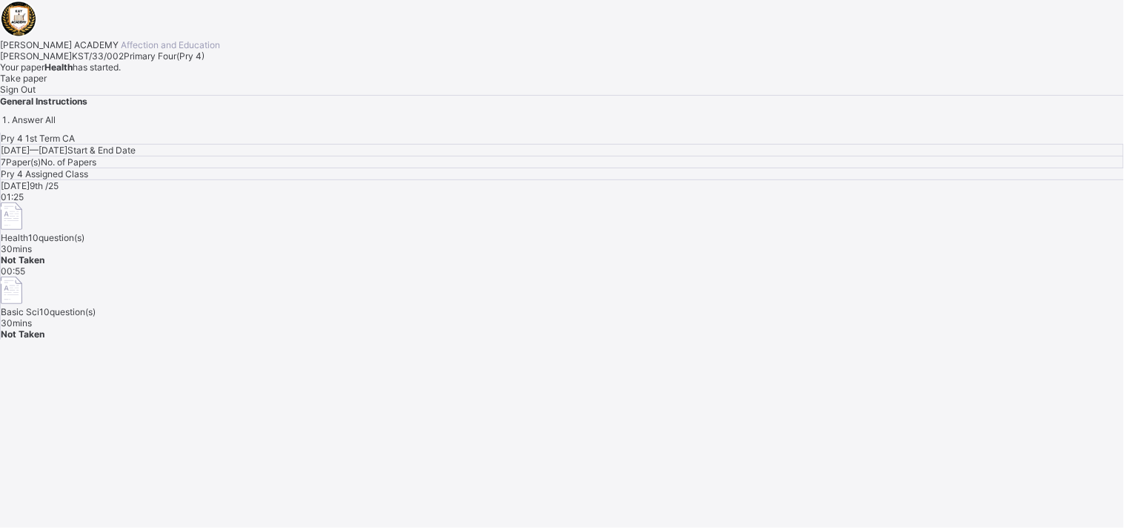
click at [47, 84] on span "Take paper" at bounding box center [23, 78] width 47 height 11
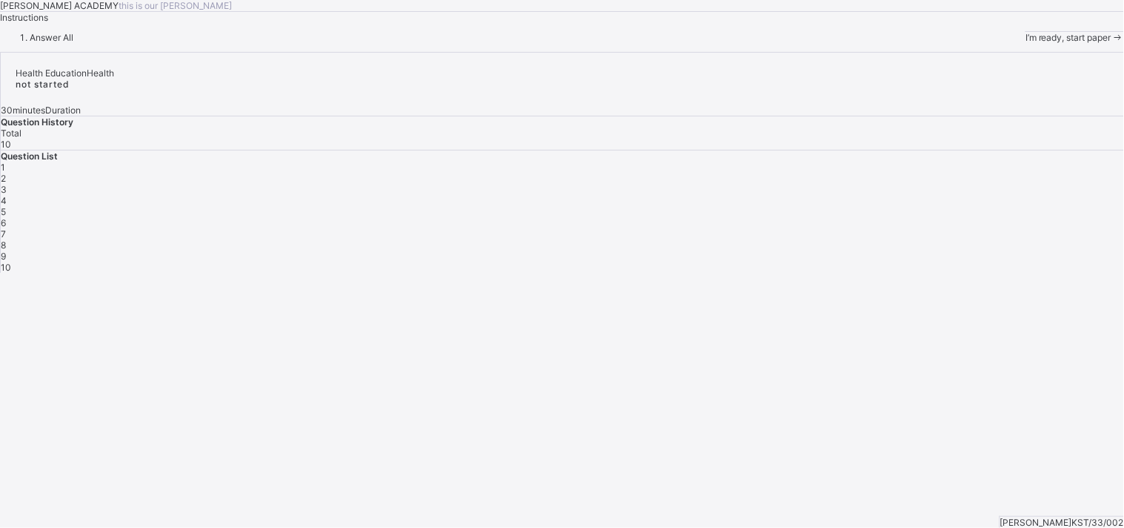
click at [1012, 43] on span "I’m ready, start paper" at bounding box center [1069, 37] width 86 height 11
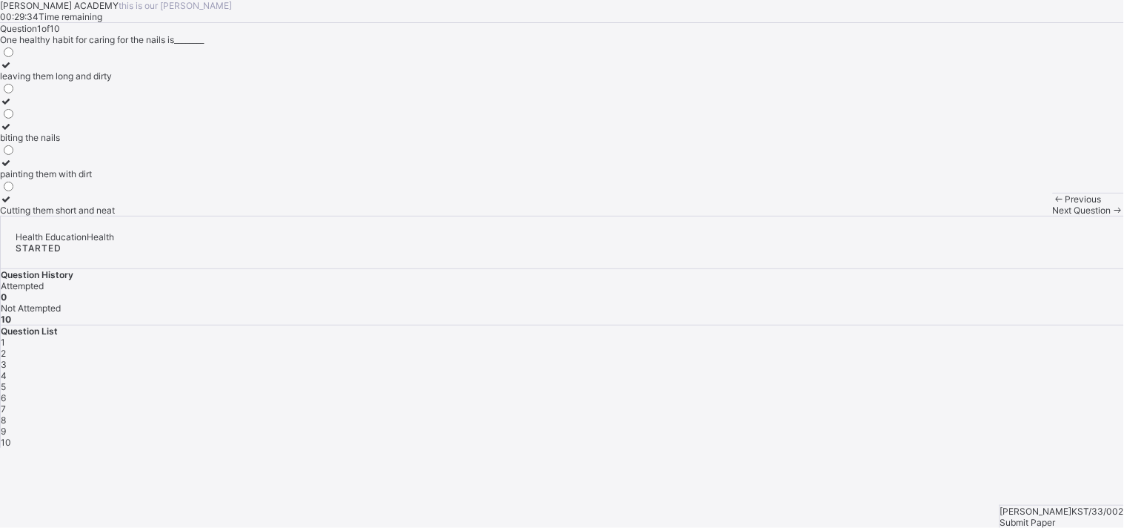
click at [115, 216] on div "Cutting them short and neat" at bounding box center [57, 210] width 115 height 11
click at [1012, 216] on span "Next Question" at bounding box center [1082, 210] width 59 height 11
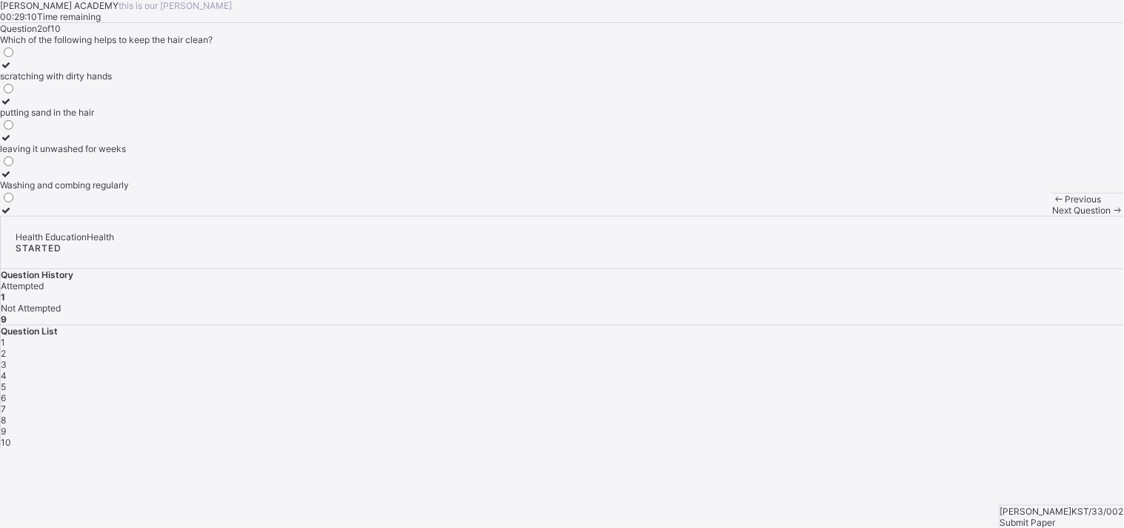
click at [129, 190] on div "Washing and combing regularly" at bounding box center [64, 184] width 129 height 11
click at [1012, 216] on span "Next Question" at bounding box center [1082, 210] width 59 height 11
click at [99, 82] on label "Brushing twice daily" at bounding box center [49, 70] width 99 height 22
click at [1012, 216] on span "Next Question" at bounding box center [1082, 210] width 59 height 11
click at [123, 118] on div "How to take care for our body" at bounding box center [61, 112] width 123 height 11
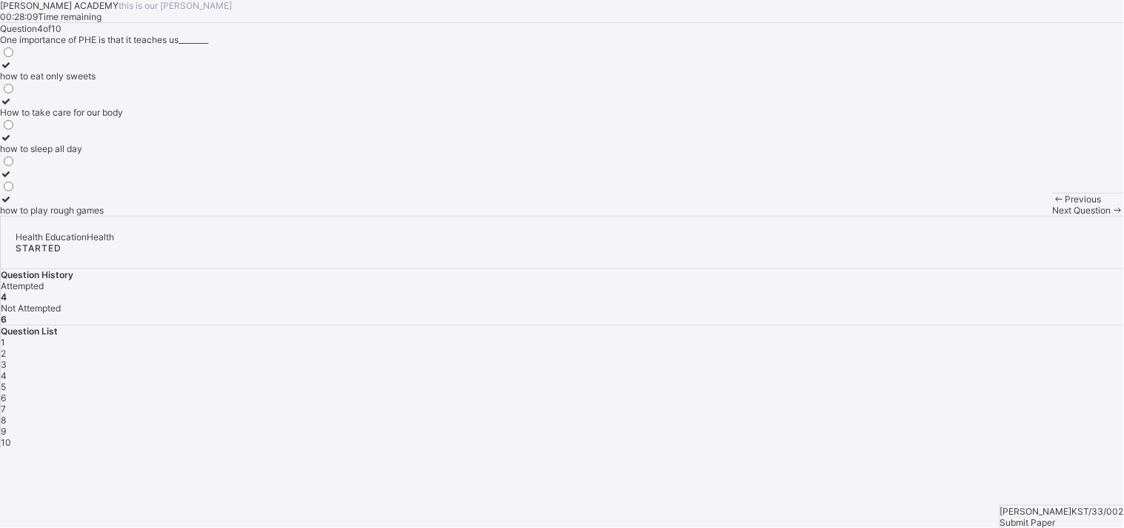
click at [1012, 216] on span "Next Question" at bounding box center [1082, 210] width 59 height 11
click at [91, 82] on div "Keep fit and healthy" at bounding box center [45, 75] width 91 height 11
click at [1012, 216] on div "Next Question" at bounding box center [1088, 210] width 71 height 11
click at [21, 143] on div "Skin" at bounding box center [10, 137] width 21 height 11
click at [1012, 216] on span "Next Question" at bounding box center [1082, 210] width 59 height 11
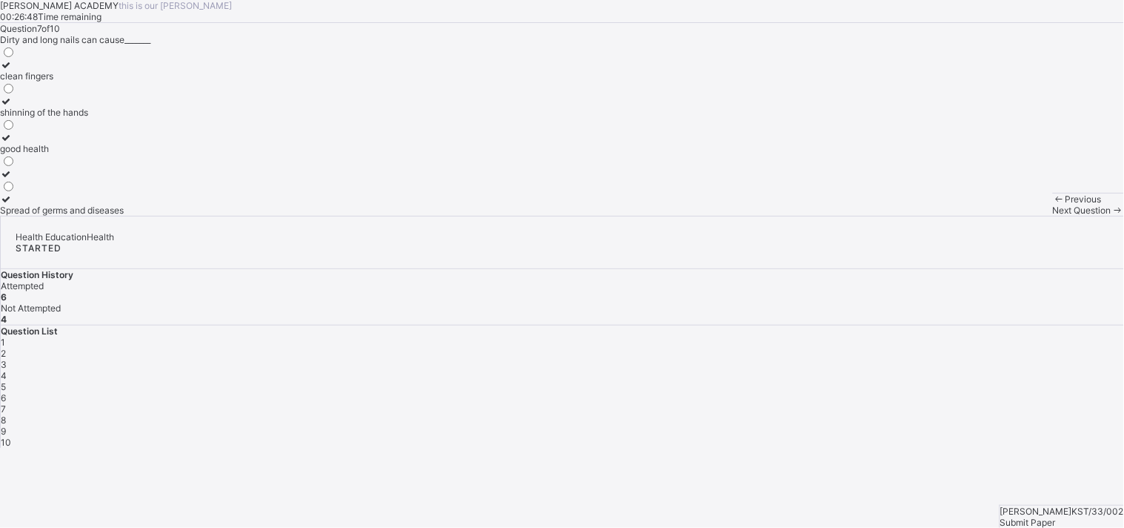
click at [124, 216] on div "Spread of germs and diseases" at bounding box center [62, 210] width 124 height 11
click at [1012, 216] on div "Next Question" at bounding box center [1088, 210] width 71 height 11
click at [90, 154] on div "games and sports" at bounding box center [45, 148] width 90 height 11
click at [90, 190] on div "nutrition and hygiene" at bounding box center [45, 184] width 90 height 11
click at [90, 154] on div "games and sports" at bounding box center [45, 148] width 90 height 11
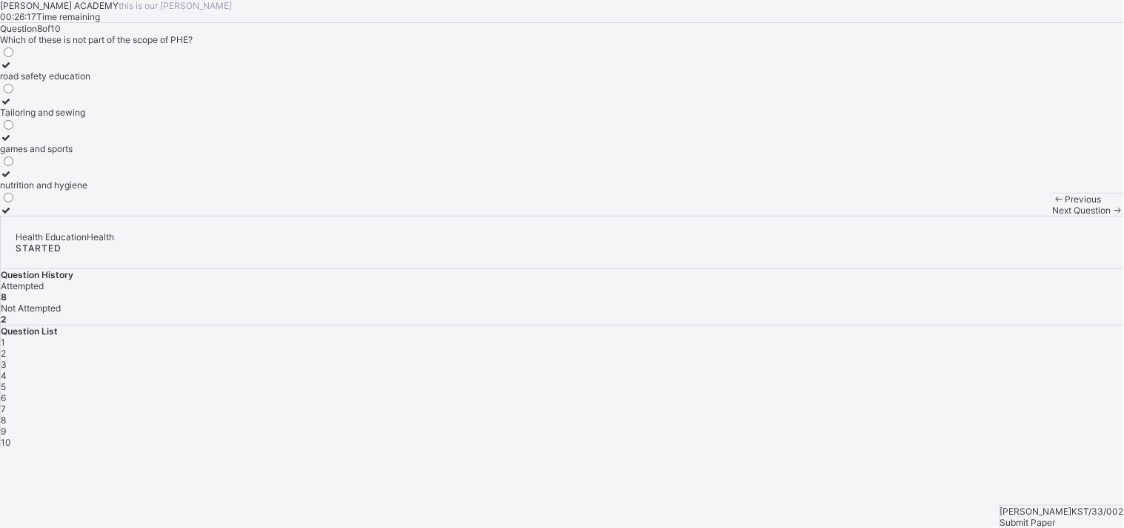
click at [1012, 216] on div "Previous Next Question" at bounding box center [1088, 204] width 71 height 23
click at [1012, 216] on span "Next Question" at bounding box center [1082, 210] width 59 height 11
click at [108, 118] on div "Strong and healthy bodies" at bounding box center [54, 112] width 108 height 11
click at [1012, 216] on div "Next Question" at bounding box center [1088, 210] width 71 height 11
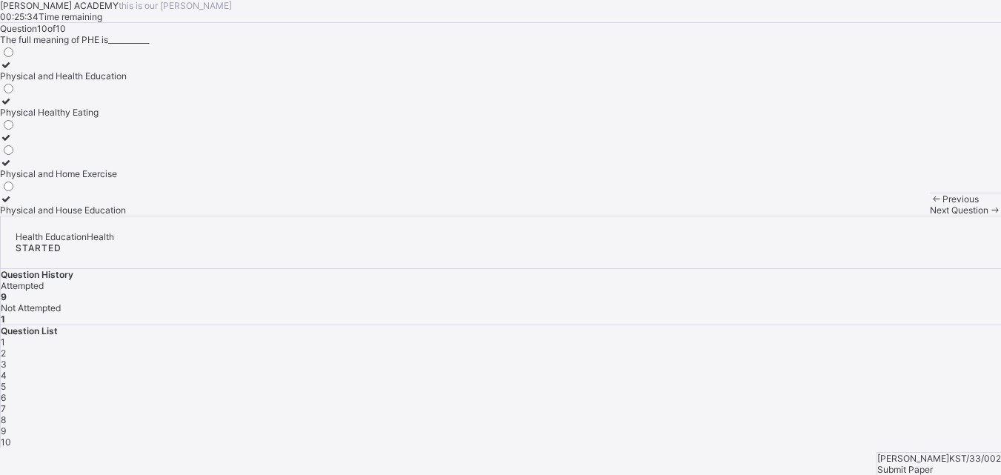
click at [122, 82] on div "Physical and Health Education" at bounding box center [63, 75] width 127 height 11
click at [921, 464] on span "Submit Paper" at bounding box center [906, 469] width 56 height 11
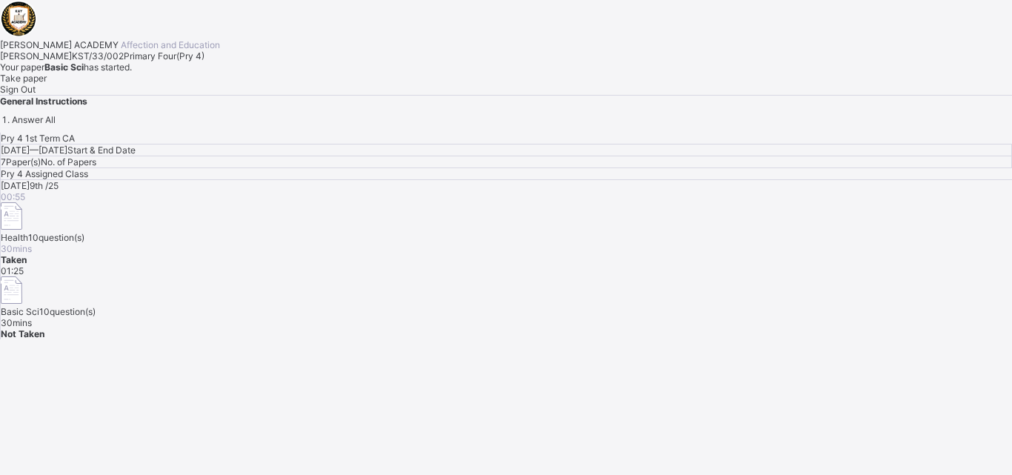
click at [47, 84] on span "Take paper" at bounding box center [23, 78] width 47 height 11
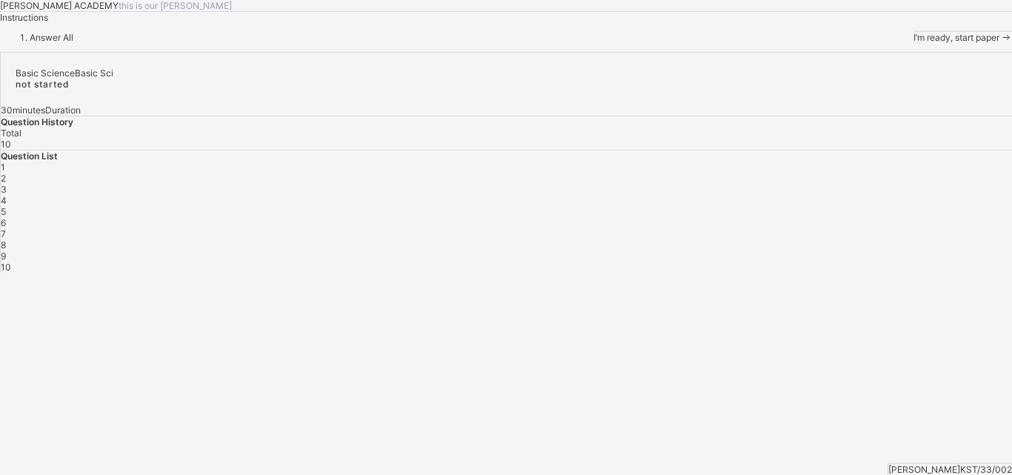
click at [914, 43] on div "I’m ready, start paper" at bounding box center [963, 37] width 99 height 11
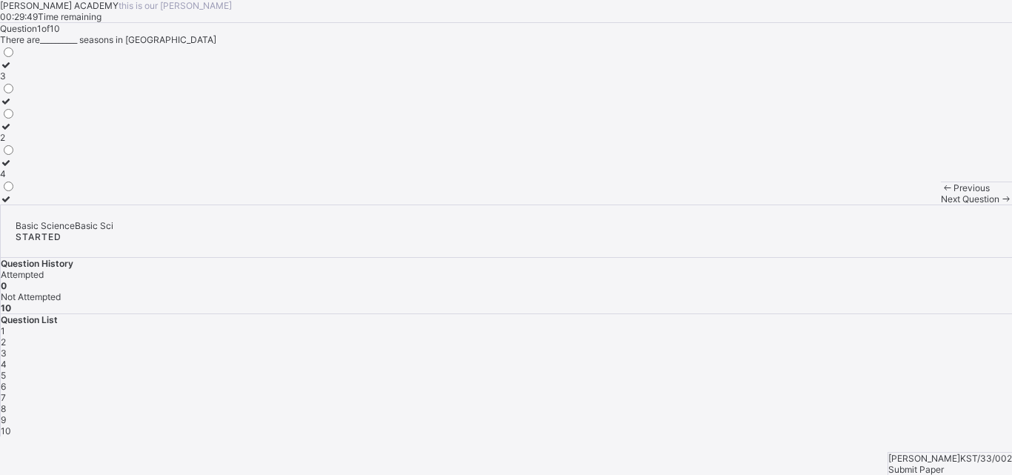
click at [16, 143] on div "2" at bounding box center [8, 137] width 16 height 11
click at [941, 205] on div "Next Question" at bounding box center [976, 198] width 71 height 11
click at [16, 132] on div "3" at bounding box center [8, 126] width 16 height 11
click at [941, 205] on span "Next Question" at bounding box center [970, 198] width 59 height 11
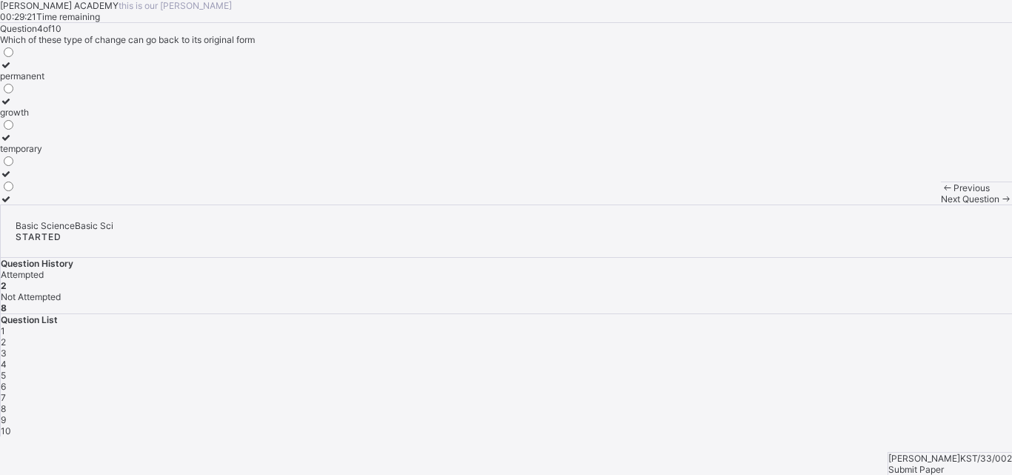
click at [7, 348] on span "3" at bounding box center [4, 353] width 6 height 11
click at [46, 82] on div "irreversible" at bounding box center [23, 75] width 46 height 11
click at [941, 205] on span "Next Question" at bounding box center [970, 198] width 59 height 11
click at [44, 82] on div "permanent" at bounding box center [22, 75] width 44 height 11
click at [941, 205] on span "Next Question" at bounding box center [970, 198] width 59 height 11
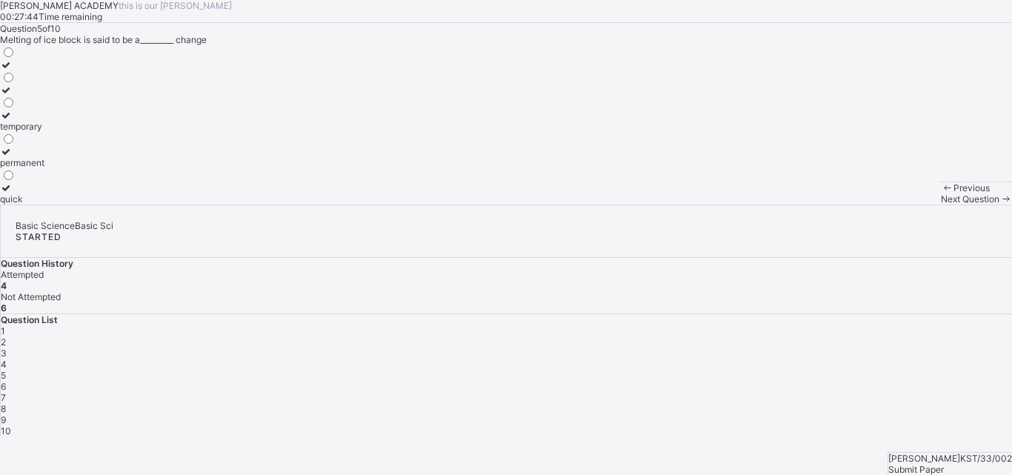
click at [44, 132] on label "temporary" at bounding box center [22, 121] width 44 height 22
click at [941, 205] on span "Next Question" at bounding box center [970, 198] width 59 height 11
click at [34, 82] on div "weather" at bounding box center [17, 75] width 34 height 11
click at [34, 179] on label "season" at bounding box center [17, 168] width 34 height 22
click at [941, 205] on span "Next Question" at bounding box center [970, 198] width 59 height 11
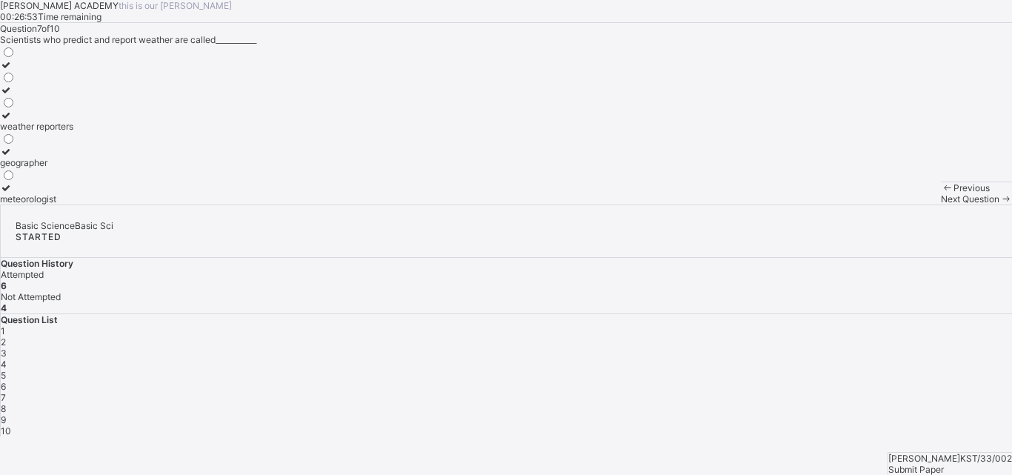
click at [73, 132] on div "weather reporters" at bounding box center [36, 126] width 73 height 11
click at [941, 205] on span "Next Question" at bounding box center [970, 198] width 59 height 11
click at [39, 118] on div "melts" at bounding box center [19, 112] width 39 height 11
click at [941, 205] on div "Next Question" at bounding box center [976, 198] width 71 height 11
click at [514, 196] on div "Question 9 of 10 The process by which something develops or increases is called…" at bounding box center [506, 114] width 1012 height 182
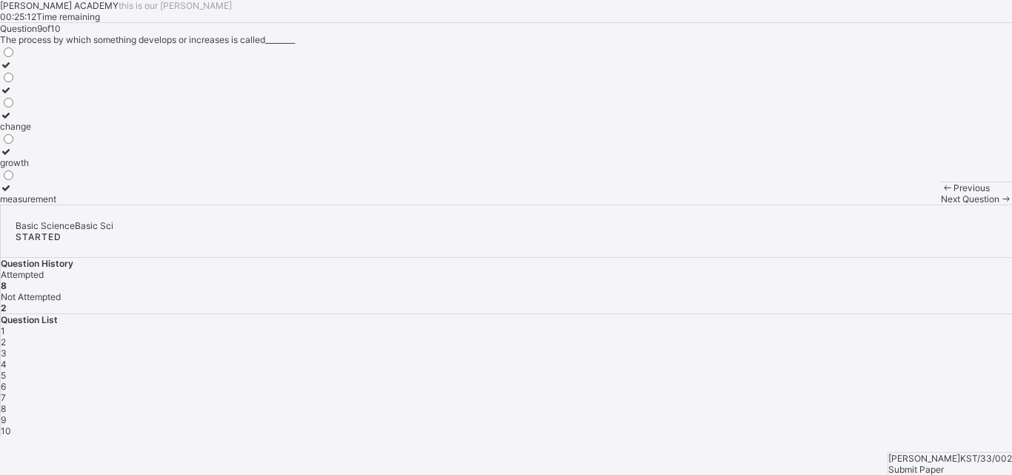
click at [56, 132] on div "change" at bounding box center [28, 126] width 56 height 11
click at [1000, 205] on span at bounding box center [1006, 198] width 13 height 11
click at [36, 82] on div "change" at bounding box center [18, 75] width 36 height 11
click at [942, 464] on span "Submit Paper" at bounding box center [917, 469] width 56 height 11
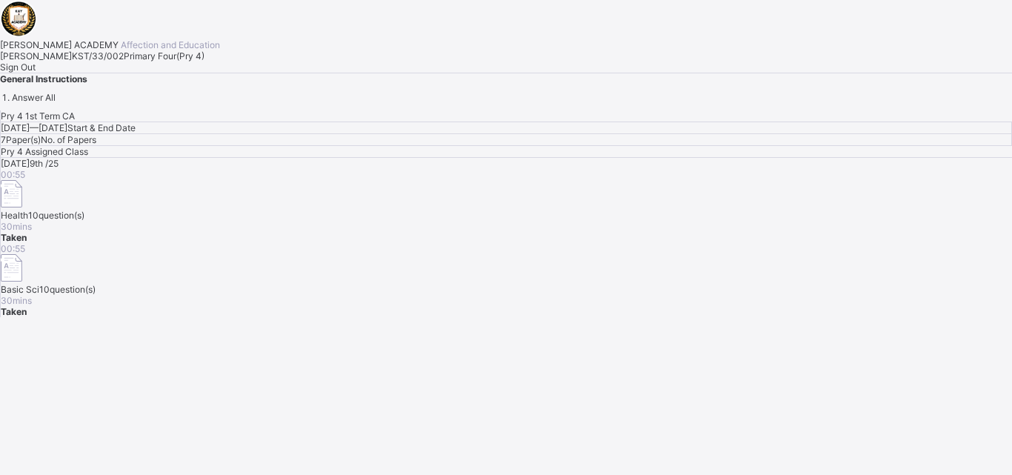
click at [36, 73] on span "Sign Out" at bounding box center [18, 67] width 36 height 11
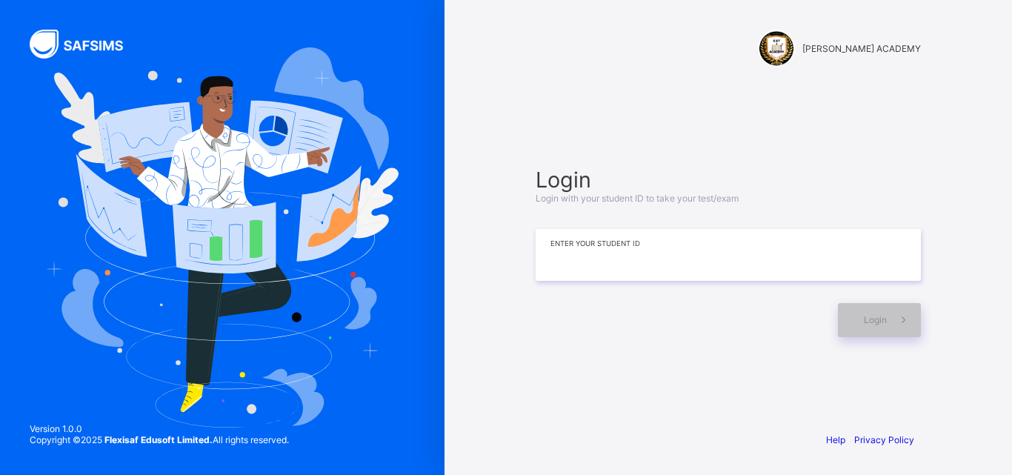
click at [622, 255] on input at bounding box center [728, 255] width 385 height 52
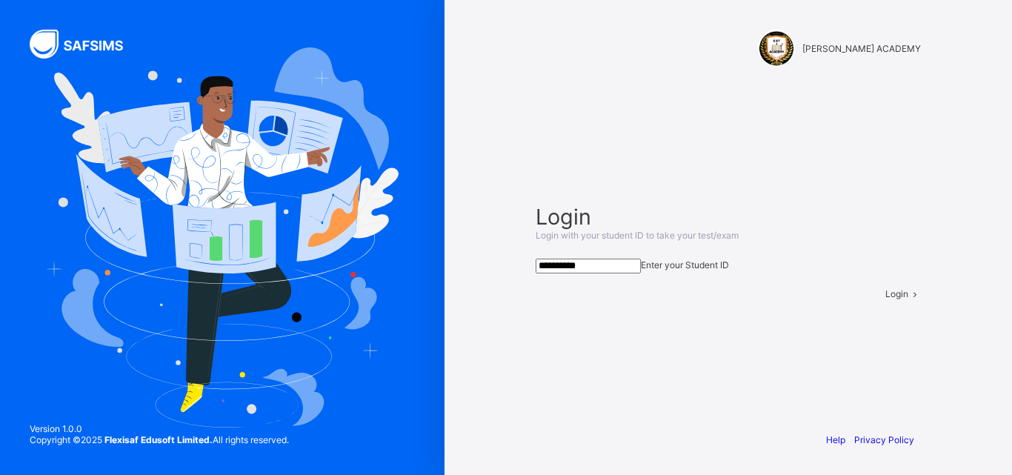
type input "**********"
click at [877, 299] on div "Login" at bounding box center [728, 286] width 385 height 26
click at [886, 299] on span "Login" at bounding box center [897, 293] width 23 height 11
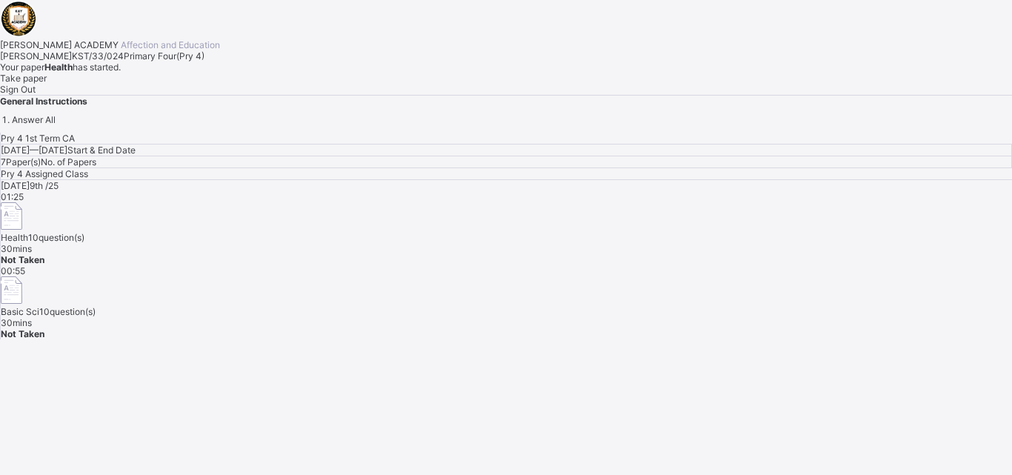
click at [171, 84] on div "Take paper" at bounding box center [506, 78] width 1012 height 11
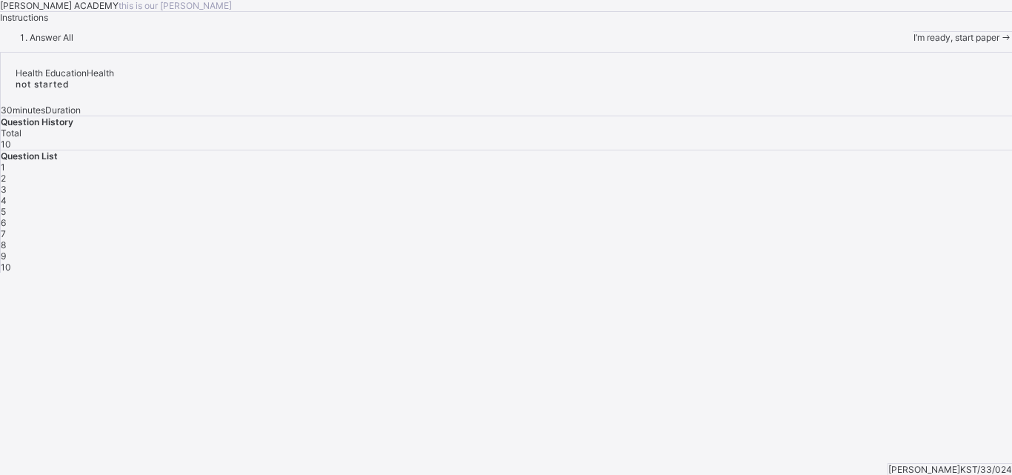
click at [914, 43] on div "I’m ready, start paper" at bounding box center [963, 37] width 99 height 11
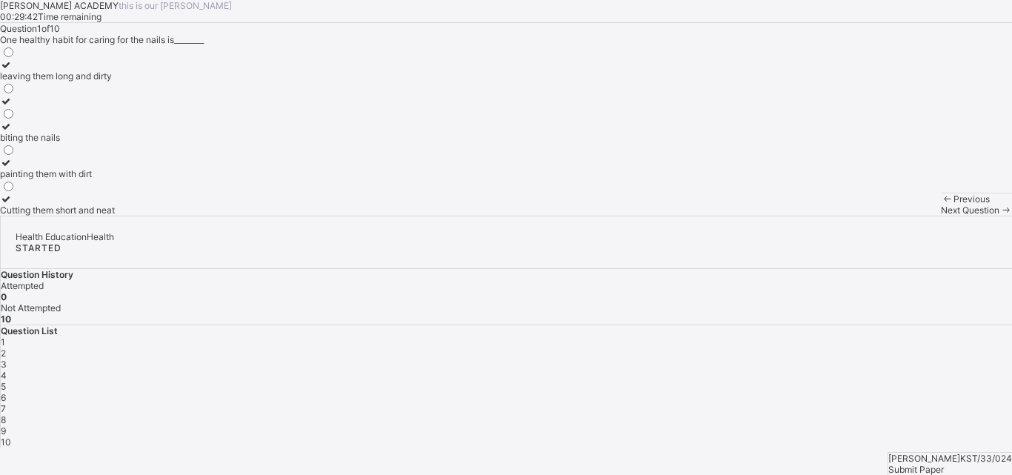
click at [115, 216] on div "Cutting them short and neat" at bounding box center [57, 210] width 115 height 11
click at [1000, 216] on span at bounding box center [1006, 210] width 13 height 11
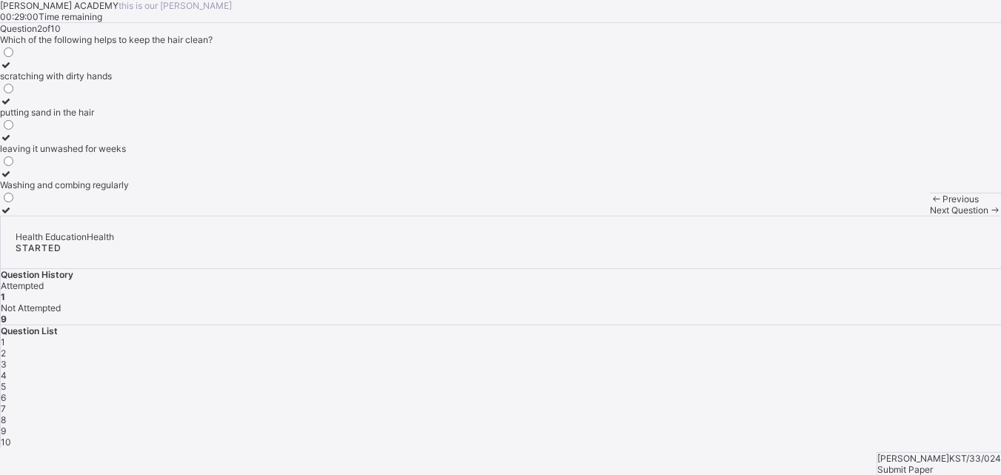
click at [129, 190] on div "Washing and combing regularly" at bounding box center [64, 184] width 129 height 11
click at [930, 216] on div "Next Question" at bounding box center [965, 210] width 71 height 11
click at [99, 216] on div "eating too many sweets" at bounding box center [49, 210] width 99 height 11
click at [930, 216] on span "Next Question" at bounding box center [959, 210] width 59 height 11
click at [123, 118] on div "How to take care for our body" at bounding box center [61, 112] width 123 height 11
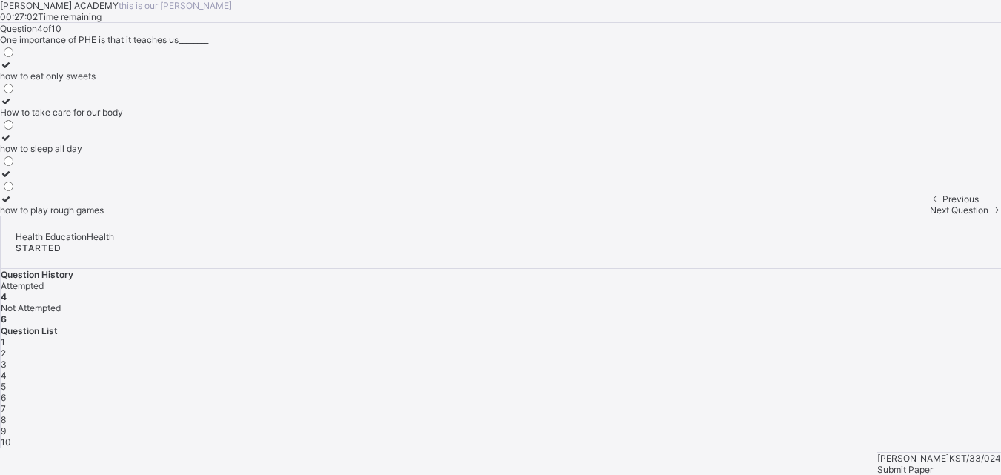
click at [930, 216] on div "Next Question" at bounding box center [965, 210] width 71 height 11
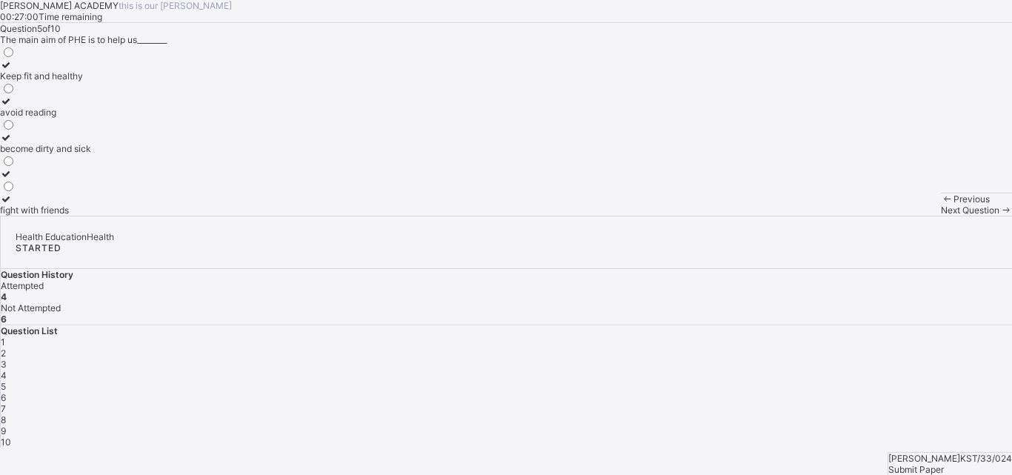
click at [941, 216] on span "Next Question" at bounding box center [970, 210] width 59 height 11
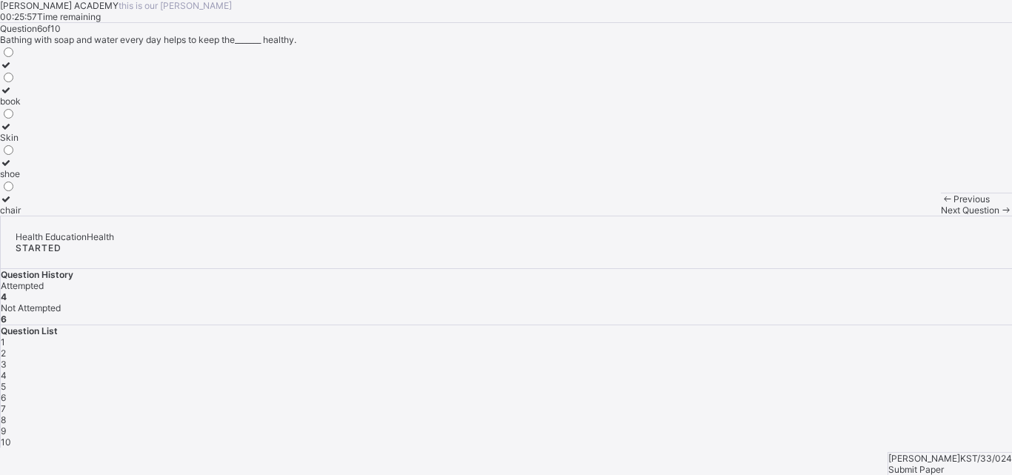
click at [894, 381] on div "5" at bounding box center [507, 386] width 1012 height 11
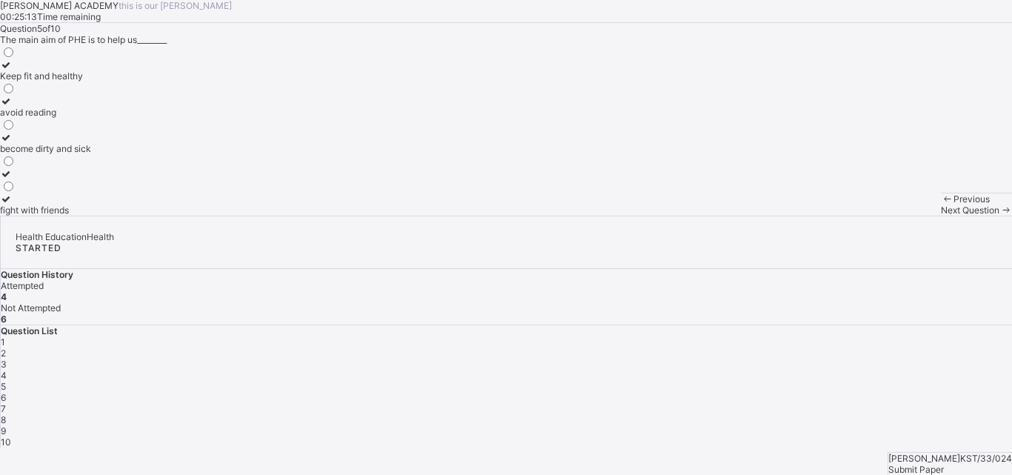
click at [91, 82] on label "Keep fit and healthy" at bounding box center [45, 70] width 91 height 22
click at [941, 216] on div "Next Question" at bounding box center [976, 210] width 71 height 11
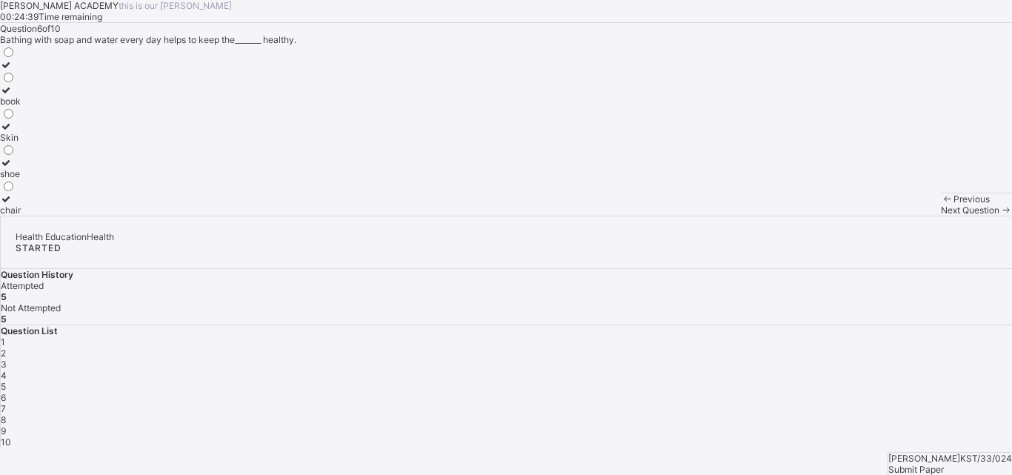
click at [21, 143] on div "Skin" at bounding box center [10, 137] width 21 height 11
click at [941, 216] on span "Next Question" at bounding box center [970, 210] width 59 height 11
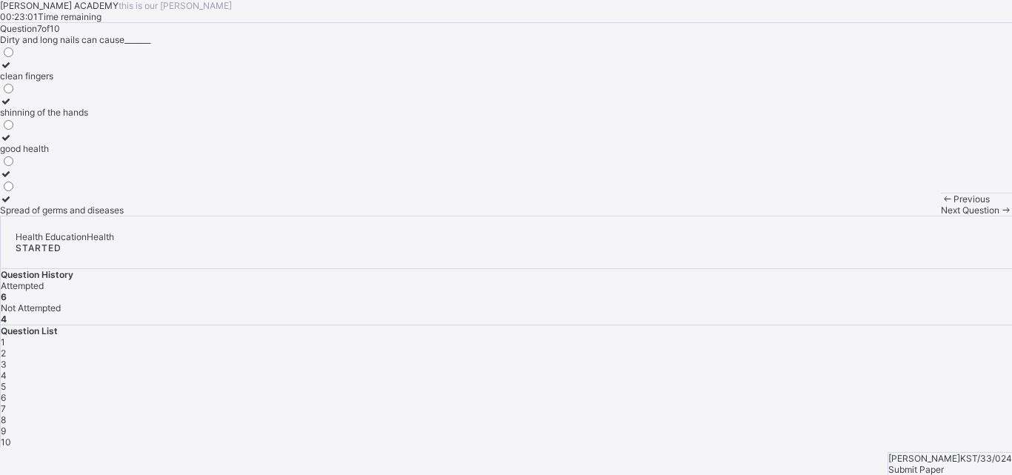
click at [124, 216] on div "Spread of germs and diseases" at bounding box center [62, 210] width 124 height 11
click at [1000, 216] on span at bounding box center [1006, 210] width 13 height 11
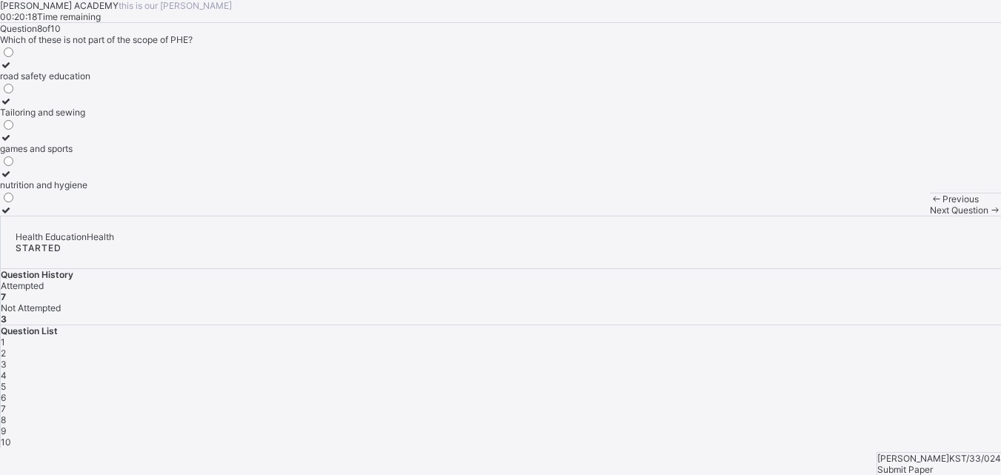
click at [90, 118] on div "Tailoring and sewing" at bounding box center [45, 112] width 90 height 11
click at [930, 216] on div "Previous Next Question" at bounding box center [965, 204] width 71 height 23
click at [930, 216] on span "Next Question" at bounding box center [959, 210] width 59 height 11
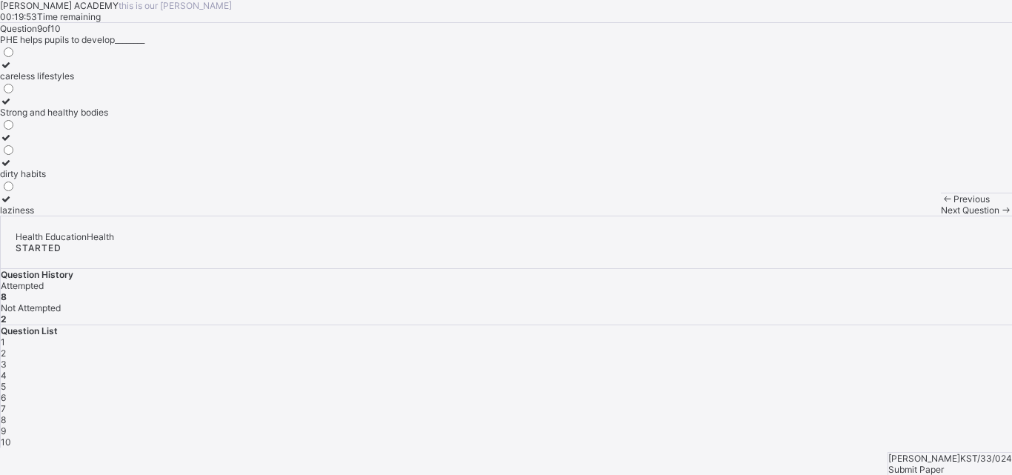
click at [13, 107] on icon at bounding box center [6, 101] width 13 height 11
click at [1000, 216] on span at bounding box center [1006, 210] width 13 height 11
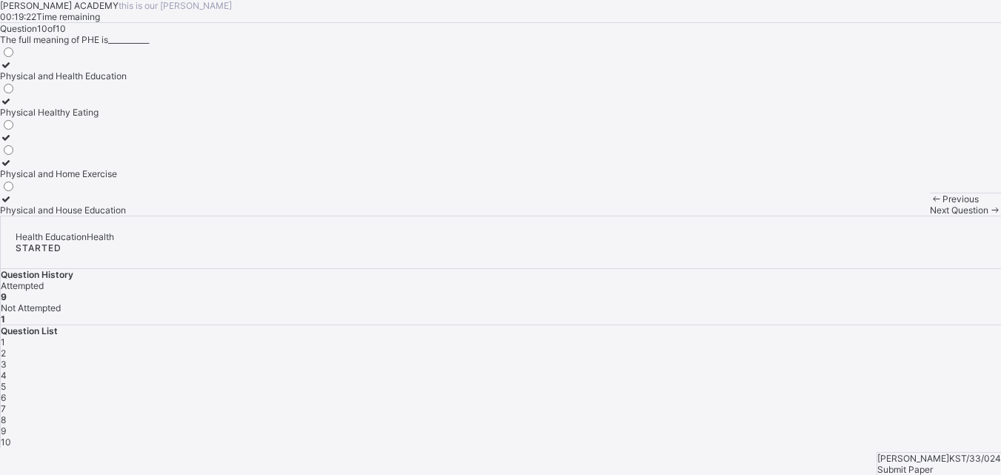
click at [93, 70] on div at bounding box center [63, 64] width 127 height 11
click at [933, 464] on span "Submit Paper" at bounding box center [906, 469] width 56 height 11
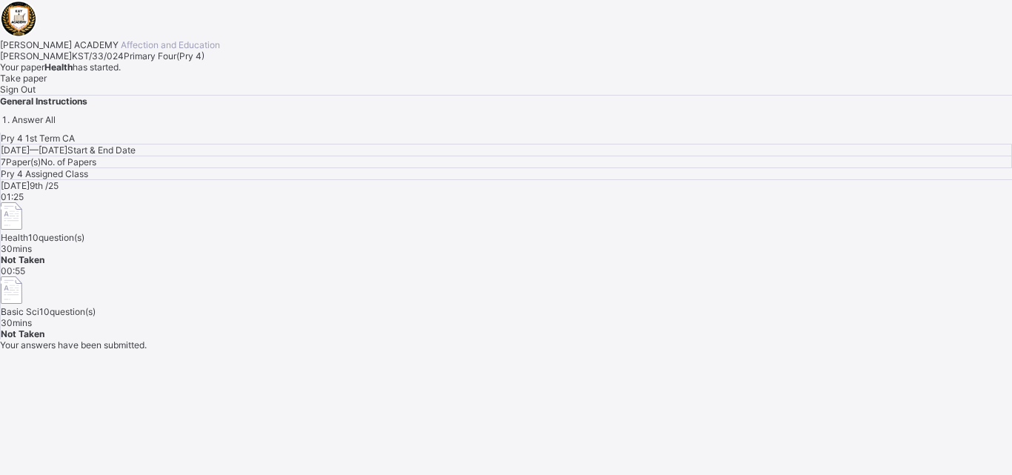
click at [0, 73] on span at bounding box center [0, 73] width 0 height 0
click at [47, 84] on span "Take paper" at bounding box center [23, 78] width 47 height 11
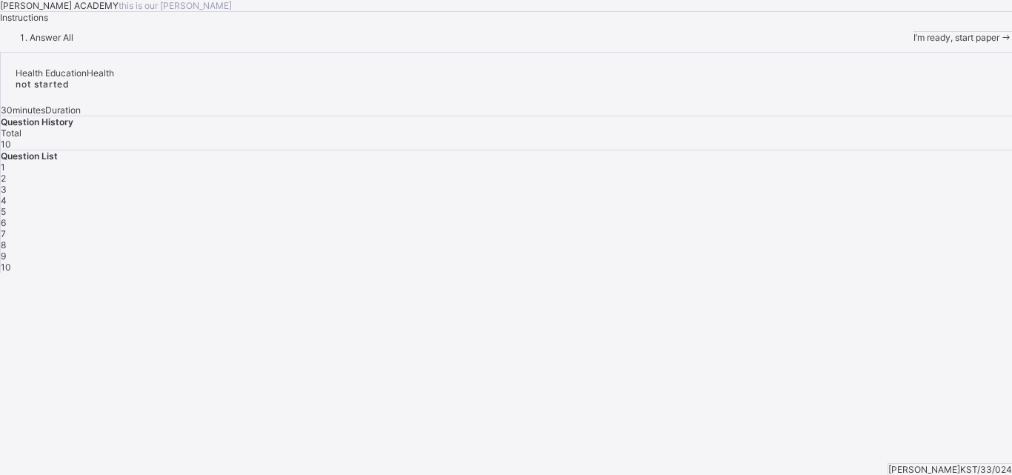
click at [914, 43] on span "I’m ready, start paper" at bounding box center [957, 37] width 86 height 11
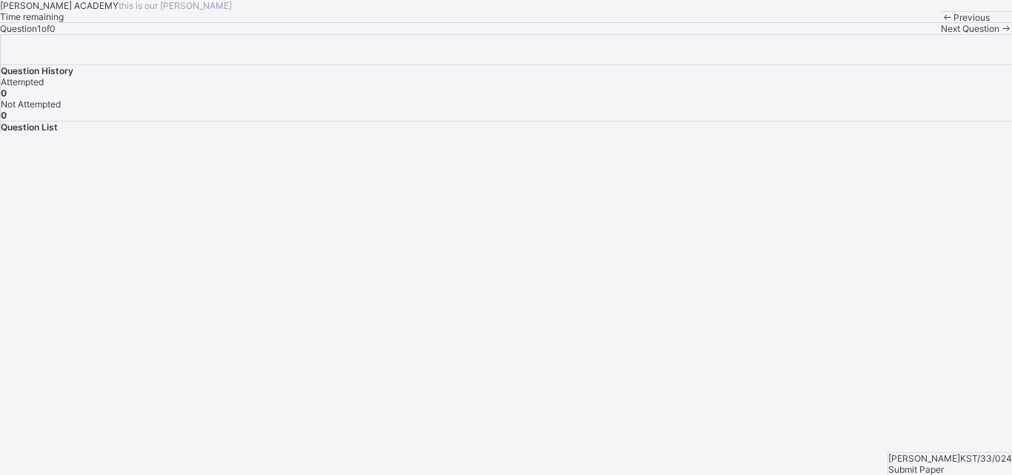
click at [96, 34] on div "[PERSON_NAME] ACADEMY this is our [PERSON_NAME] Time remaining Question 1 of 0 …" at bounding box center [506, 17] width 1012 height 34
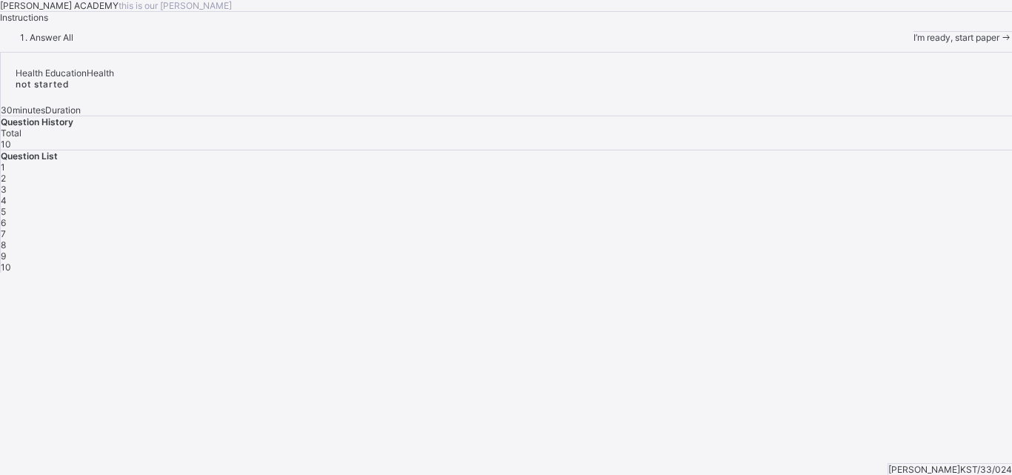
click at [914, 43] on div "I’m ready, start paper" at bounding box center [963, 37] width 99 height 11
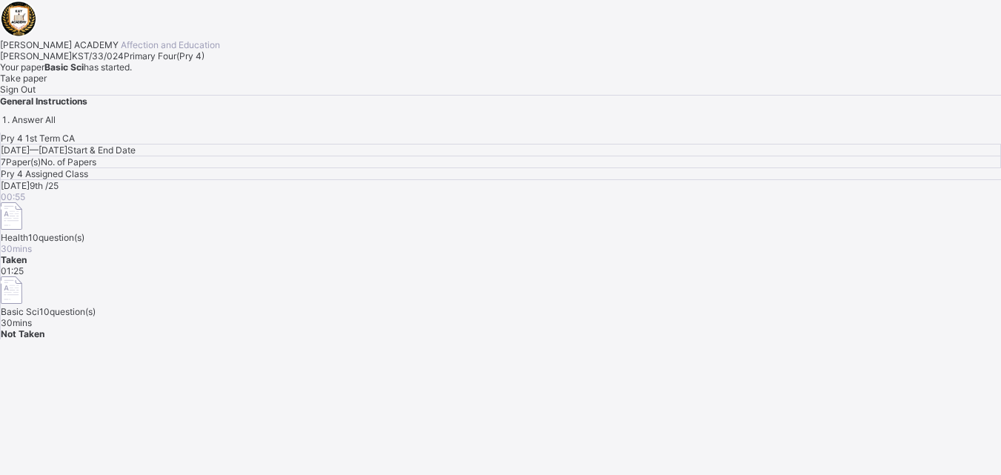
click at [201, 84] on div "Take paper" at bounding box center [500, 78] width 1001 height 11
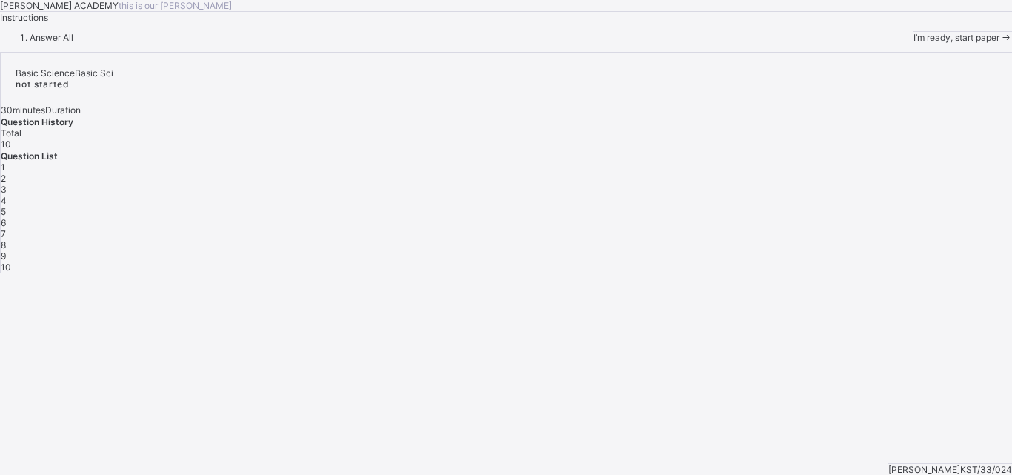
click at [914, 43] on div "I’m ready, start paper" at bounding box center [963, 37] width 99 height 12
click at [914, 43] on span "I’m ready, start paper" at bounding box center [957, 37] width 86 height 11
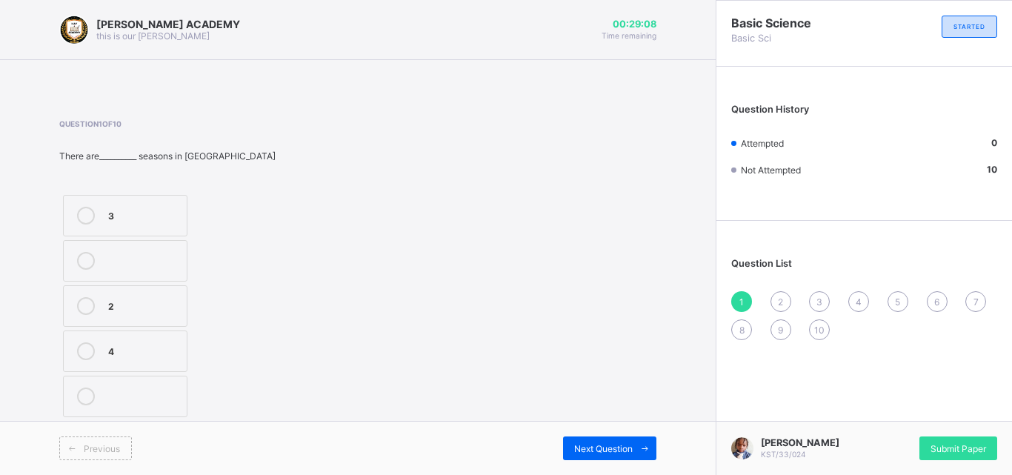
click at [105, 216] on label "3" at bounding box center [125, 216] width 125 height 42
click at [613, 439] on div "Next Question" at bounding box center [609, 449] width 93 height 24
click at [165, 393] on div "2" at bounding box center [143, 395] width 71 height 15
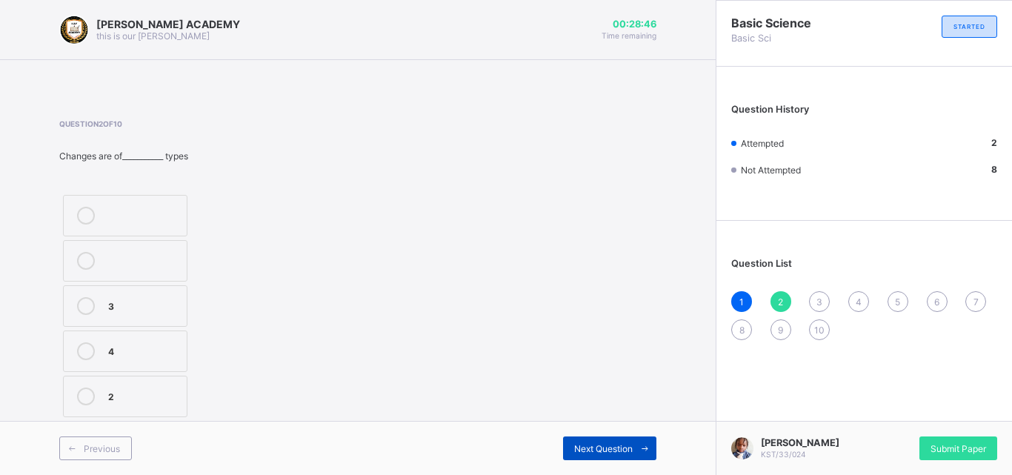
click at [577, 448] on span "Next Question" at bounding box center [603, 448] width 59 height 11
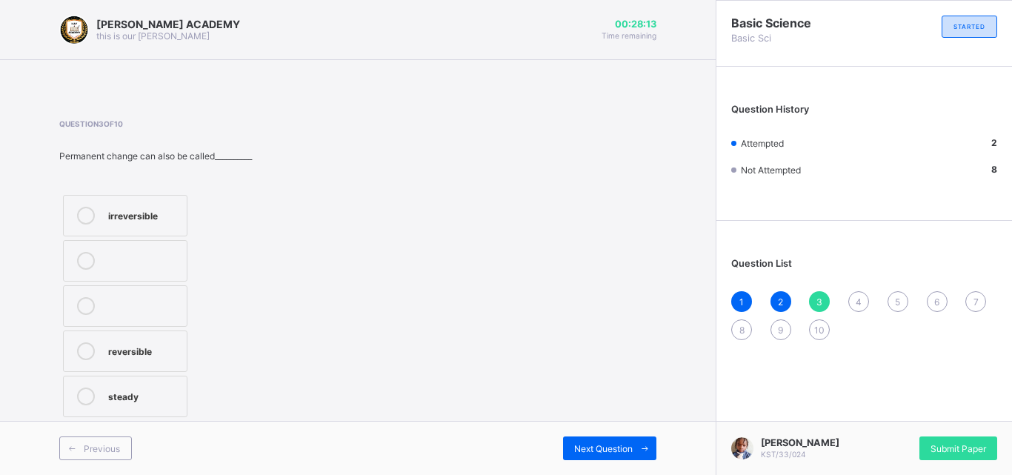
click at [125, 211] on div "irreversible" at bounding box center [143, 214] width 71 height 15
click at [603, 457] on div "Next Question" at bounding box center [609, 449] width 93 height 24
click at [159, 272] on label "growth" at bounding box center [135, 261] width 145 height 42
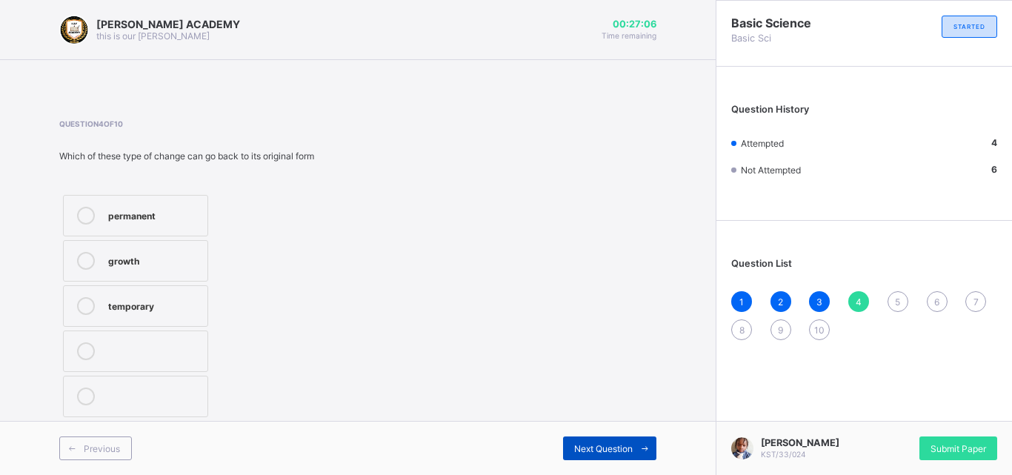
click at [580, 450] on span "Next Question" at bounding box center [603, 448] width 59 height 11
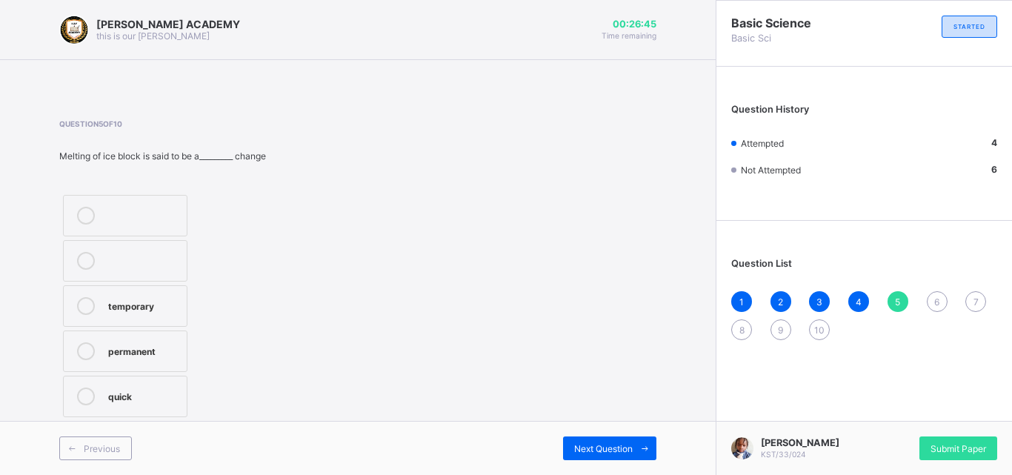
click at [138, 296] on label "temporary" at bounding box center [125, 306] width 125 height 42
click at [592, 456] on div "Next Question" at bounding box center [609, 449] width 93 height 24
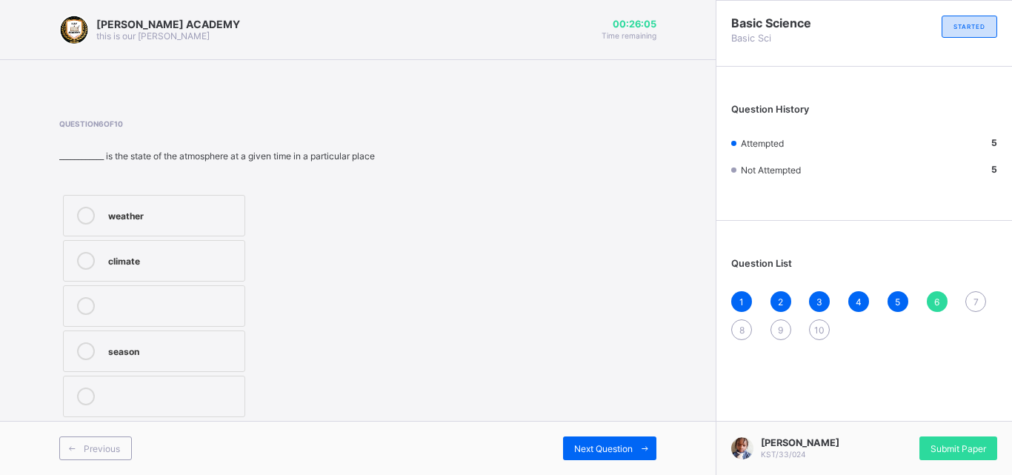
click at [129, 225] on label "weather" at bounding box center [154, 216] width 182 height 42
click at [612, 443] on span "Next Question" at bounding box center [603, 448] width 59 height 11
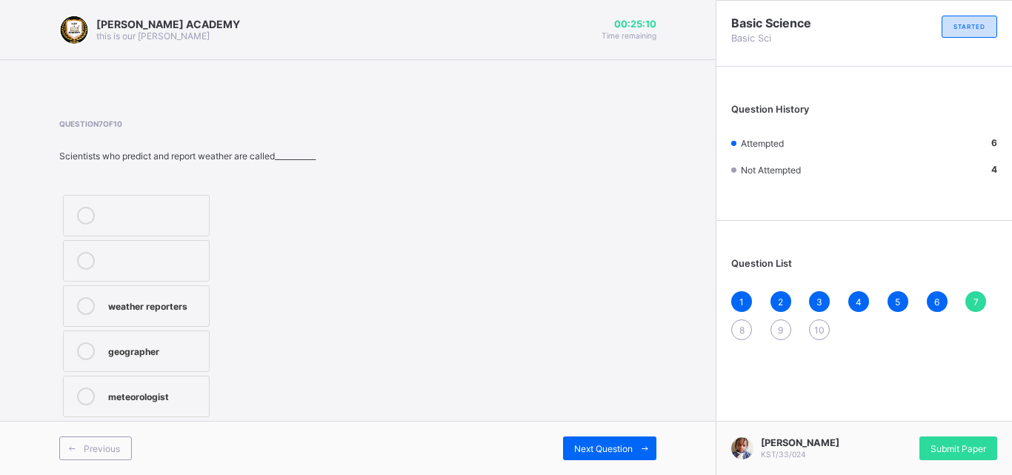
click at [199, 397] on div "meteorologist" at bounding box center [154, 395] width 93 height 15
click at [607, 441] on div "Next Question" at bounding box center [609, 449] width 93 height 24
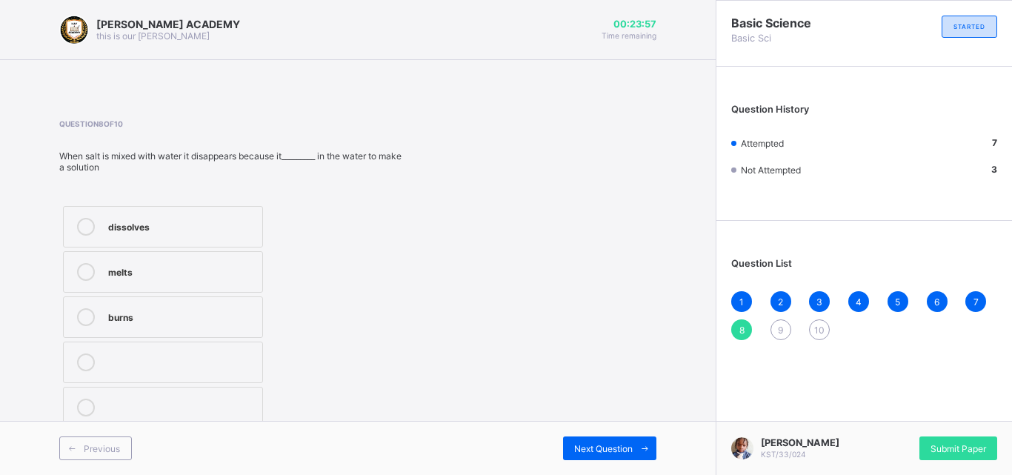
click at [130, 210] on label "dissolves" at bounding box center [163, 227] width 200 height 42
click at [574, 456] on div "Next Question" at bounding box center [609, 449] width 93 height 24
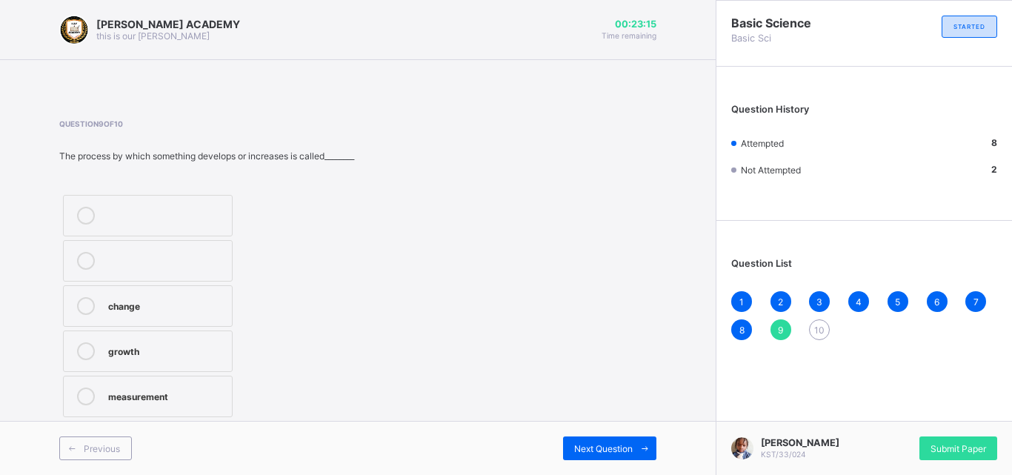
click at [182, 302] on div "change" at bounding box center [166, 304] width 116 height 15
click at [583, 441] on div "Next Question" at bounding box center [609, 449] width 93 height 24
click at [142, 201] on label "change" at bounding box center [140, 216] width 154 height 42
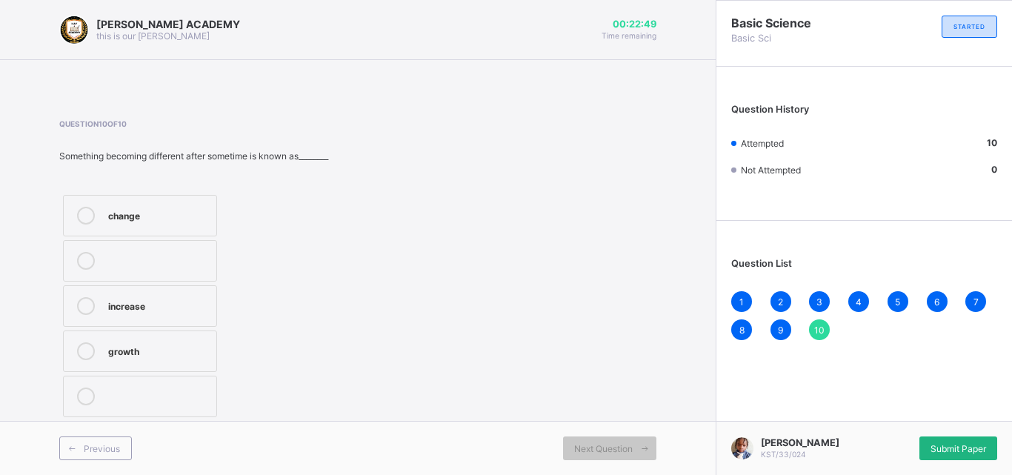
click at [956, 451] on div "Submit Paper" at bounding box center [959, 449] width 78 height 24
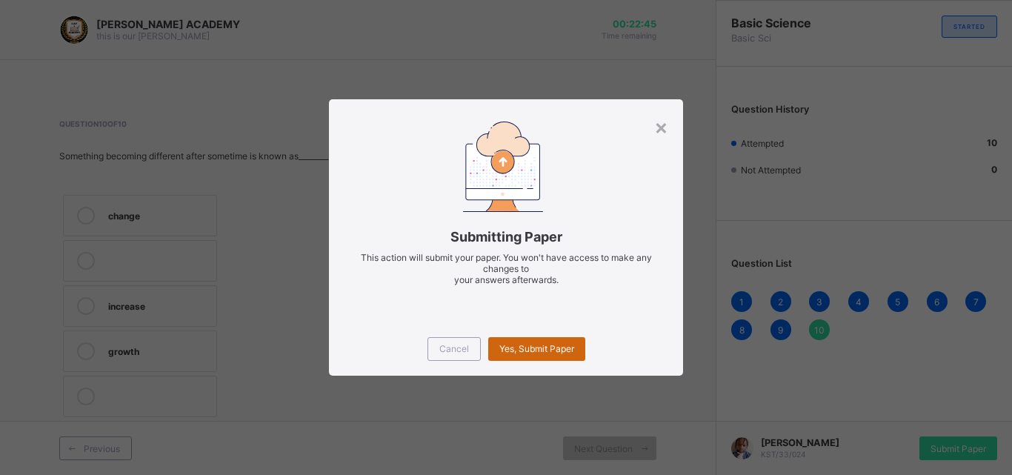
click at [546, 342] on div "Yes, Submit Paper" at bounding box center [536, 349] width 97 height 24
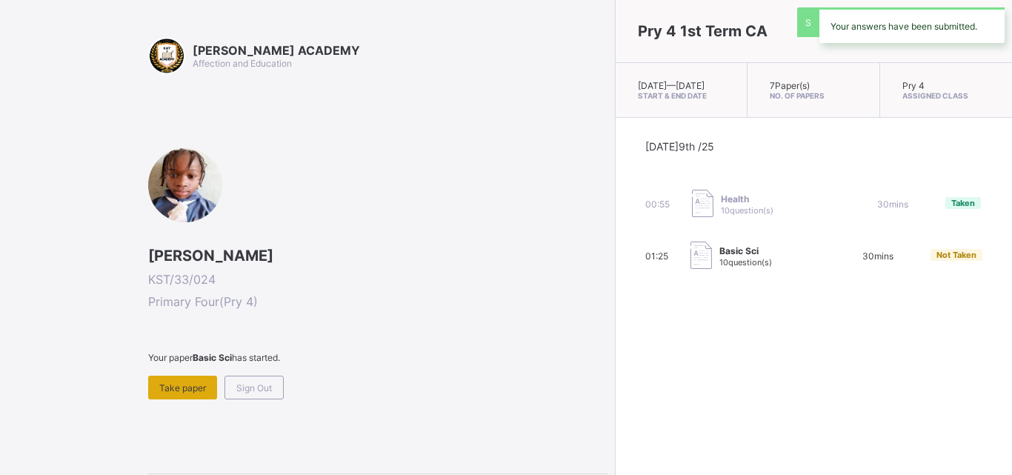
click at [157, 379] on div "Take paper" at bounding box center [182, 388] width 69 height 24
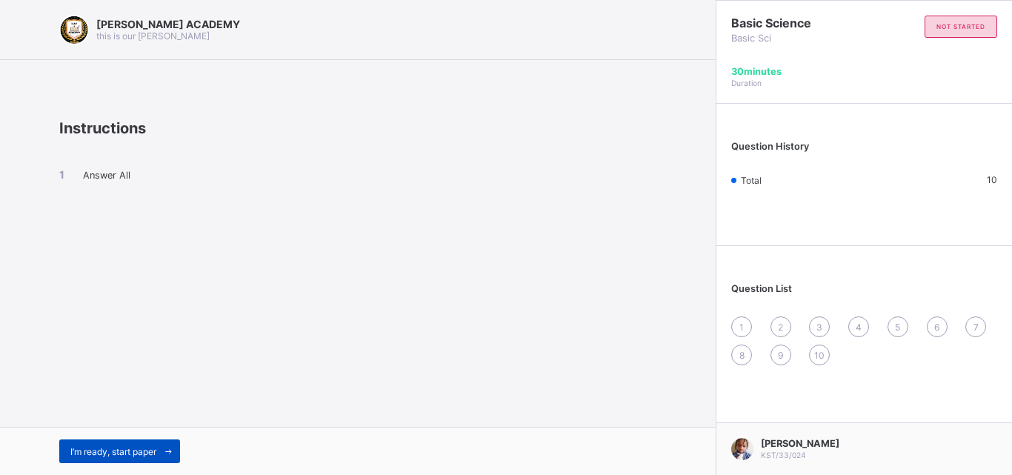
click at [128, 440] on div "I’m ready, start paper" at bounding box center [119, 452] width 121 height 24
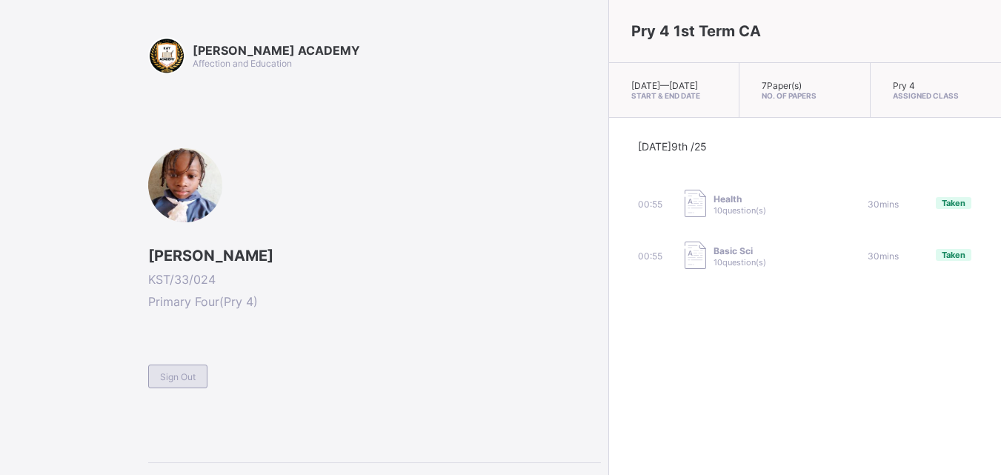
click at [170, 381] on span "Sign Out" at bounding box center [178, 376] width 36 height 11
